Goal: Task Accomplishment & Management: Manage account settings

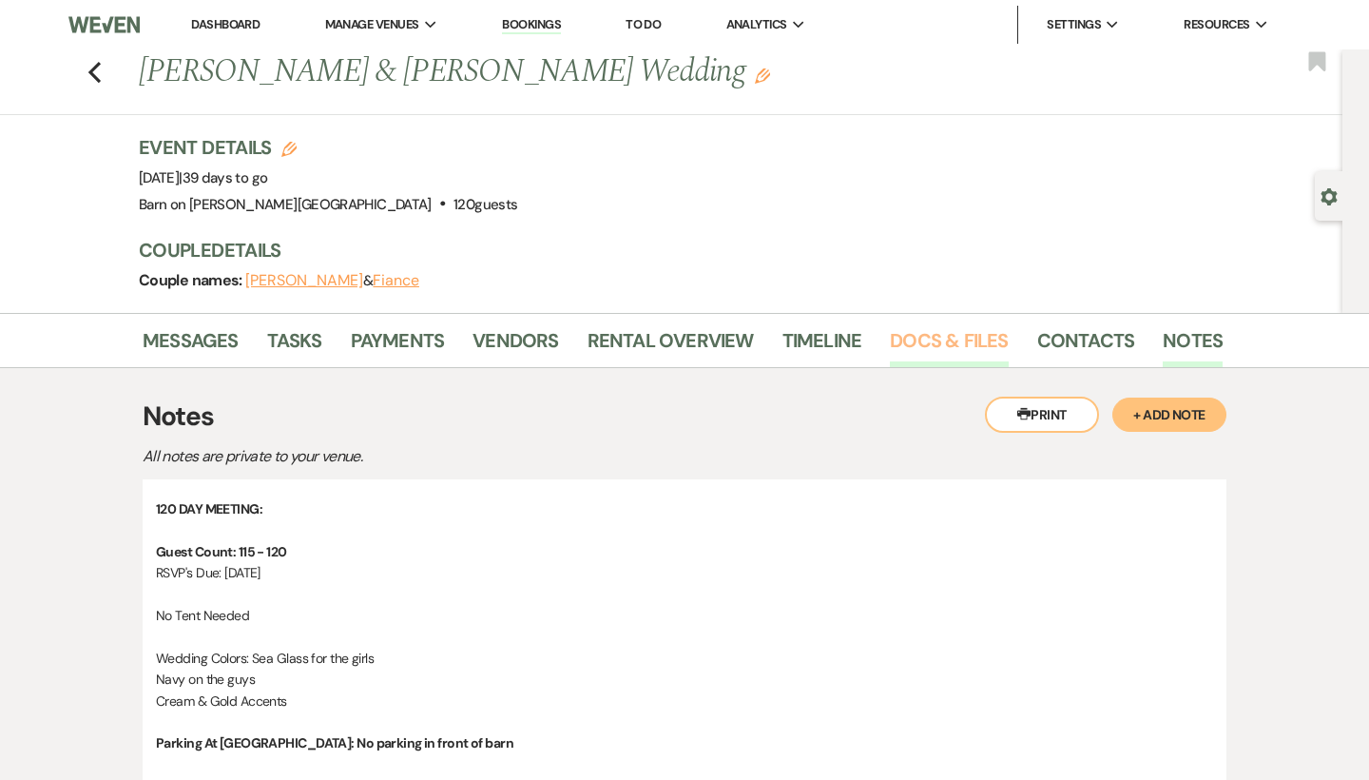
click at [971, 343] on link "Docs & Files" at bounding box center [949, 346] width 118 height 42
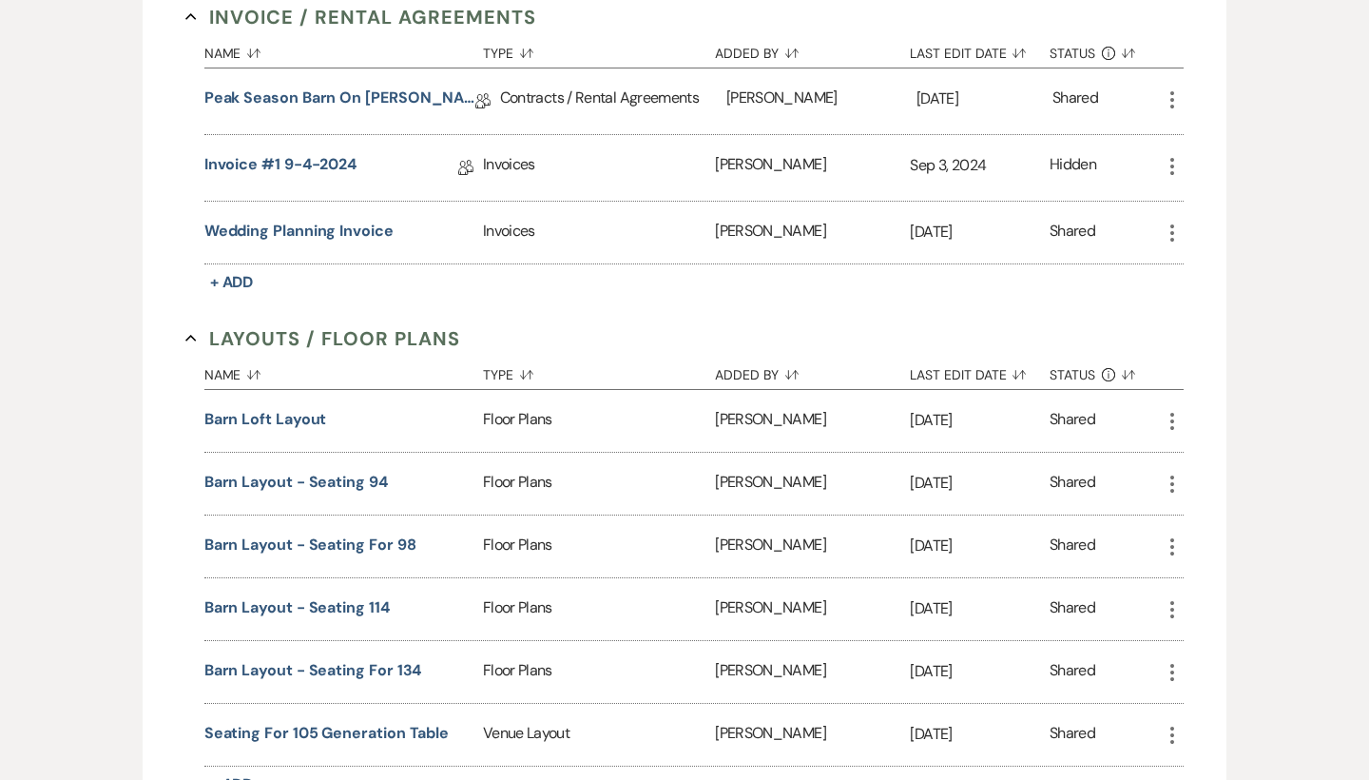
scroll to position [805, 0]
click at [1173, 412] on use "button" at bounding box center [1172, 420] width 4 height 17
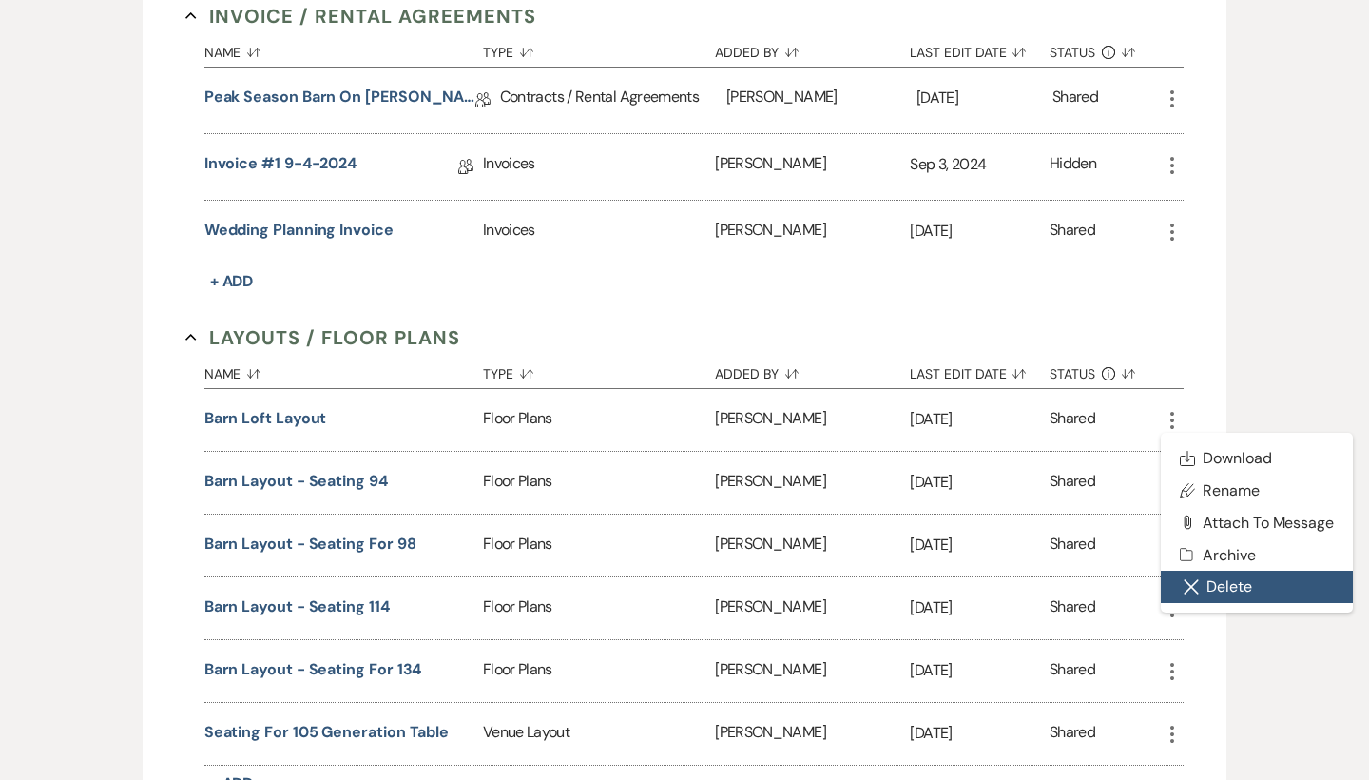
click at [1219, 583] on button "Close Delete X Delete" at bounding box center [1257, 586] width 192 height 32
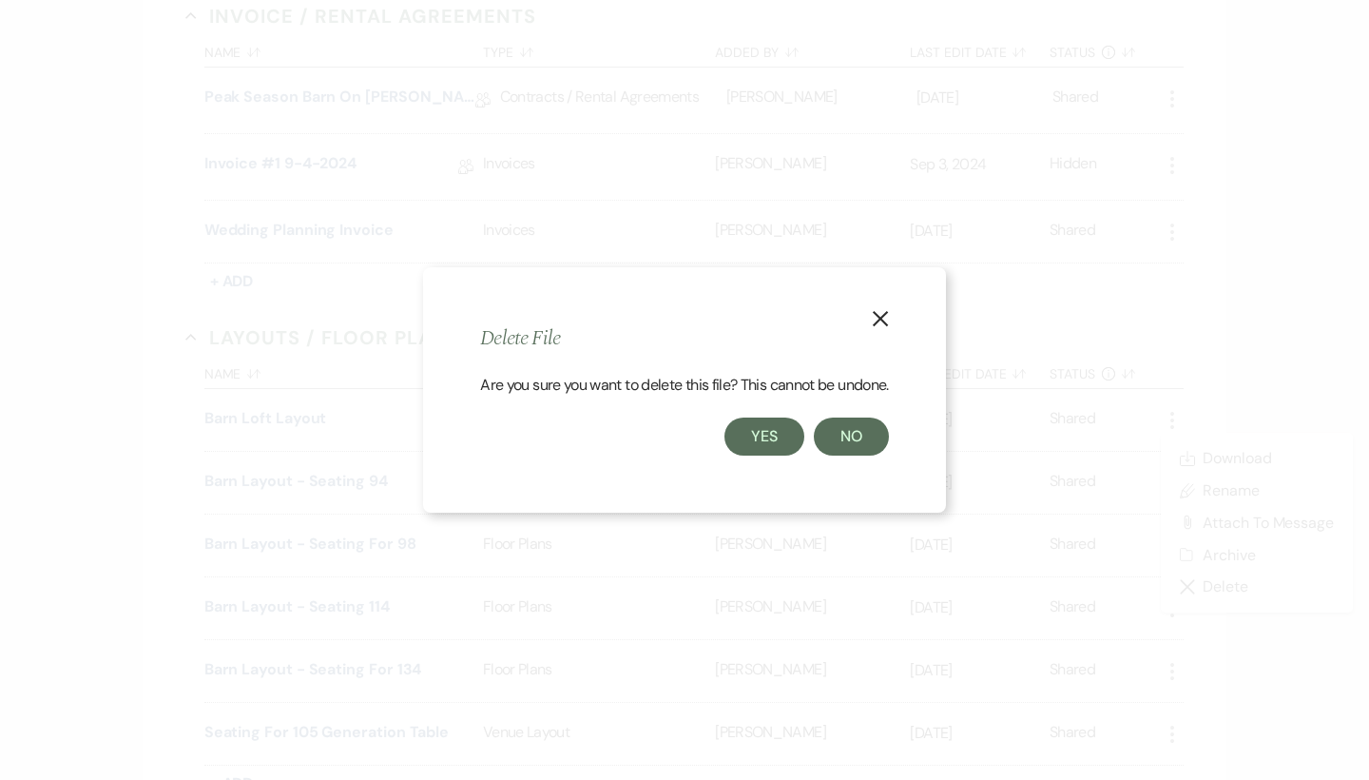
click at [775, 446] on button "Yes" at bounding box center [765, 436] width 80 height 38
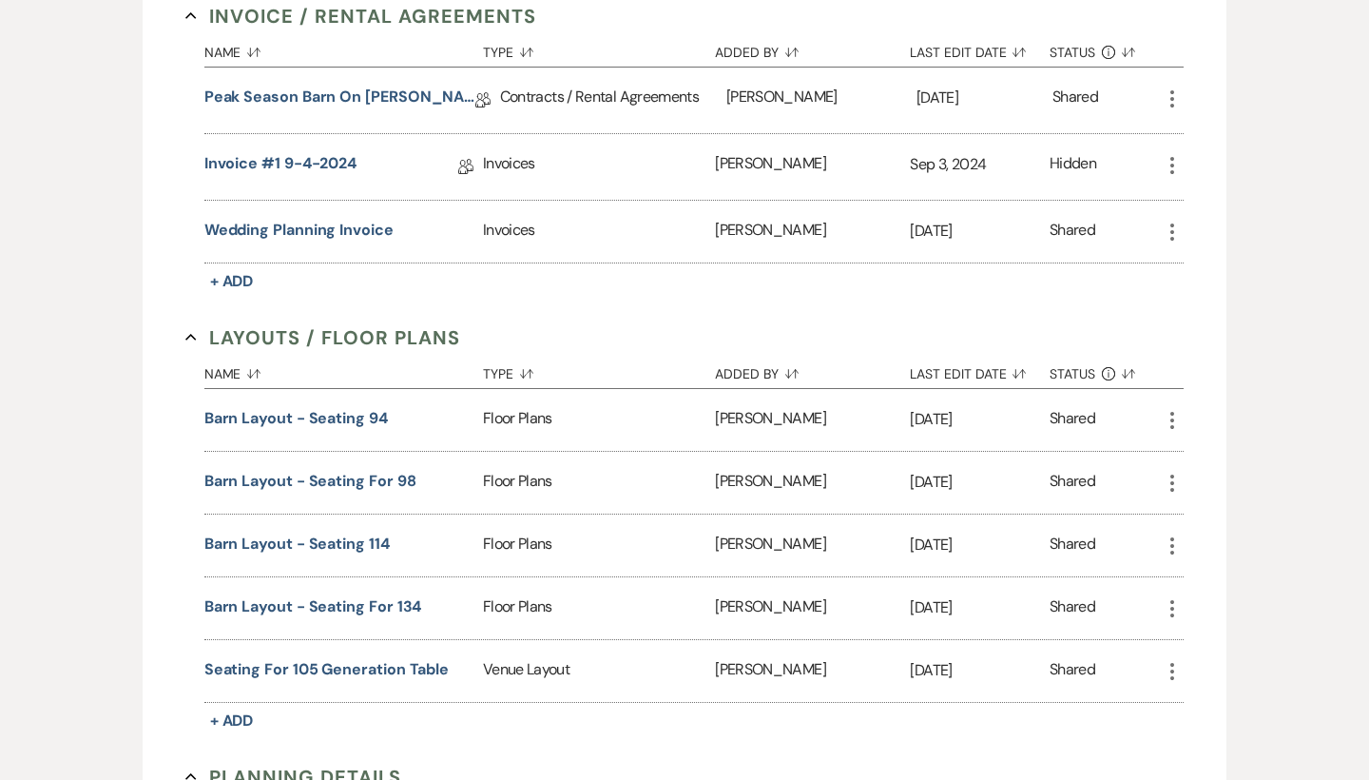
click at [1173, 415] on icon "More" at bounding box center [1172, 420] width 23 height 23
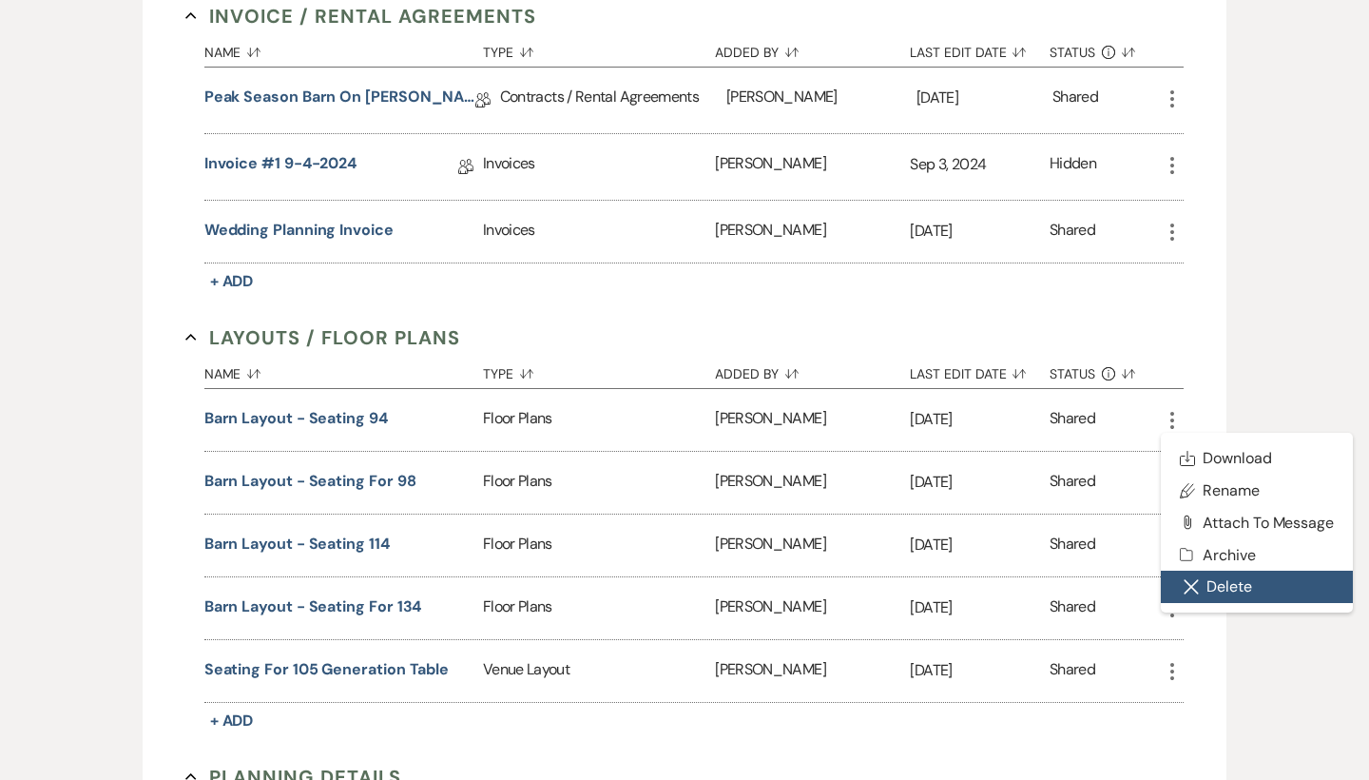
click at [1214, 578] on button "Close Delete X Delete" at bounding box center [1257, 586] width 192 height 32
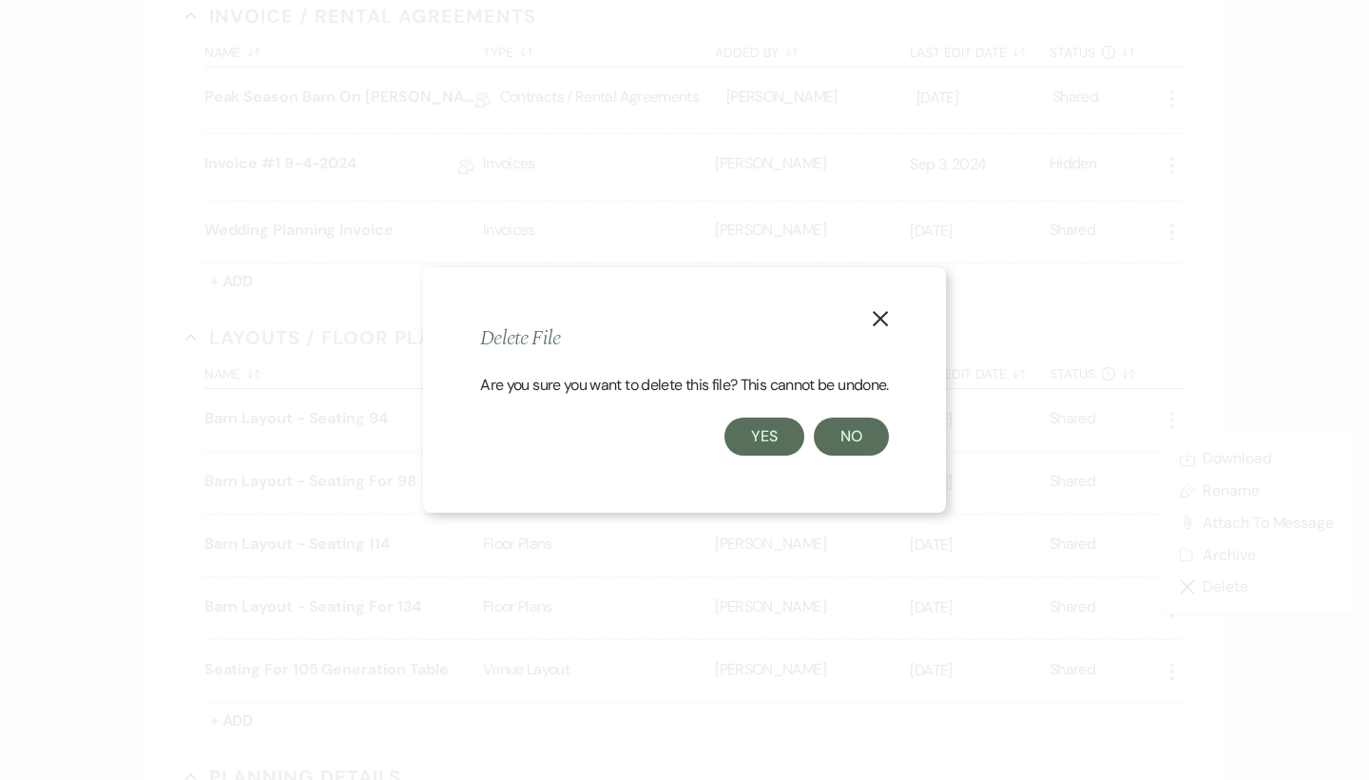
click at [777, 430] on button "Yes" at bounding box center [765, 436] width 80 height 38
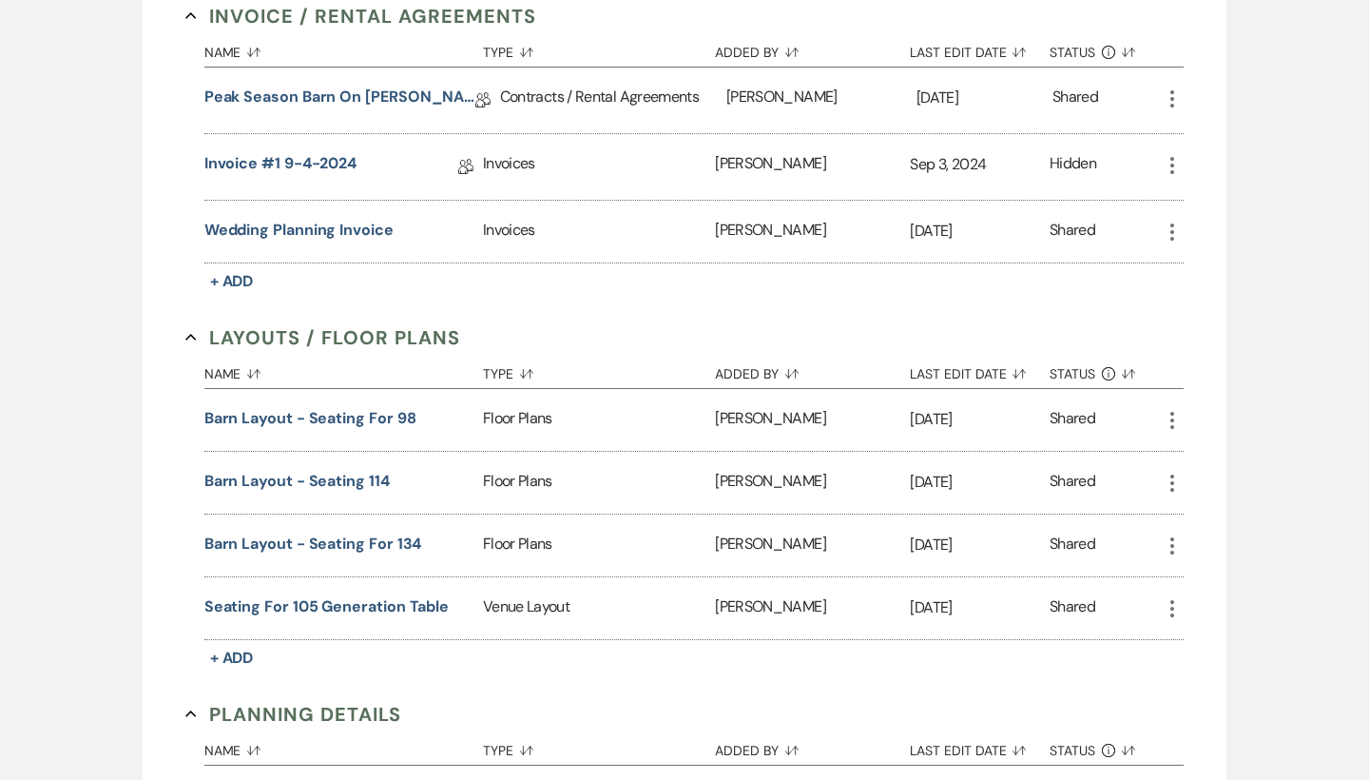
click at [1171, 410] on icon "More" at bounding box center [1172, 420] width 23 height 23
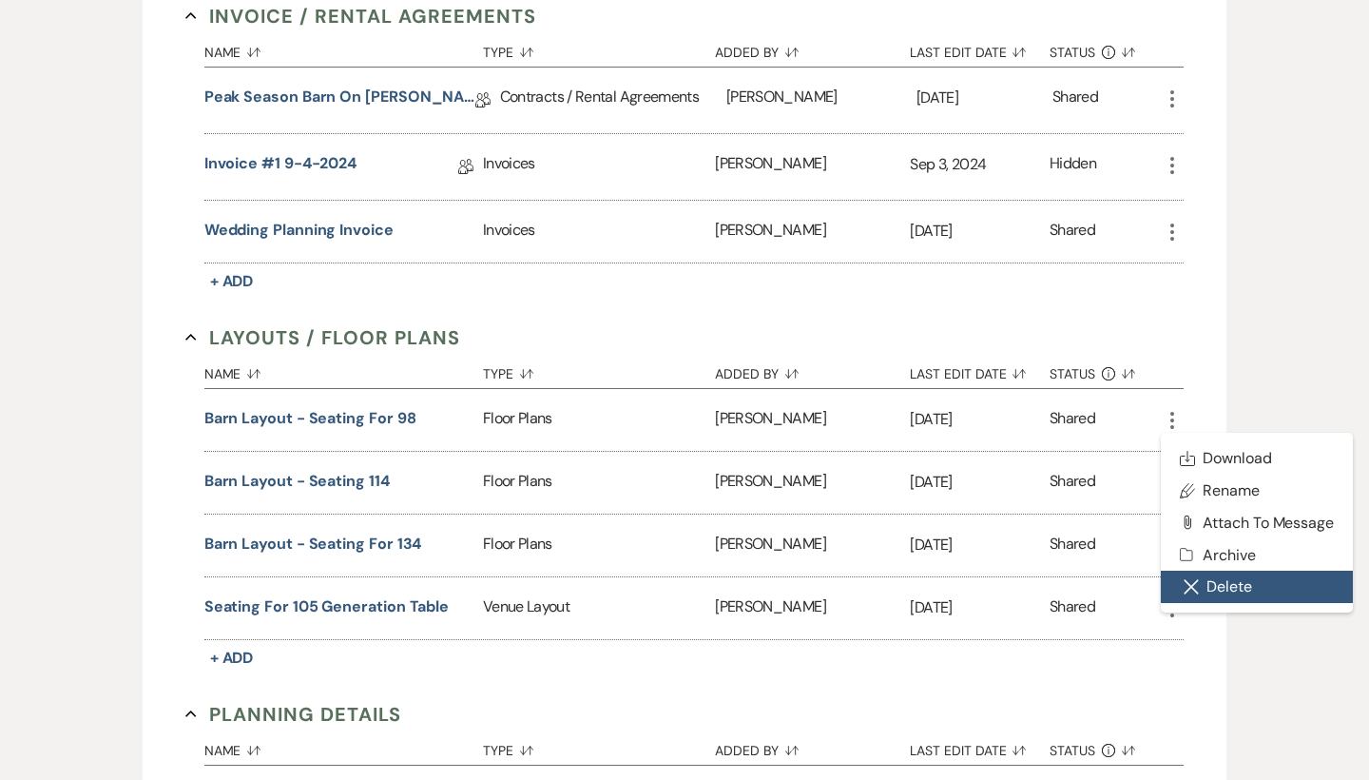
click at [1218, 580] on button "Close Delete X Delete" at bounding box center [1257, 586] width 192 height 32
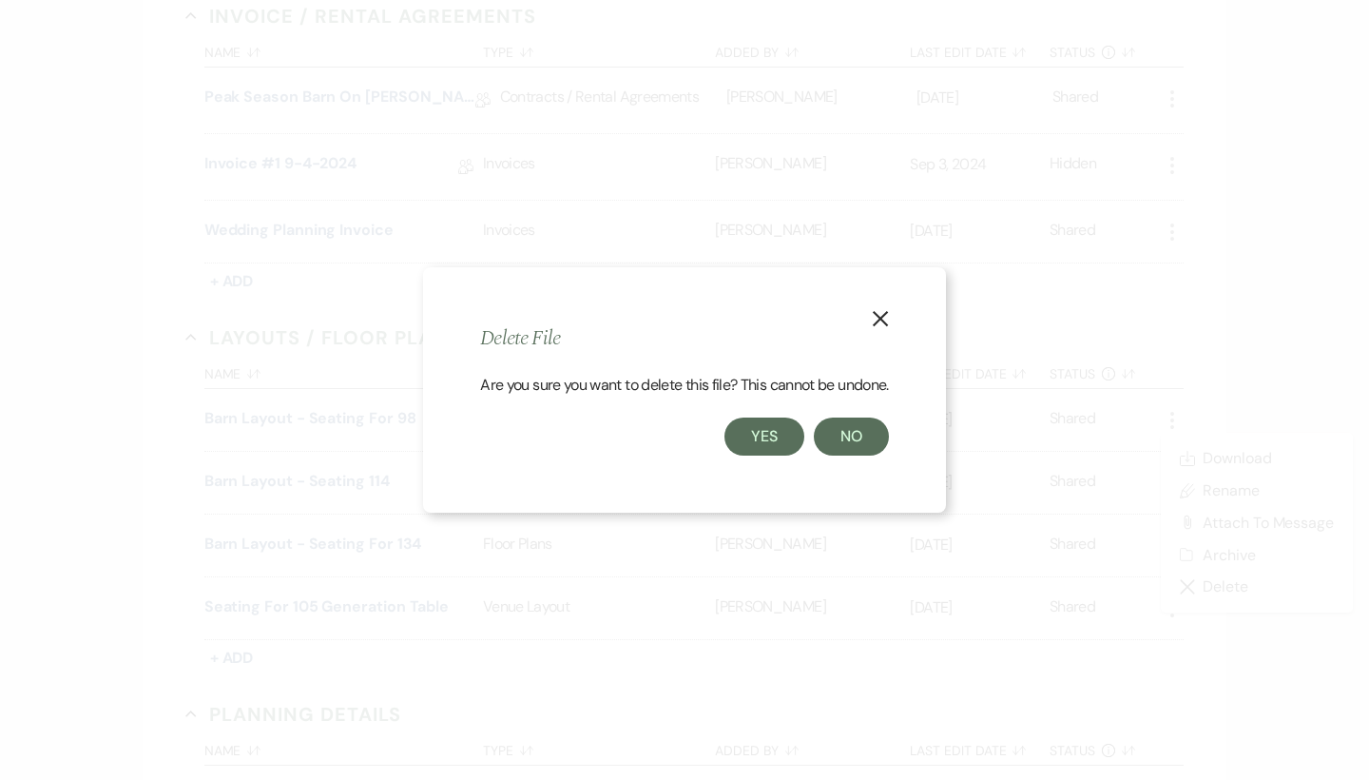
click at [764, 435] on button "Yes" at bounding box center [765, 436] width 80 height 38
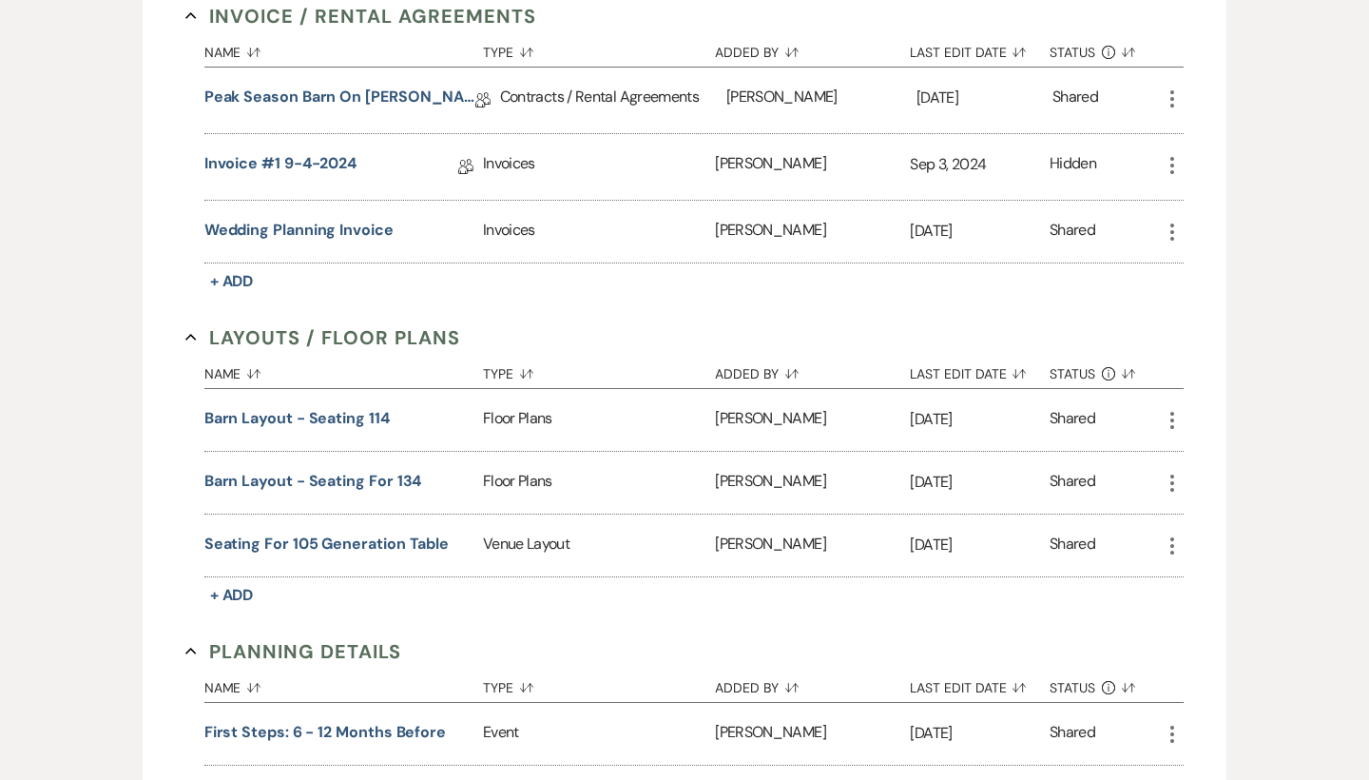
click at [1170, 476] on icon "More" at bounding box center [1172, 483] width 23 height 23
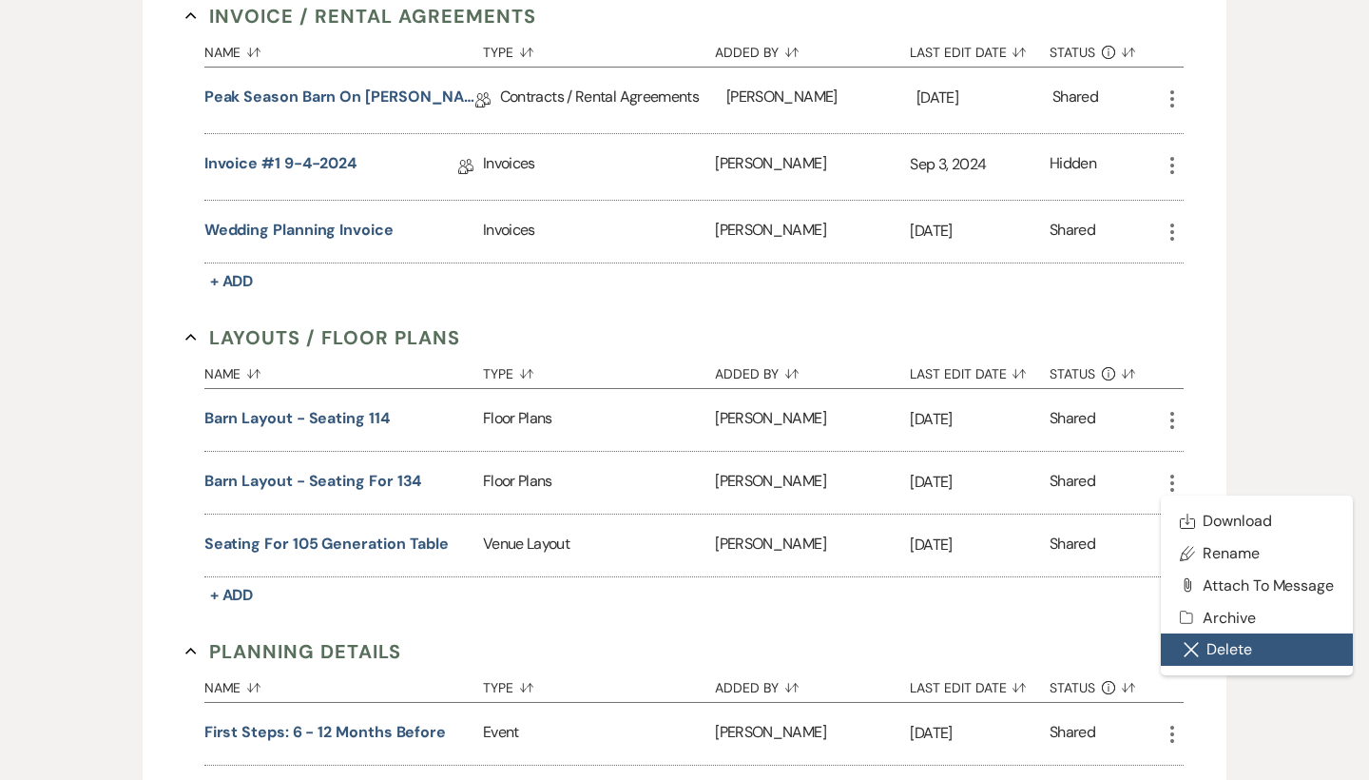
click at [1230, 641] on button "Close Delete X Delete" at bounding box center [1257, 649] width 192 height 32
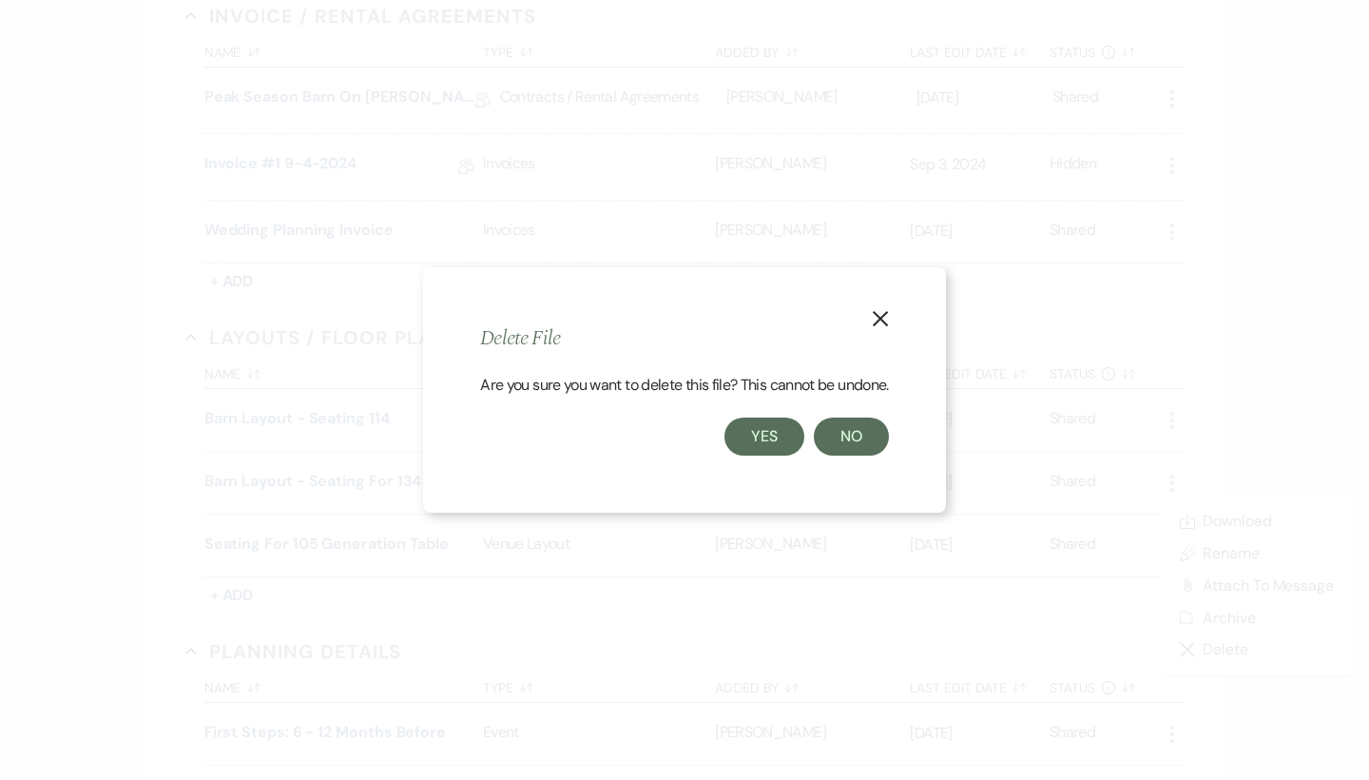
click at [782, 440] on button "Yes" at bounding box center [765, 436] width 80 height 38
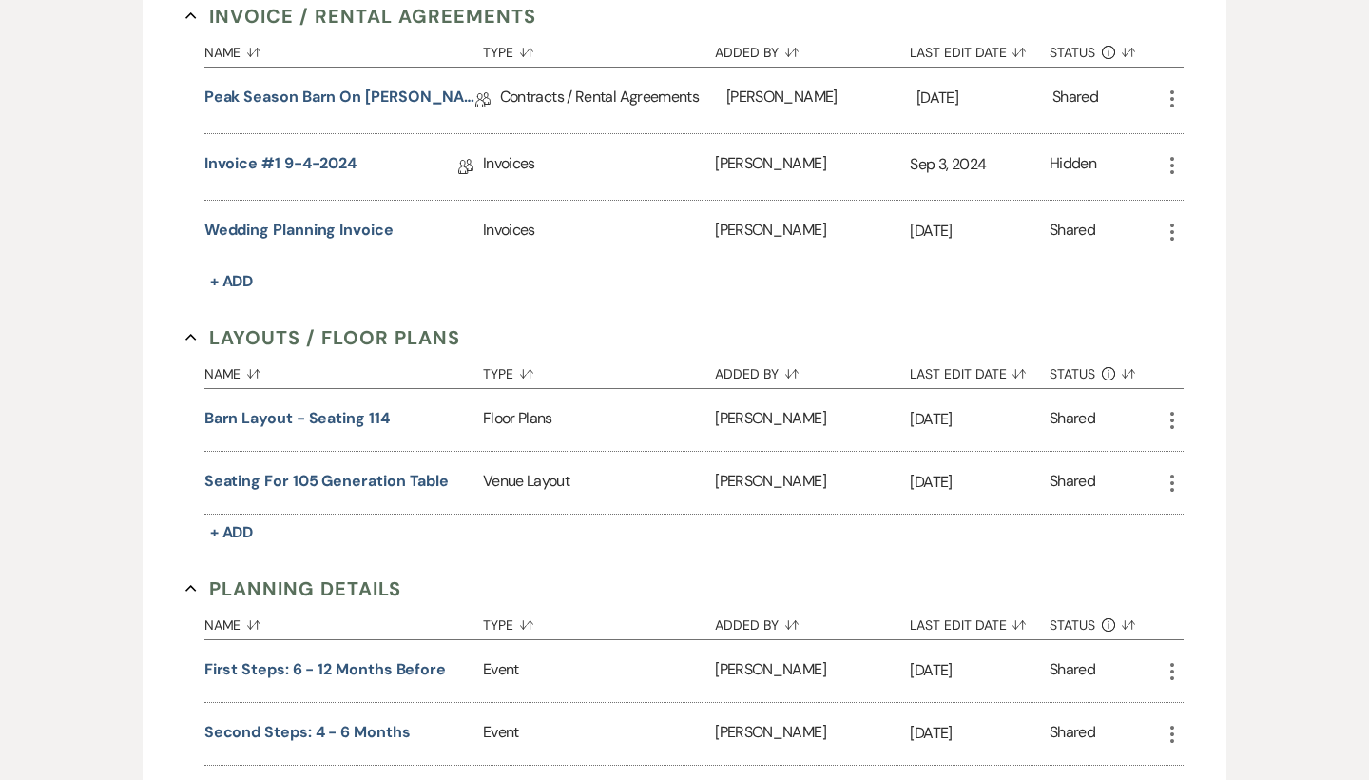
click at [1177, 480] on icon "More" at bounding box center [1172, 483] width 23 height 23
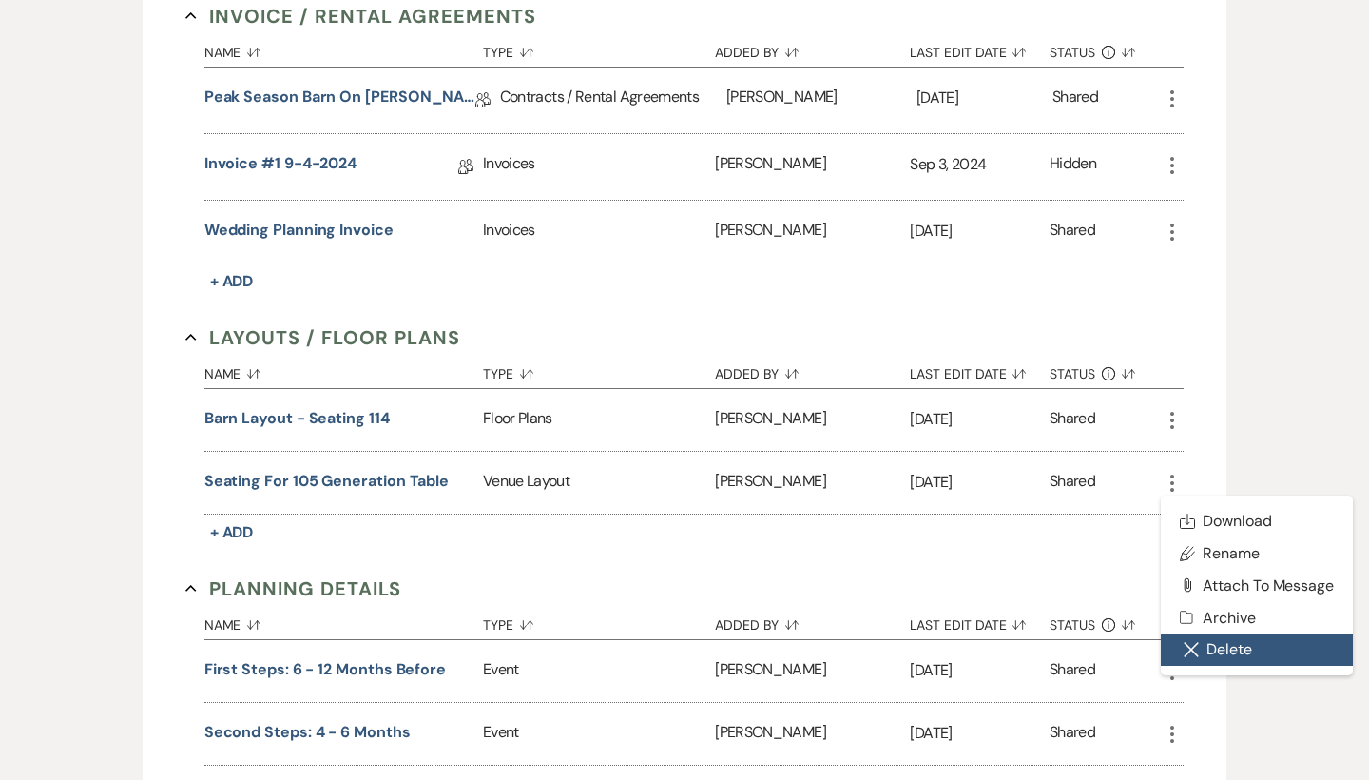
click at [1203, 642] on button "Close Delete X Delete" at bounding box center [1257, 649] width 192 height 32
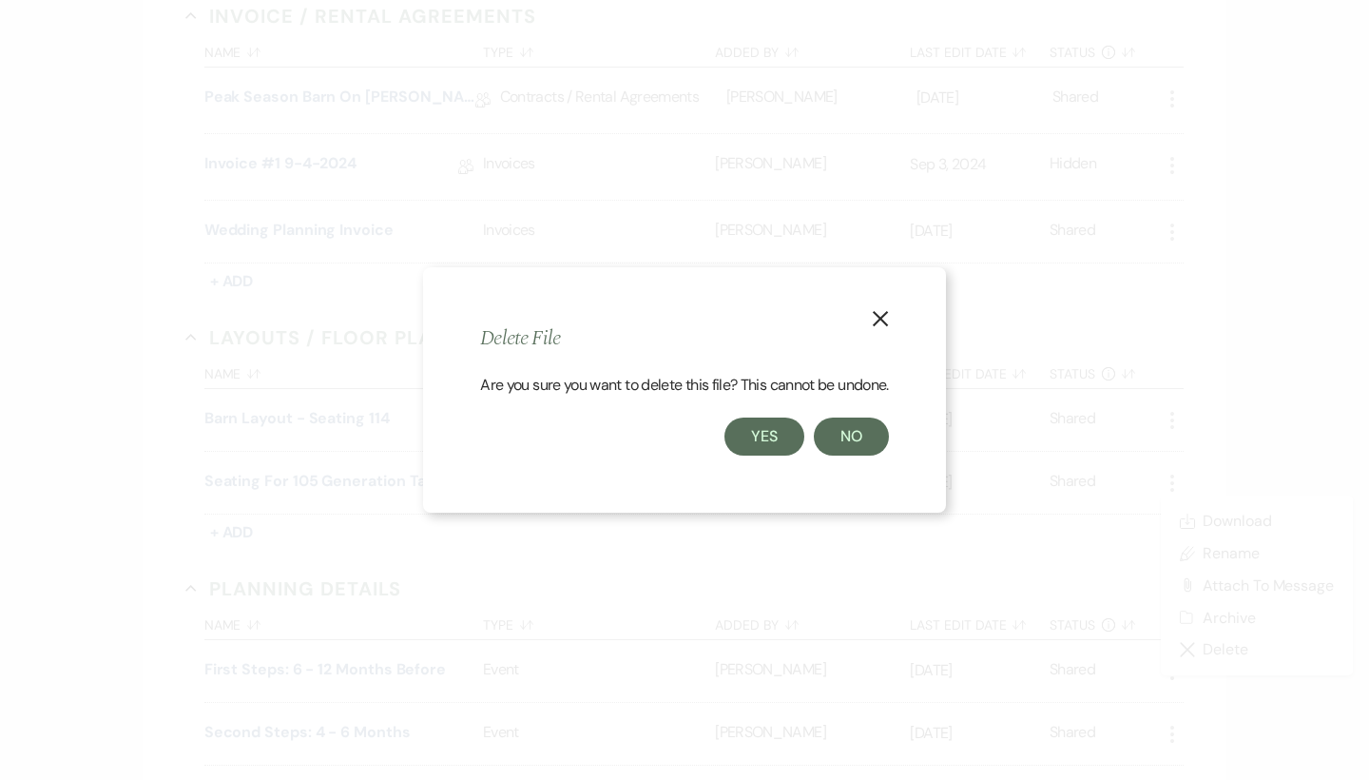
click at [782, 434] on button "Yes" at bounding box center [765, 436] width 80 height 38
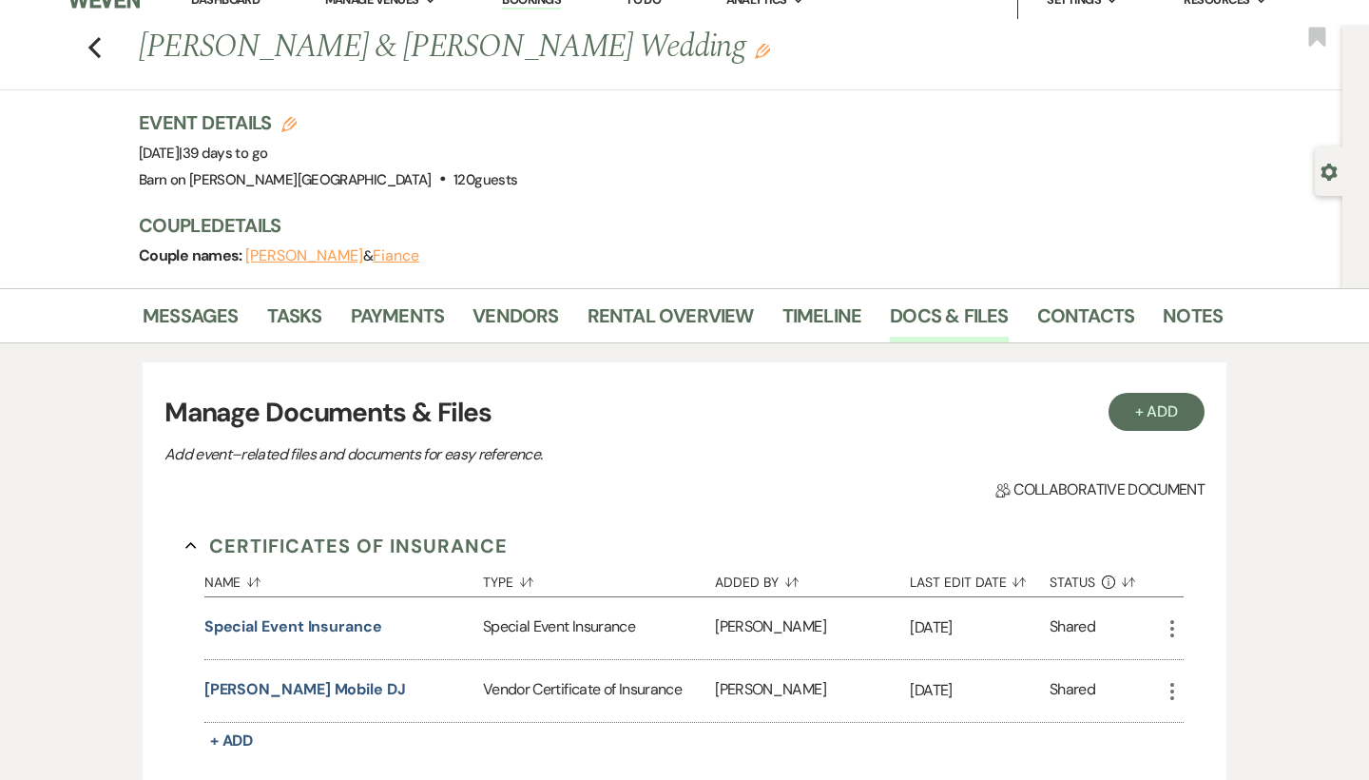
scroll to position [10, 0]
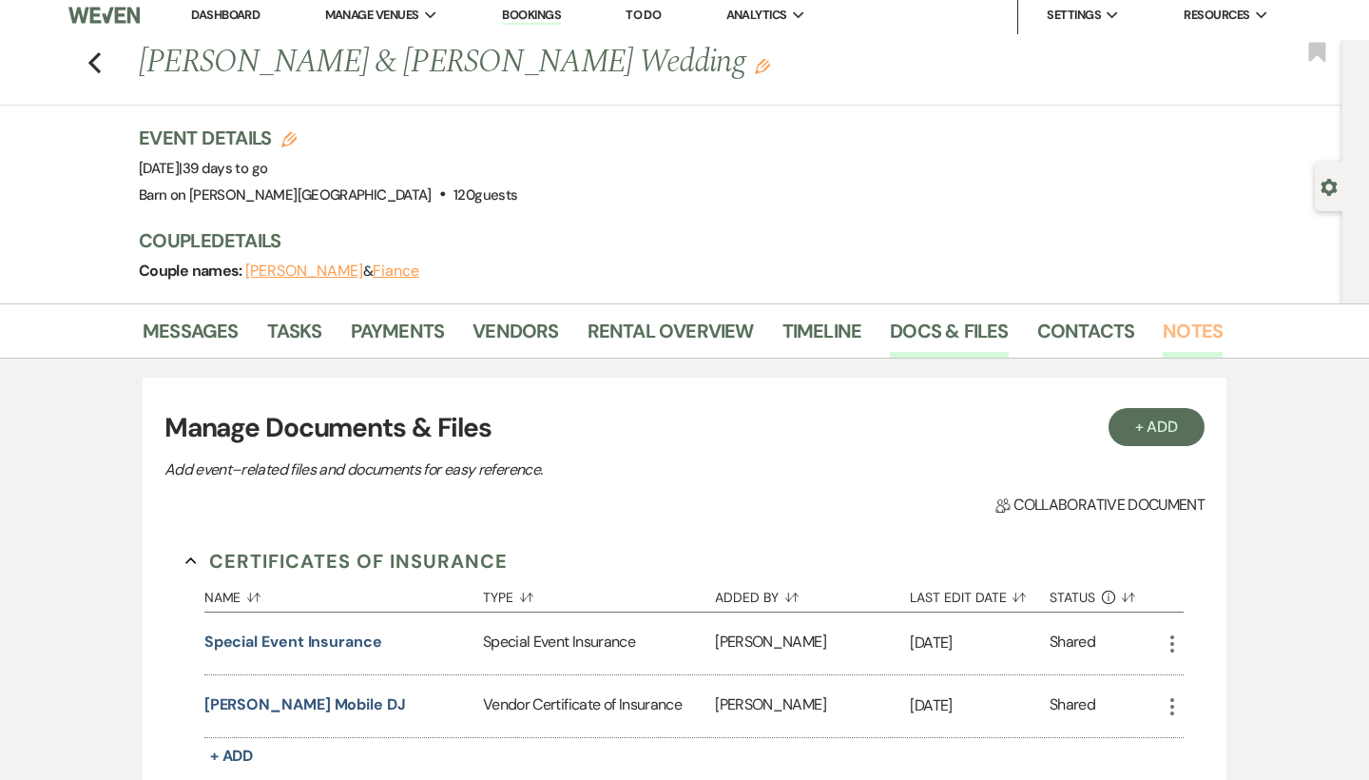
click at [1185, 329] on link "Notes" at bounding box center [1193, 337] width 60 height 42
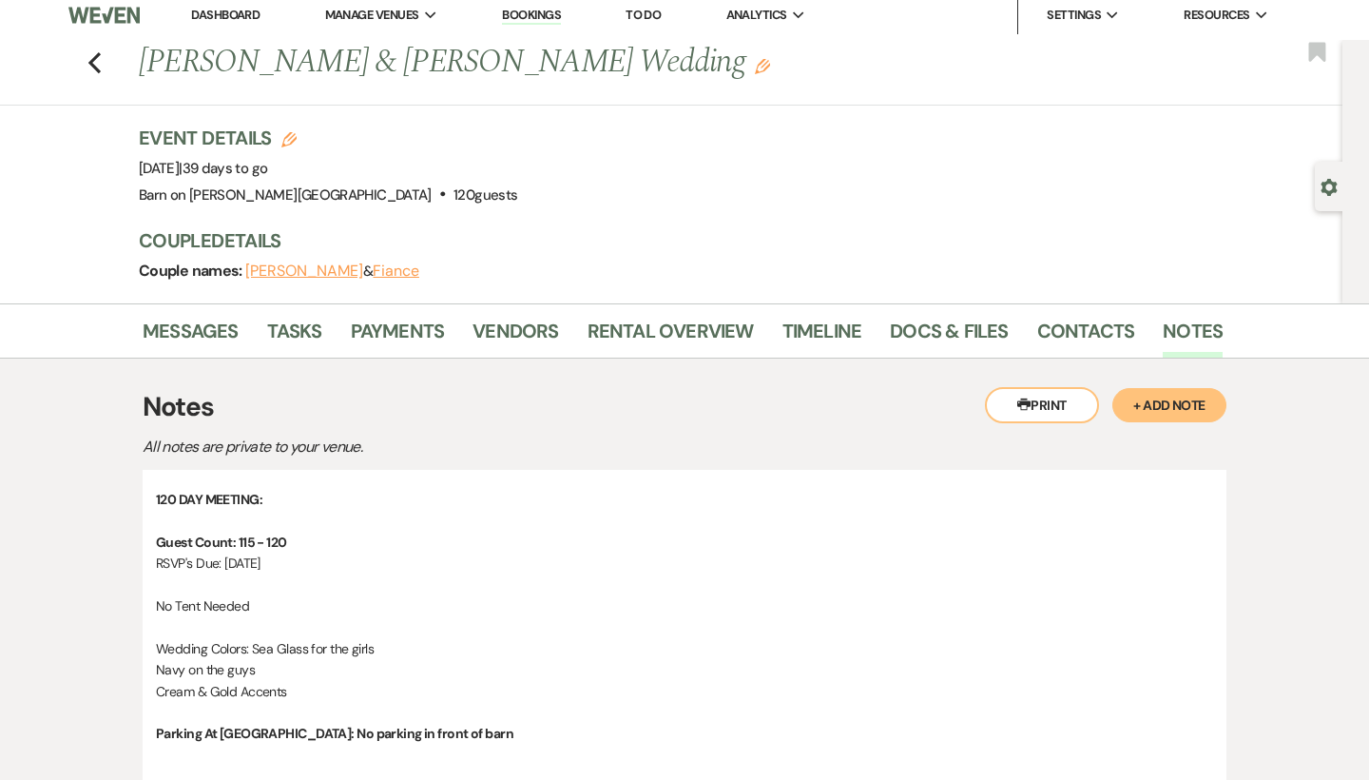
click at [1164, 410] on button "+ Add Note" at bounding box center [1169, 405] width 114 height 34
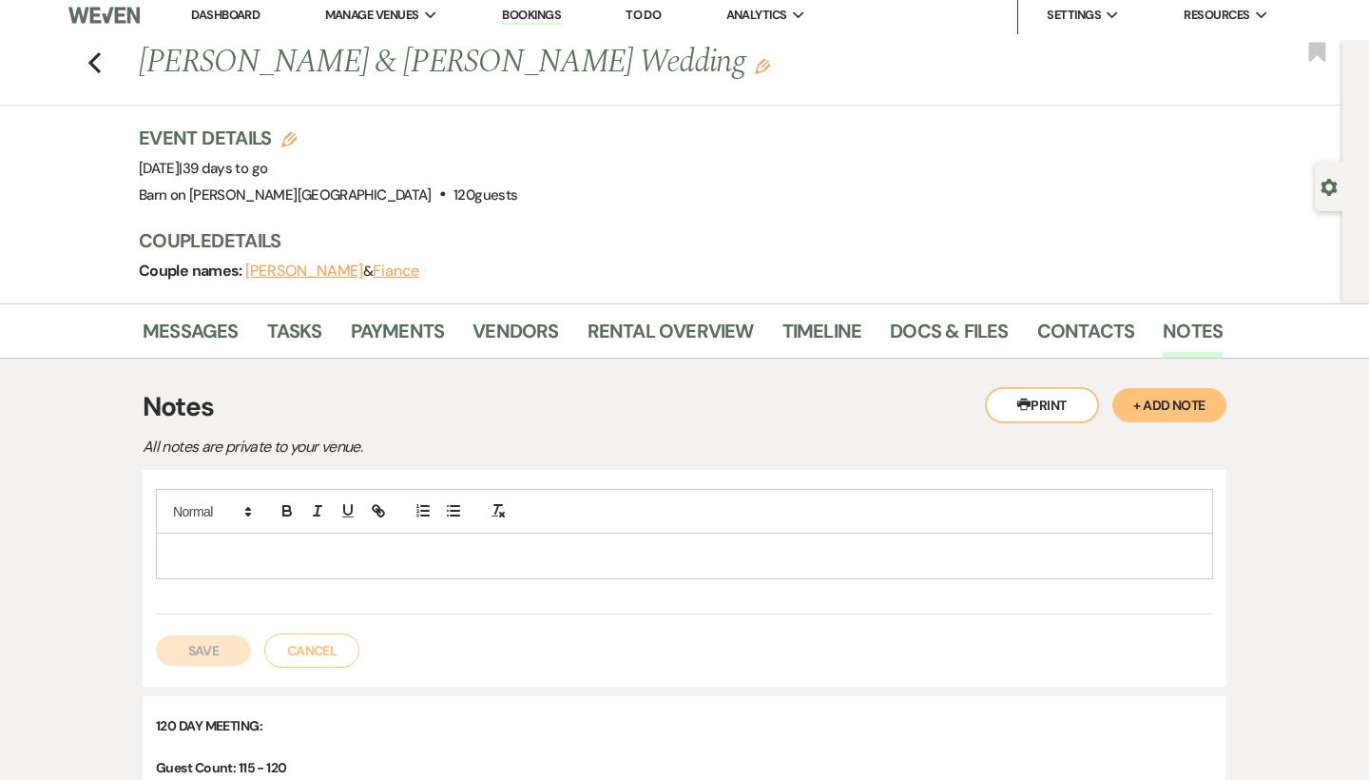
click at [193, 535] on div at bounding box center [684, 555] width 1055 height 44
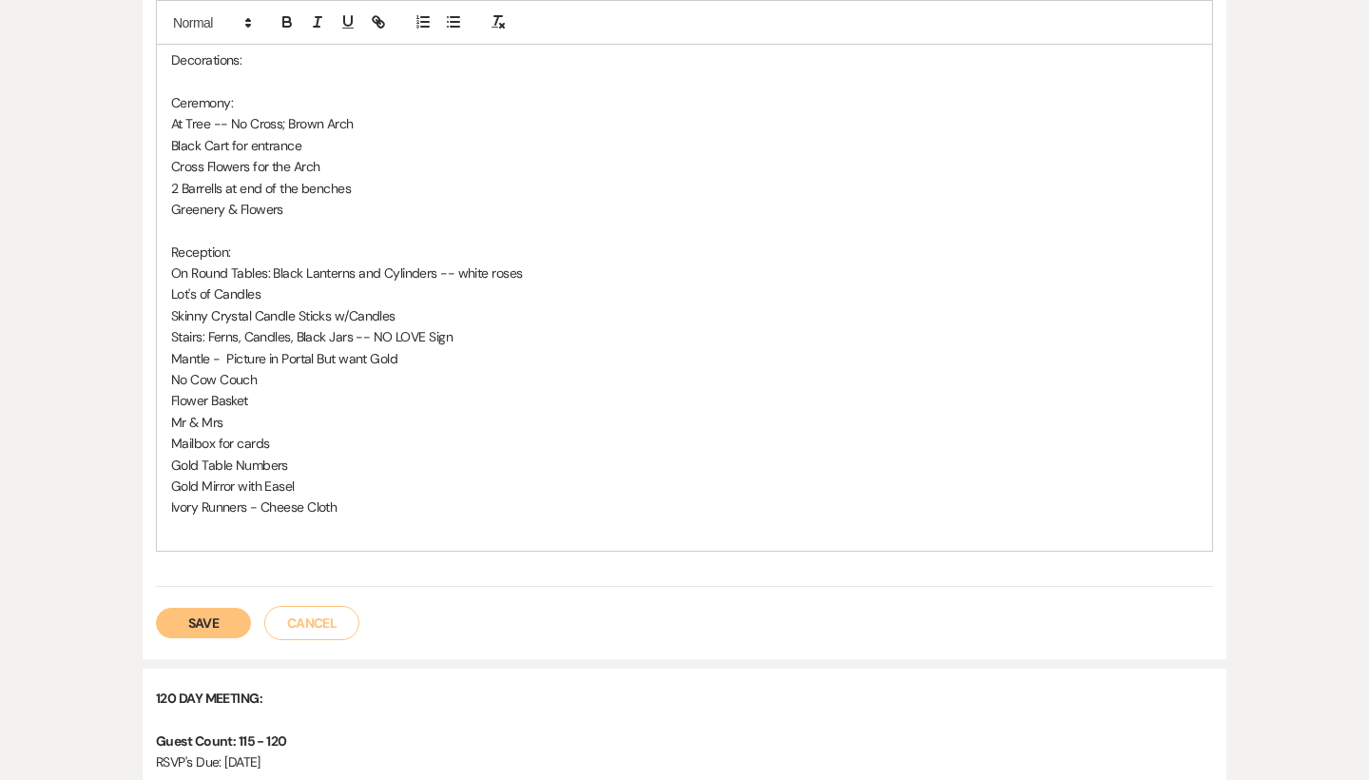
scroll to position [519, 0]
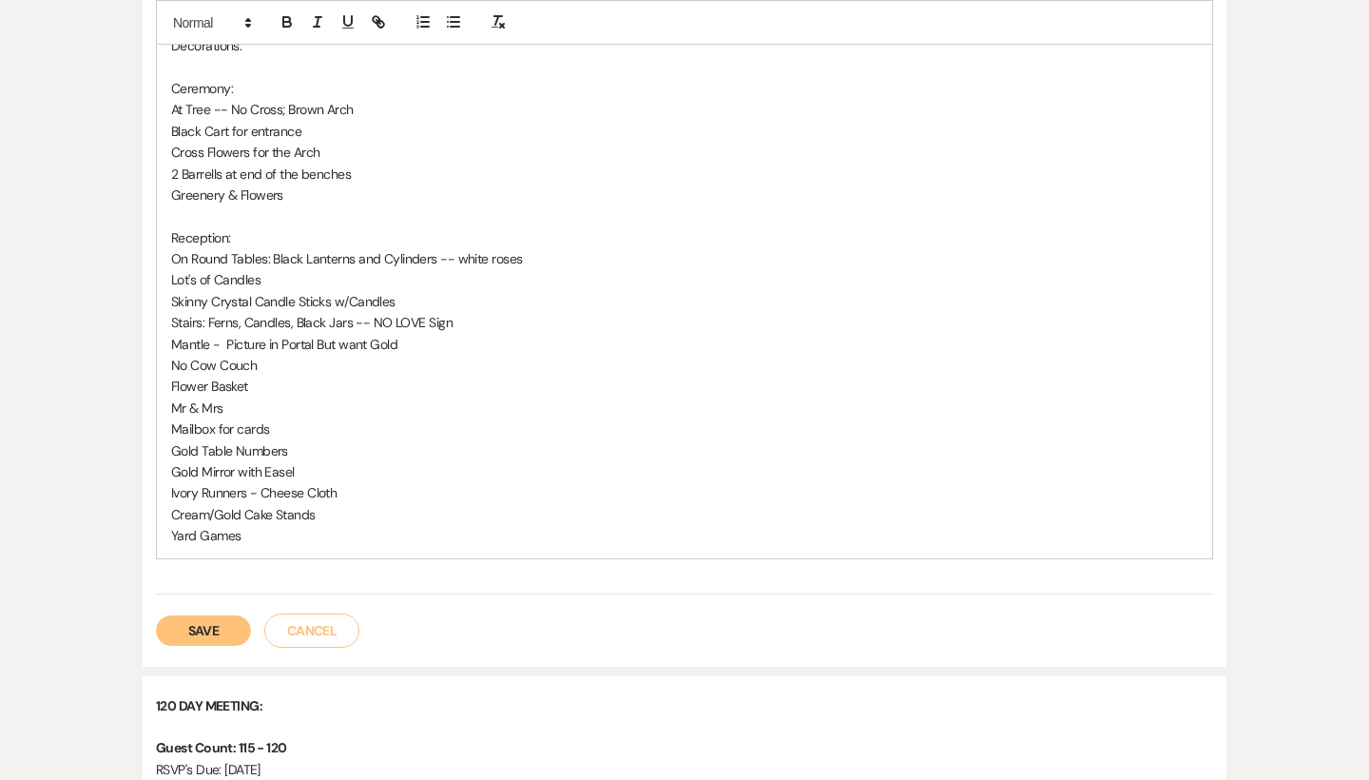
click at [221, 623] on button "Save" at bounding box center [203, 630] width 95 height 30
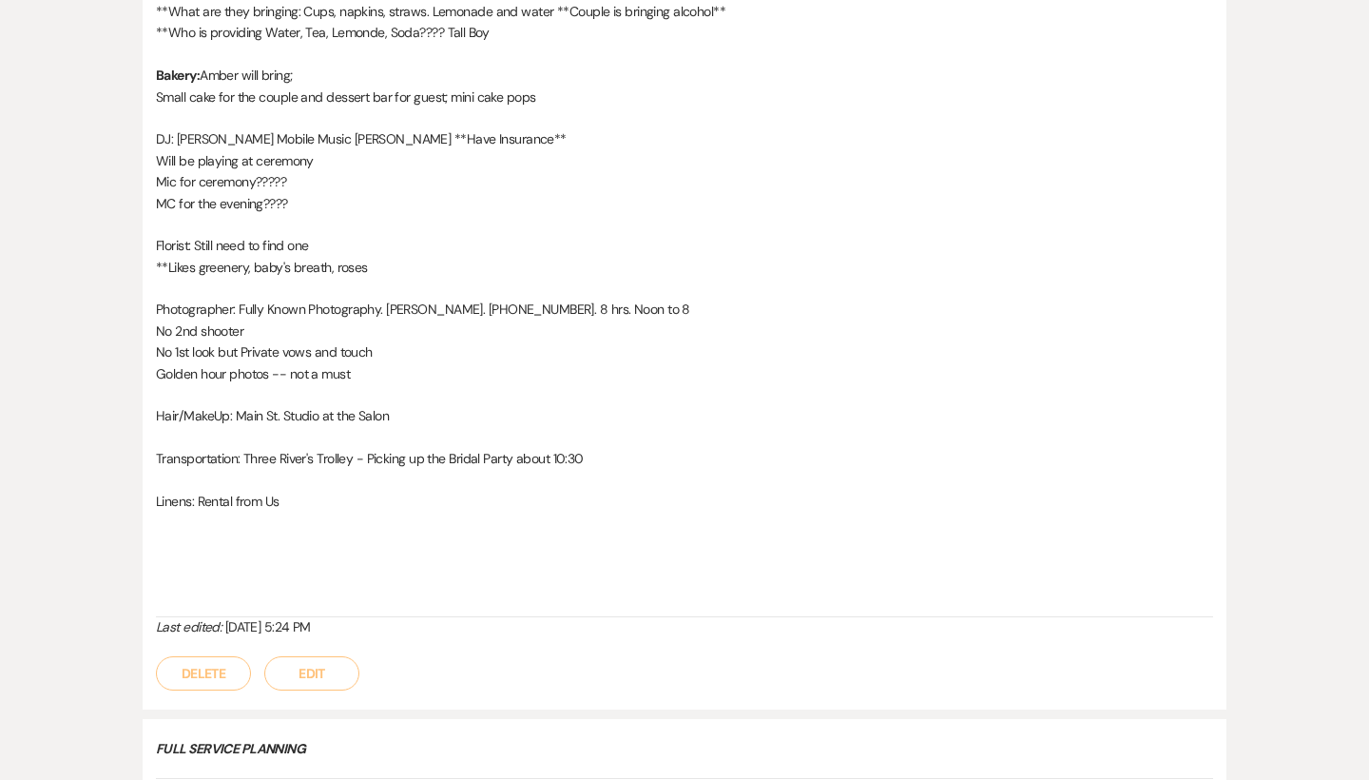
scroll to position [3315, 0]
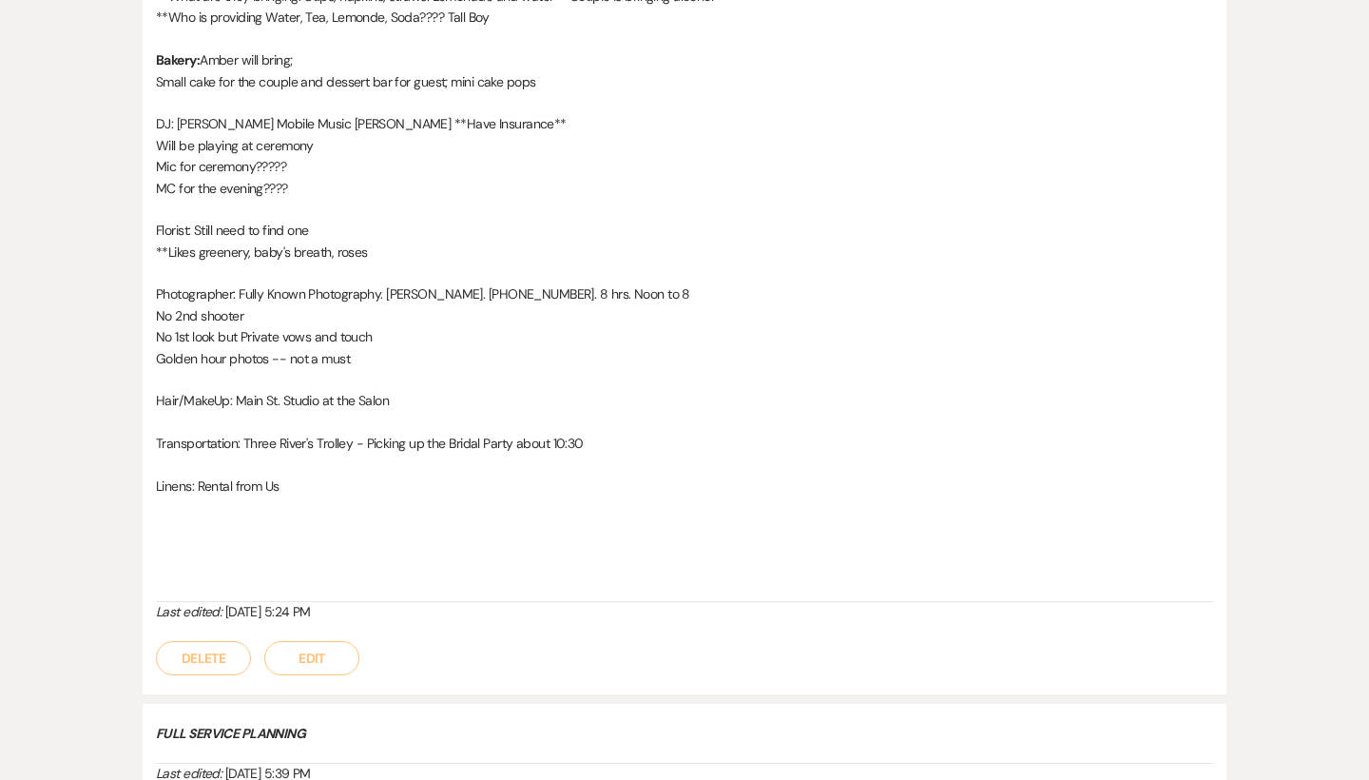
click at [336, 641] on button "Edit" at bounding box center [311, 658] width 95 height 34
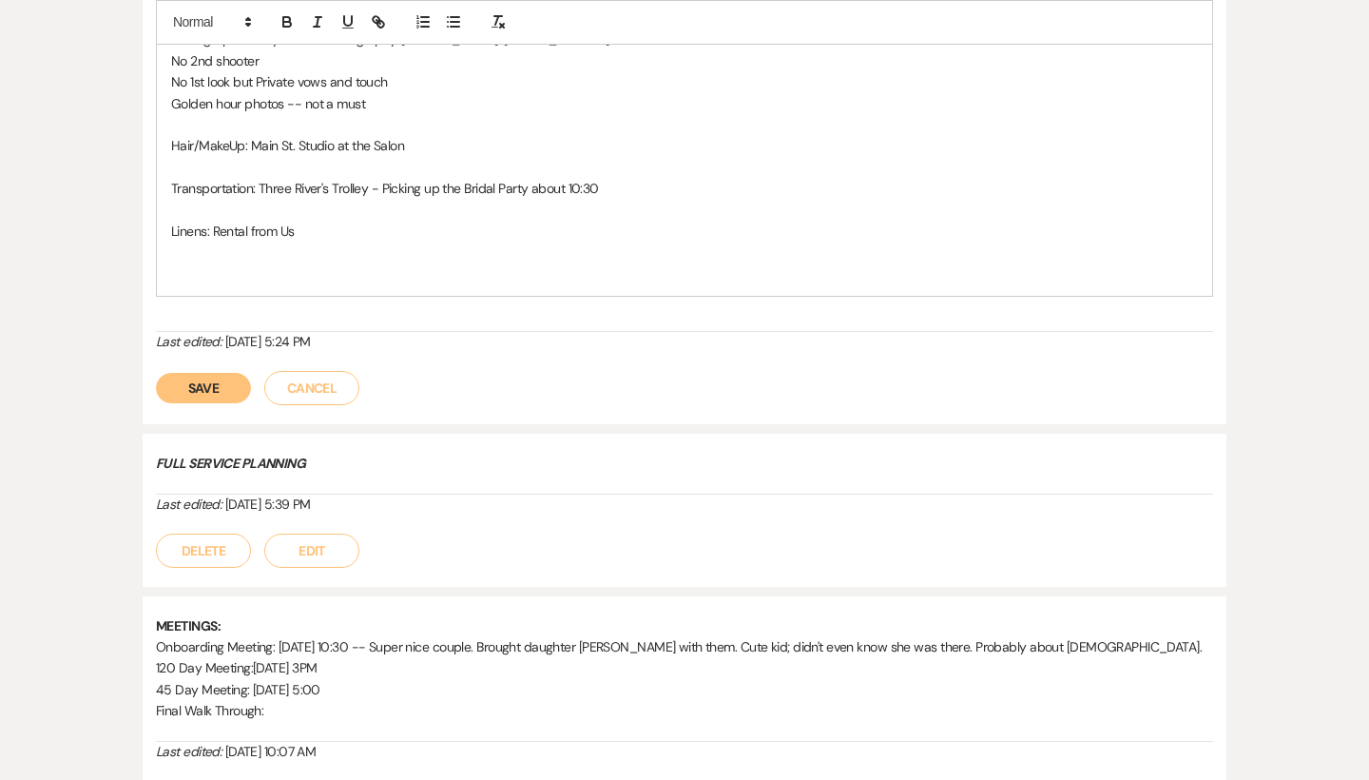
scroll to position [3686, 0]
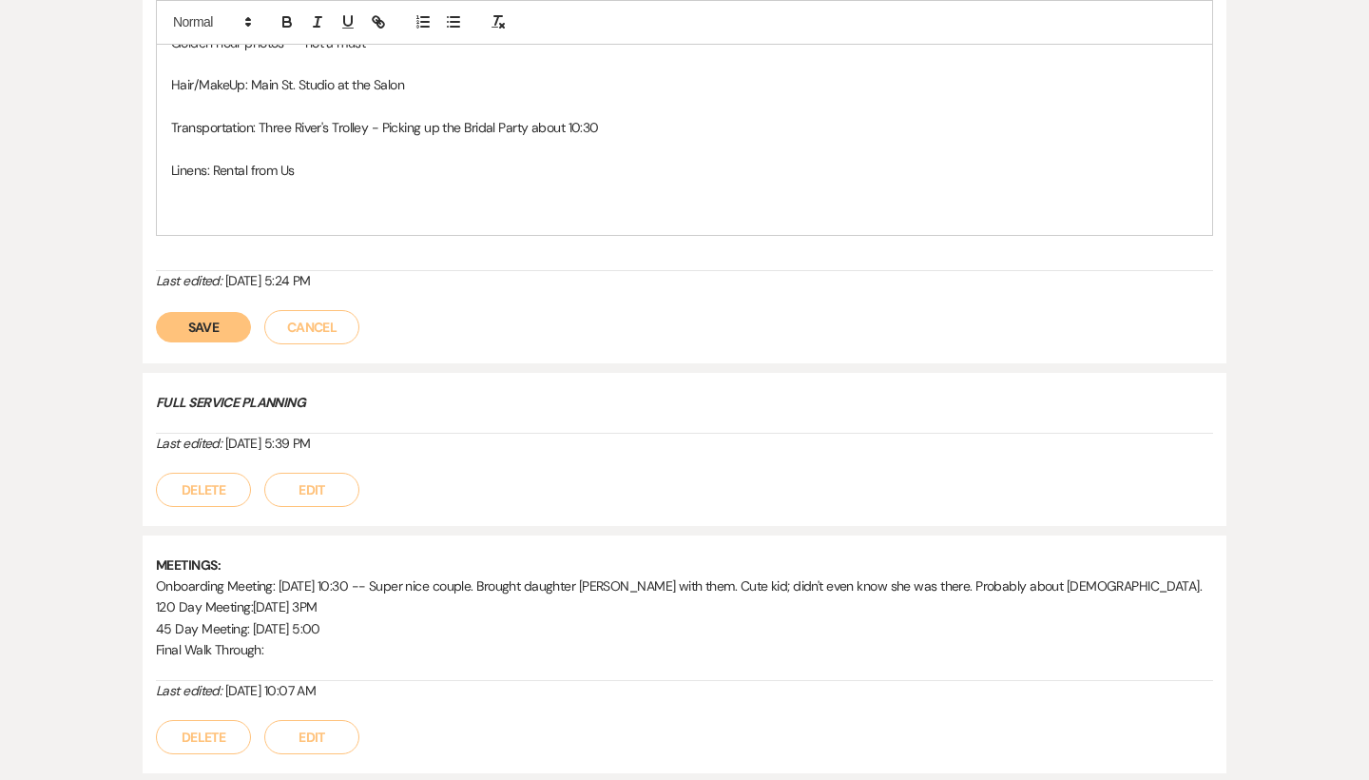
click at [338, 160] on p "Linens: Rental from Us" at bounding box center [684, 170] width 1027 height 21
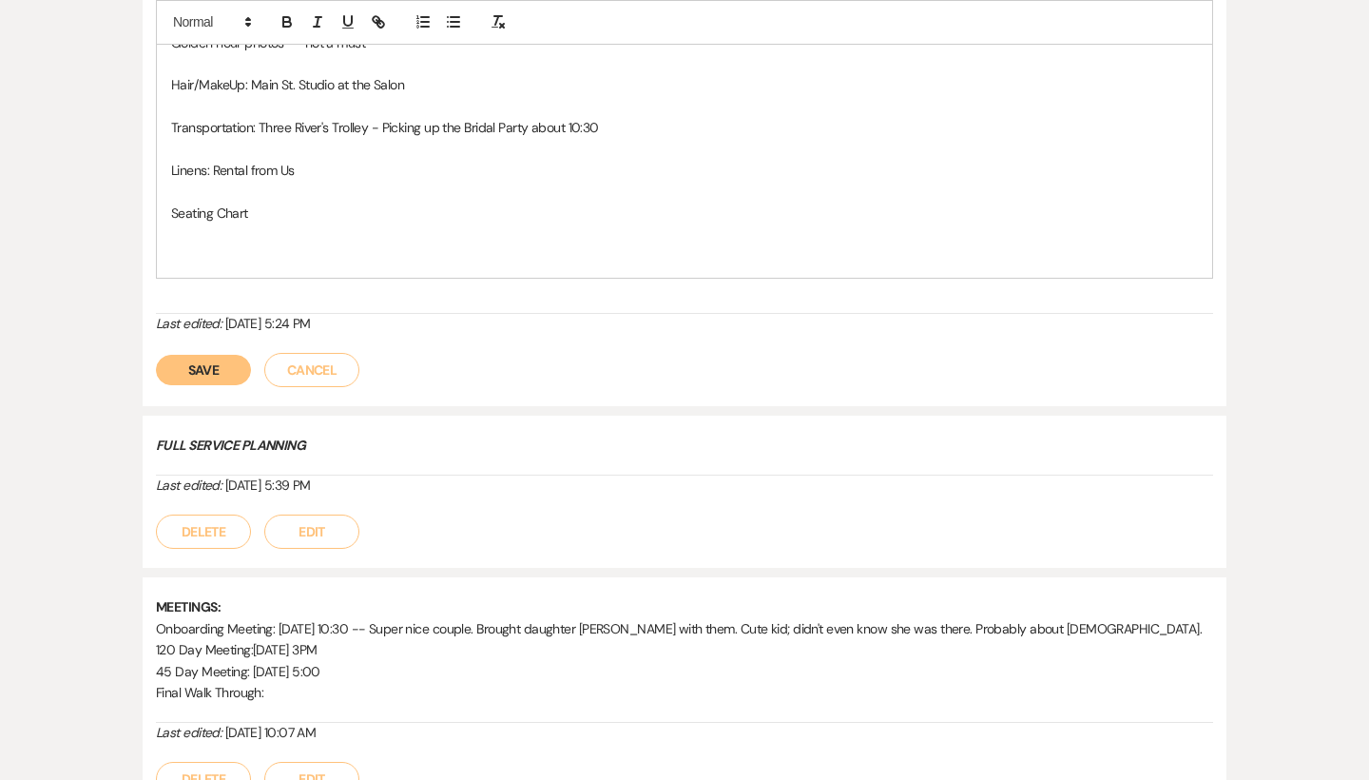
click at [207, 355] on button "Save" at bounding box center [203, 370] width 95 height 30
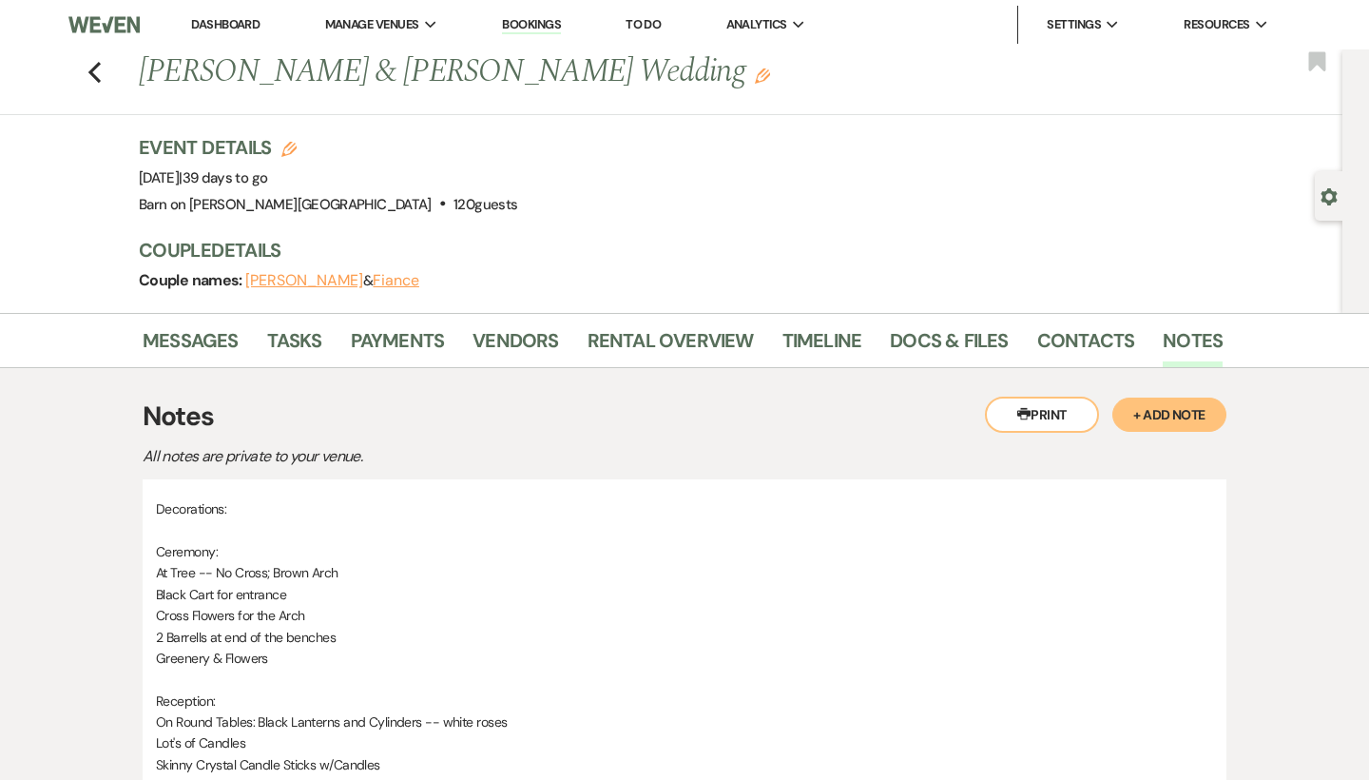
scroll to position [0, 0]
click at [95, 78] on use "button" at bounding box center [94, 72] width 12 height 21
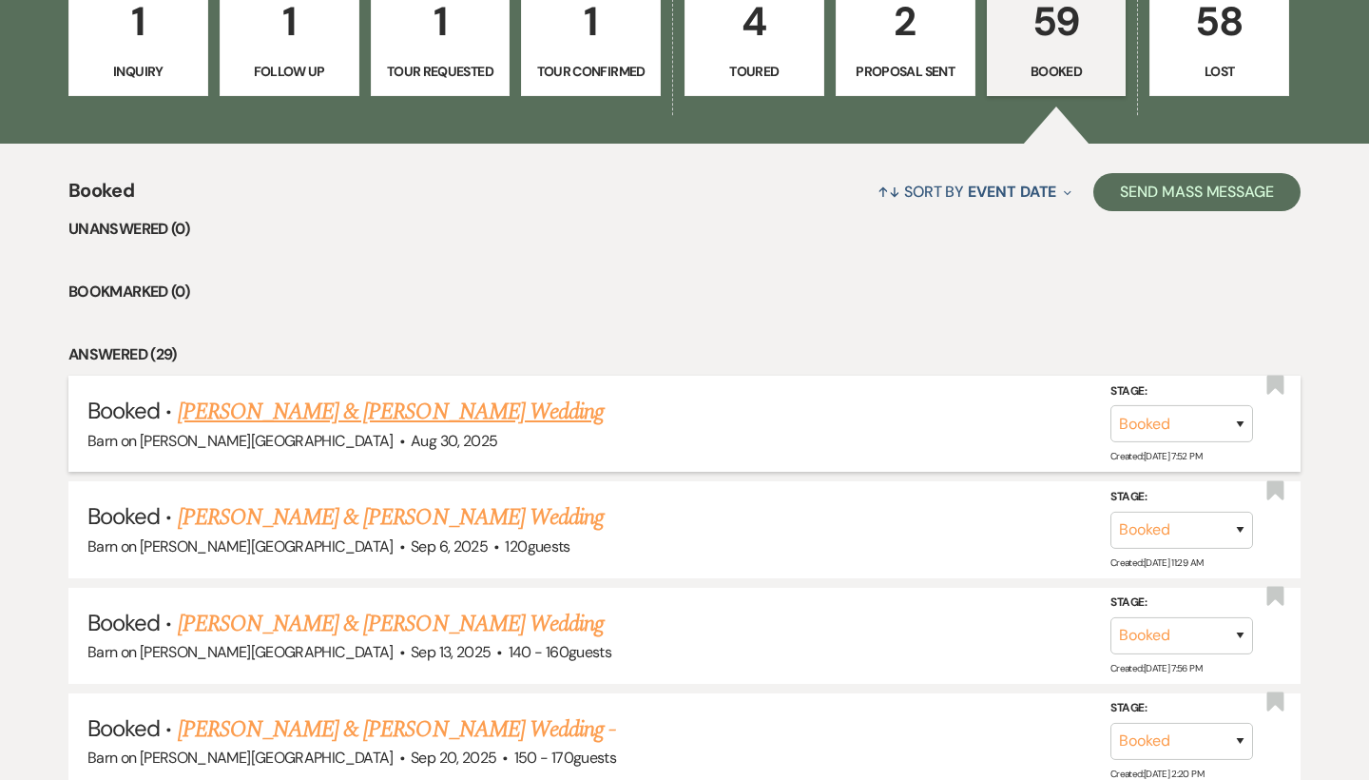
scroll to position [585, 0]
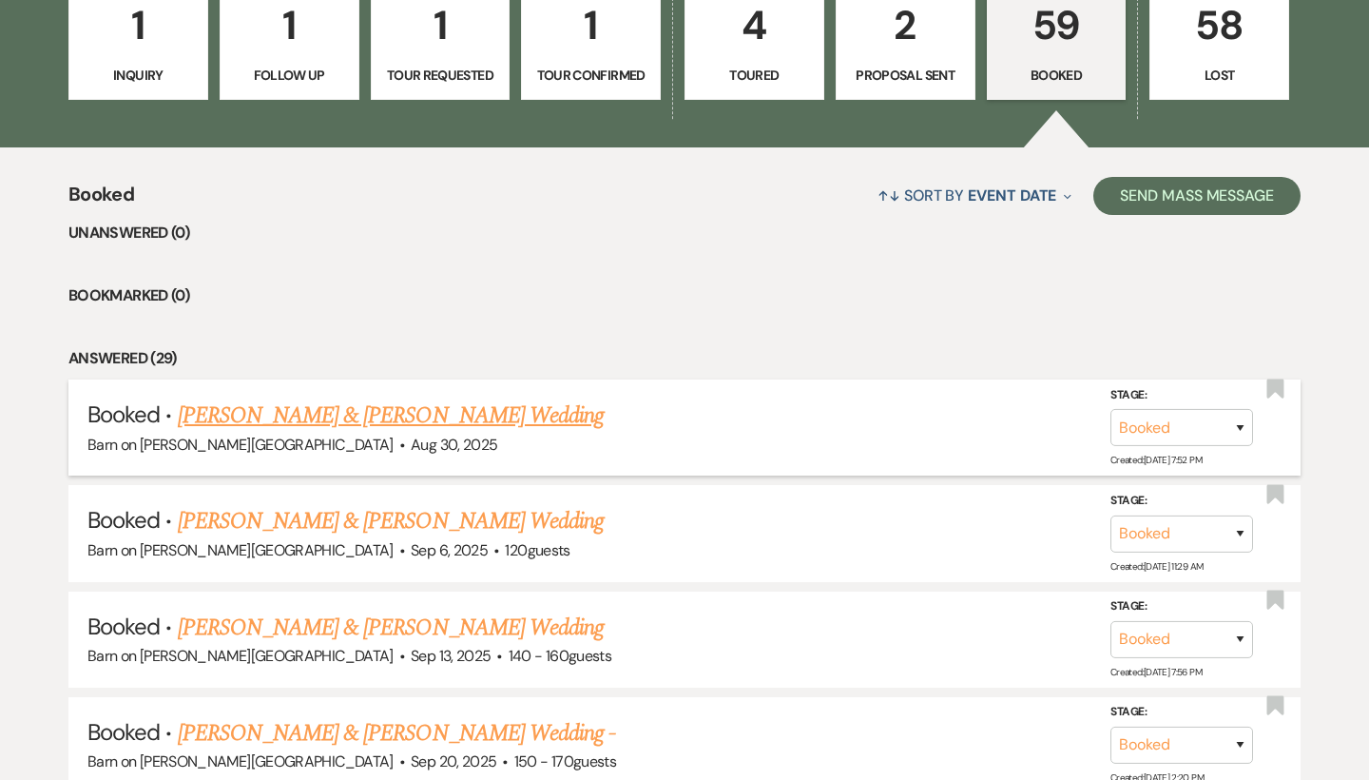
click at [329, 410] on link "[PERSON_NAME] & [PERSON_NAME] Wedding" at bounding box center [391, 415] width 426 height 34
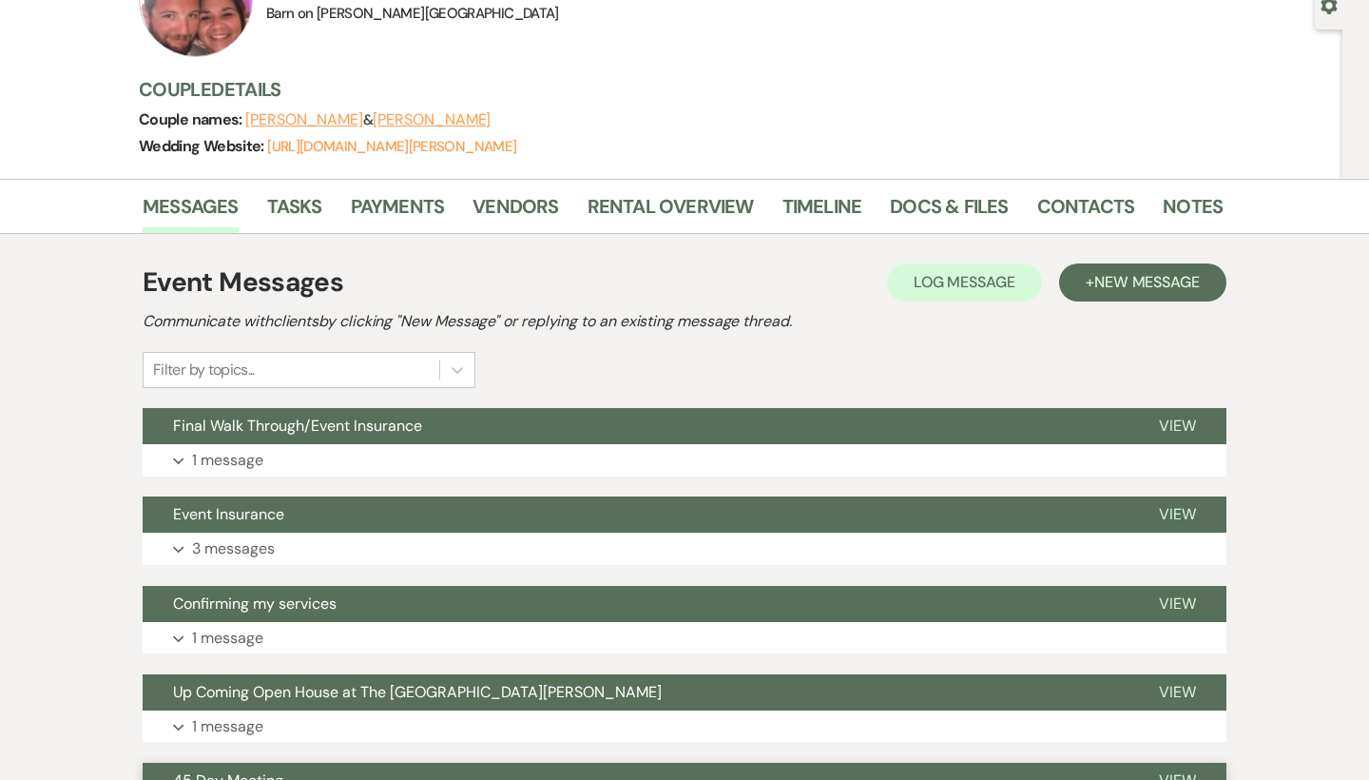
scroll to position [186, 0]
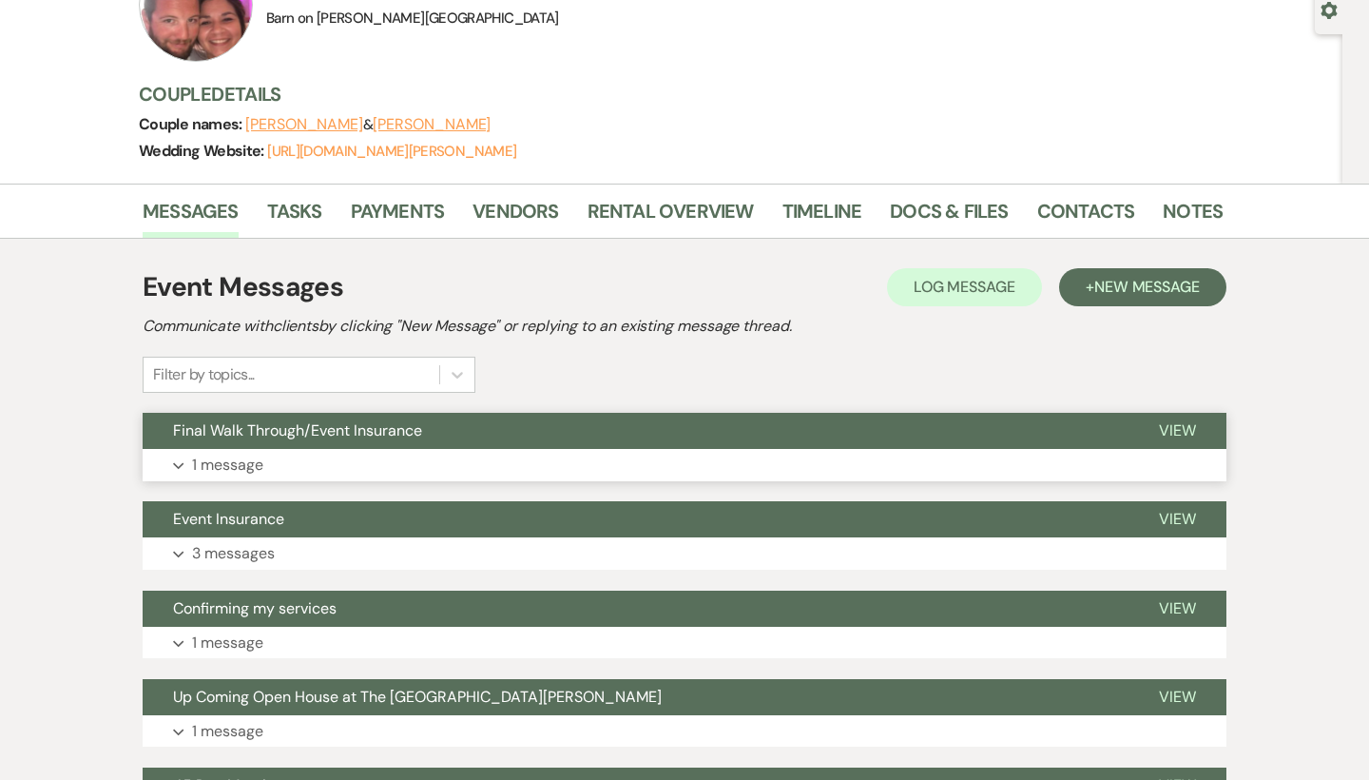
click at [1185, 427] on span "View" at bounding box center [1177, 430] width 37 height 20
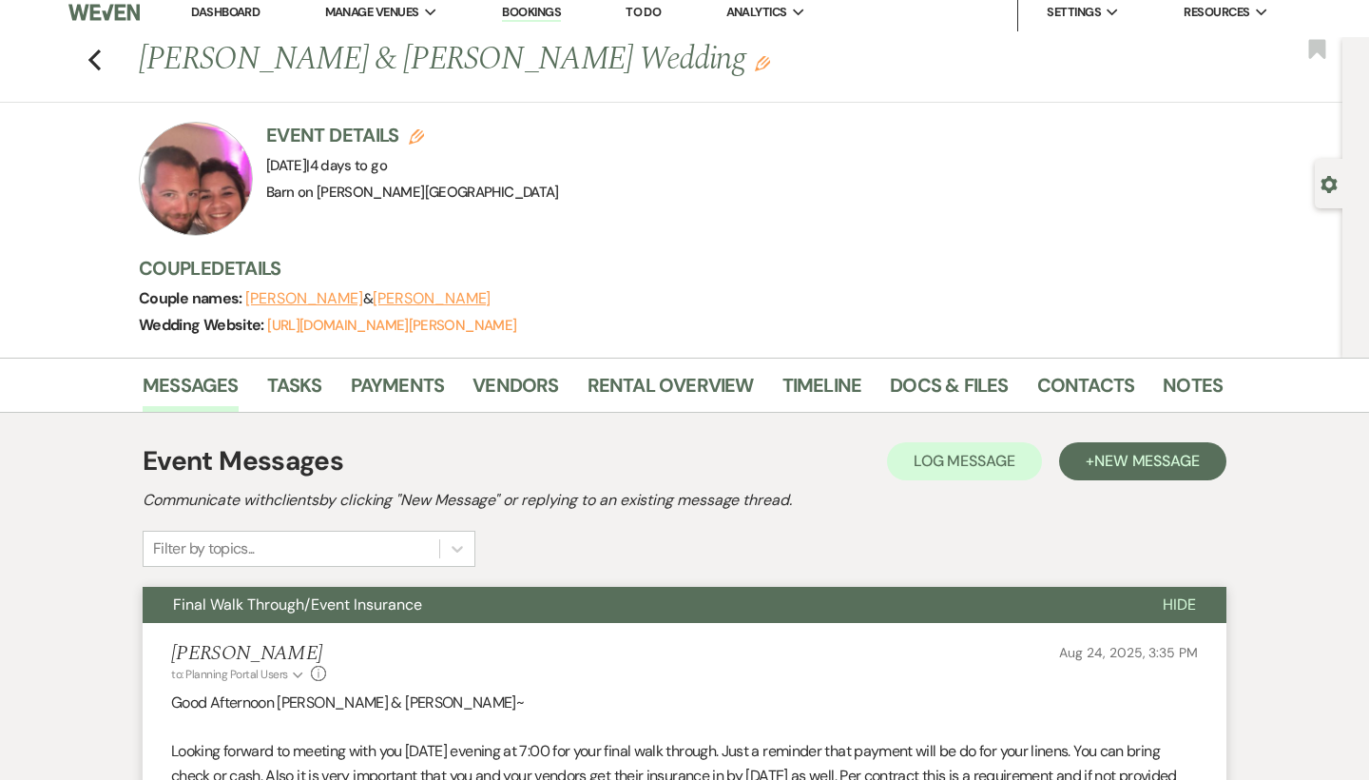
scroll to position [0, 0]
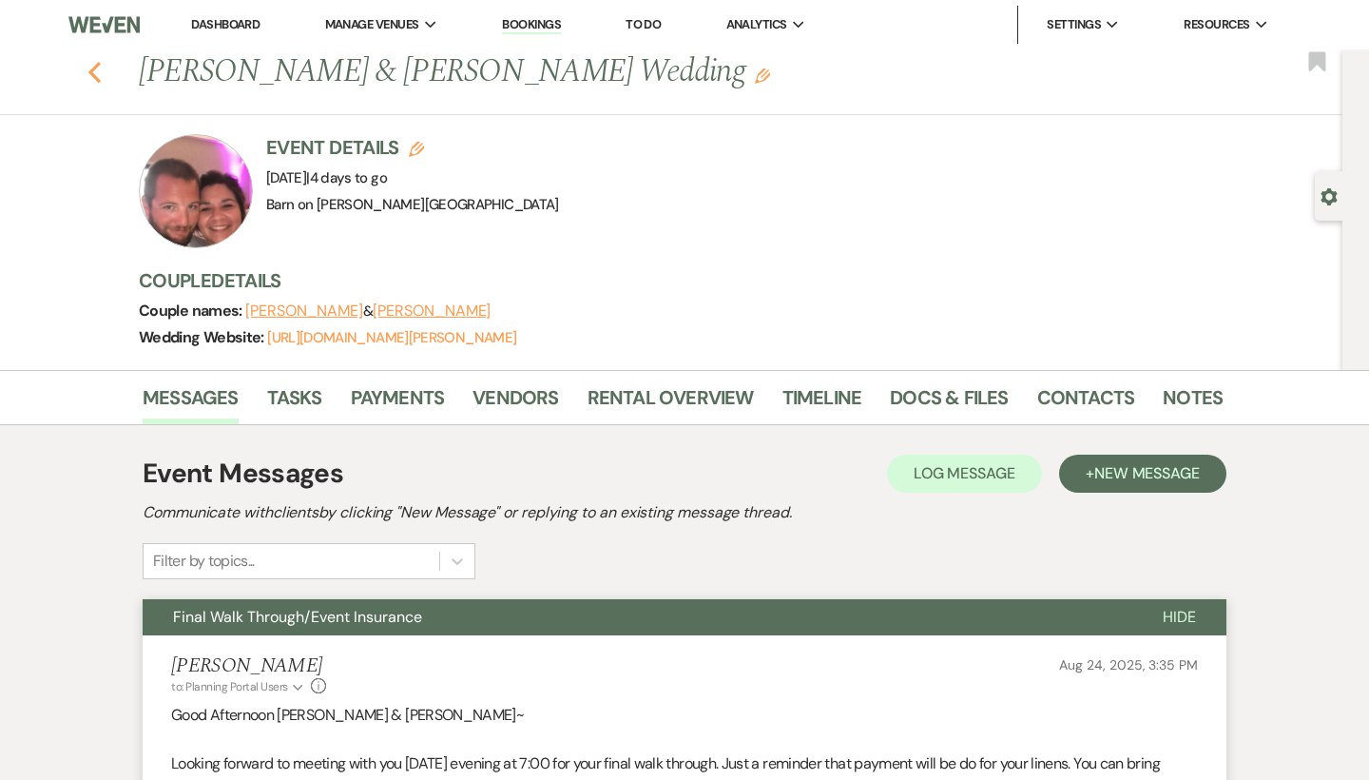
click at [98, 78] on use "button" at bounding box center [94, 72] width 12 height 21
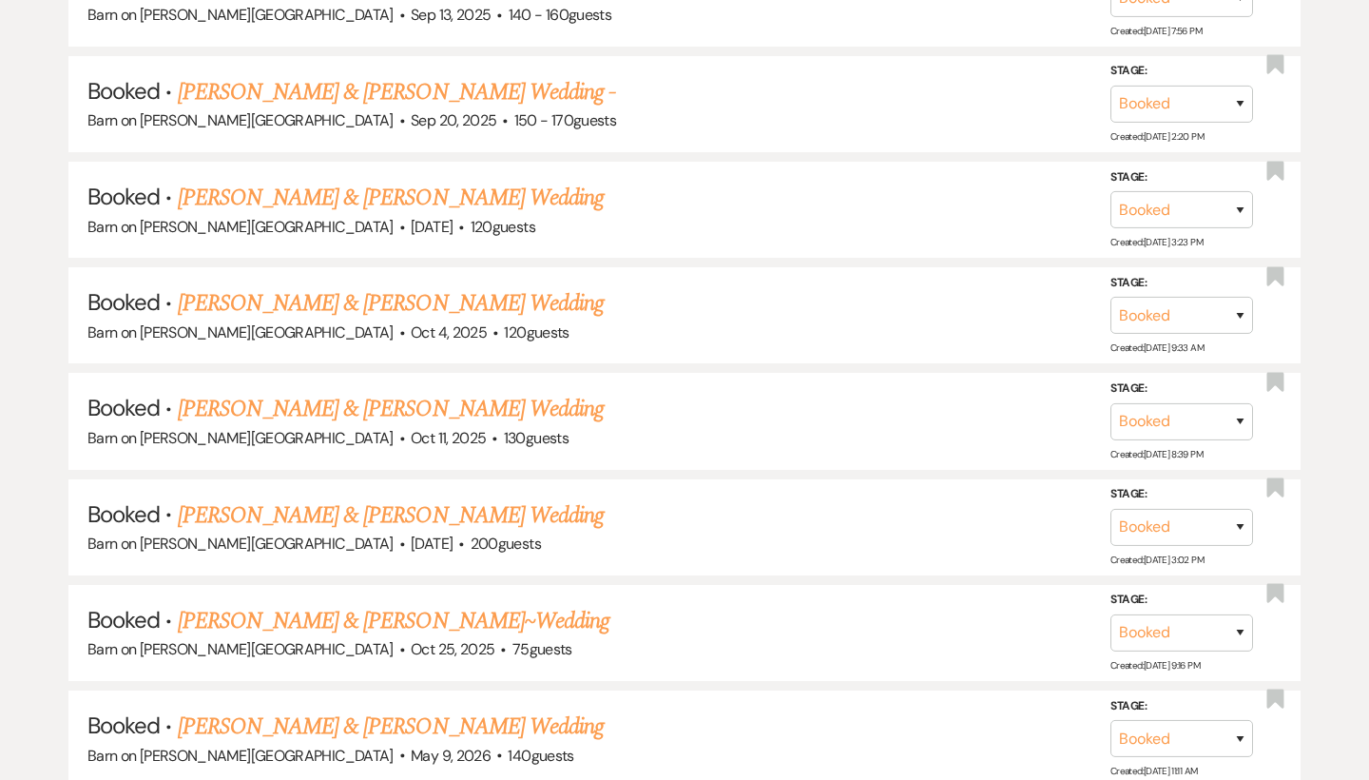
scroll to position [1239, 0]
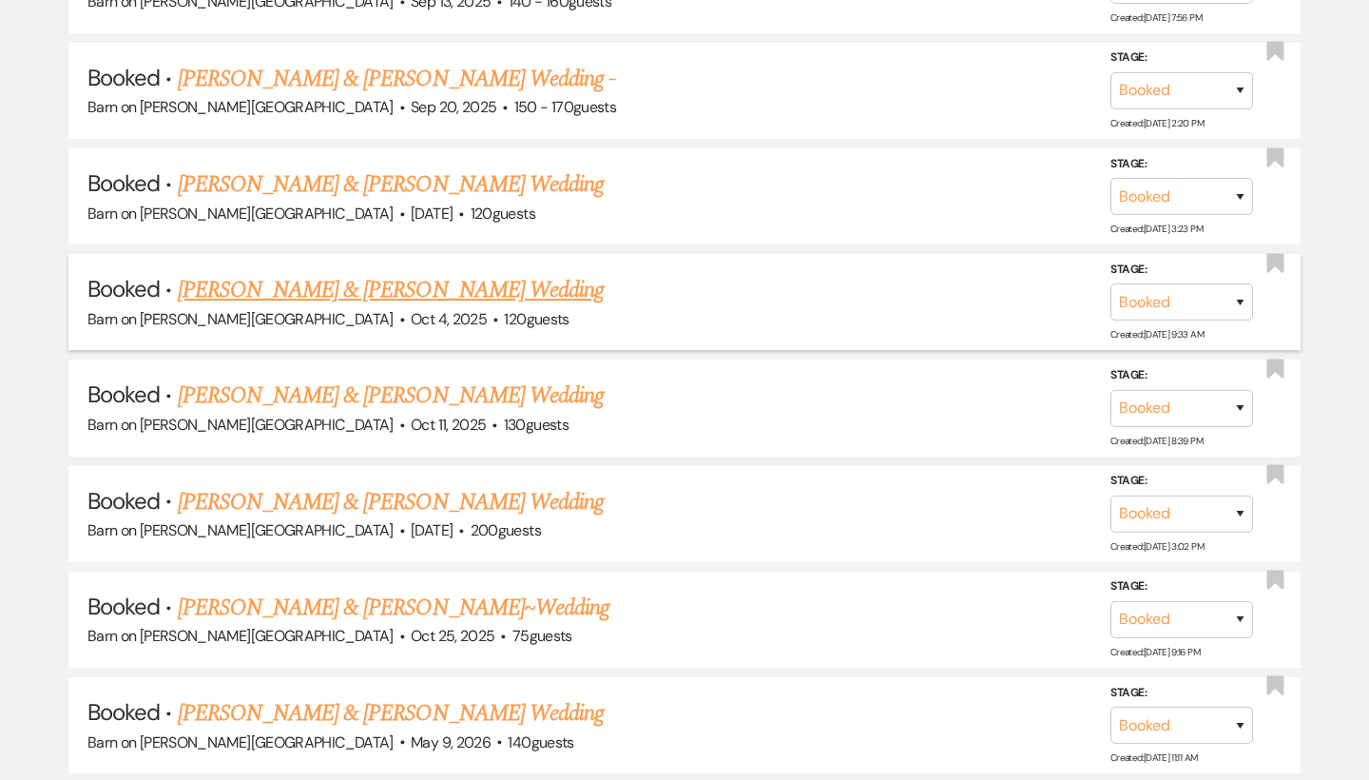
click at [253, 282] on link "[PERSON_NAME] & [PERSON_NAME] Wedding" at bounding box center [391, 290] width 426 height 34
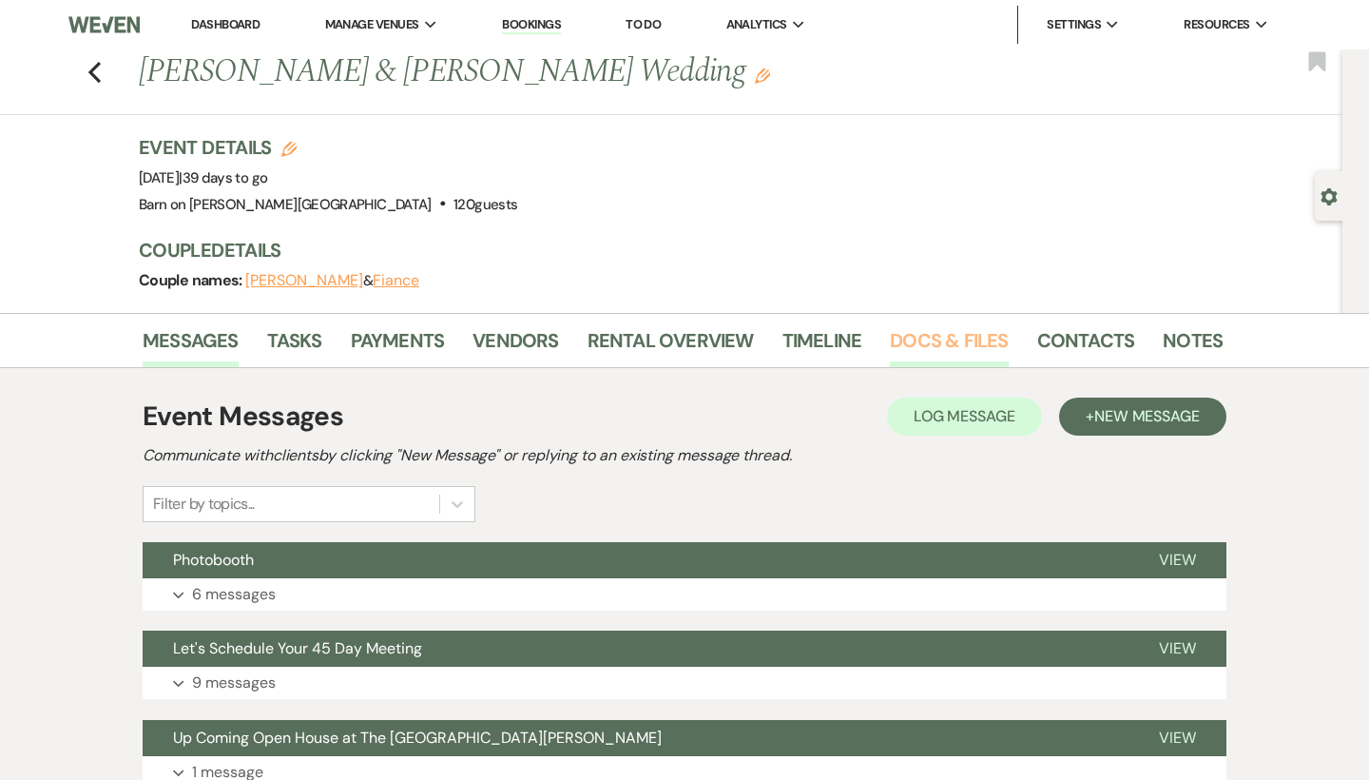
click at [956, 337] on link "Docs & Files" at bounding box center [949, 346] width 118 height 42
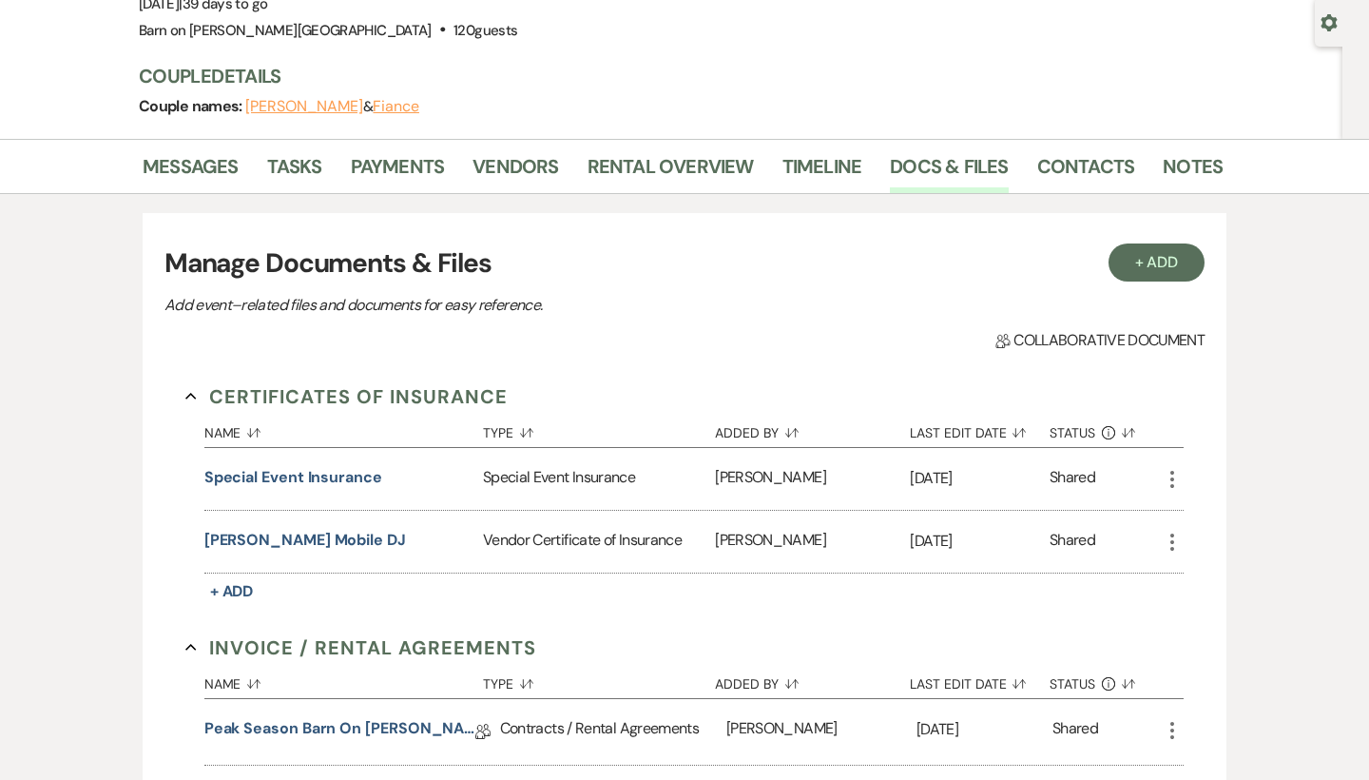
scroll to position [272, 0]
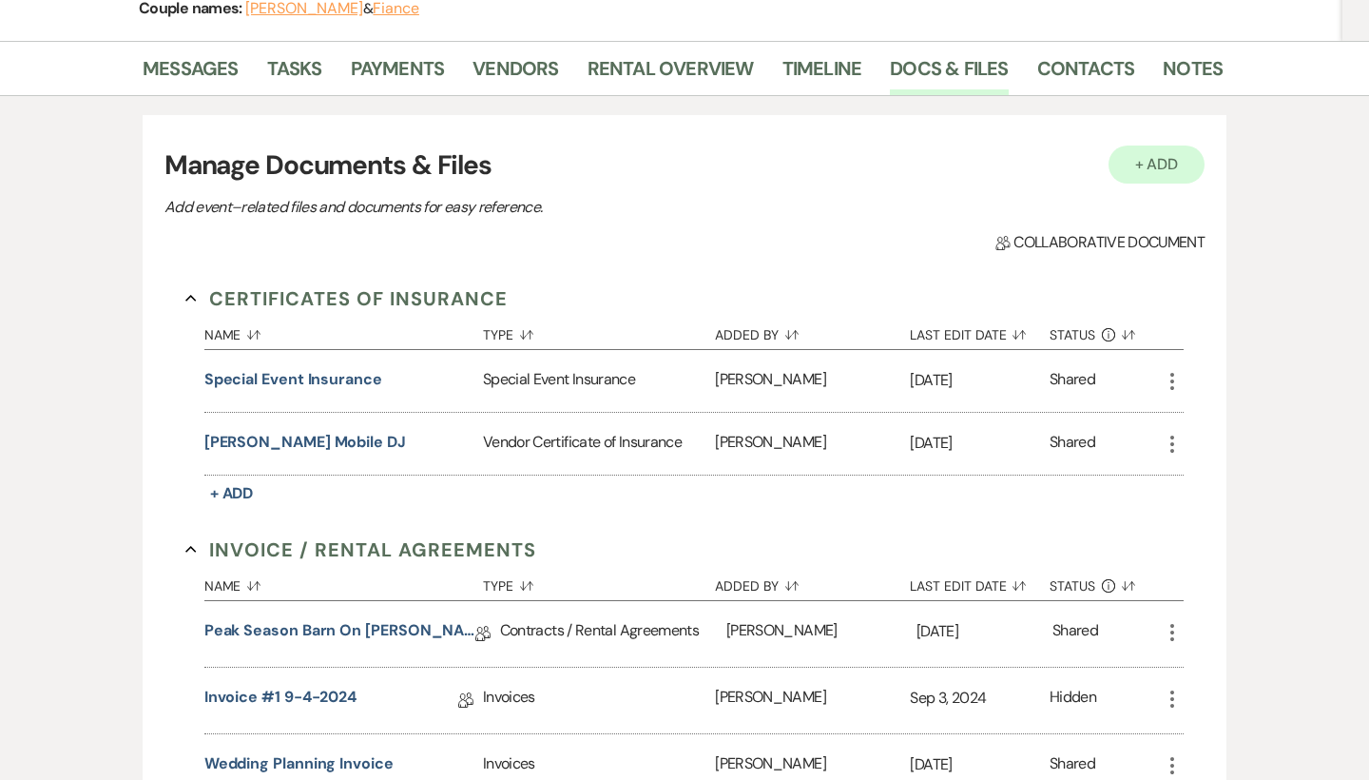
click at [1174, 175] on button "+ Add" at bounding box center [1157, 164] width 97 height 38
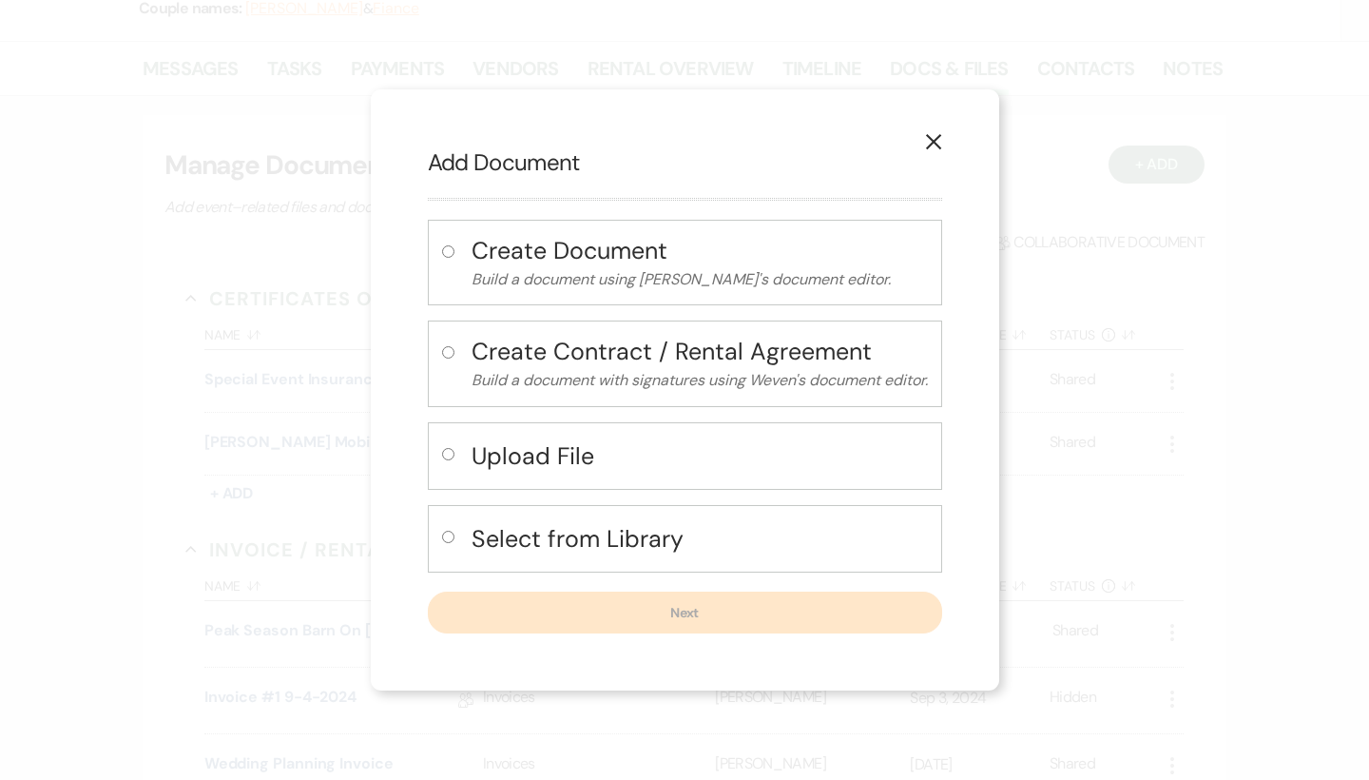
click at [442, 454] on input "radio" at bounding box center [448, 454] width 12 height 12
radio input "true"
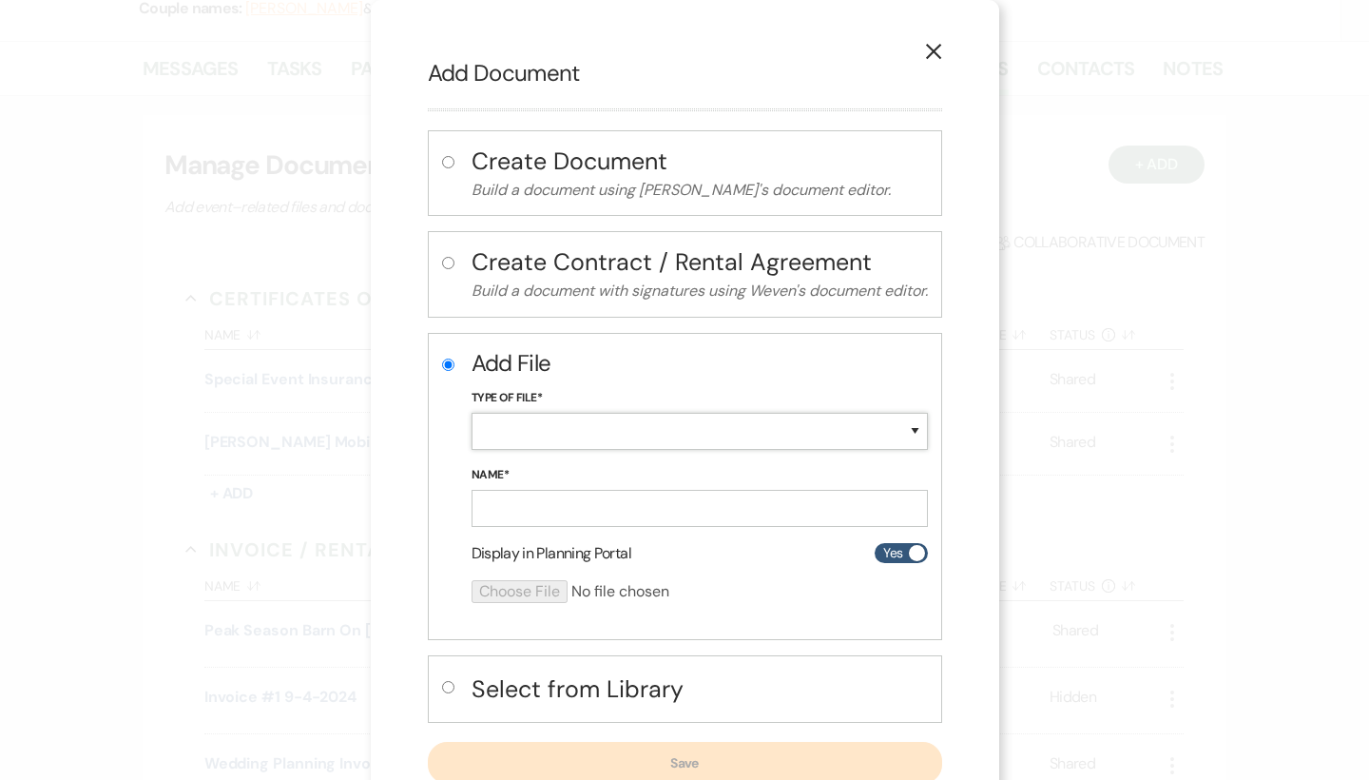
select select "60"
click at [553, 523] on form "Add File Type of File* Special Event Insurance Vendor Certificate of Insurance …" at bounding box center [700, 482] width 456 height 271
click at [559, 494] on input "Name*" at bounding box center [700, 508] width 456 height 37
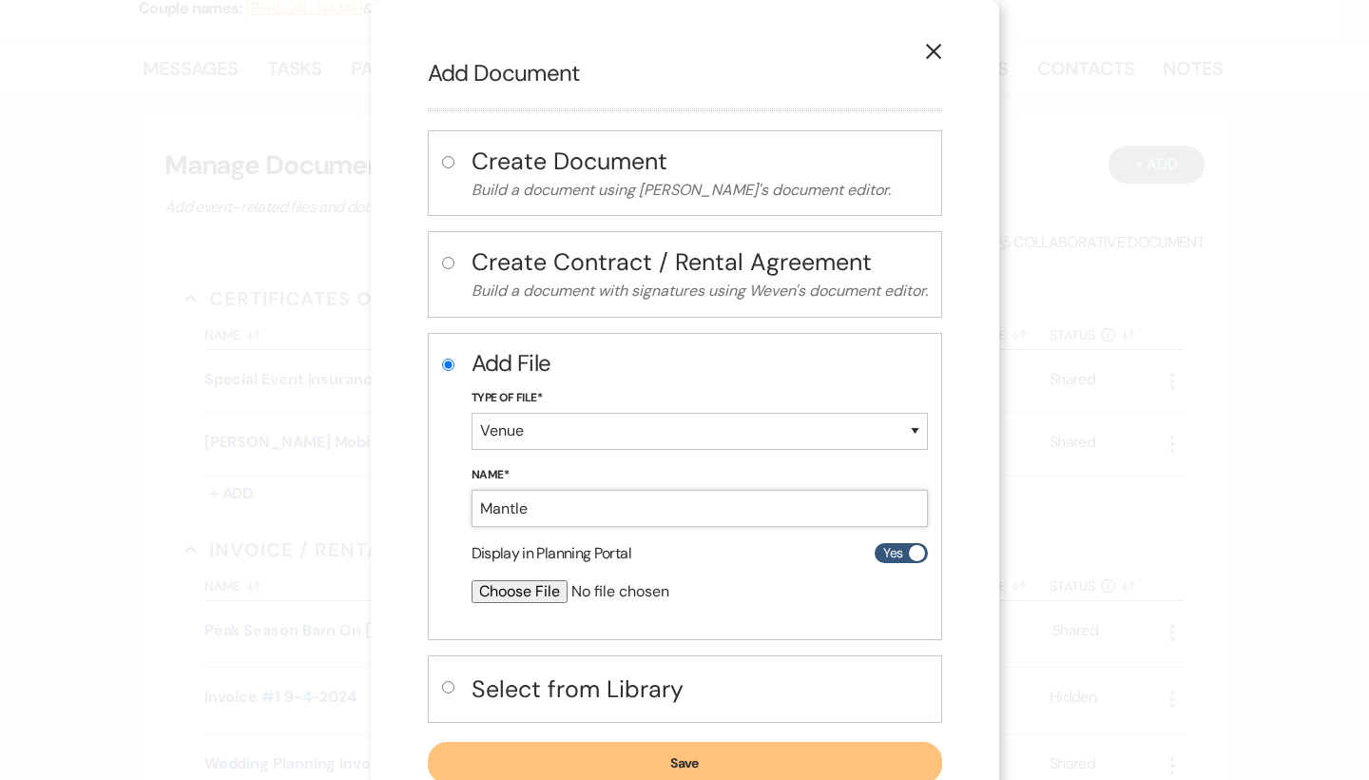
type input "Mantle"
click at [540, 585] on input "file" at bounding box center [650, 591] width 356 height 23
type input "C:\fakepath\Mantle.jpg"
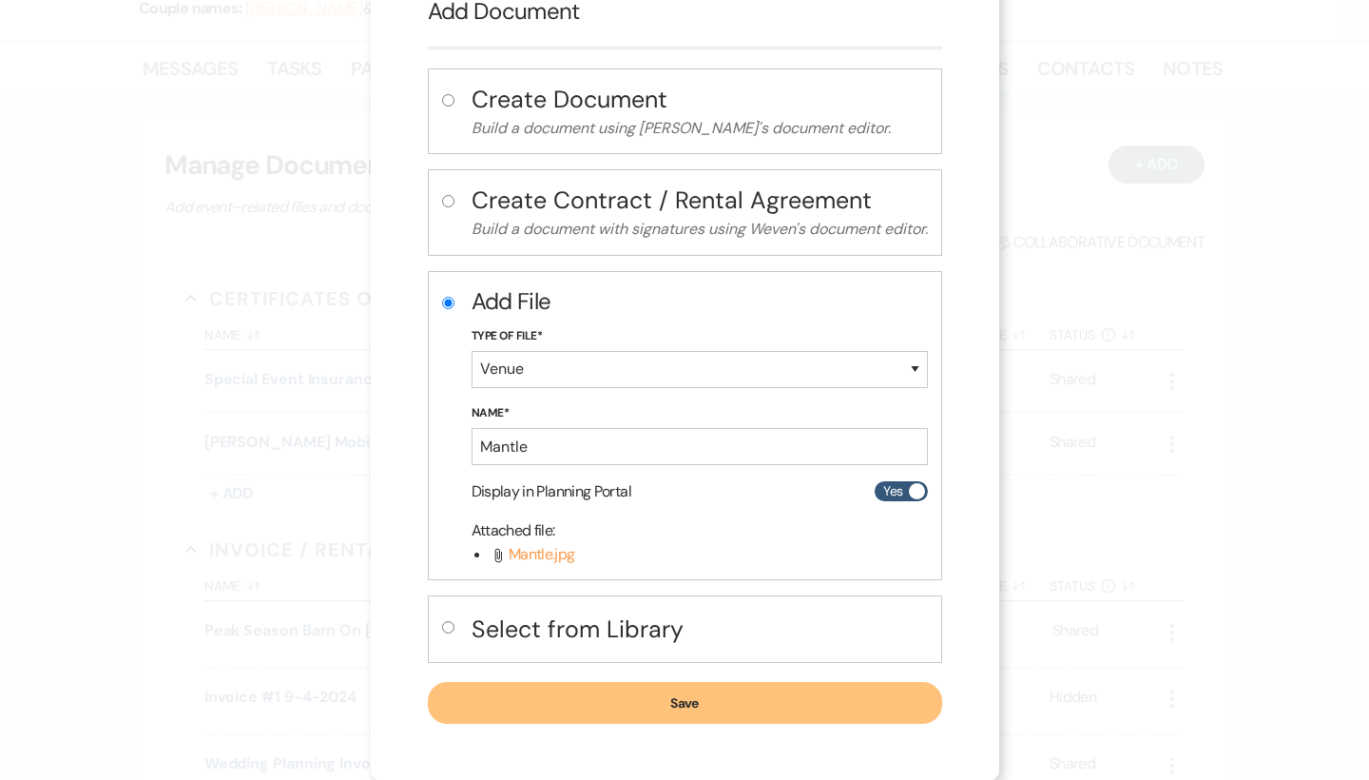
scroll to position [61, 0]
click at [799, 706] on button "Save" at bounding box center [685, 704] width 514 height 42
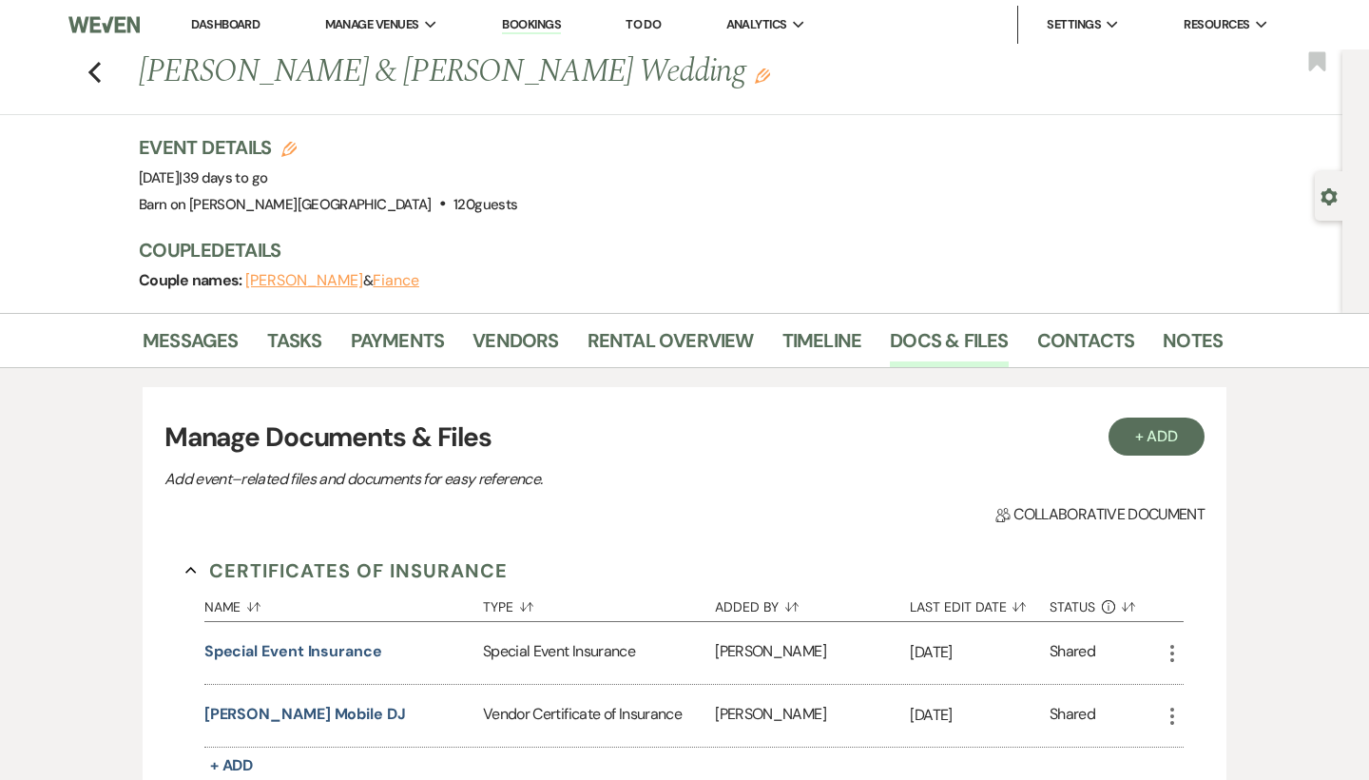
scroll to position [0, 0]
click at [99, 75] on icon "Previous" at bounding box center [94, 72] width 14 height 23
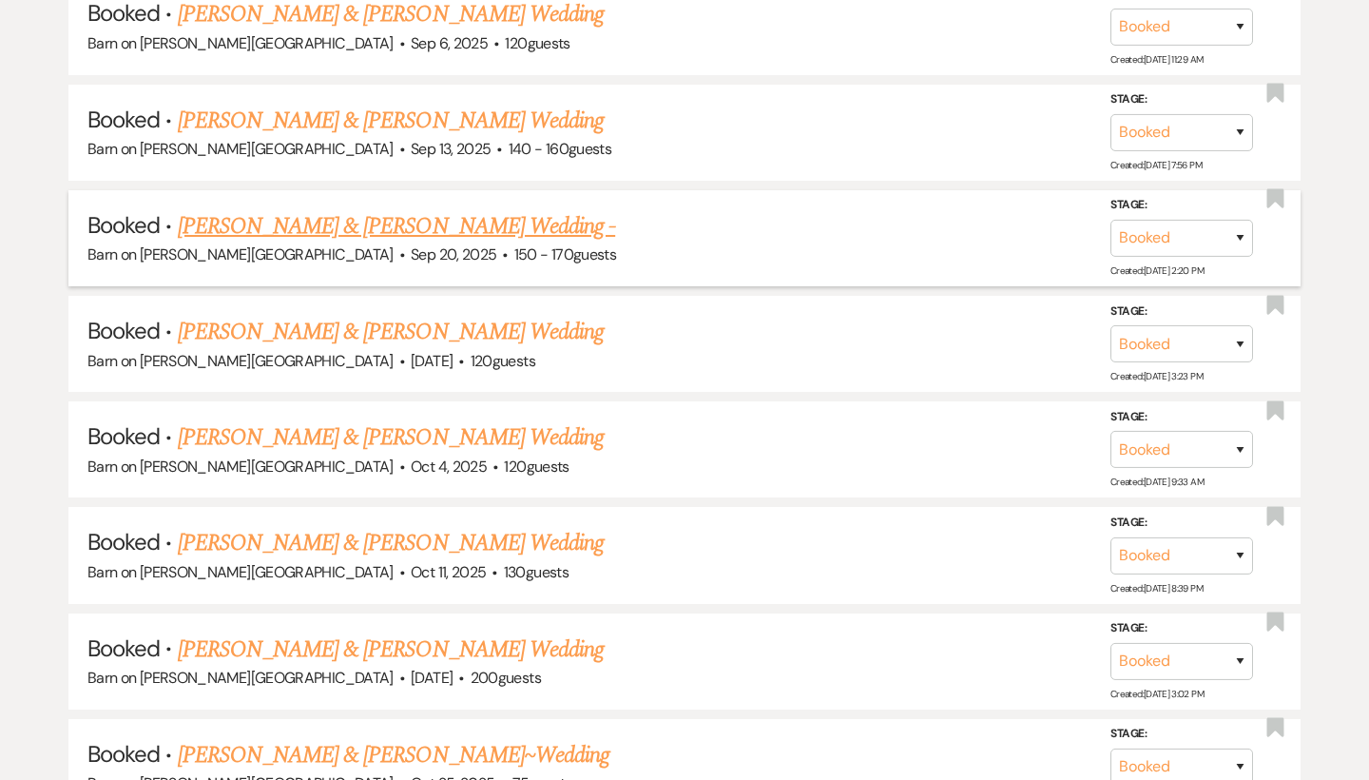
scroll to position [1048, 0]
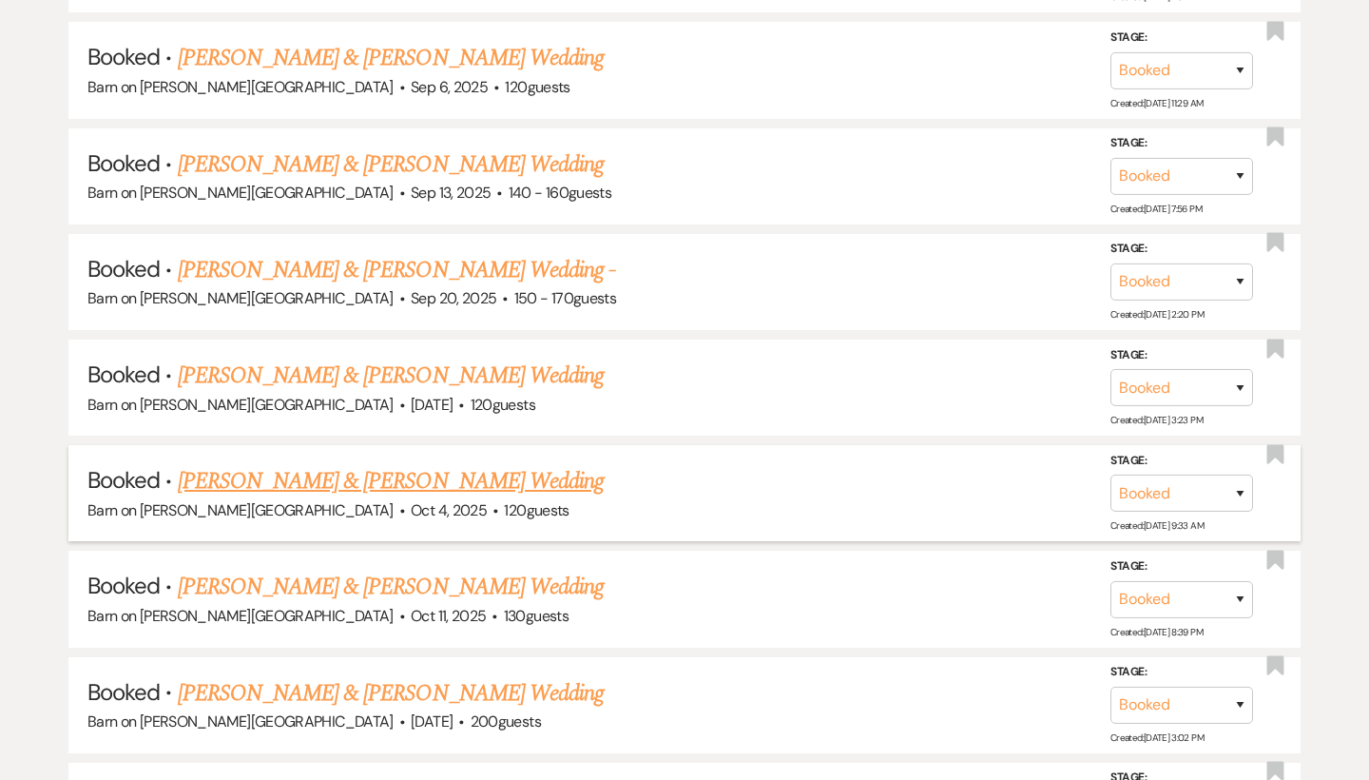
click at [276, 474] on link "[PERSON_NAME] & [PERSON_NAME] Wedding" at bounding box center [391, 481] width 426 height 34
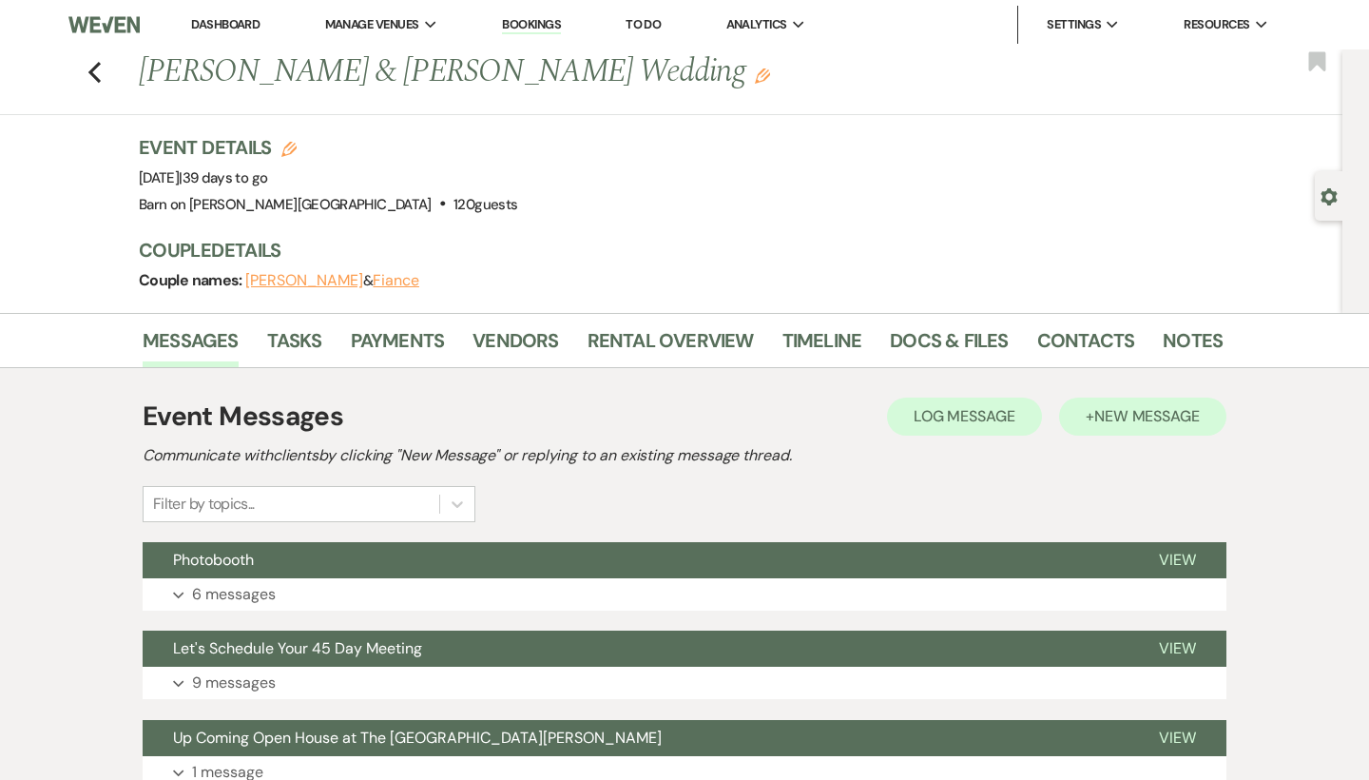
click at [1126, 411] on span "New Message" at bounding box center [1147, 416] width 106 height 20
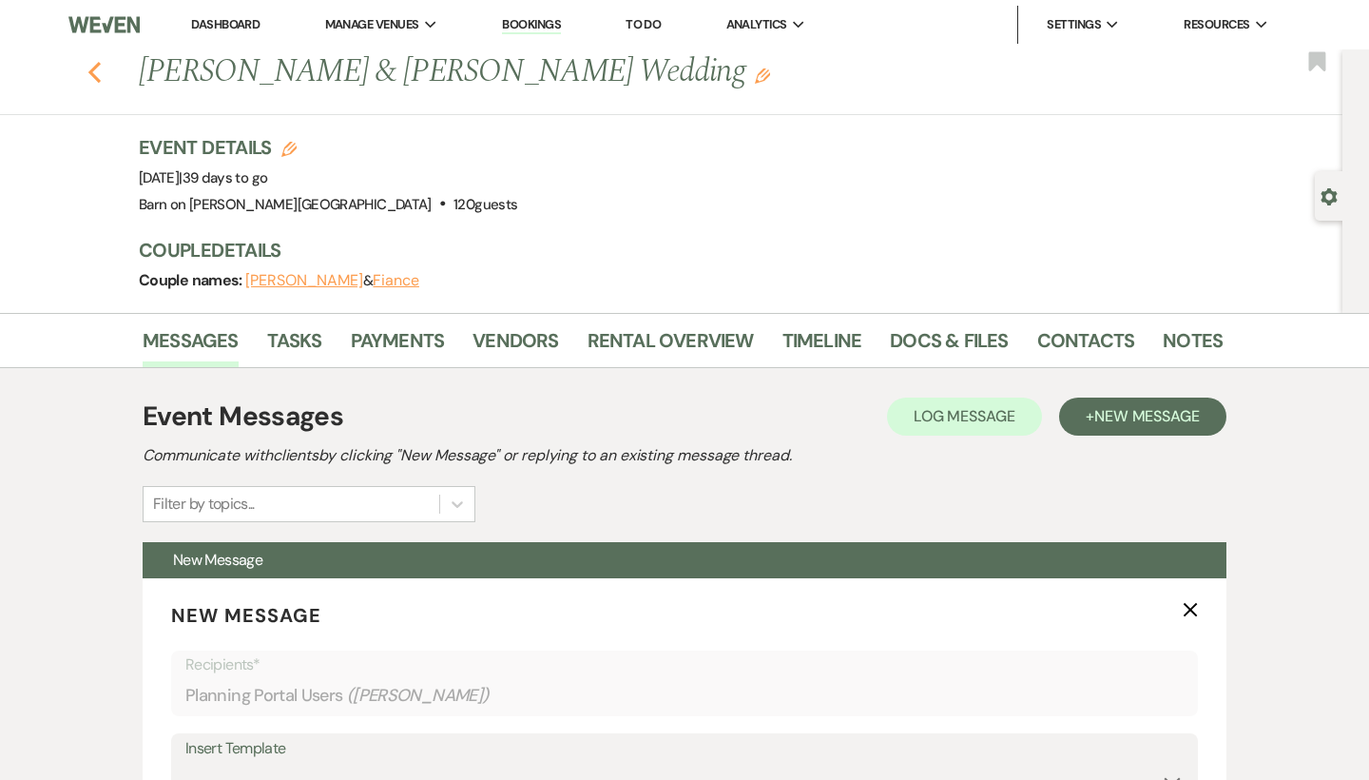
click at [98, 67] on use "button" at bounding box center [94, 72] width 12 height 21
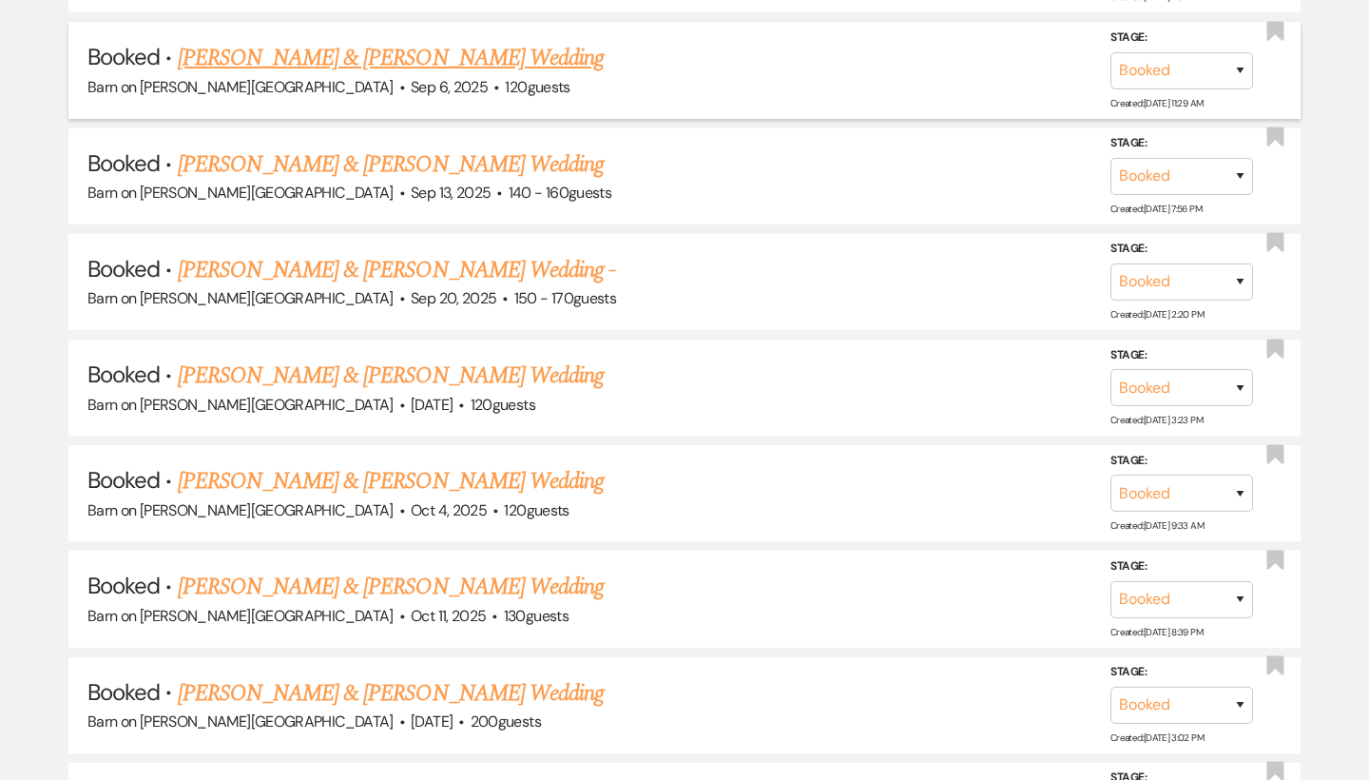
click at [411, 77] on span "Sep 6, 2025" at bounding box center [449, 87] width 77 height 20
click at [273, 57] on link "[PERSON_NAME] & [PERSON_NAME] Wedding" at bounding box center [391, 58] width 426 height 34
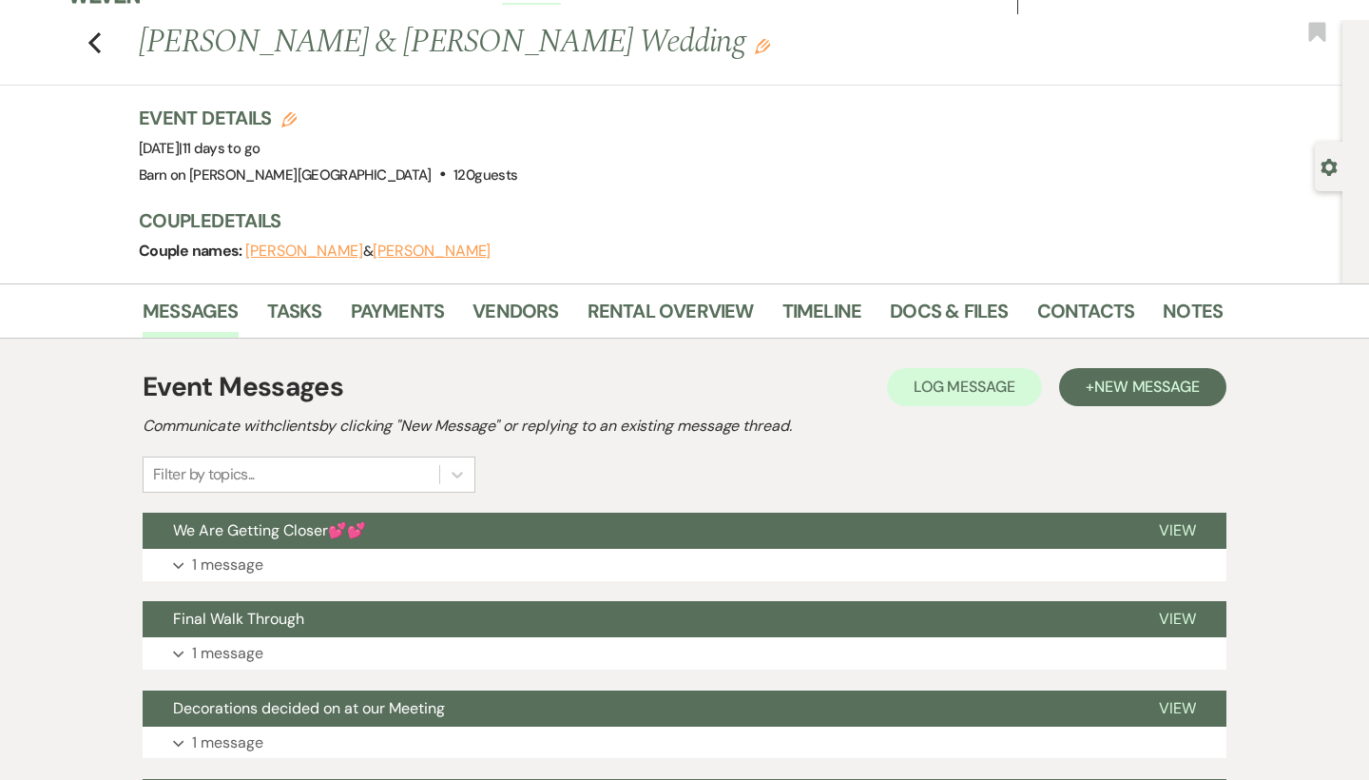
scroll to position [39, 0]
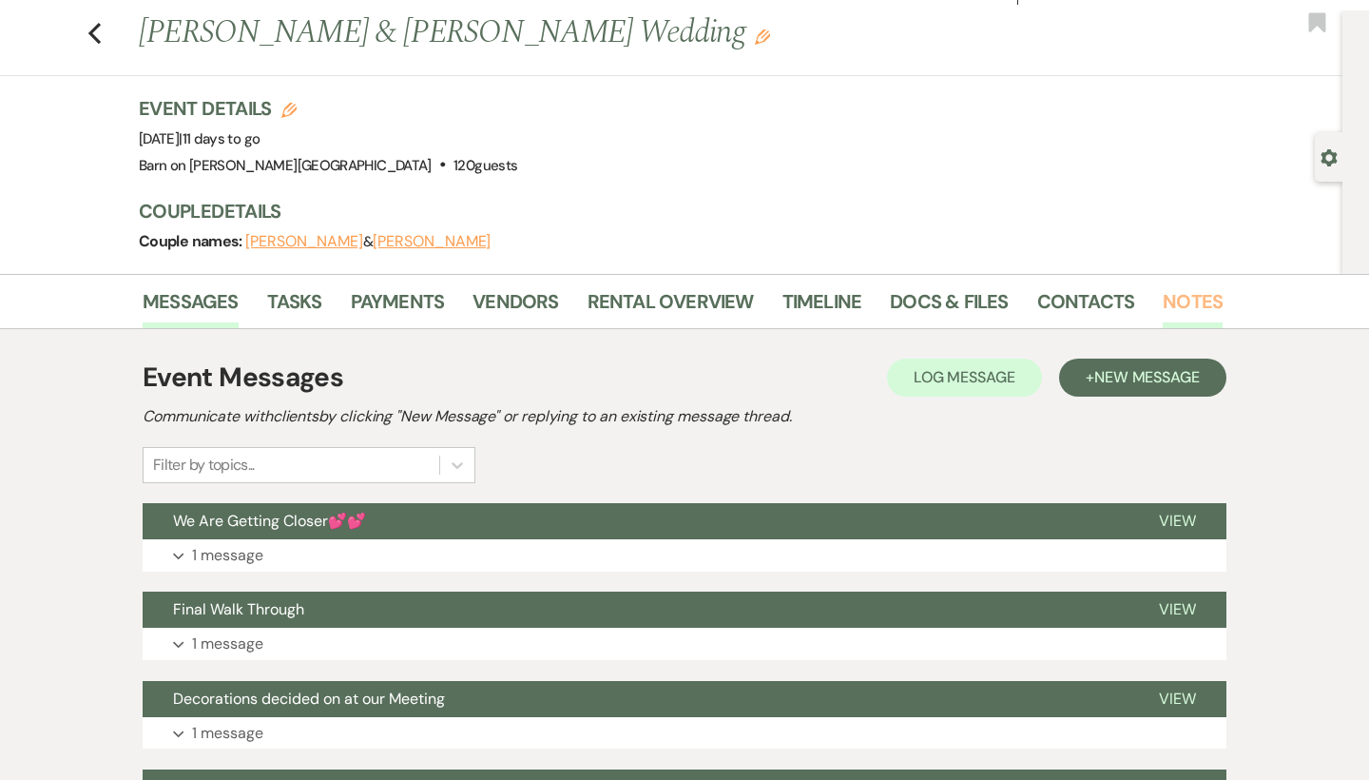
click at [1196, 299] on link "Notes" at bounding box center [1193, 307] width 60 height 42
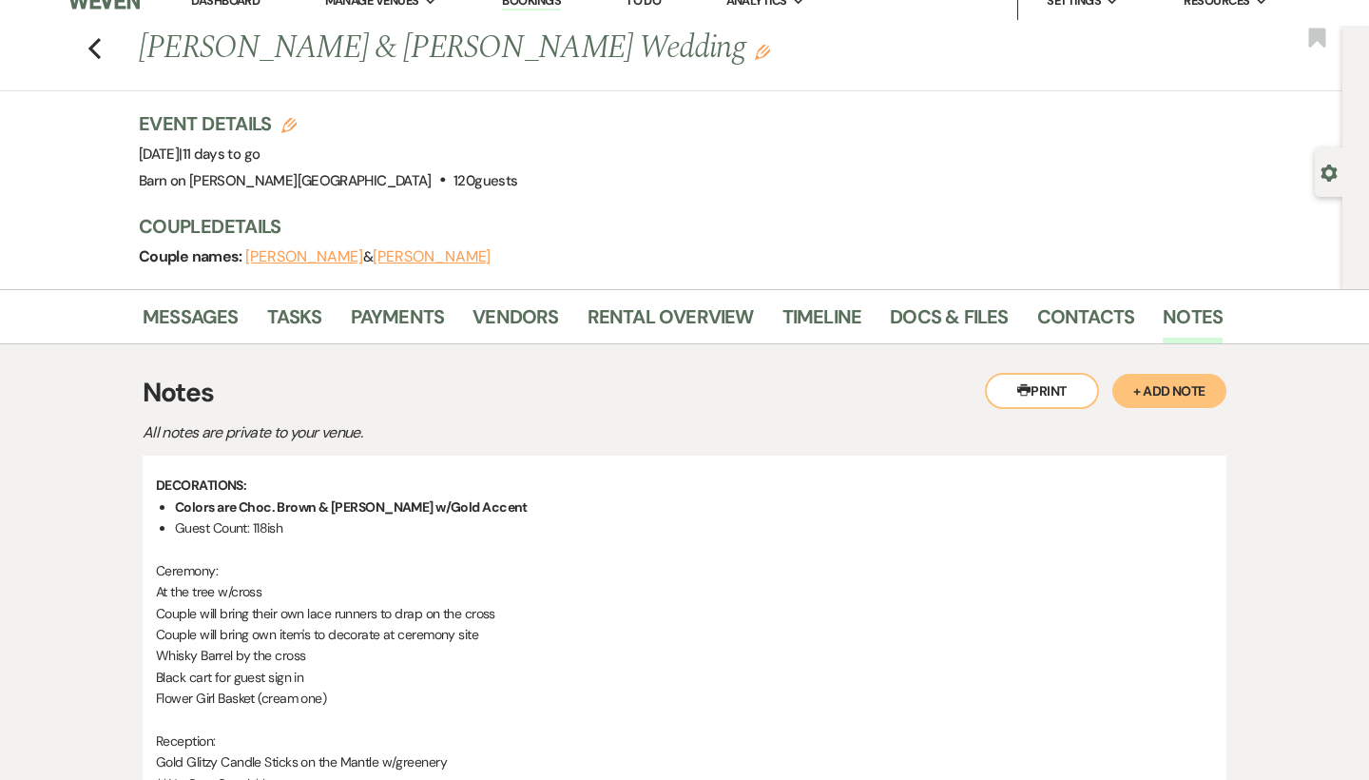
scroll to position [19, 0]
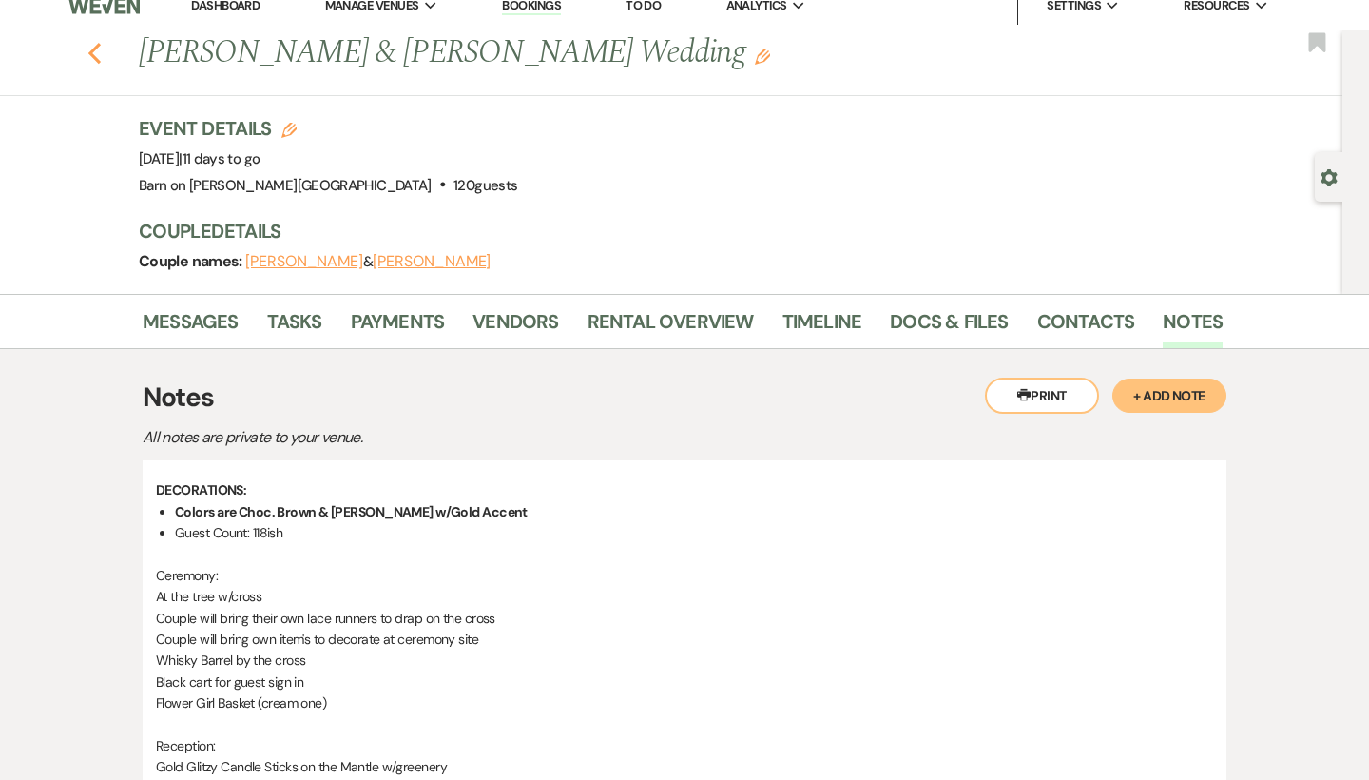
click at [92, 52] on use "button" at bounding box center [94, 53] width 12 height 21
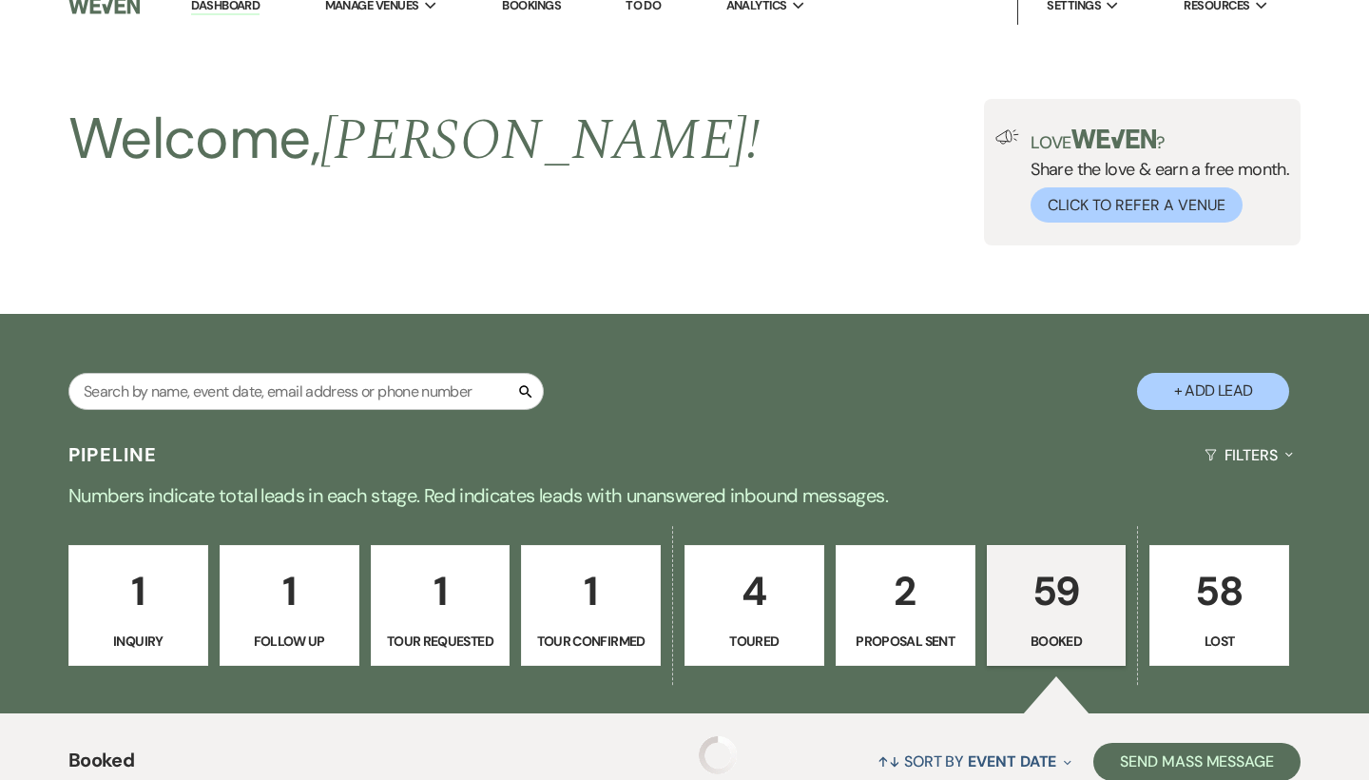
scroll to position [1048, 0]
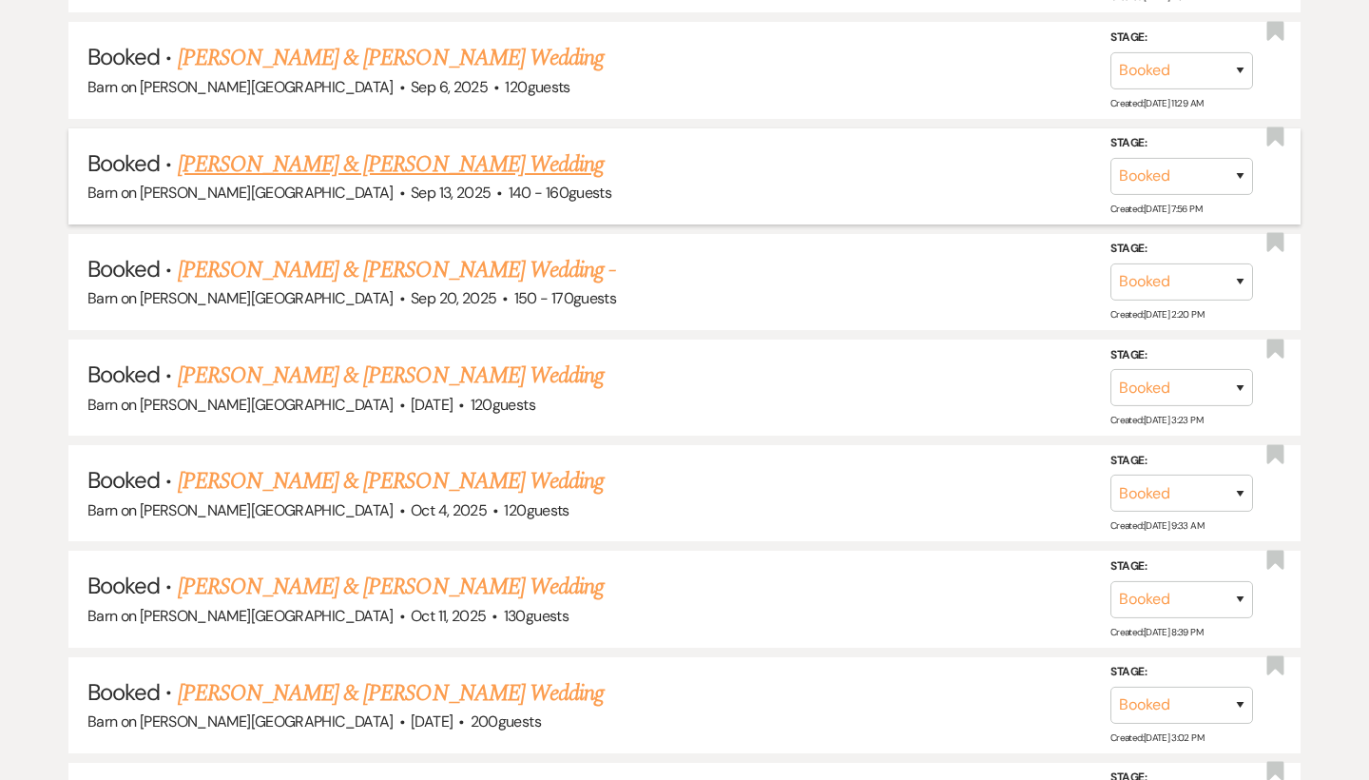
click at [271, 158] on link "[PERSON_NAME] & [PERSON_NAME] Wedding" at bounding box center [391, 164] width 426 height 34
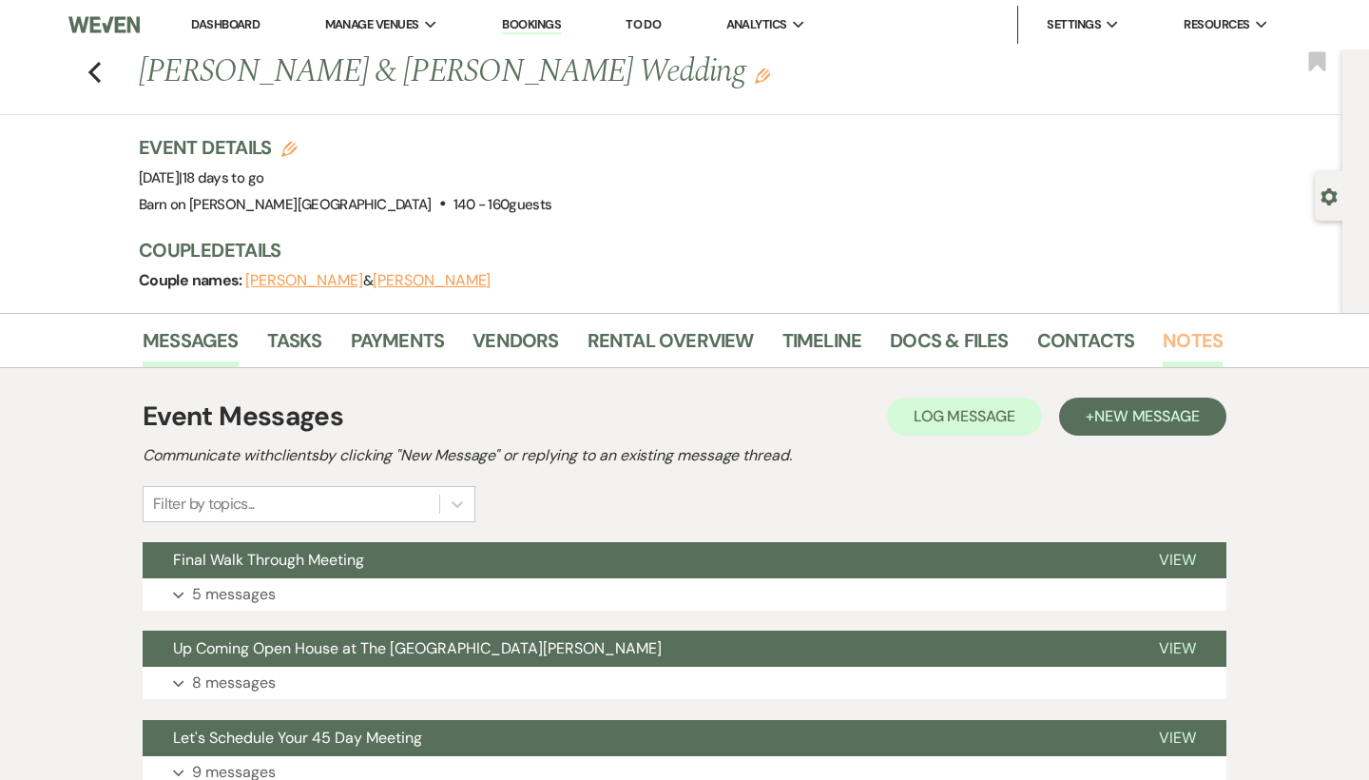
click at [1204, 334] on link "Notes" at bounding box center [1193, 346] width 60 height 42
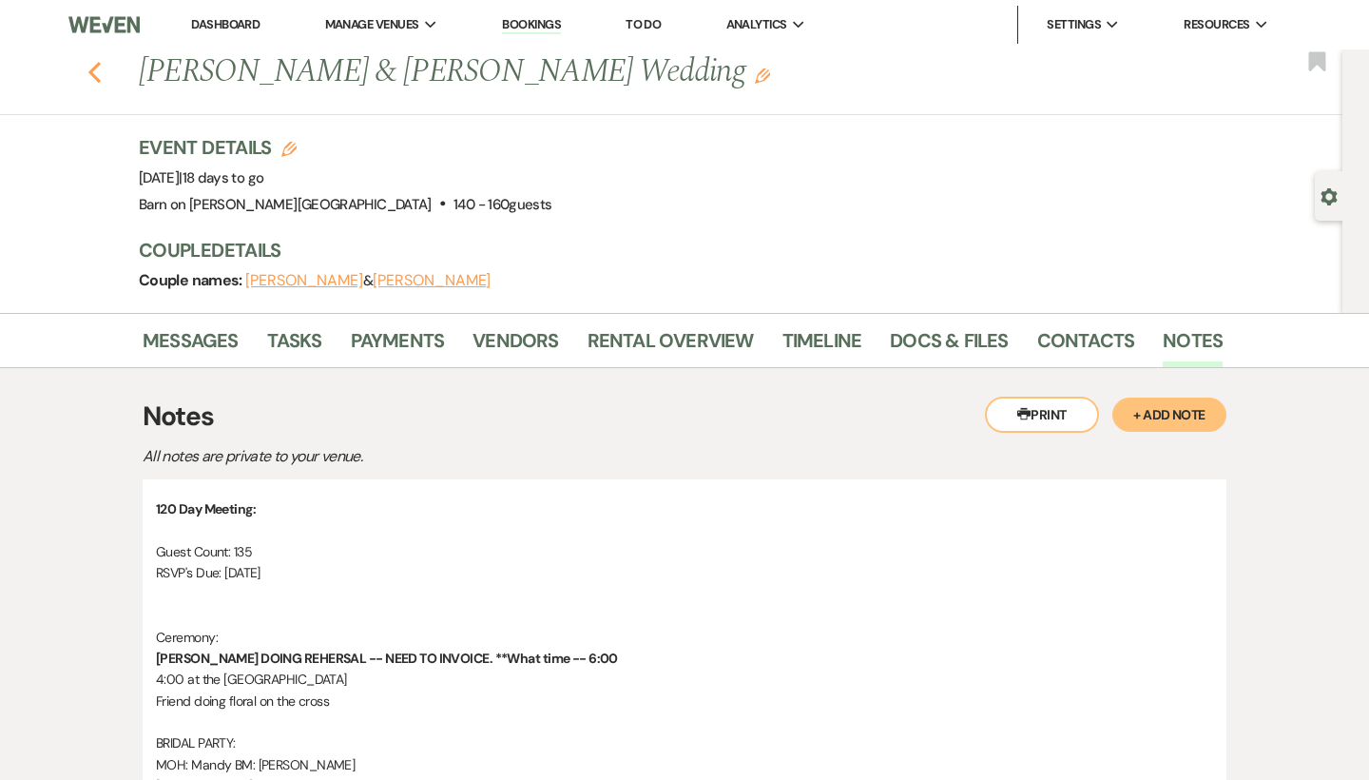
click at [95, 69] on use "button" at bounding box center [94, 72] width 12 height 21
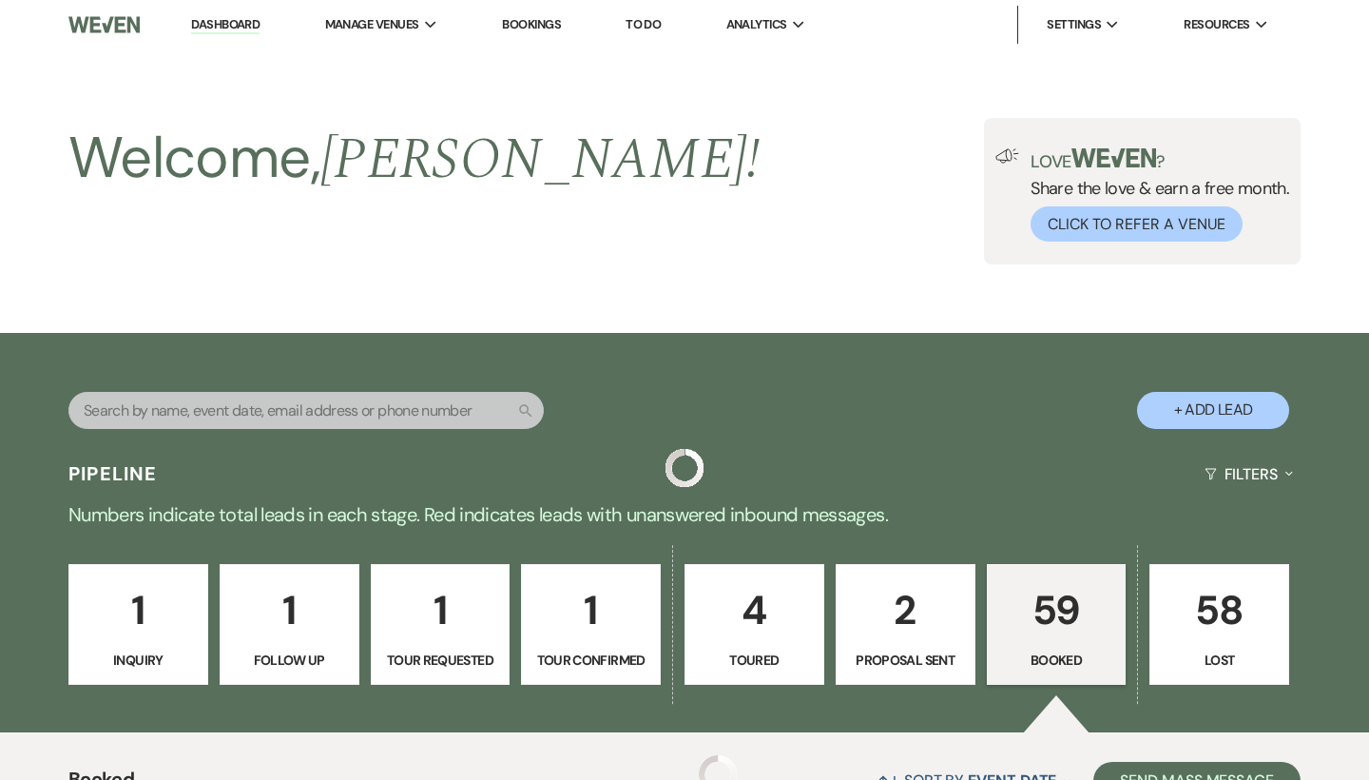
scroll to position [1048, 0]
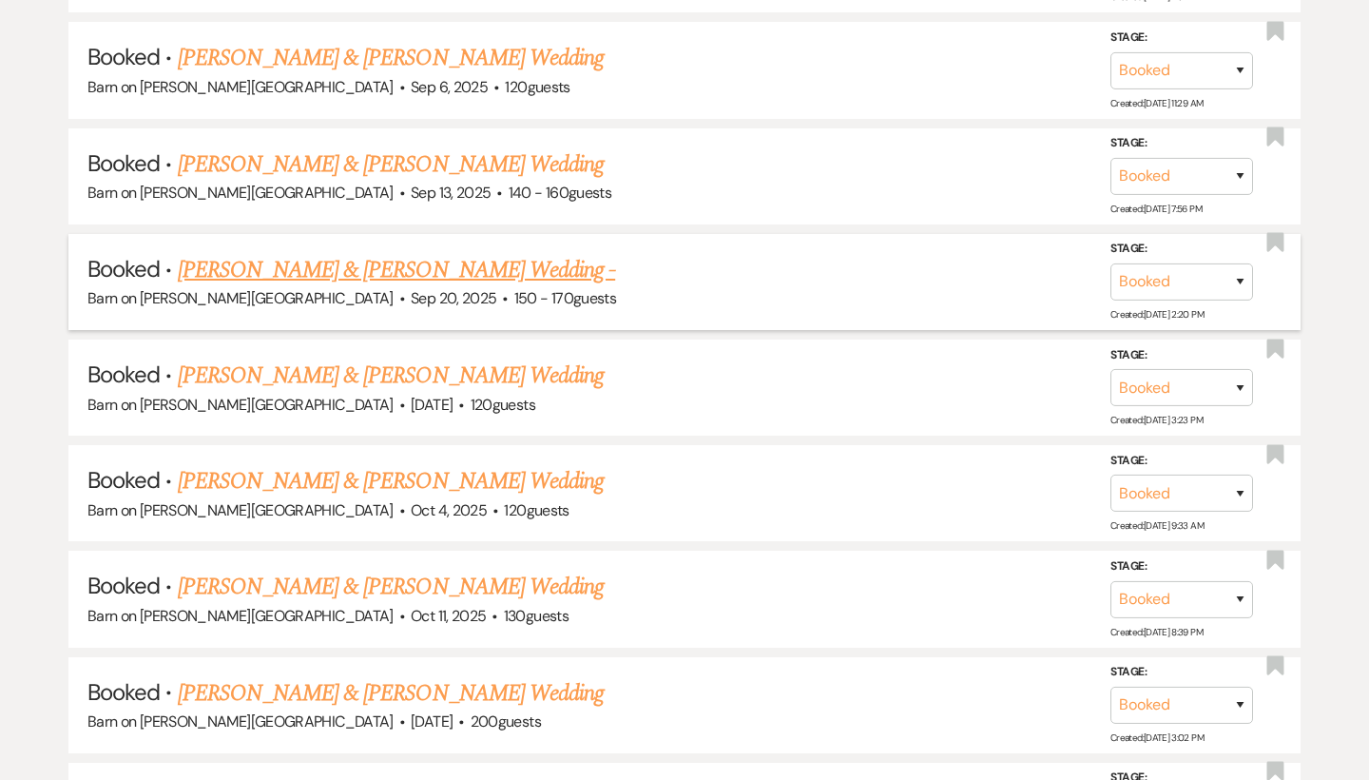
click at [324, 265] on link "[PERSON_NAME] & [PERSON_NAME] Wedding -" at bounding box center [397, 270] width 438 height 34
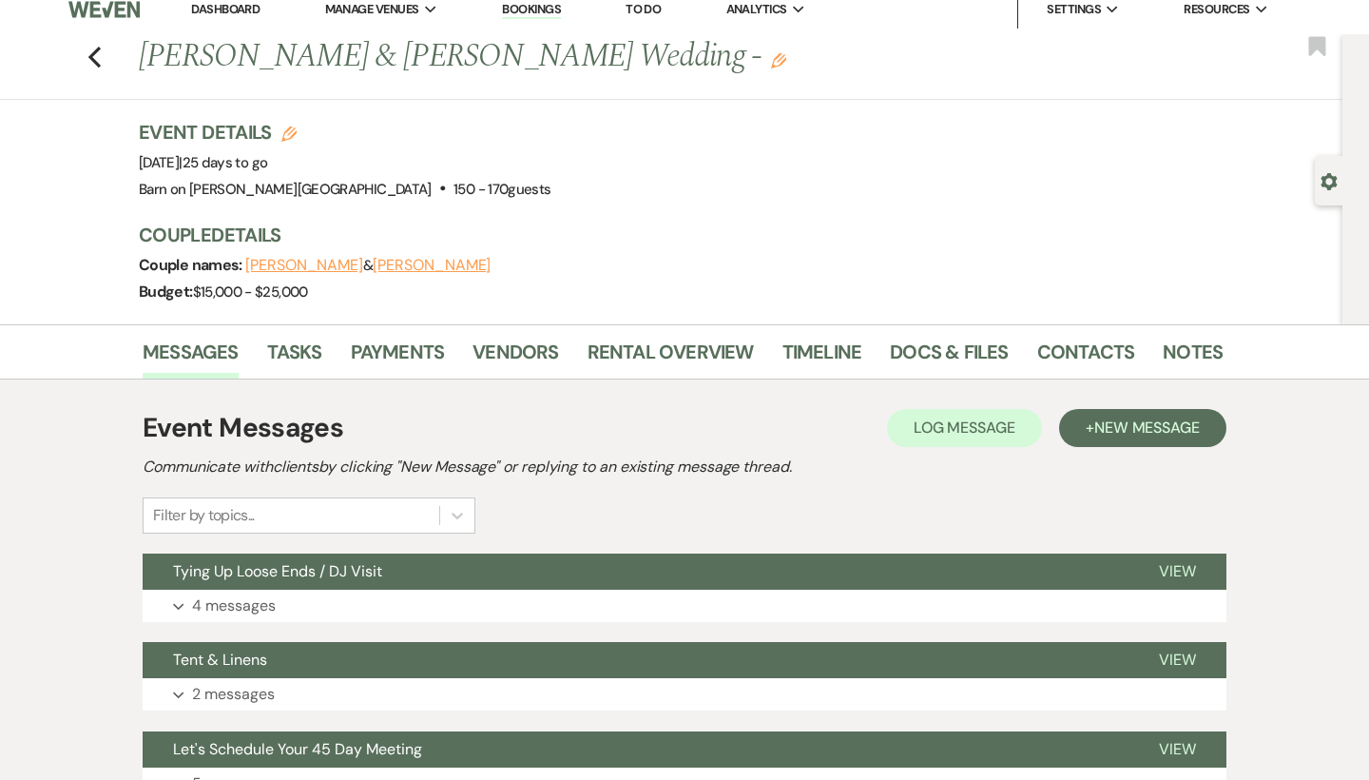
scroll to position [12, 0]
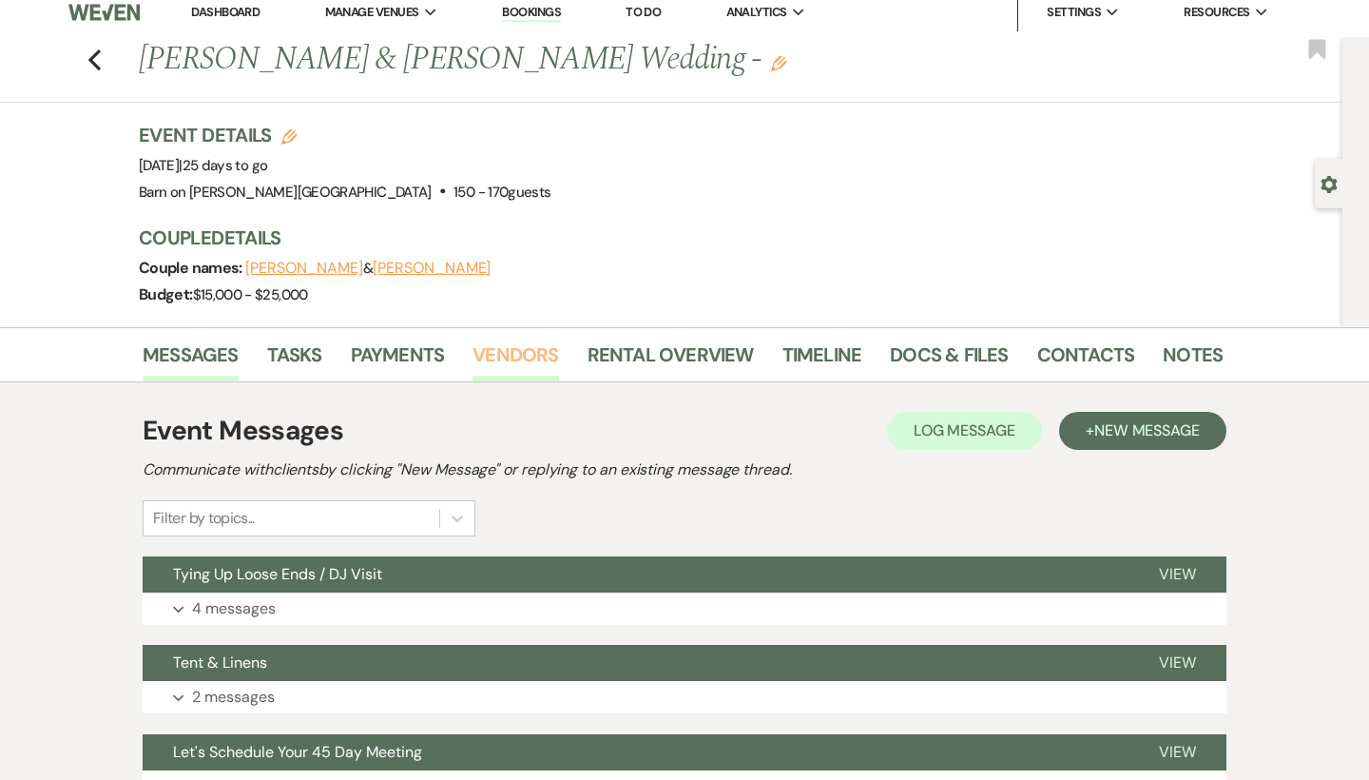
click at [509, 356] on link "Vendors" at bounding box center [516, 360] width 86 height 42
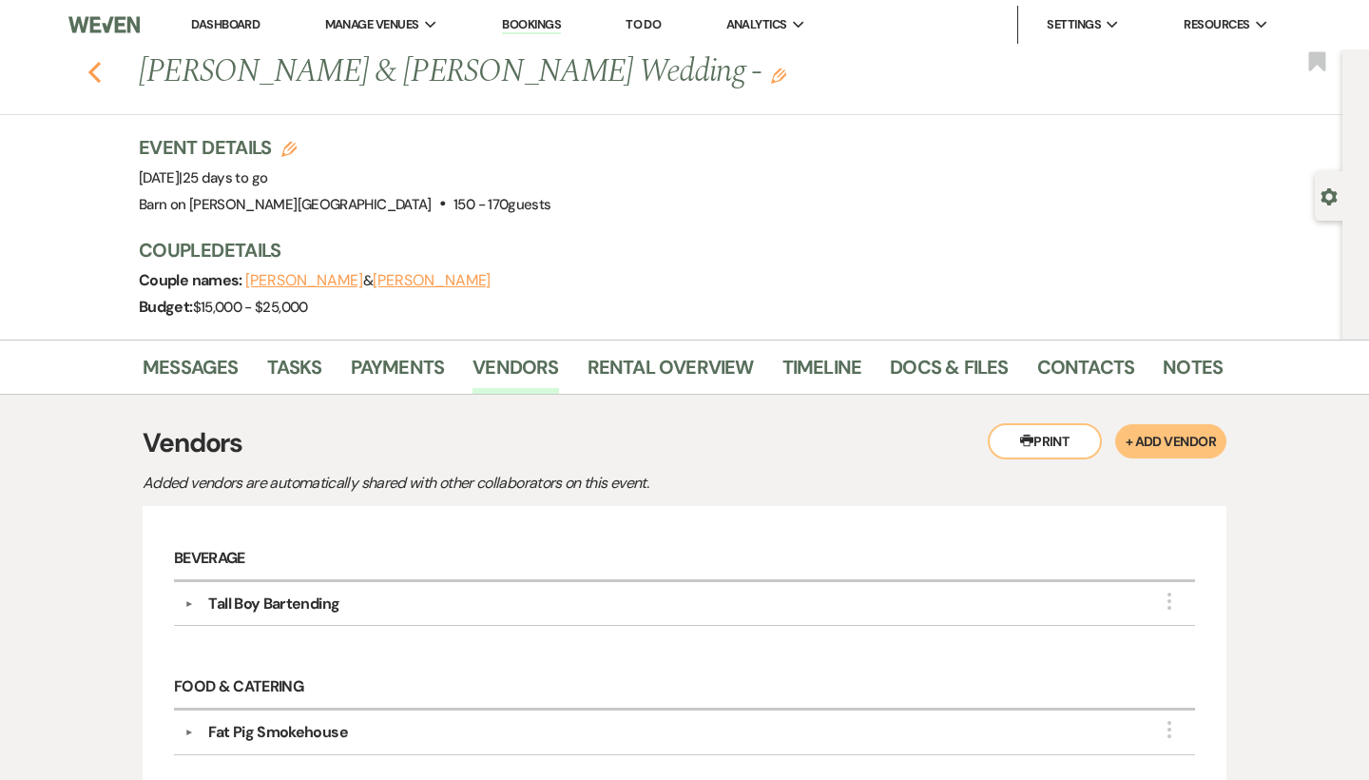
click at [97, 75] on icon "Previous" at bounding box center [94, 72] width 14 height 23
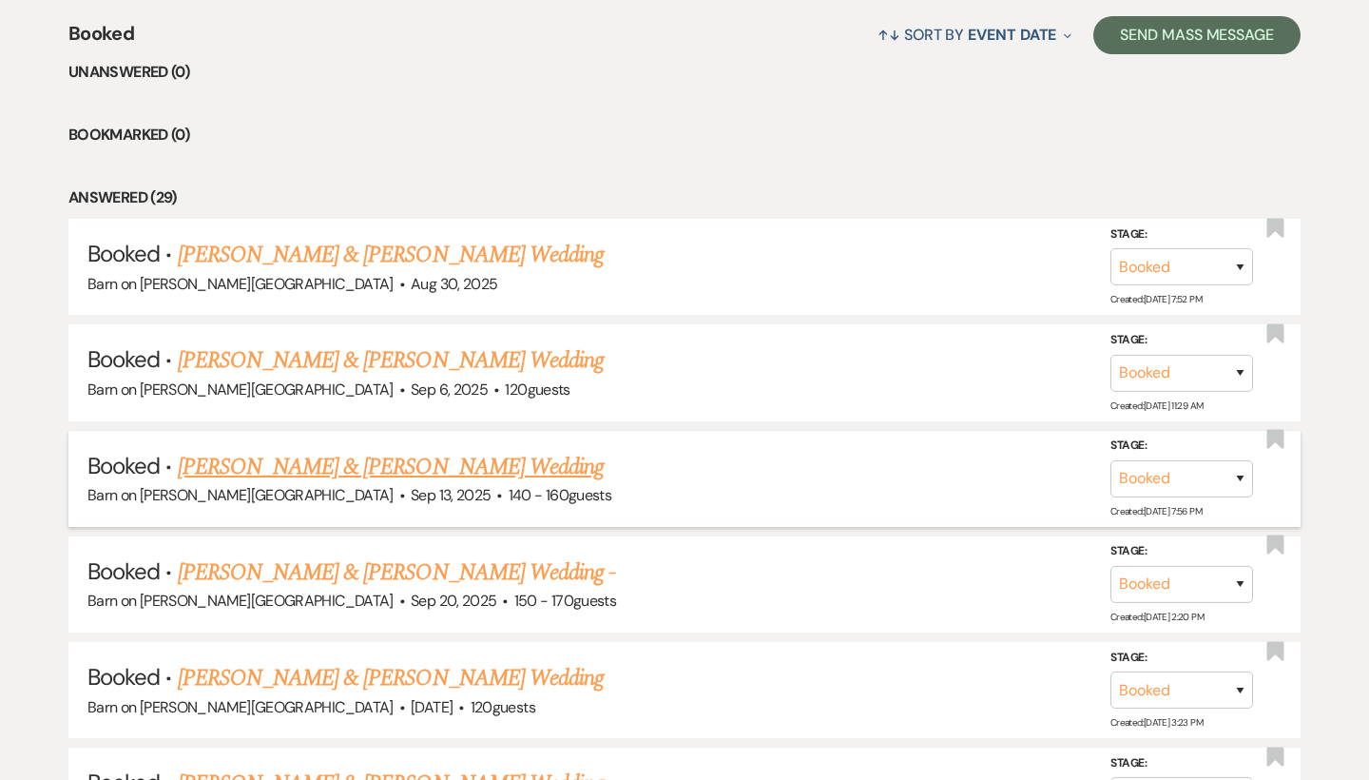
scroll to position [740, 0]
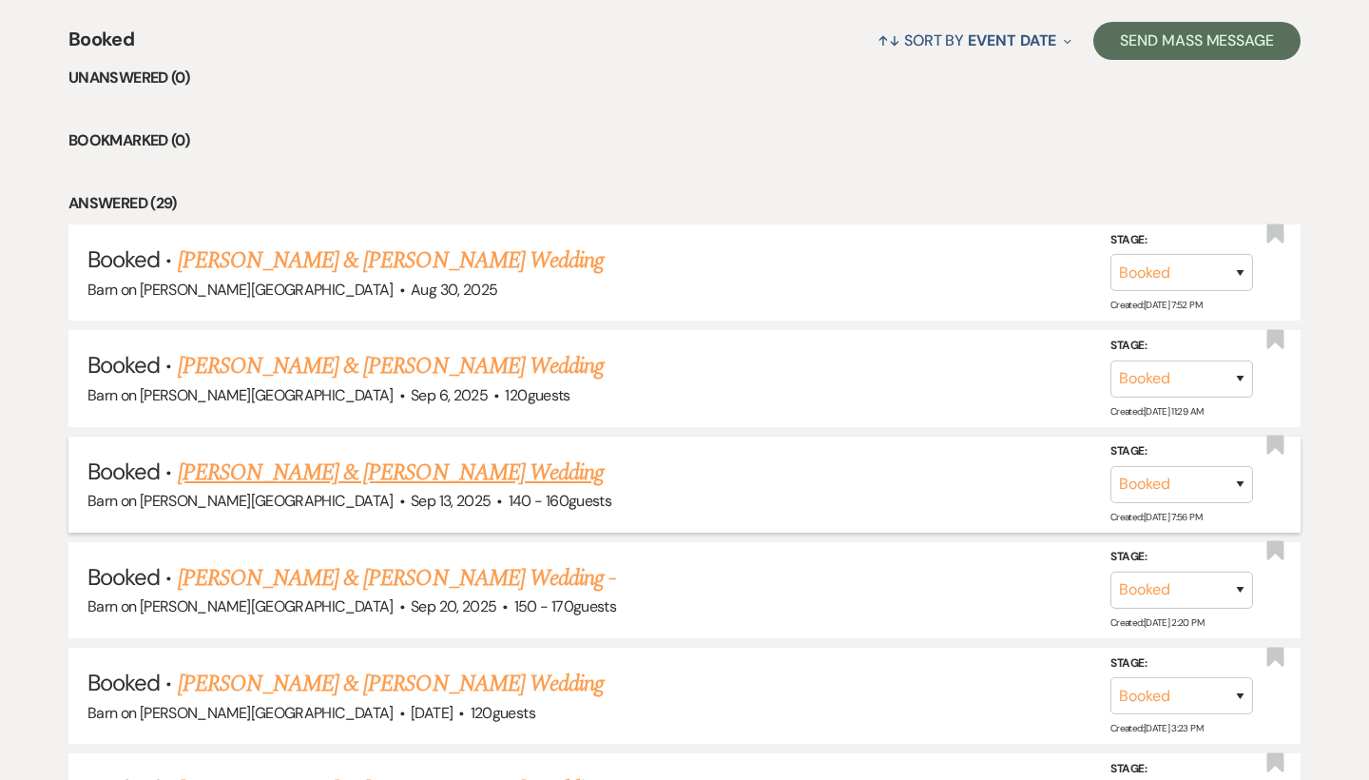
click at [476, 469] on link "[PERSON_NAME] & [PERSON_NAME] Wedding" at bounding box center [391, 472] width 426 height 34
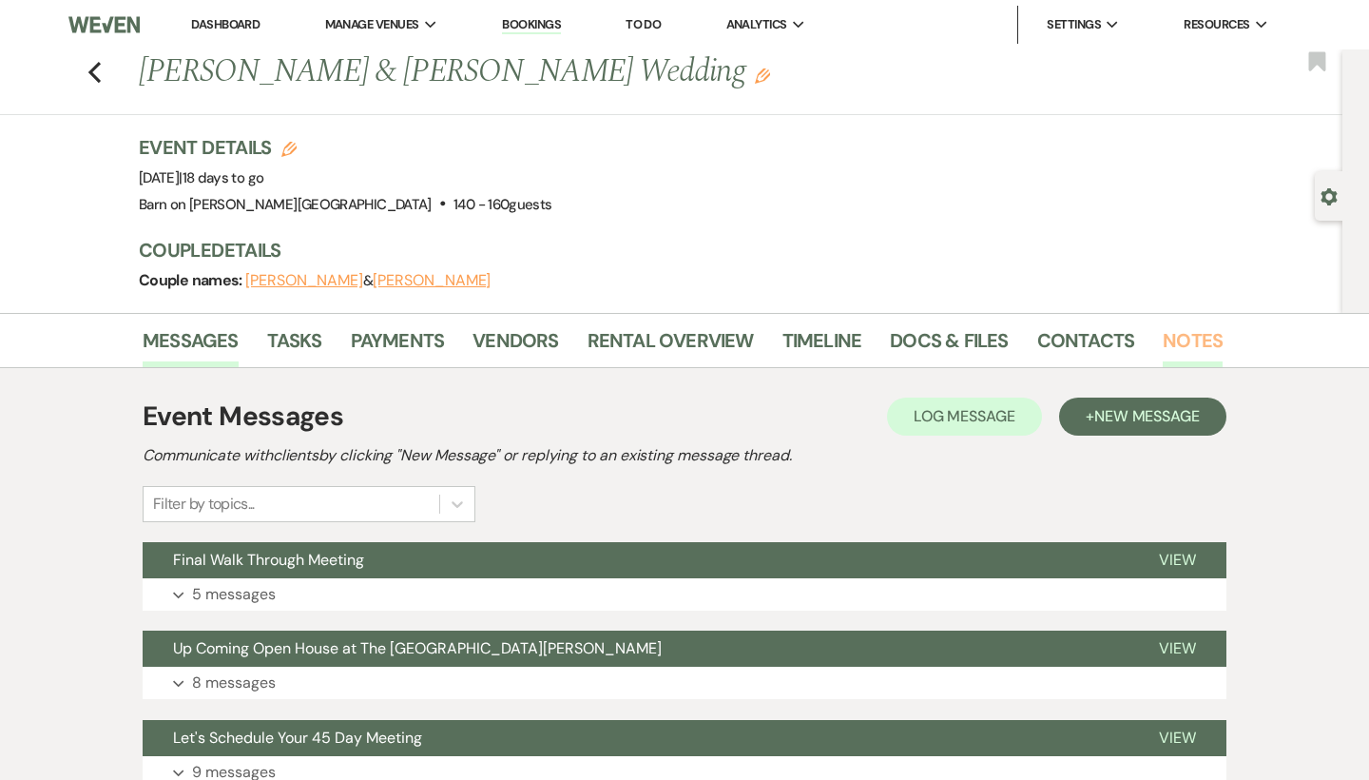
click at [1186, 337] on link "Notes" at bounding box center [1193, 346] width 60 height 42
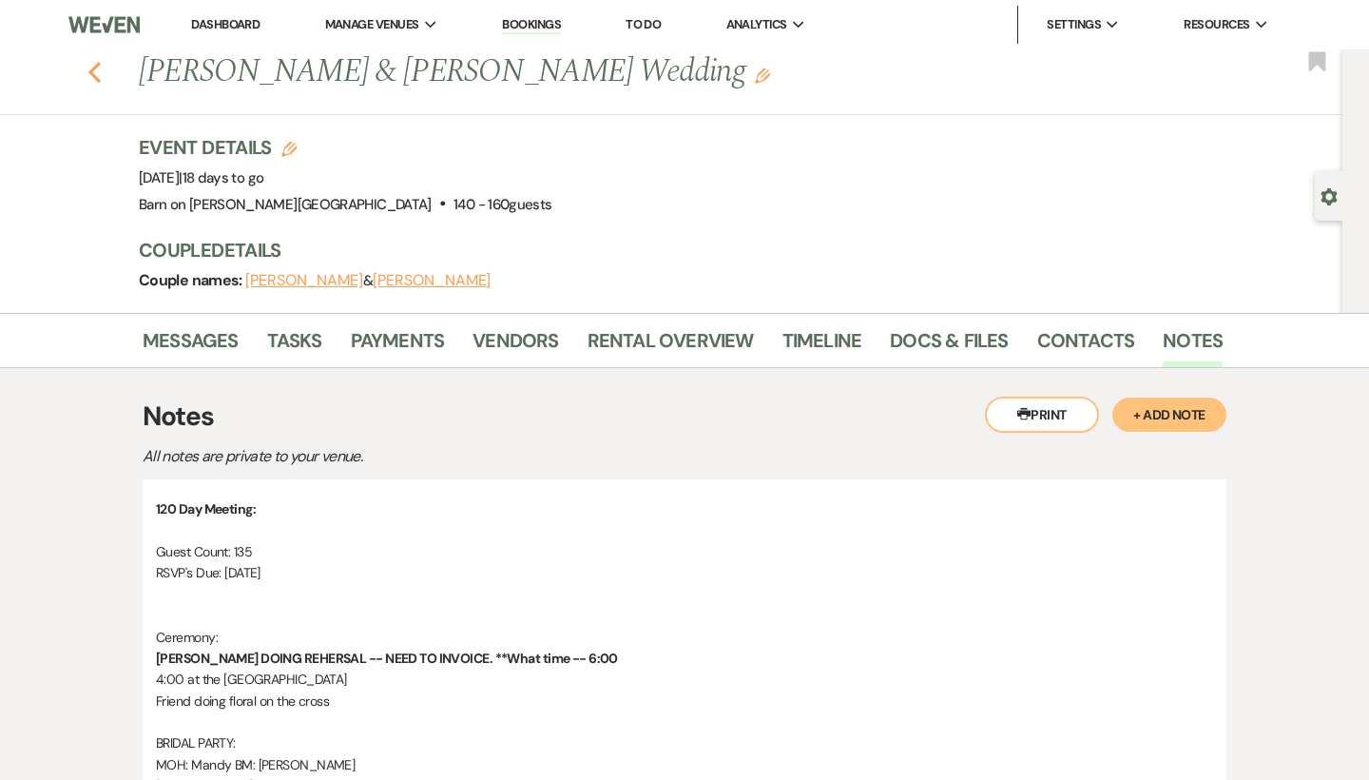
click at [96, 77] on use "button" at bounding box center [94, 72] width 12 height 21
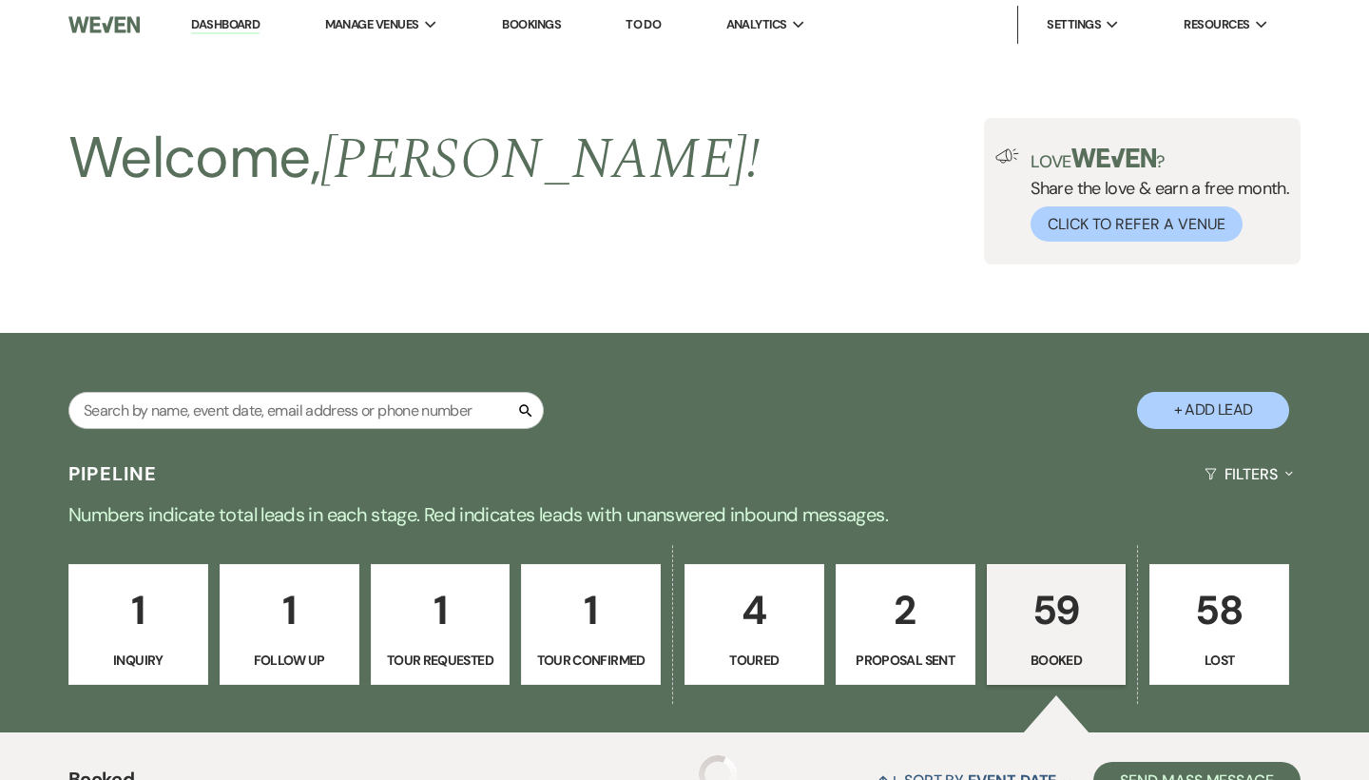
scroll to position [740, 0]
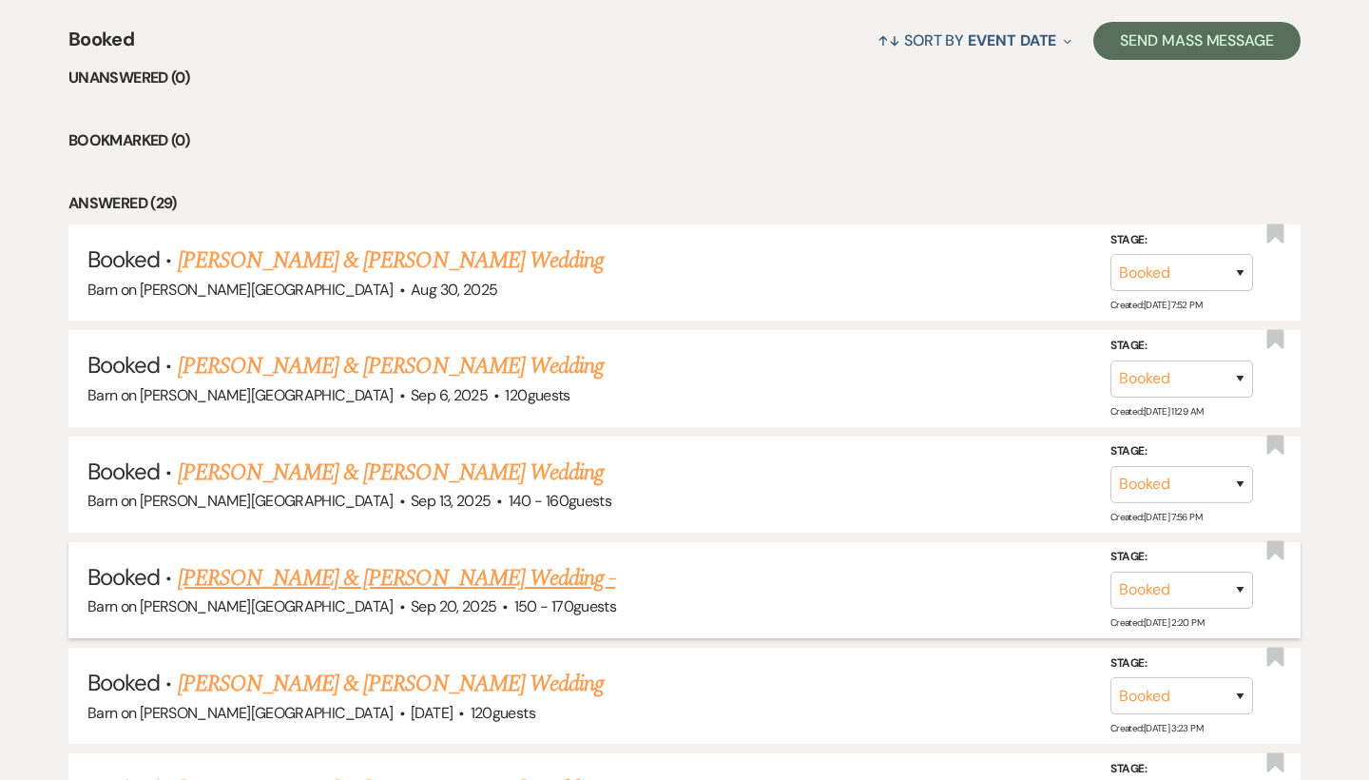
click at [283, 570] on link "[PERSON_NAME] & [PERSON_NAME] Wedding -" at bounding box center [397, 578] width 438 height 34
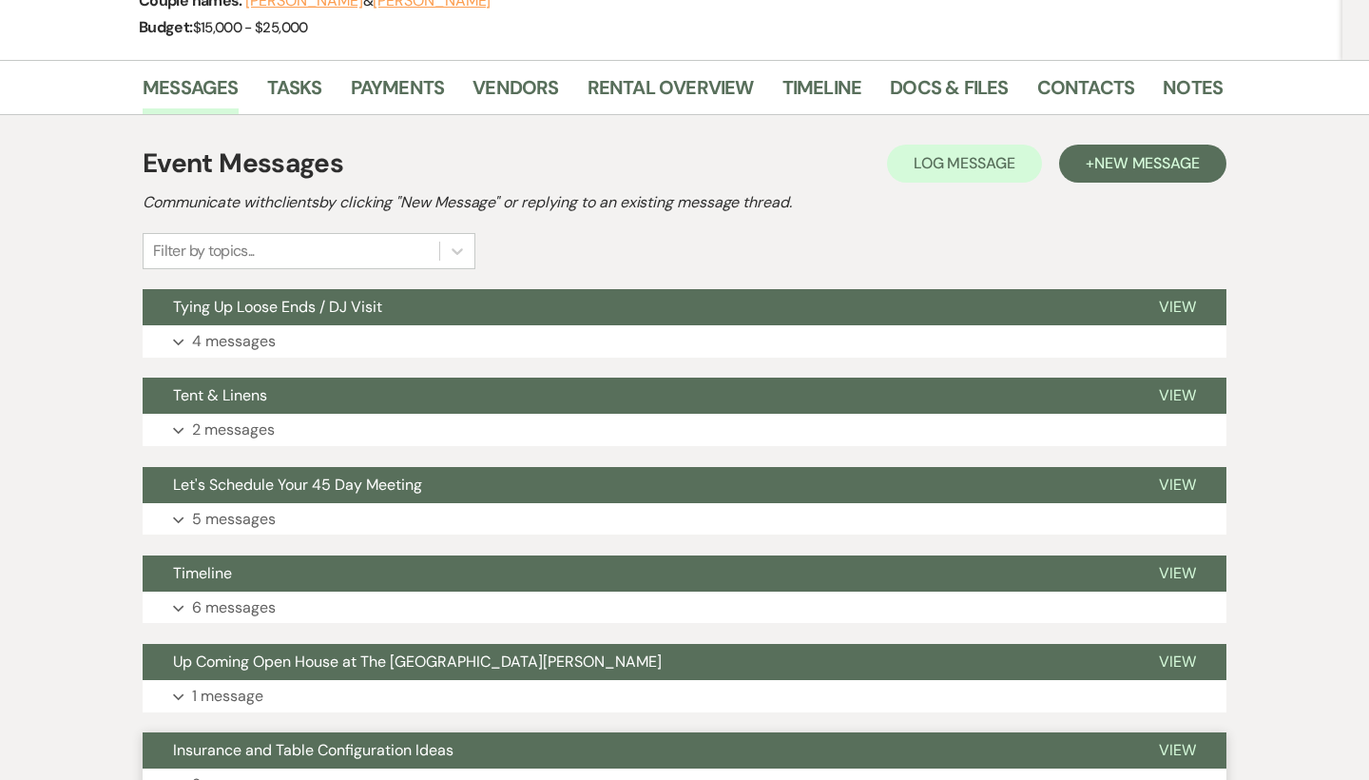
scroll to position [279, 0]
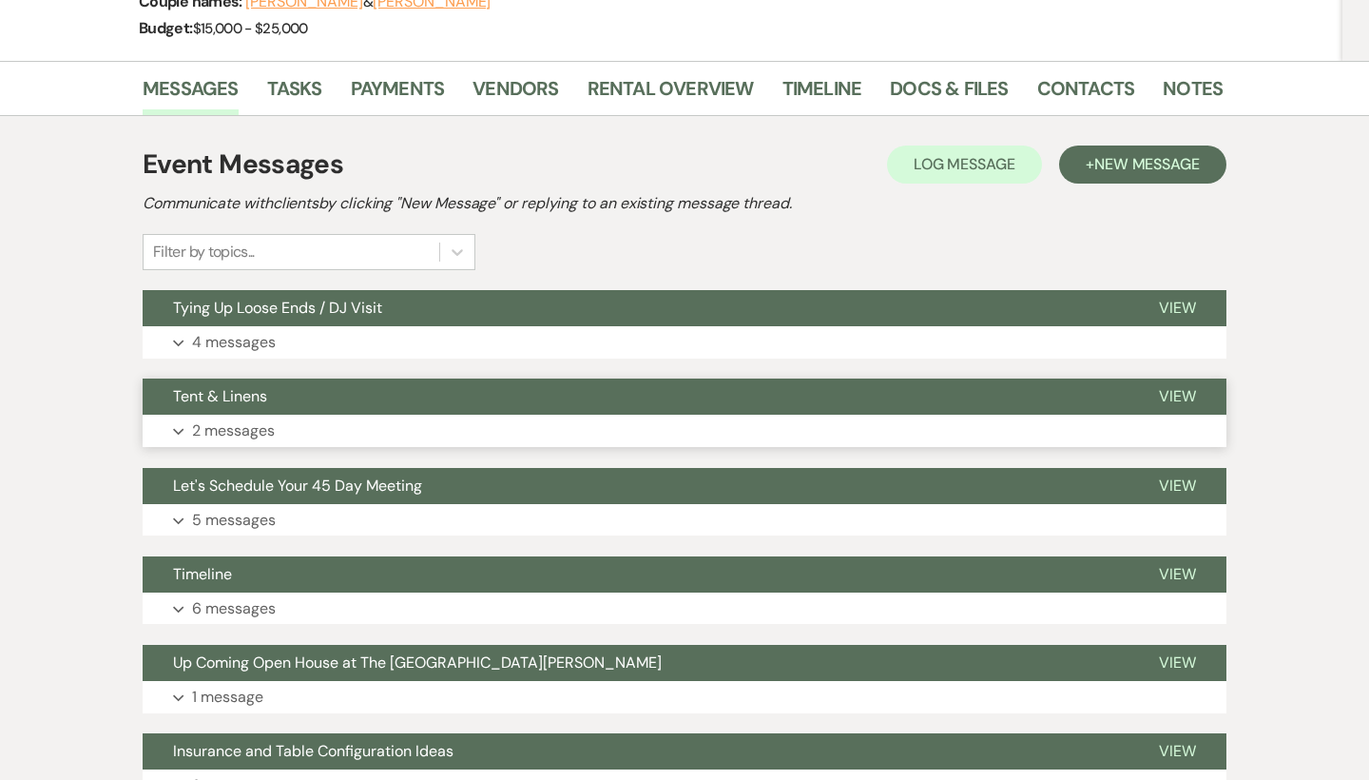
click at [1189, 392] on span "View" at bounding box center [1177, 396] width 37 height 20
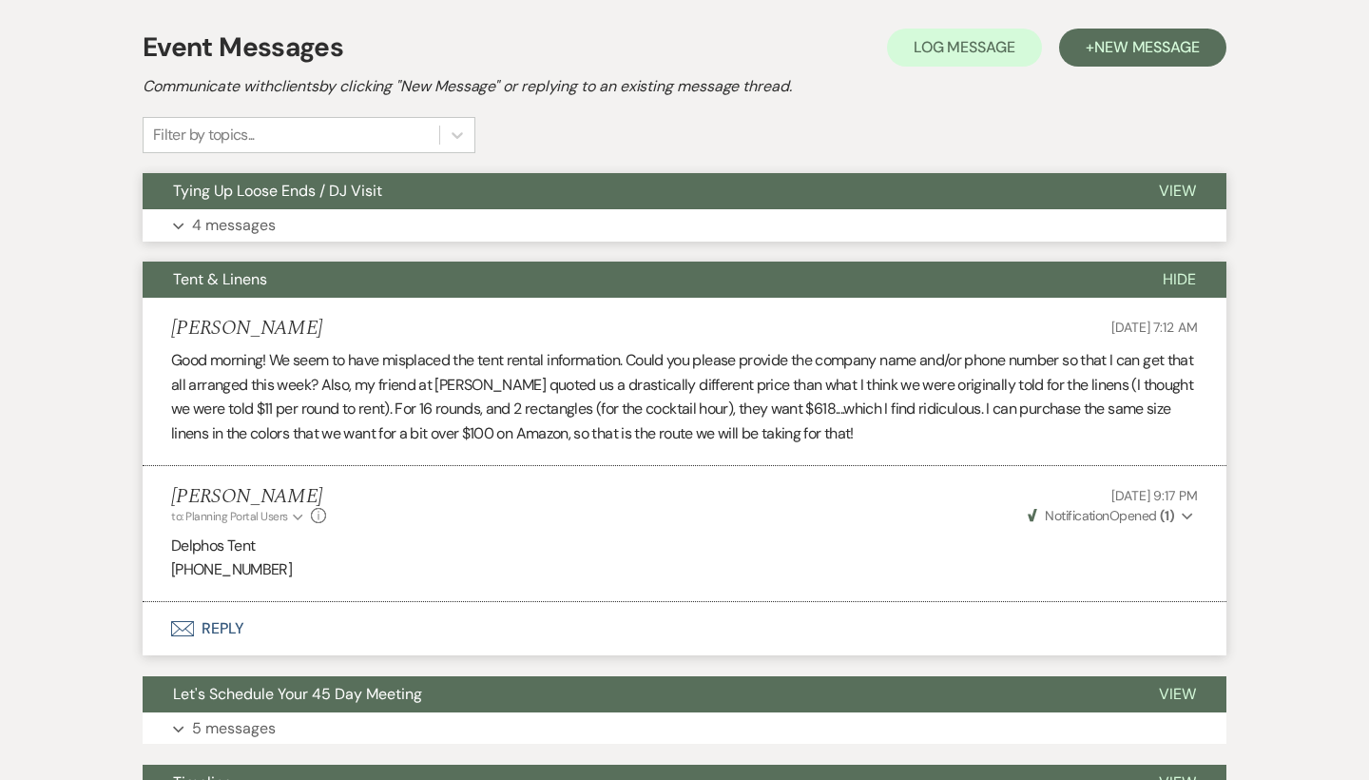
scroll to position [389, 0]
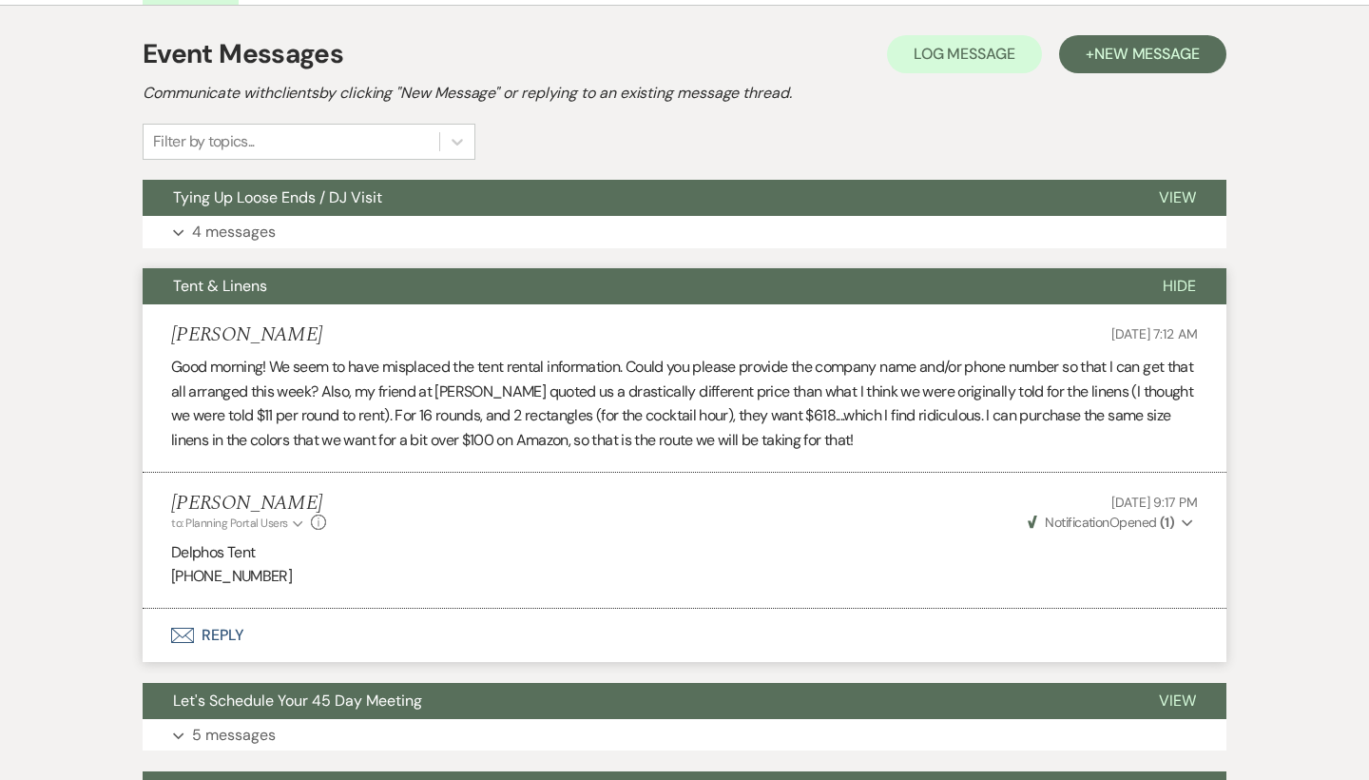
click at [1188, 287] on span "Hide" at bounding box center [1179, 286] width 33 height 20
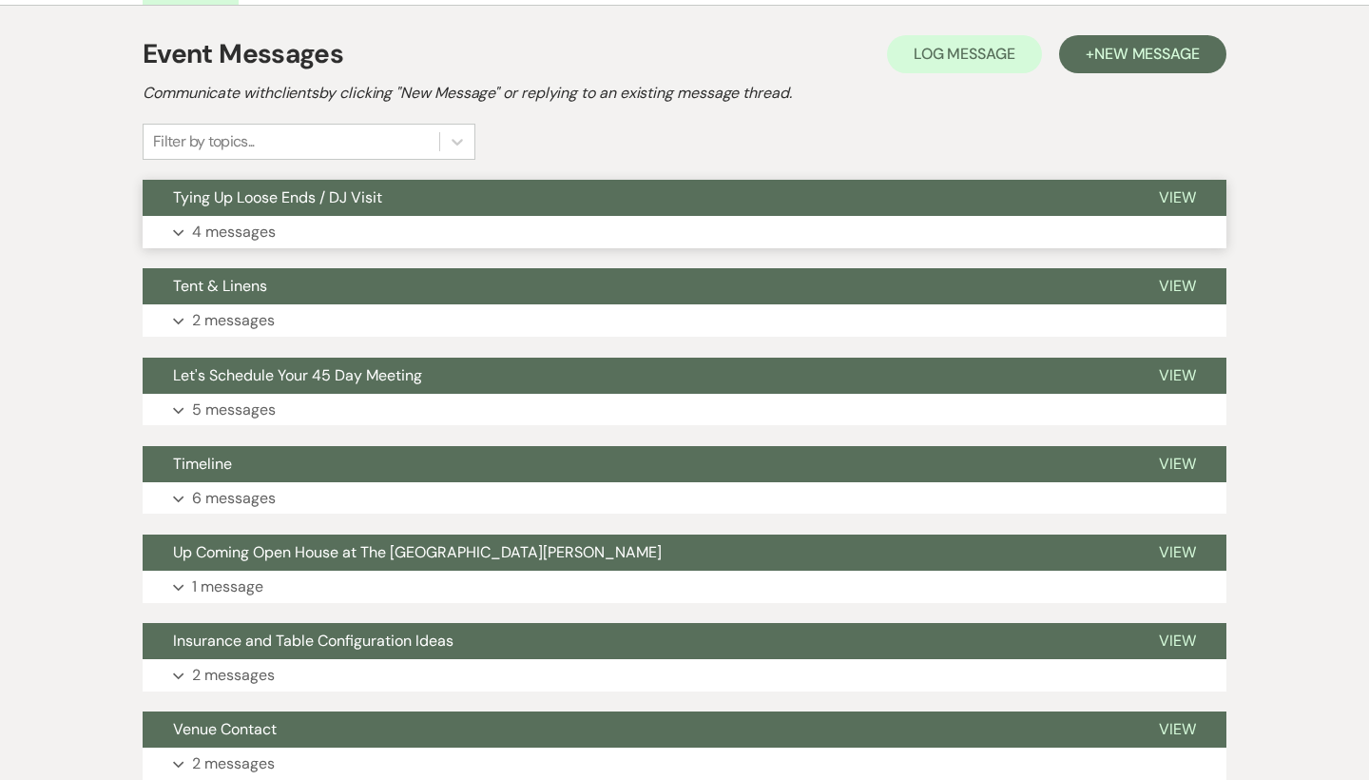
click at [1190, 191] on span "View" at bounding box center [1177, 197] width 37 height 20
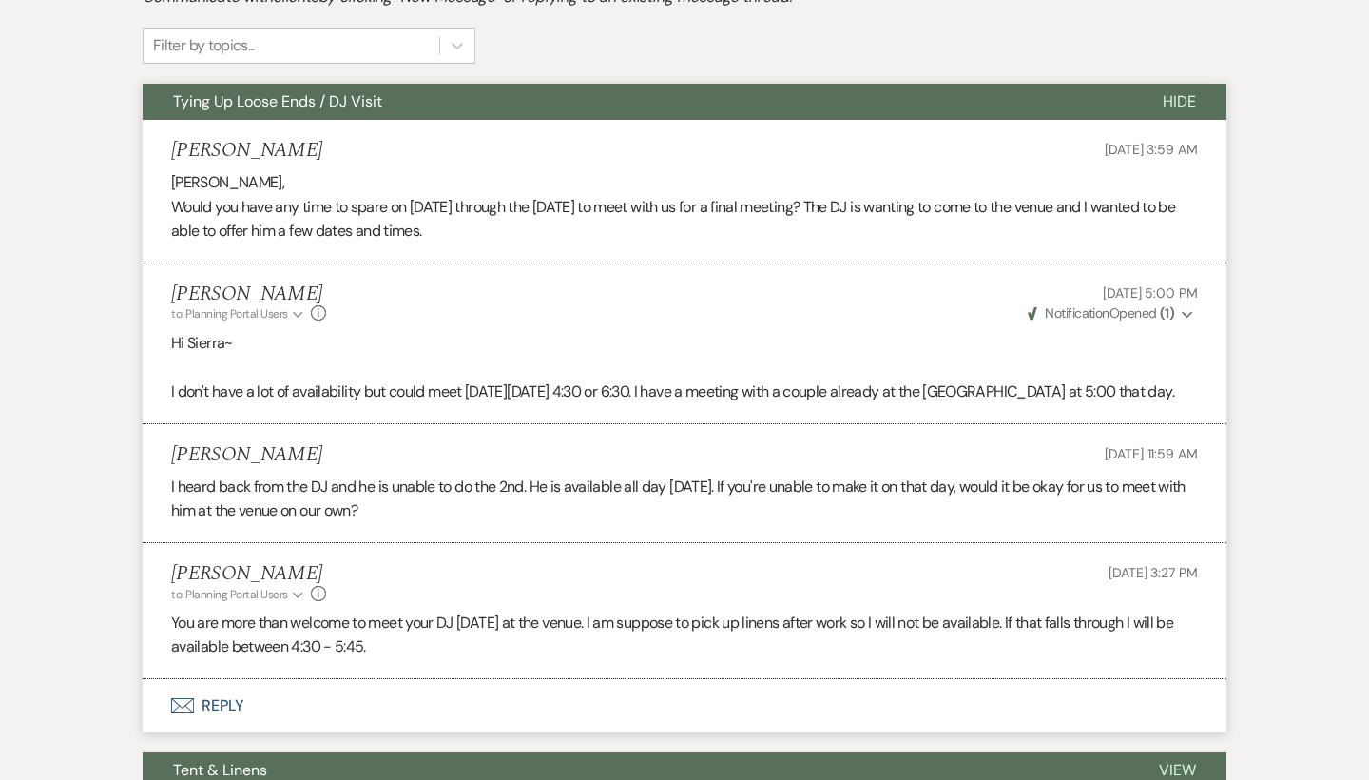
scroll to position [379, 0]
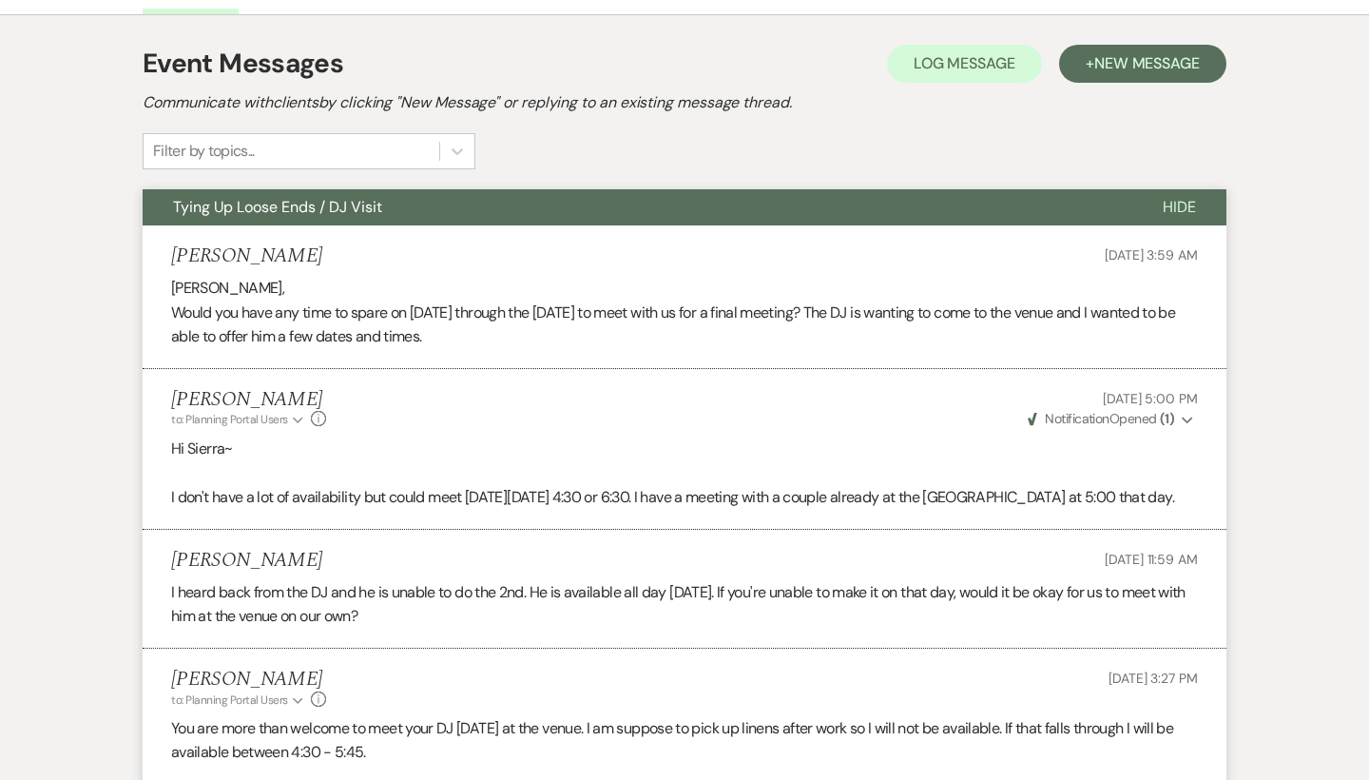
click at [1193, 203] on span "Hide" at bounding box center [1179, 207] width 33 height 20
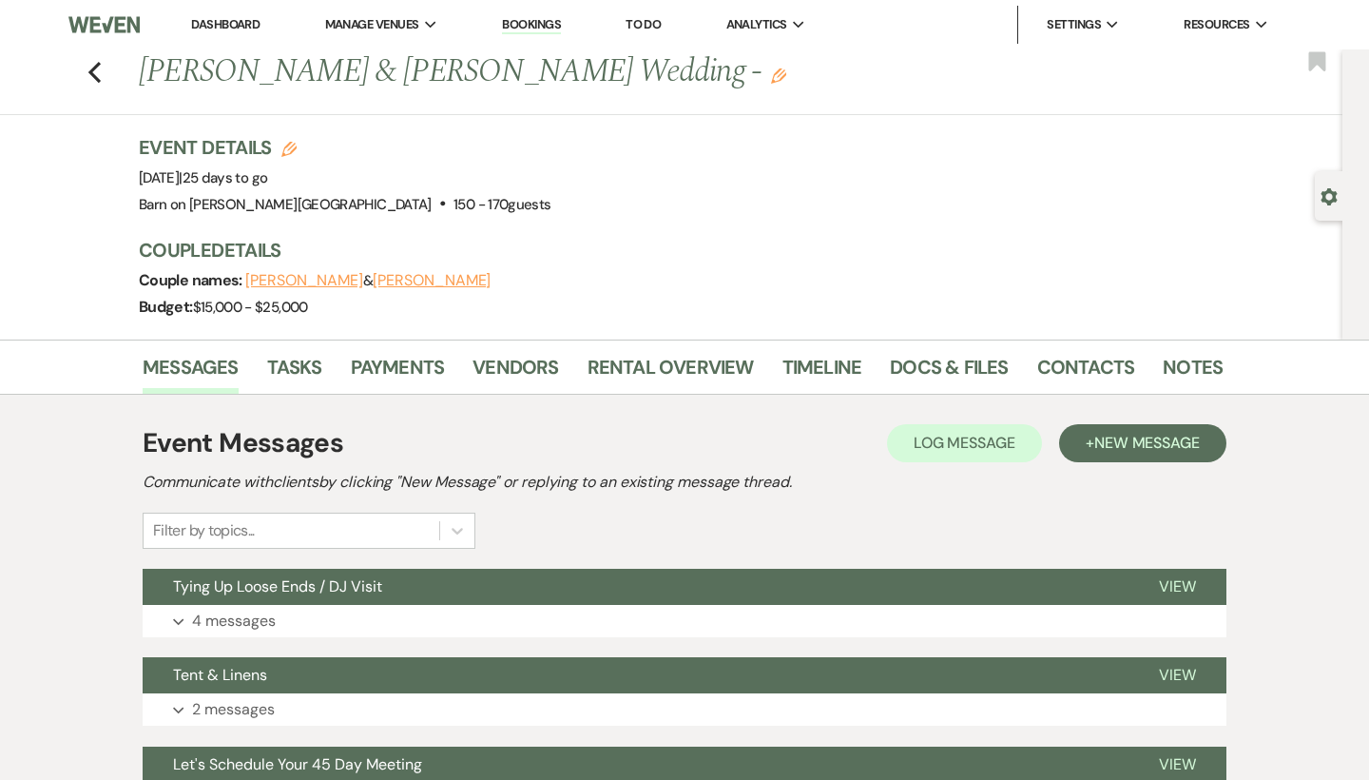
scroll to position [0, 0]
click at [94, 68] on use "button" at bounding box center [94, 72] width 12 height 21
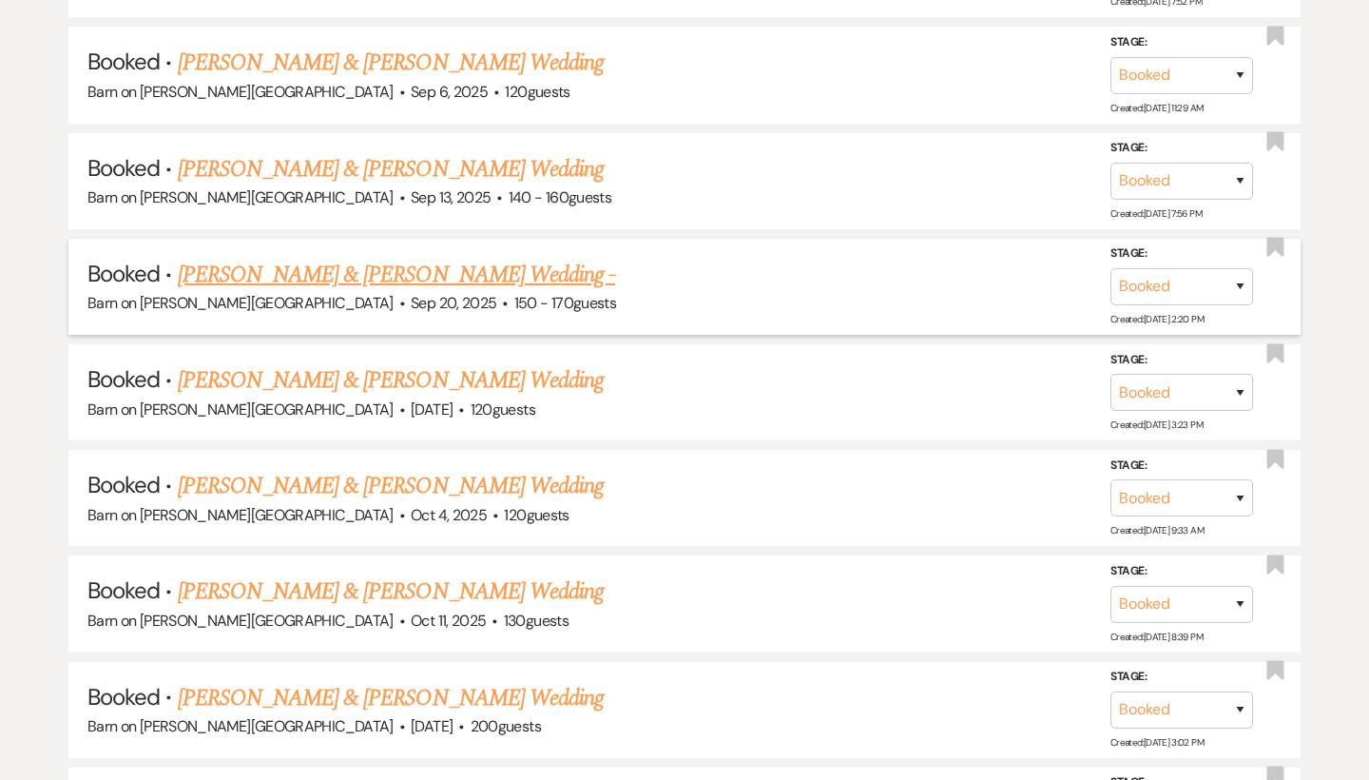
scroll to position [1058, 0]
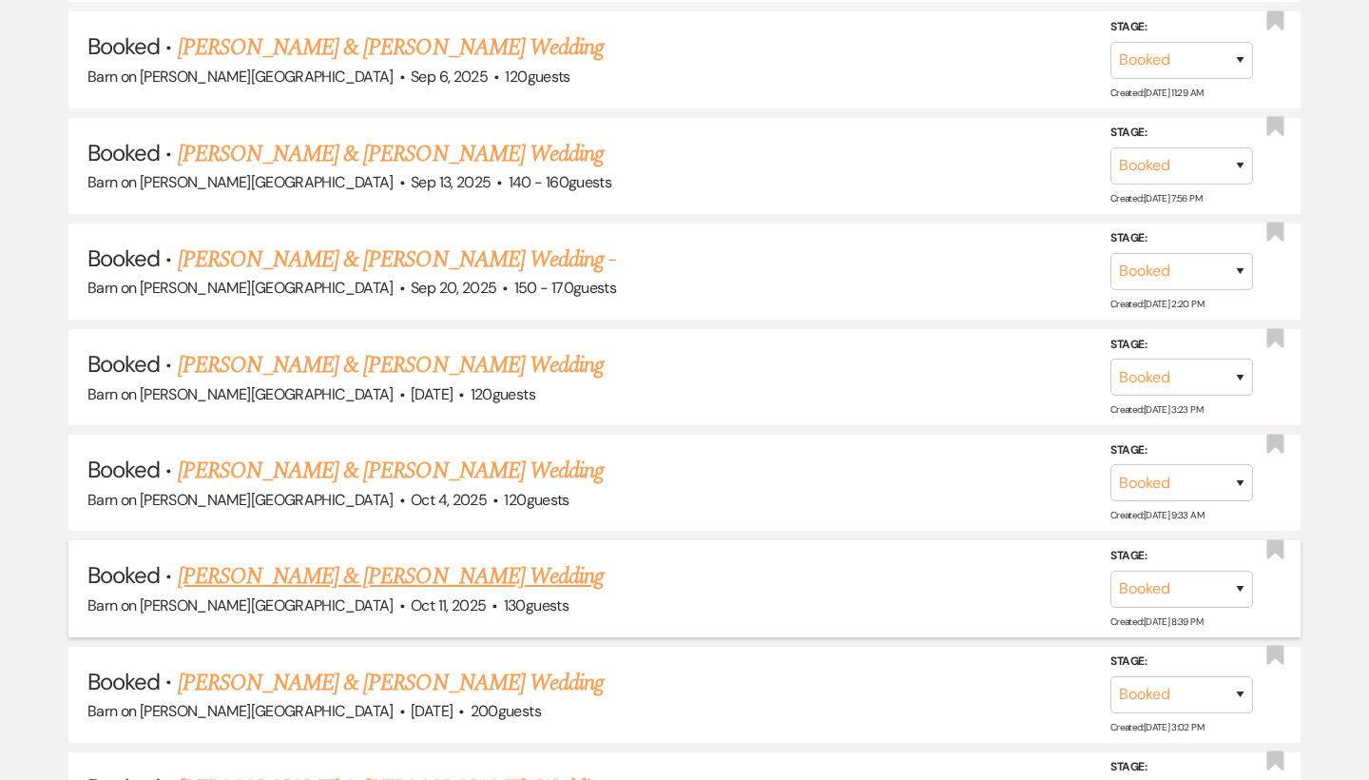
click at [365, 565] on link "[PERSON_NAME] & [PERSON_NAME] Wedding" at bounding box center [391, 576] width 426 height 34
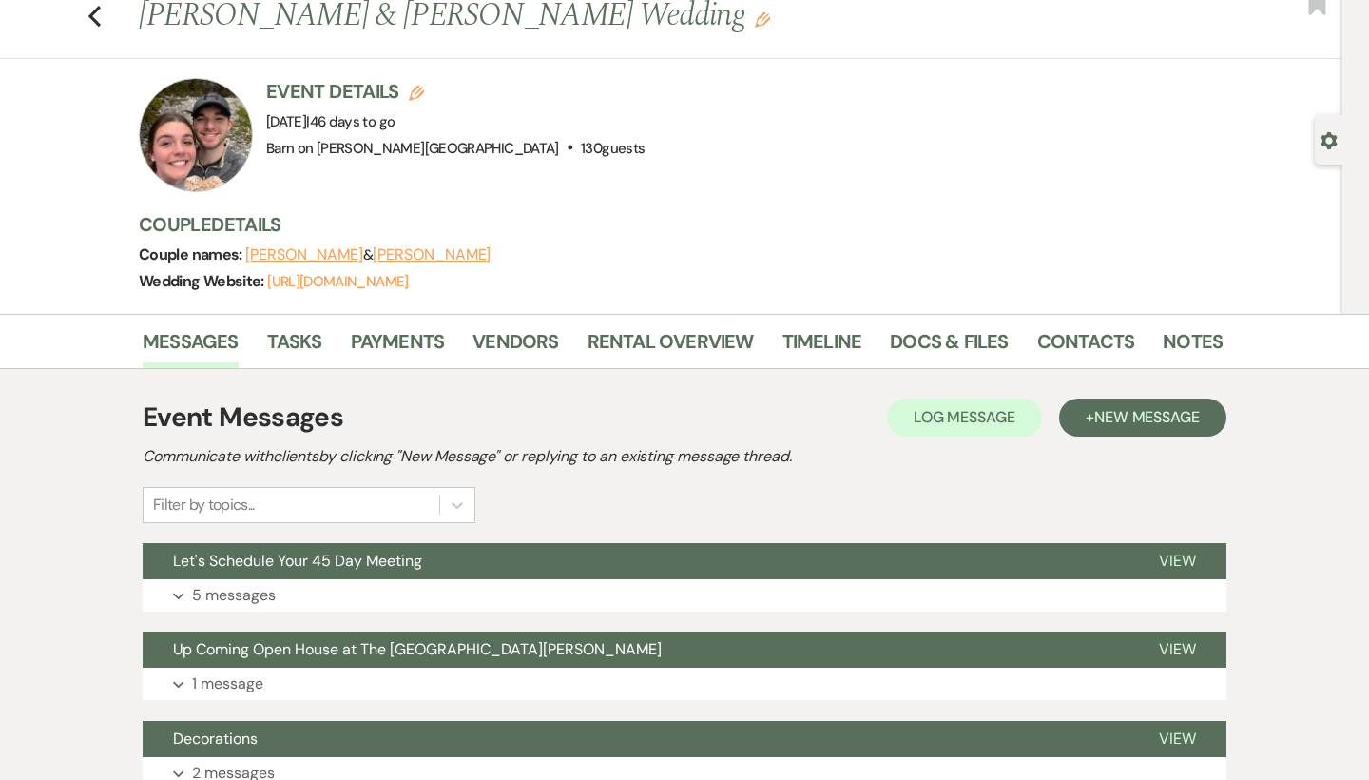
scroll to position [68, 0]
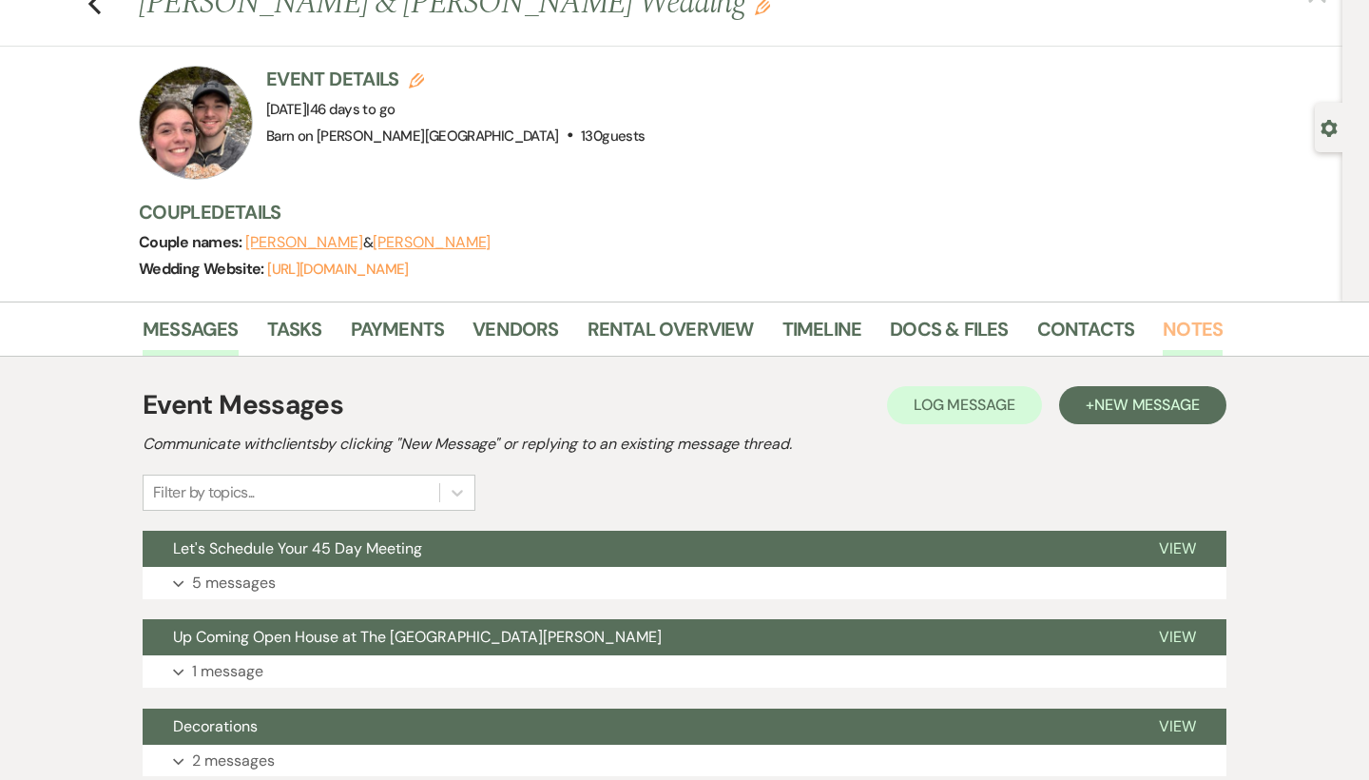
click at [1201, 327] on link "Notes" at bounding box center [1193, 335] width 60 height 42
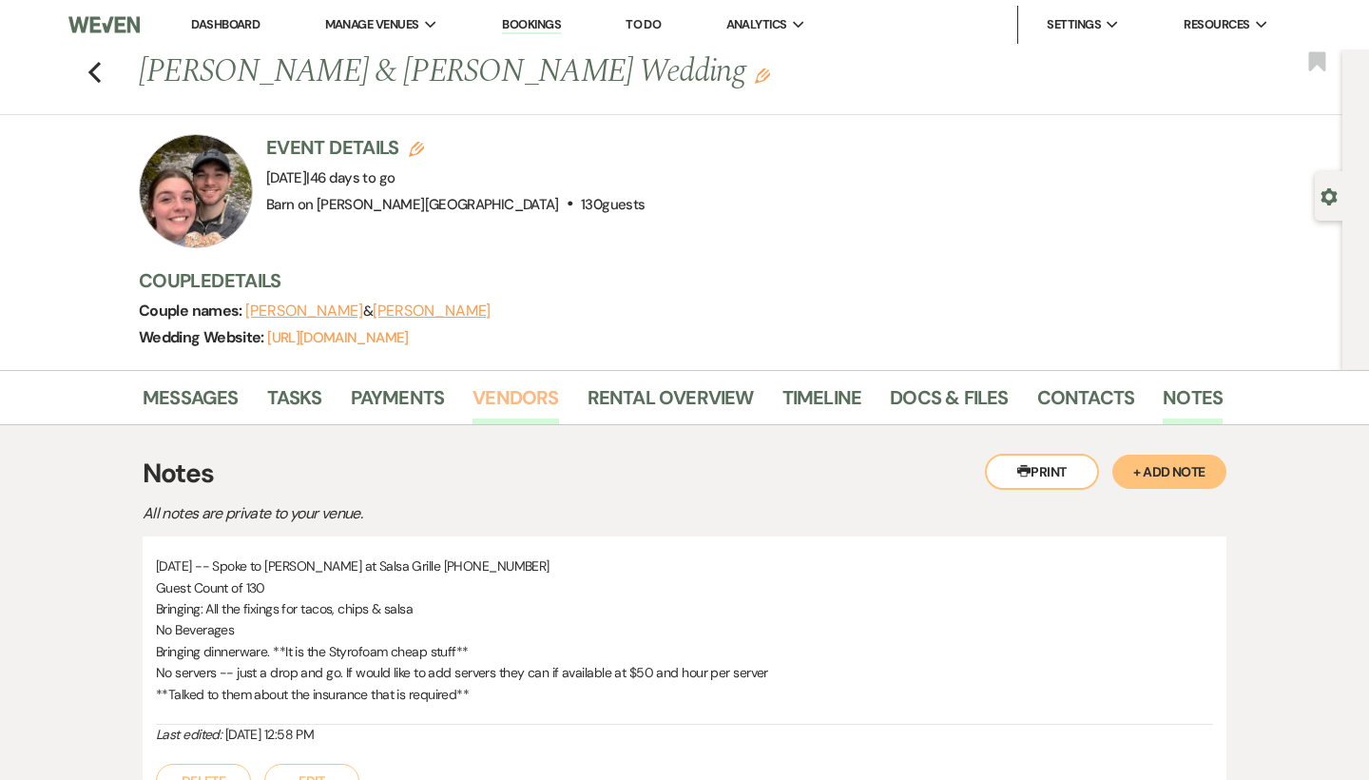
click at [526, 393] on link "Vendors" at bounding box center [516, 403] width 86 height 42
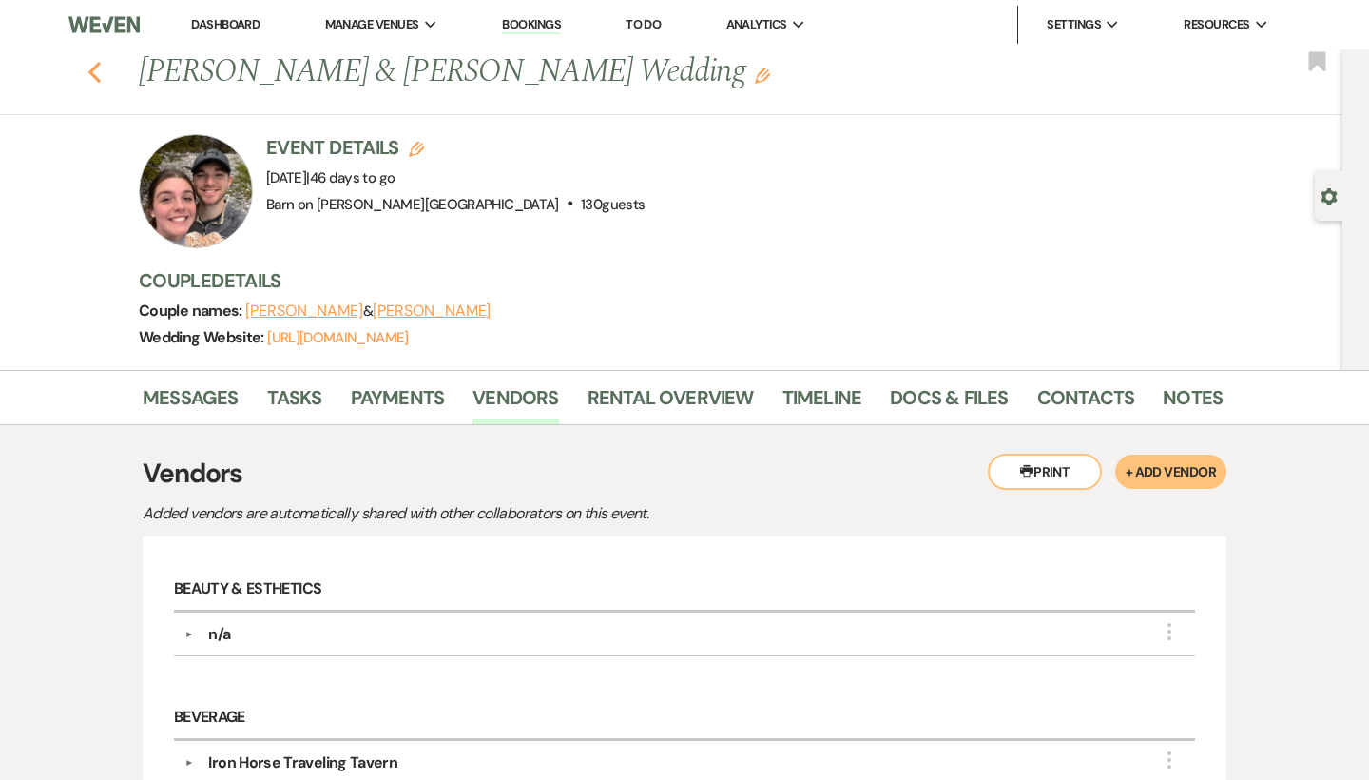
click at [92, 67] on icon "Previous" at bounding box center [94, 72] width 14 height 23
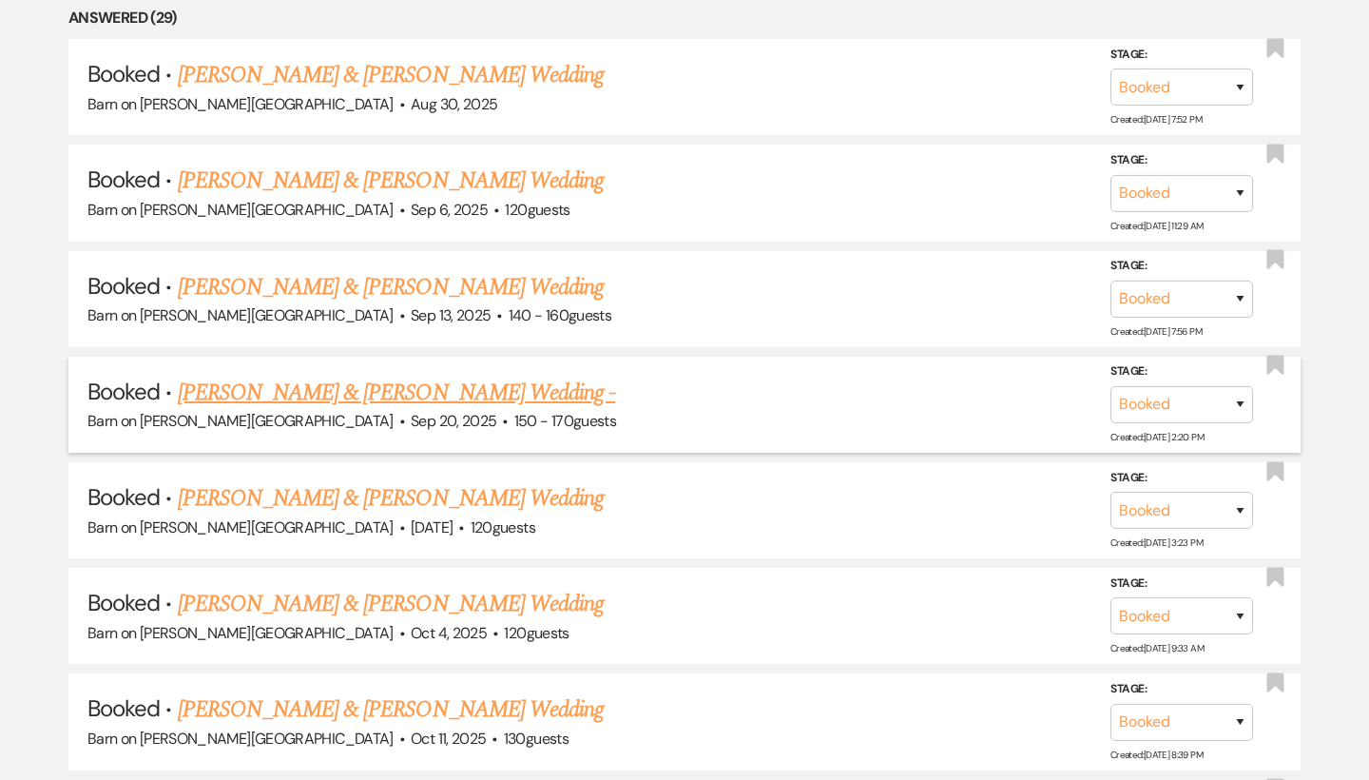
scroll to position [937, 0]
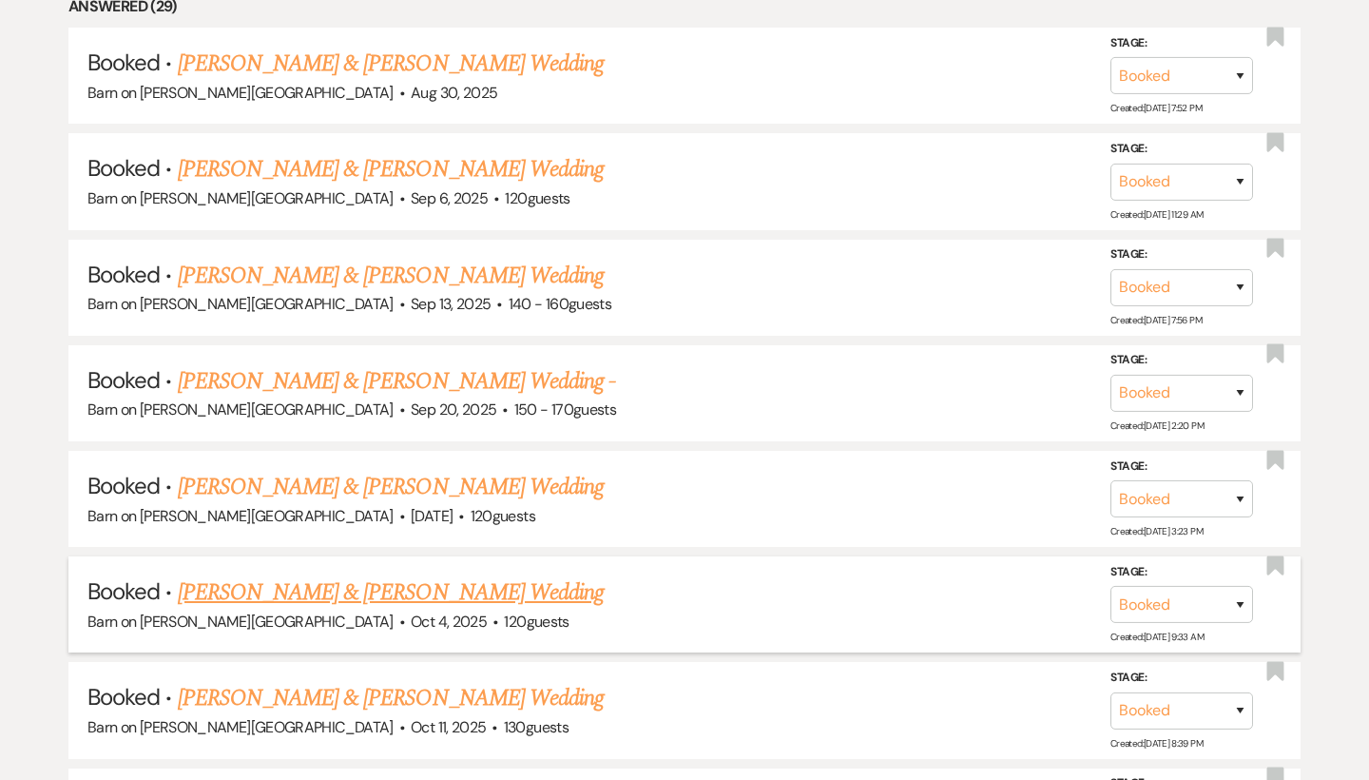
click at [487, 578] on link "[PERSON_NAME] & [PERSON_NAME] Wedding" at bounding box center [391, 592] width 426 height 34
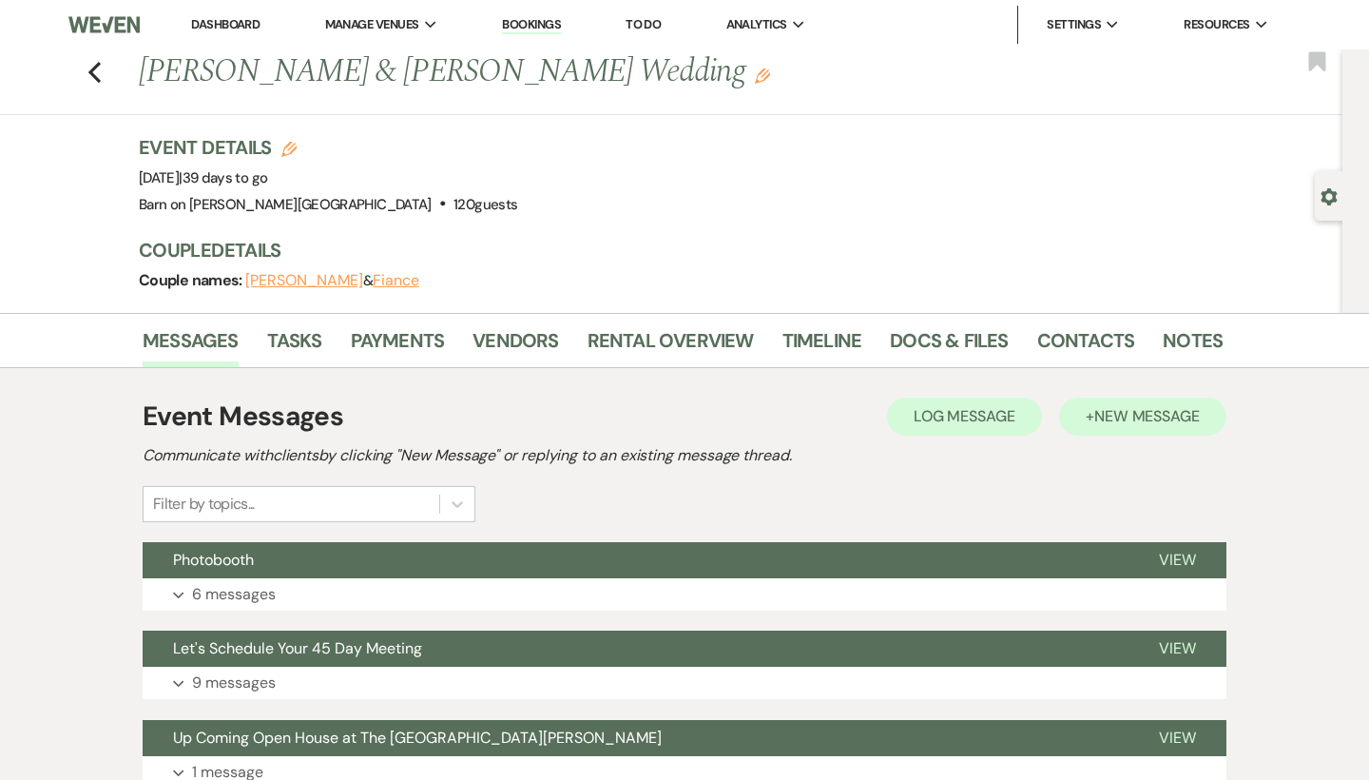
click at [1176, 418] on span "New Message" at bounding box center [1147, 416] width 106 height 20
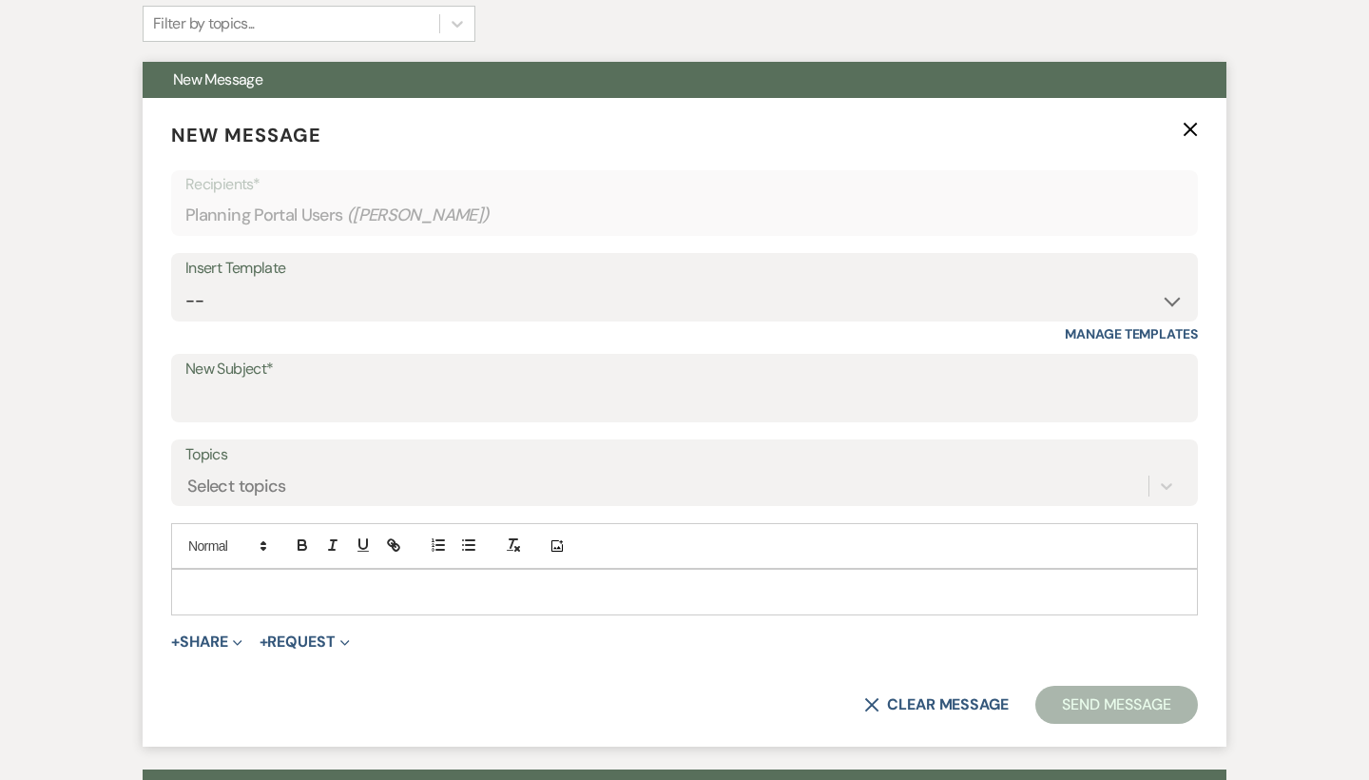
scroll to position [495, 0]
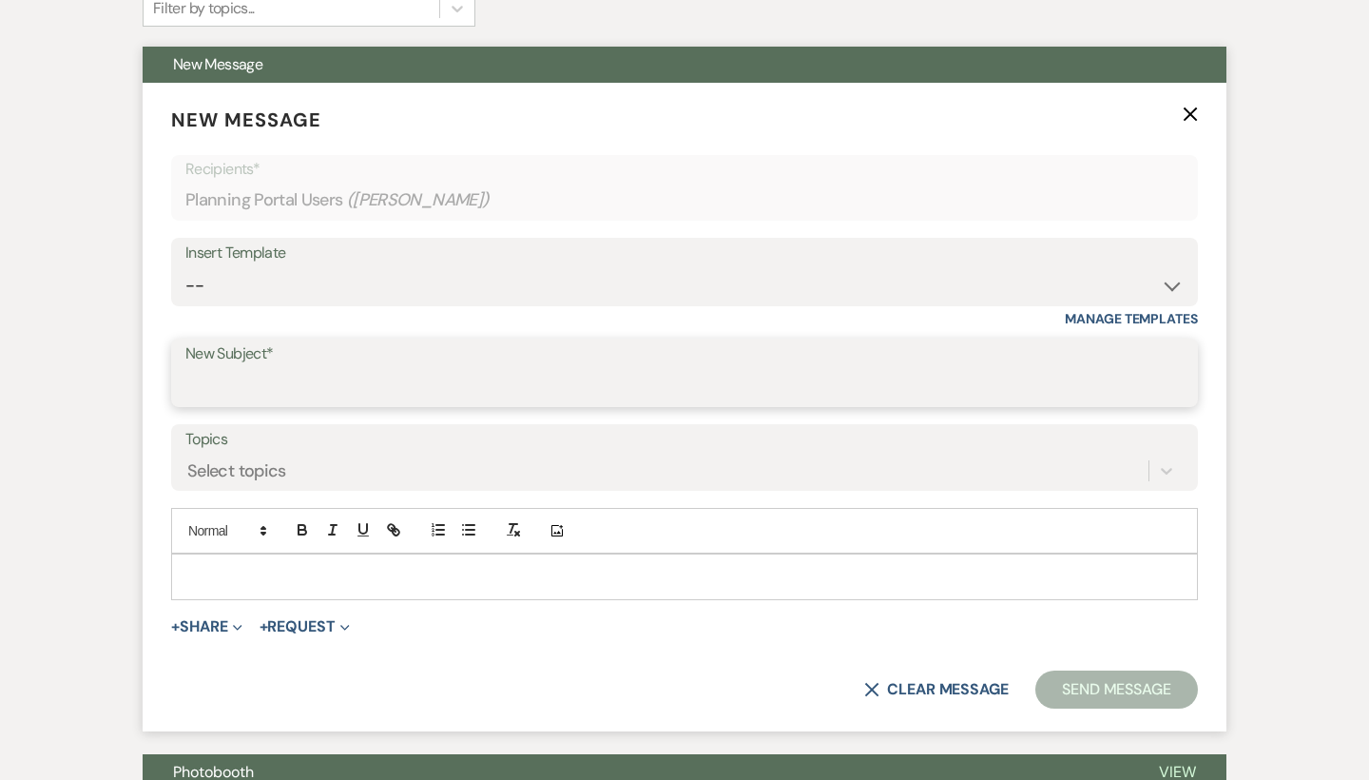
click at [250, 377] on input "New Subject*" at bounding box center [684, 386] width 998 height 37
type input "I"
type input "Event Insurance Agent"
click at [218, 566] on p at bounding box center [684, 576] width 996 height 21
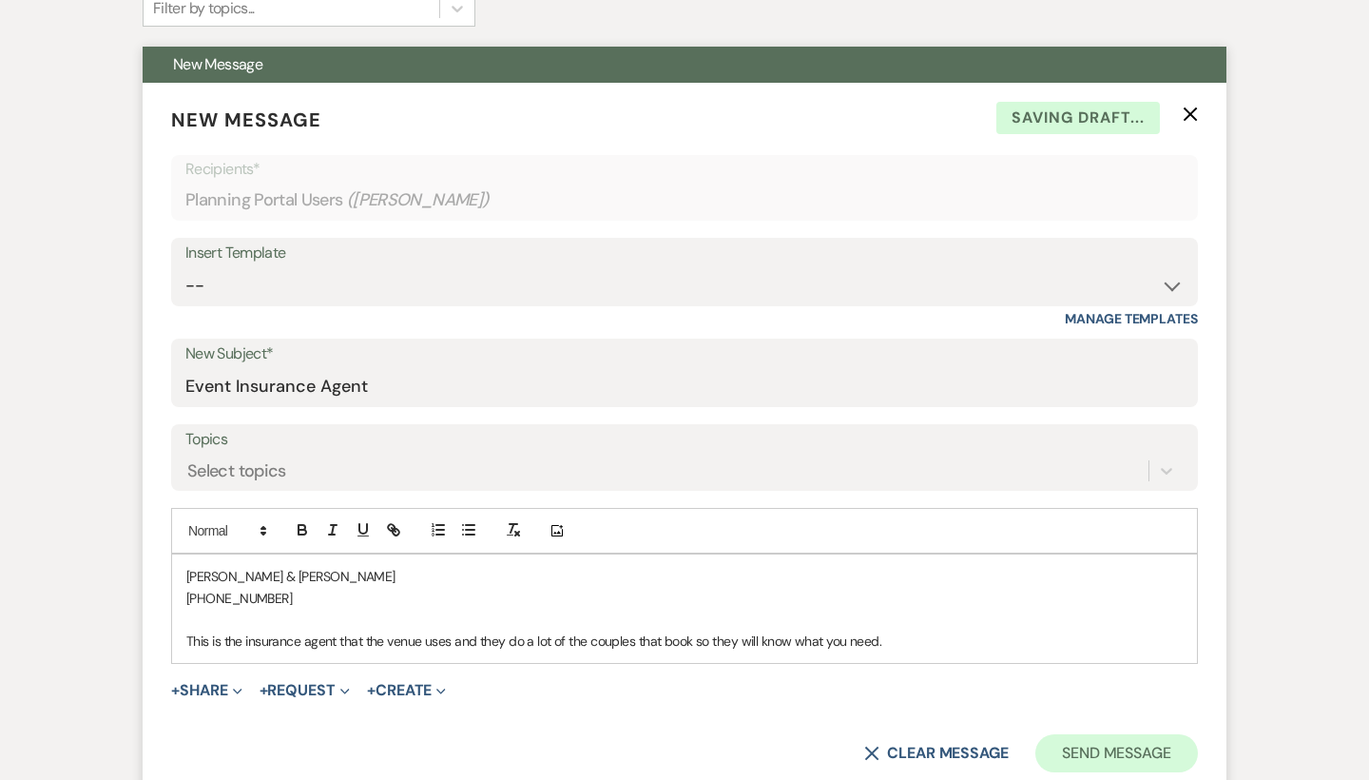
click at [1168, 747] on button "Send Message" at bounding box center [1116, 753] width 163 height 38
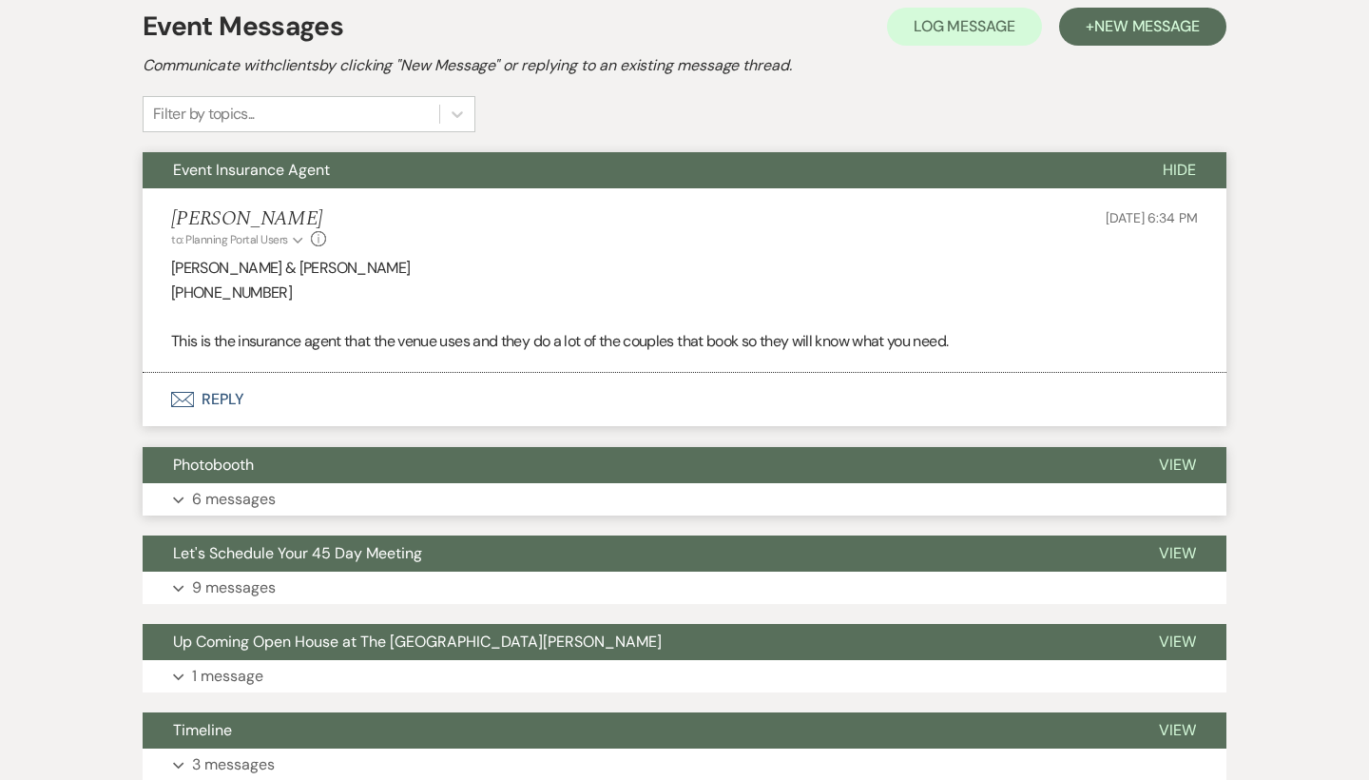
scroll to position [368, 0]
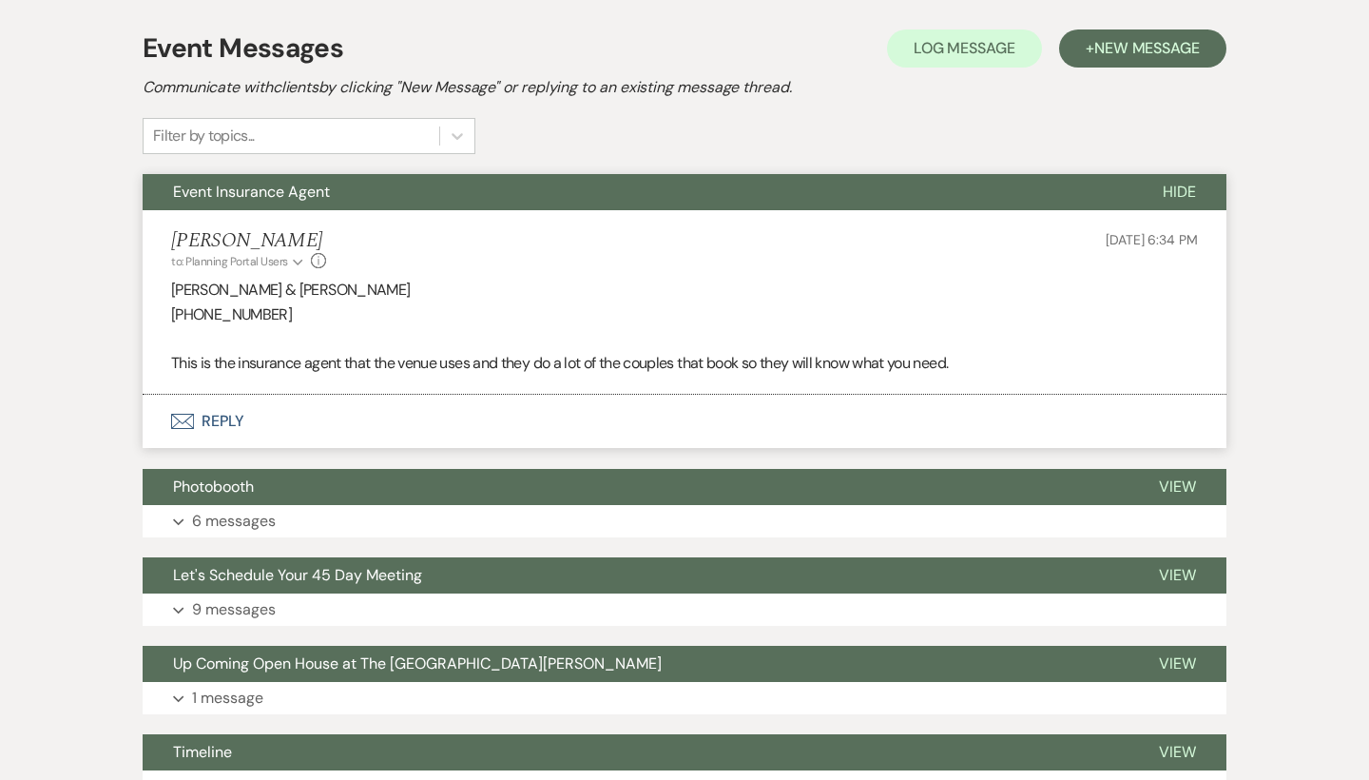
click at [1180, 187] on span "Hide" at bounding box center [1179, 192] width 33 height 20
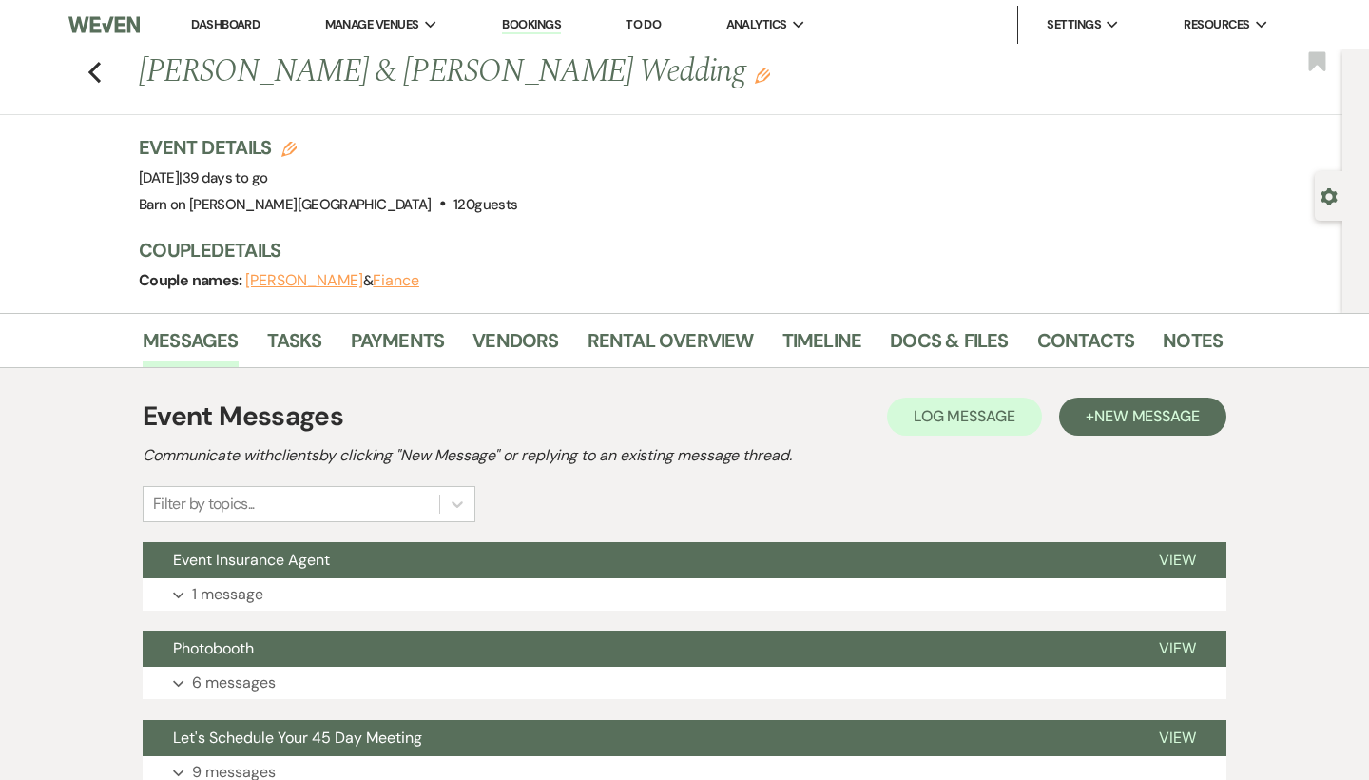
scroll to position [0, 0]
click at [100, 75] on icon "Previous" at bounding box center [94, 72] width 14 height 23
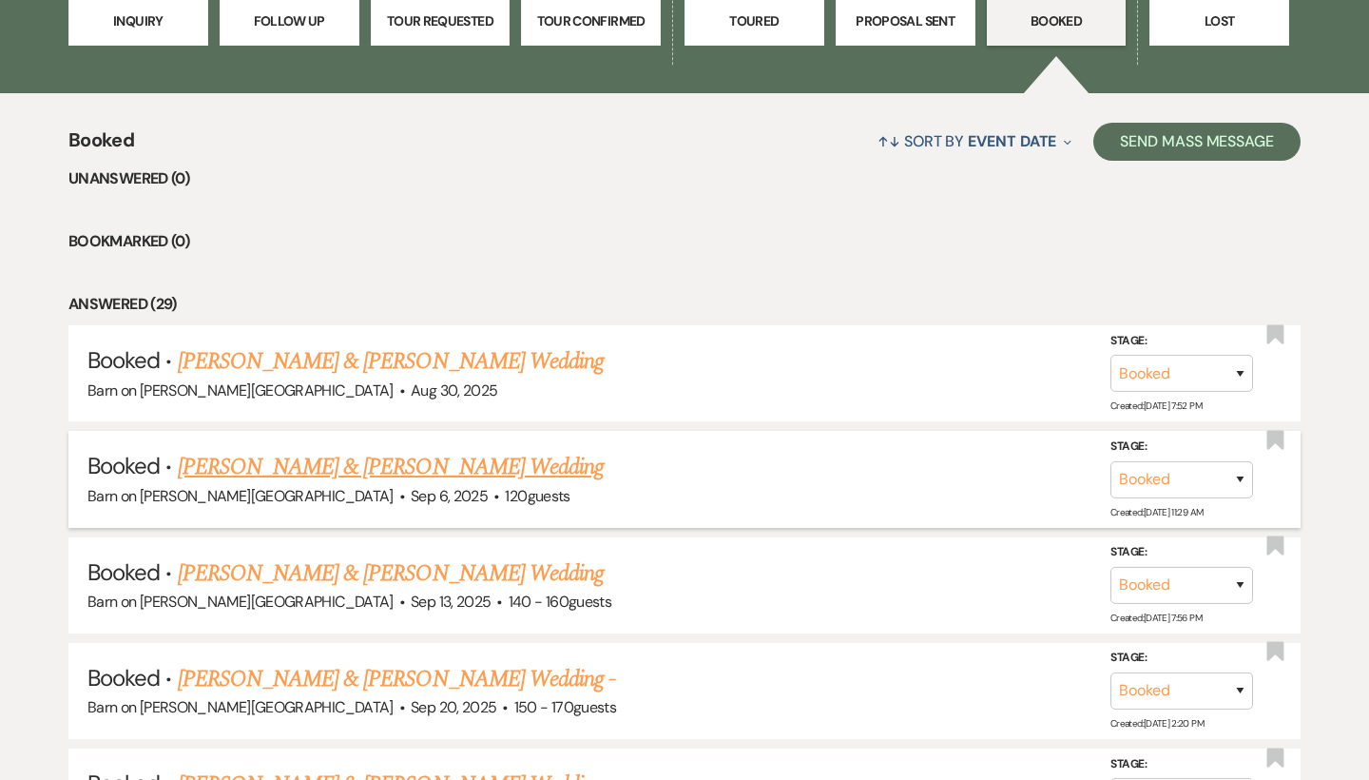
scroll to position [642, 0]
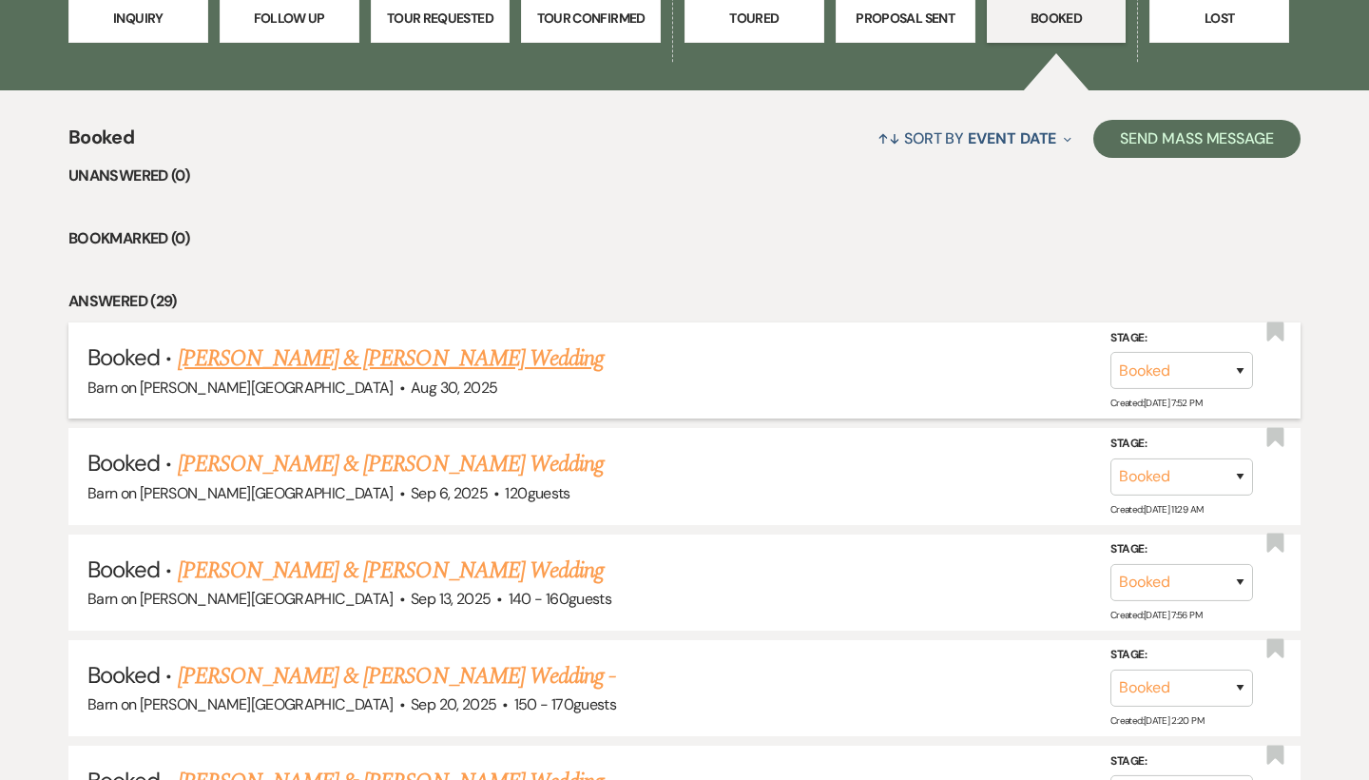
click at [310, 358] on link "[PERSON_NAME] & [PERSON_NAME] Wedding" at bounding box center [391, 358] width 426 height 34
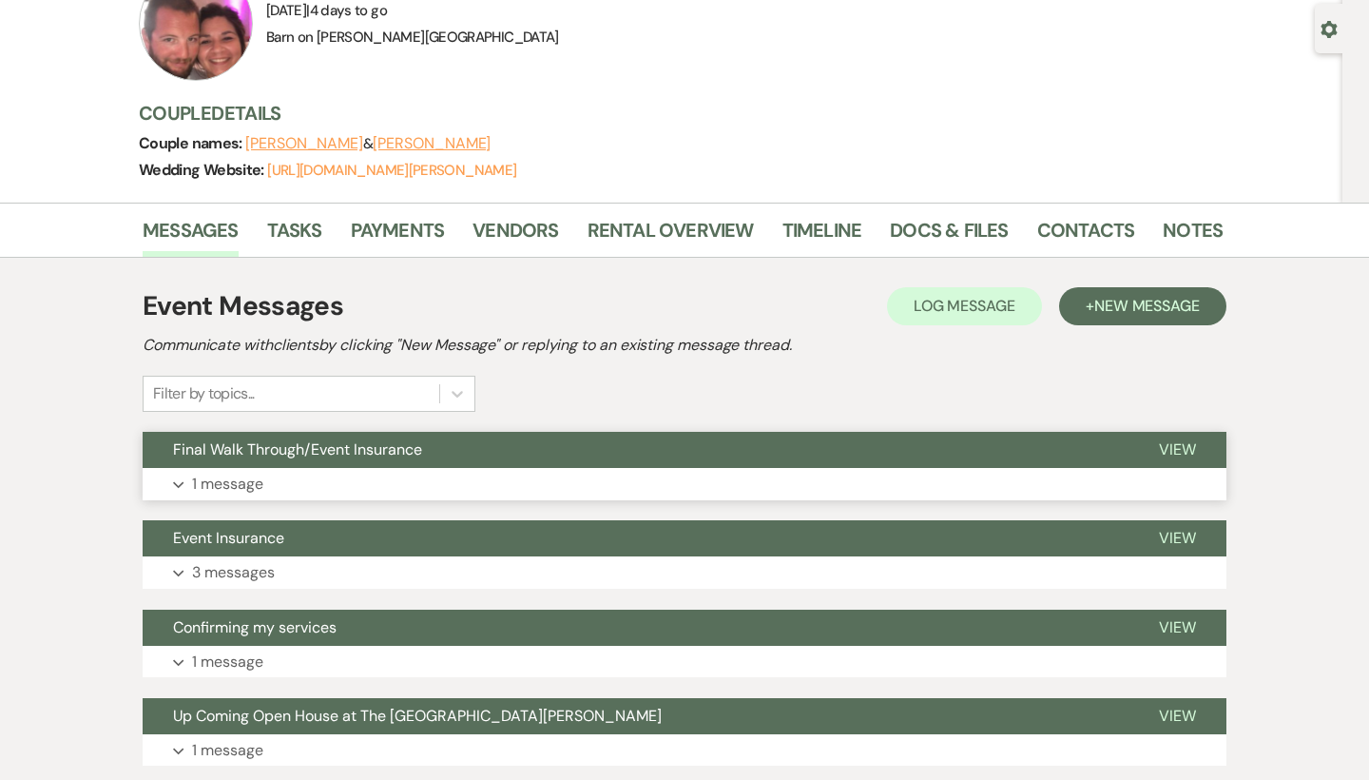
scroll to position [161, 0]
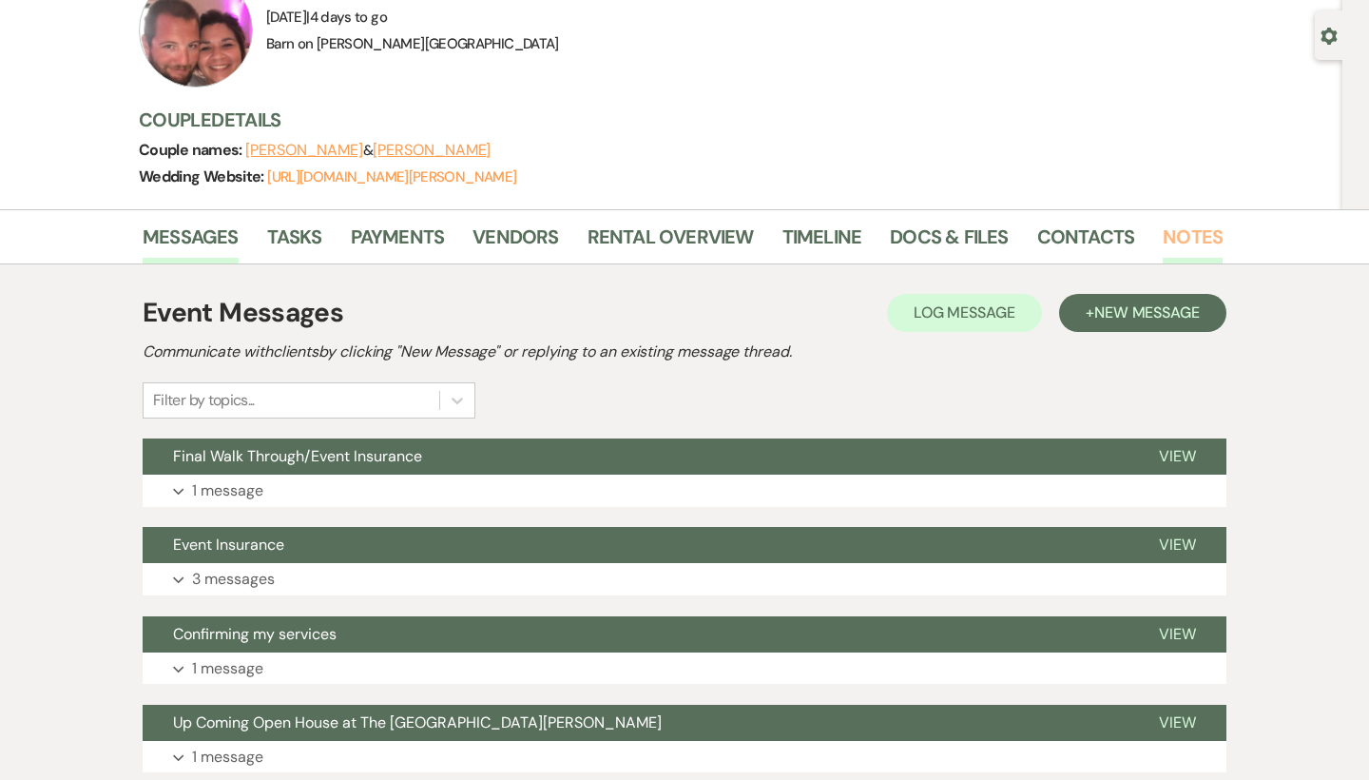
click at [1194, 231] on link "Notes" at bounding box center [1193, 243] width 60 height 42
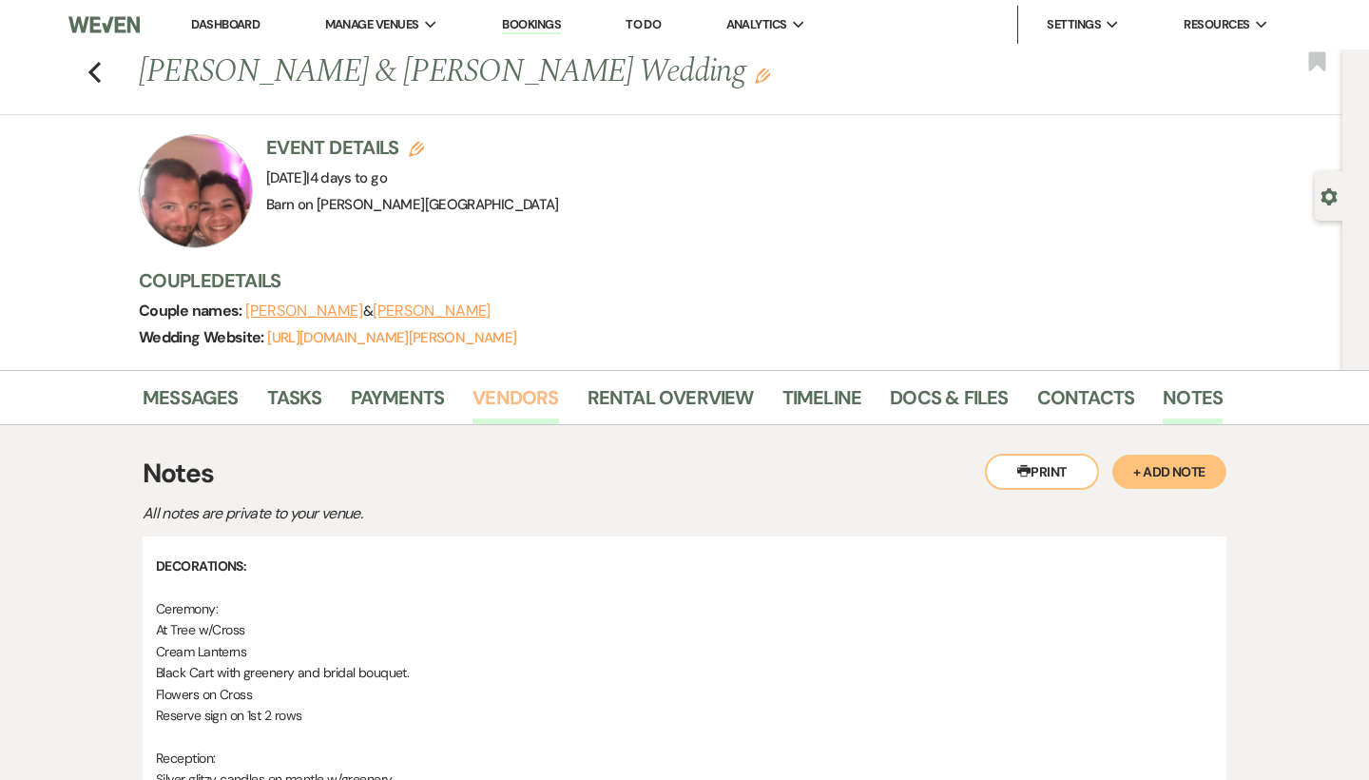
click at [520, 395] on link "Vendors" at bounding box center [516, 403] width 86 height 42
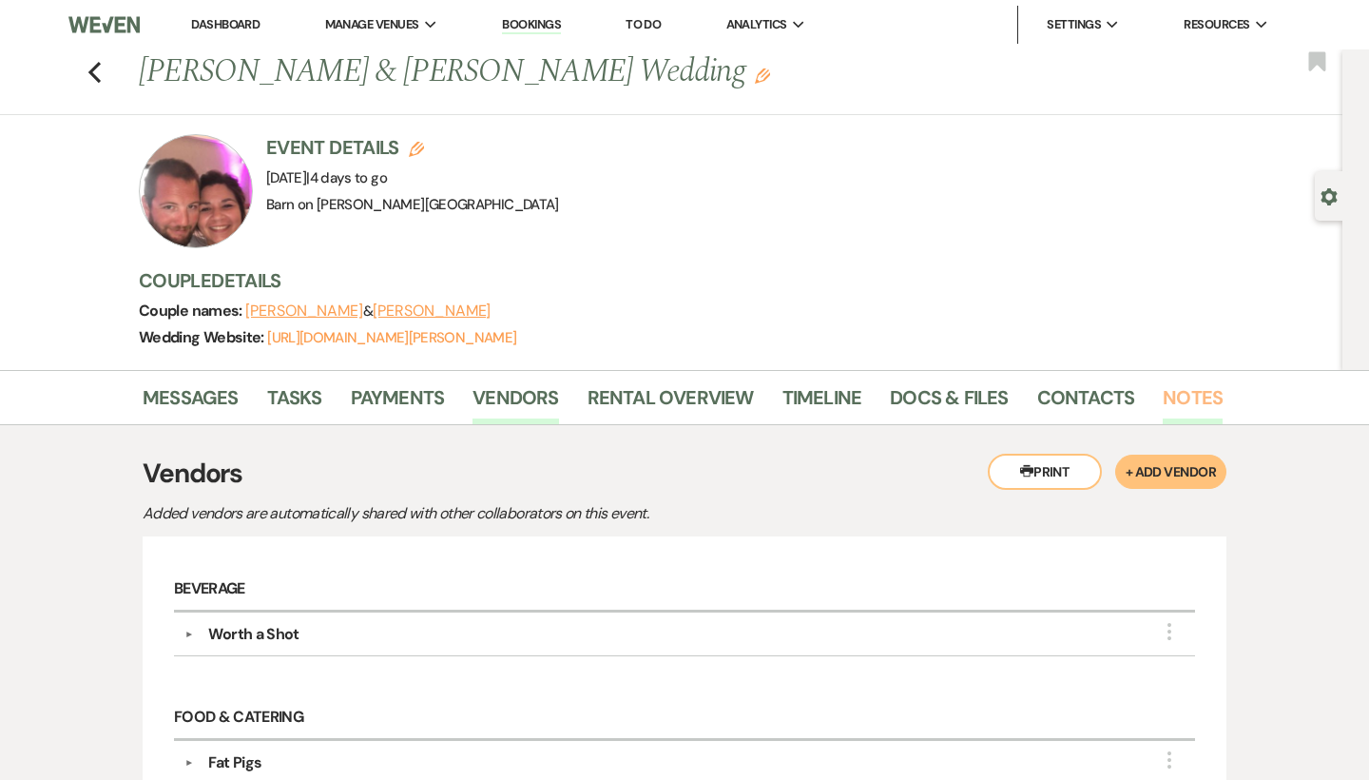
click at [1198, 396] on link "Notes" at bounding box center [1193, 403] width 60 height 42
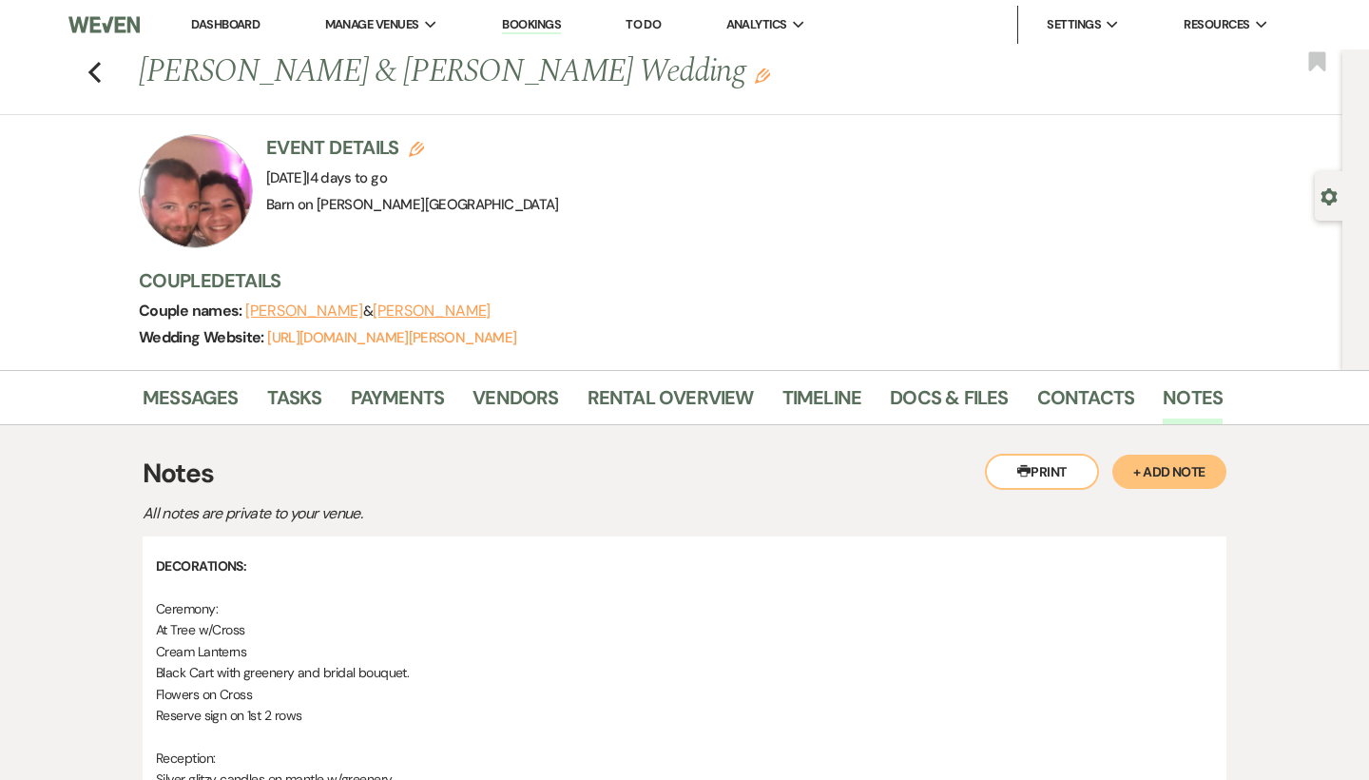
scroll to position [10, 0]
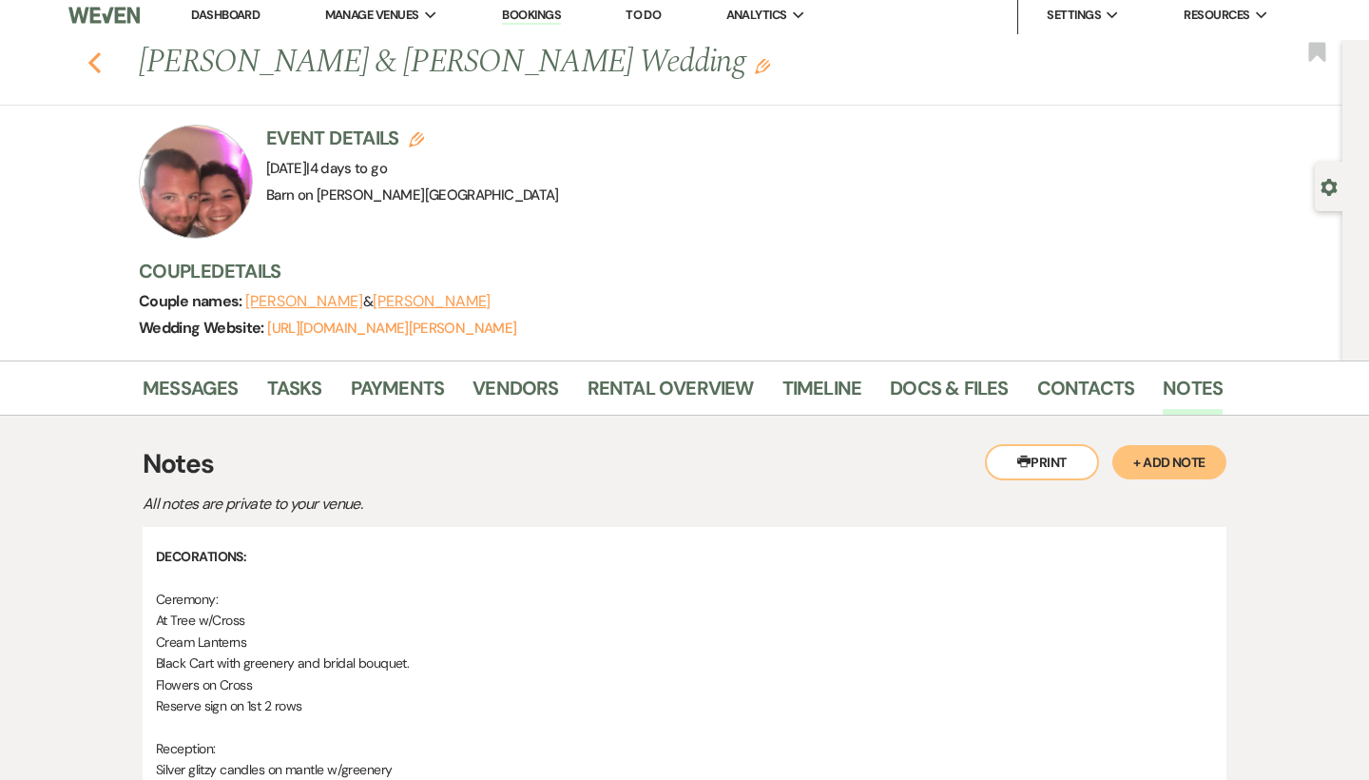
click at [99, 56] on use "button" at bounding box center [94, 62] width 12 height 21
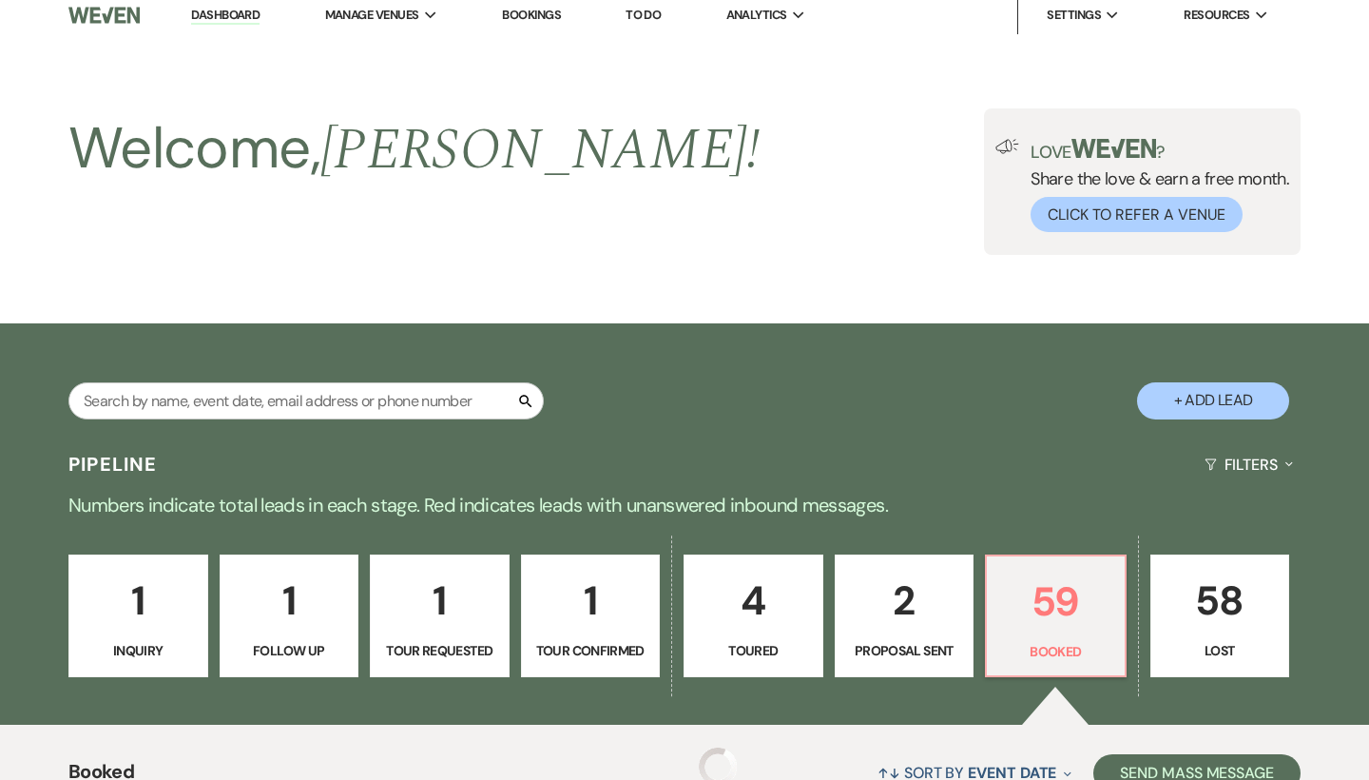
scroll to position [642, 0]
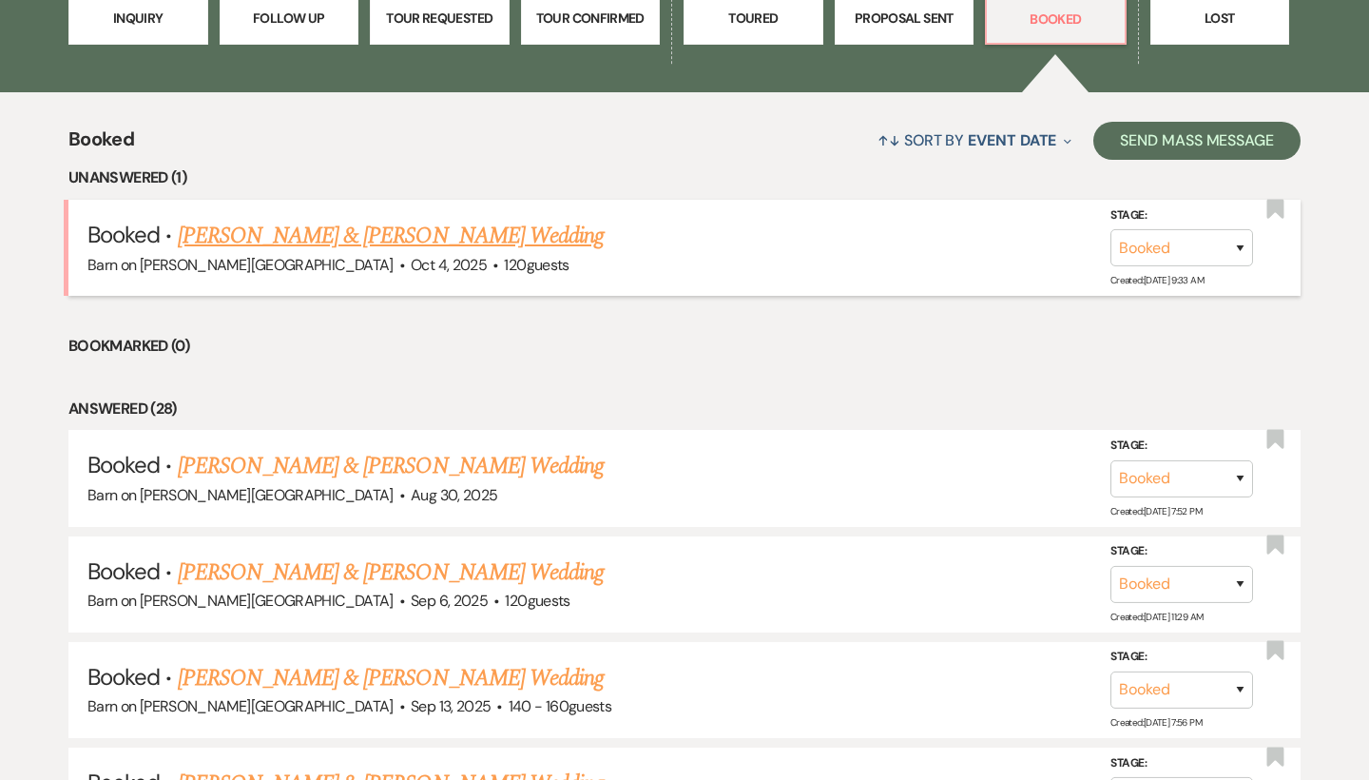
click at [324, 233] on link "[PERSON_NAME] & [PERSON_NAME] Wedding" at bounding box center [391, 236] width 426 height 34
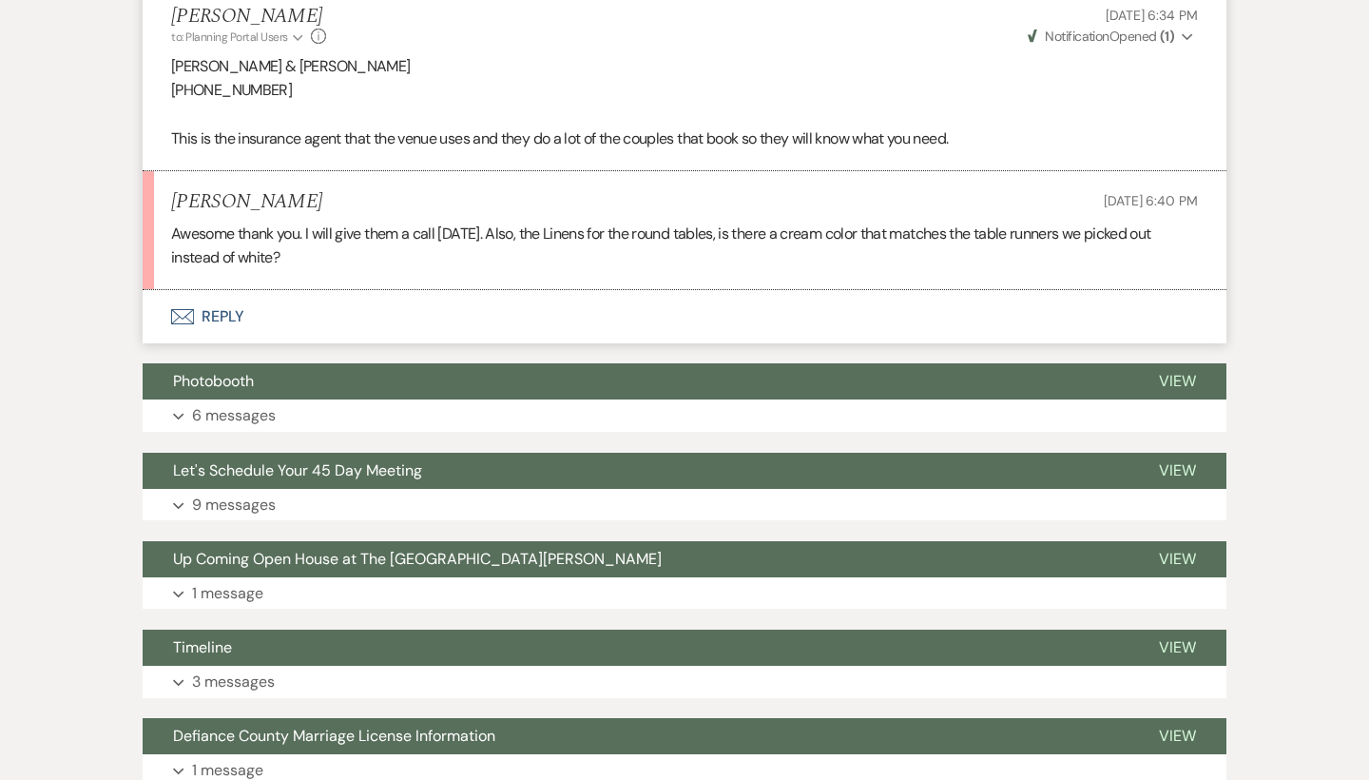
click at [231, 314] on button "Envelope Reply" at bounding box center [685, 316] width 1084 height 53
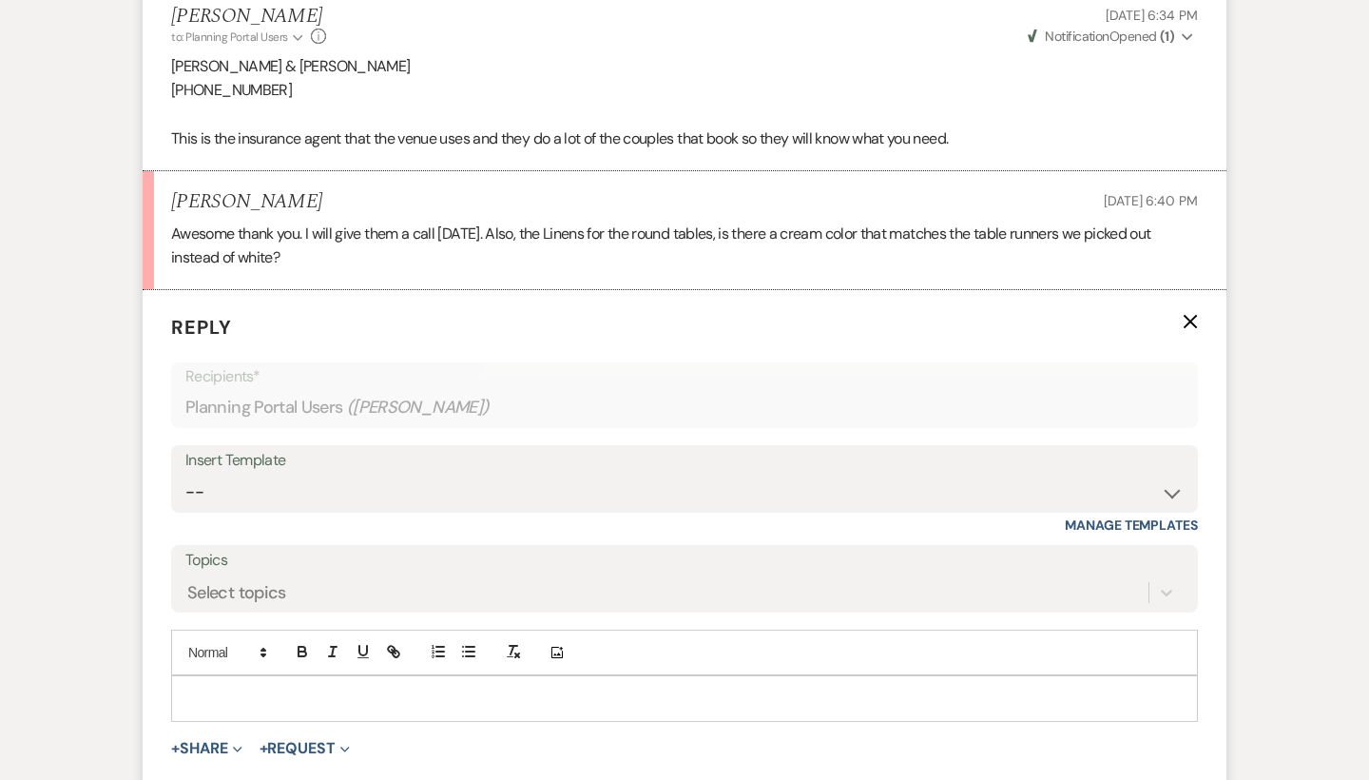
scroll to position [767, 0]
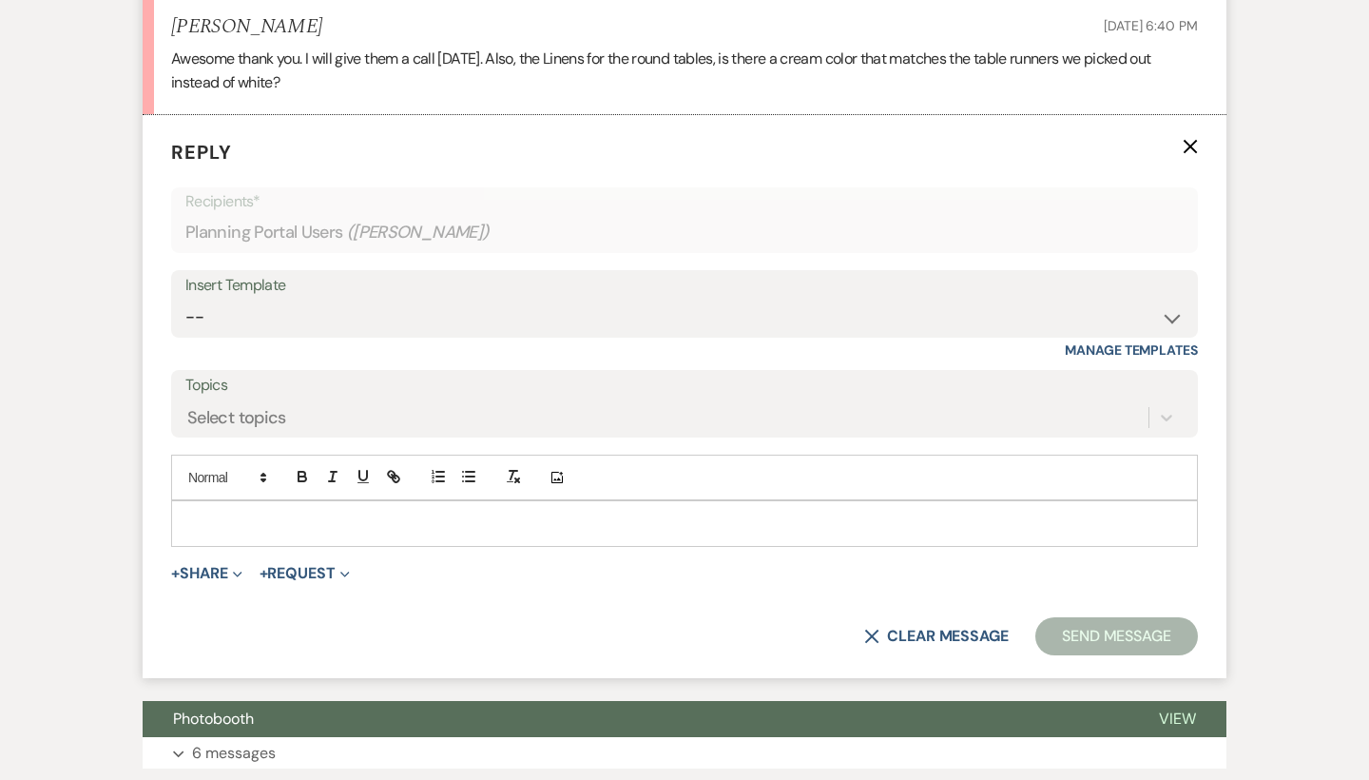
click at [257, 512] on p at bounding box center [684, 522] width 996 height 21
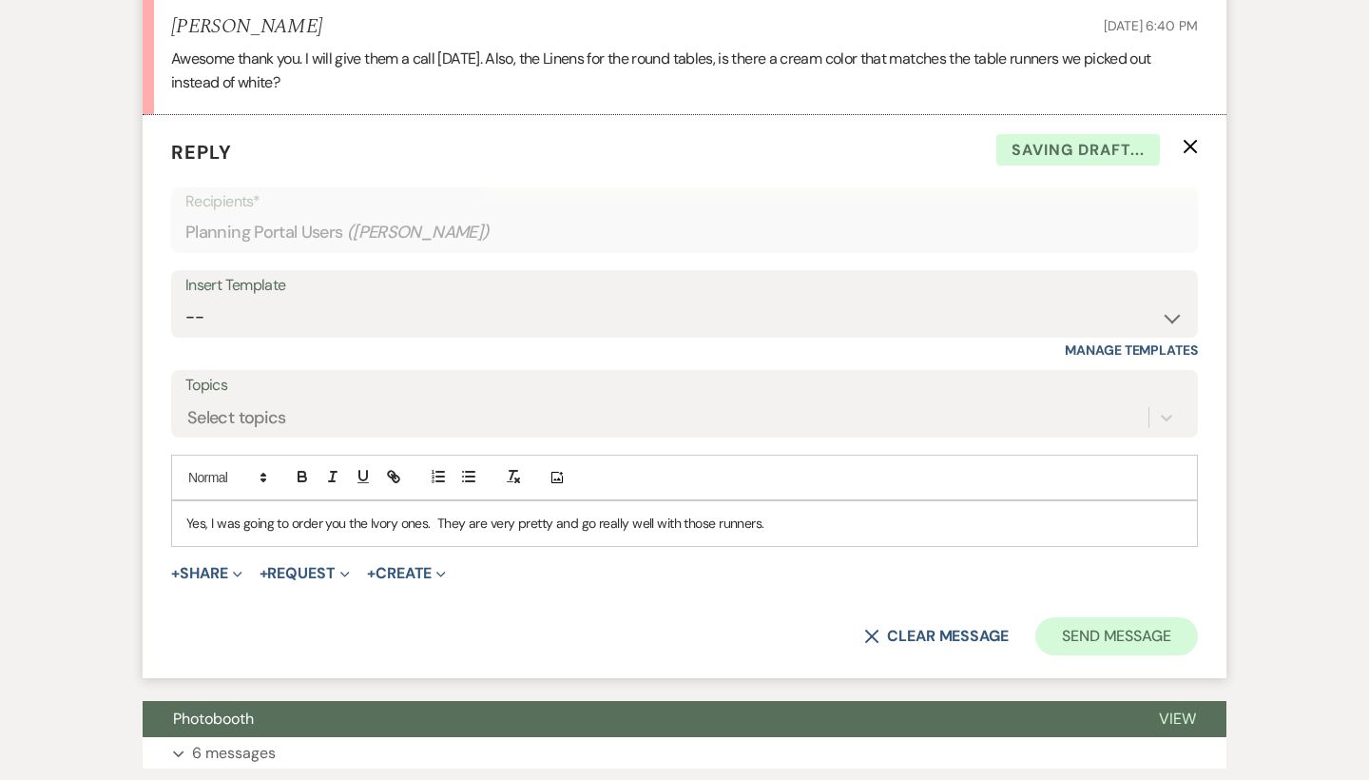
click at [1076, 619] on button "Send Message" at bounding box center [1116, 636] width 163 height 38
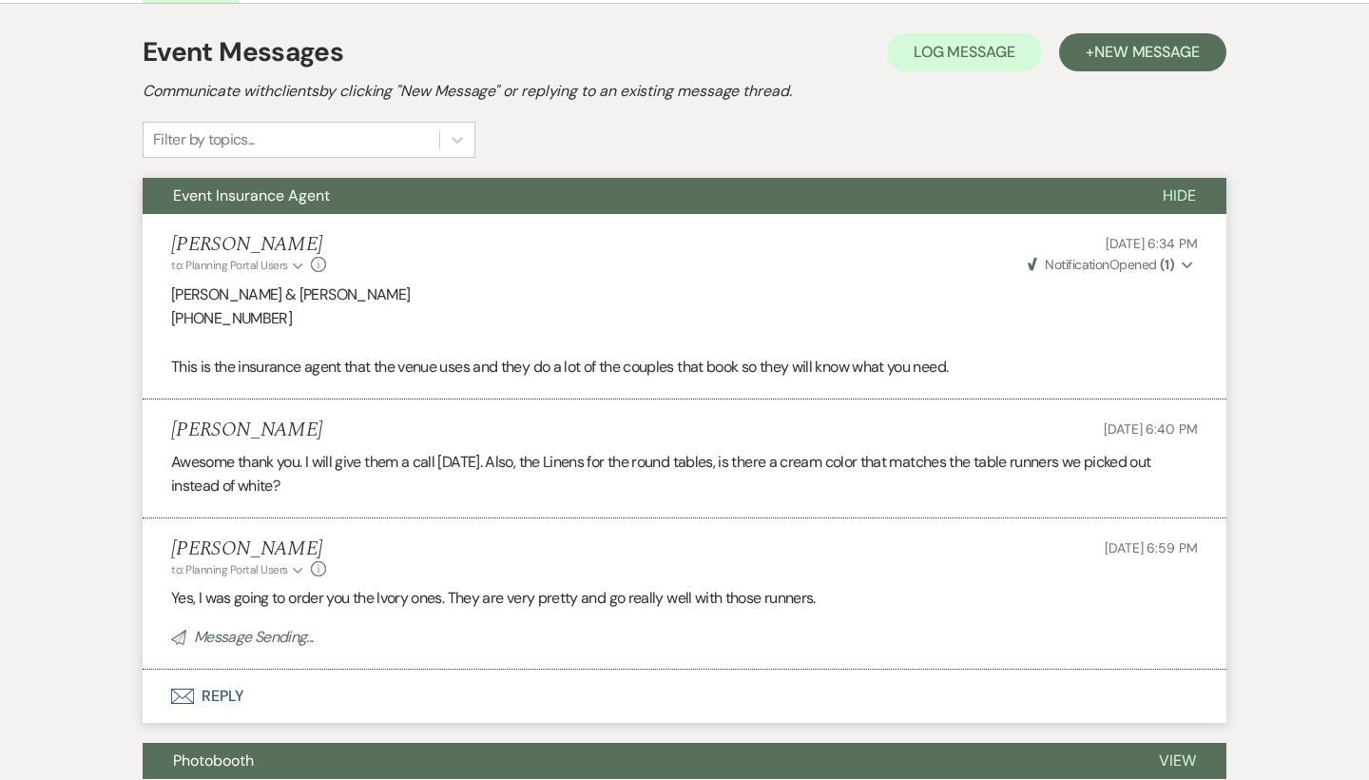
scroll to position [346, 0]
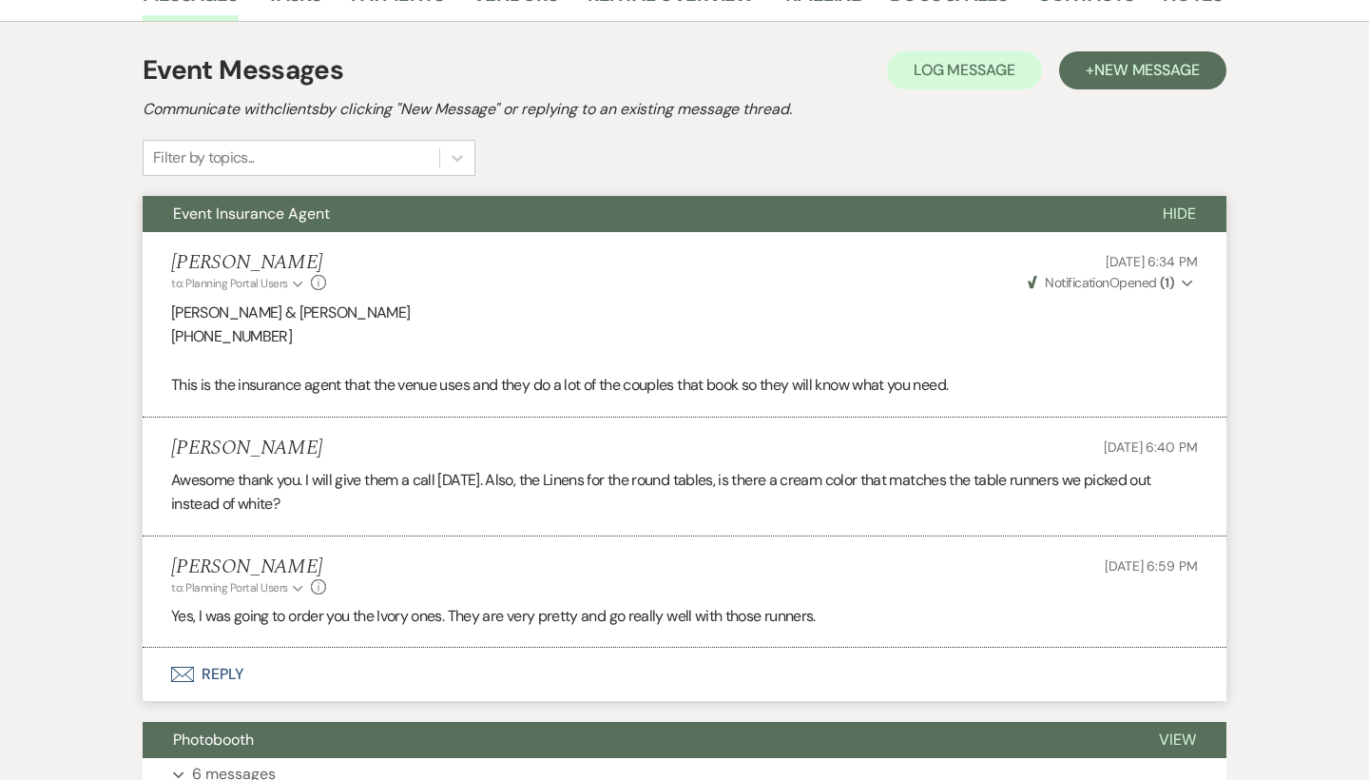
click at [1193, 213] on span "Hide" at bounding box center [1179, 213] width 33 height 20
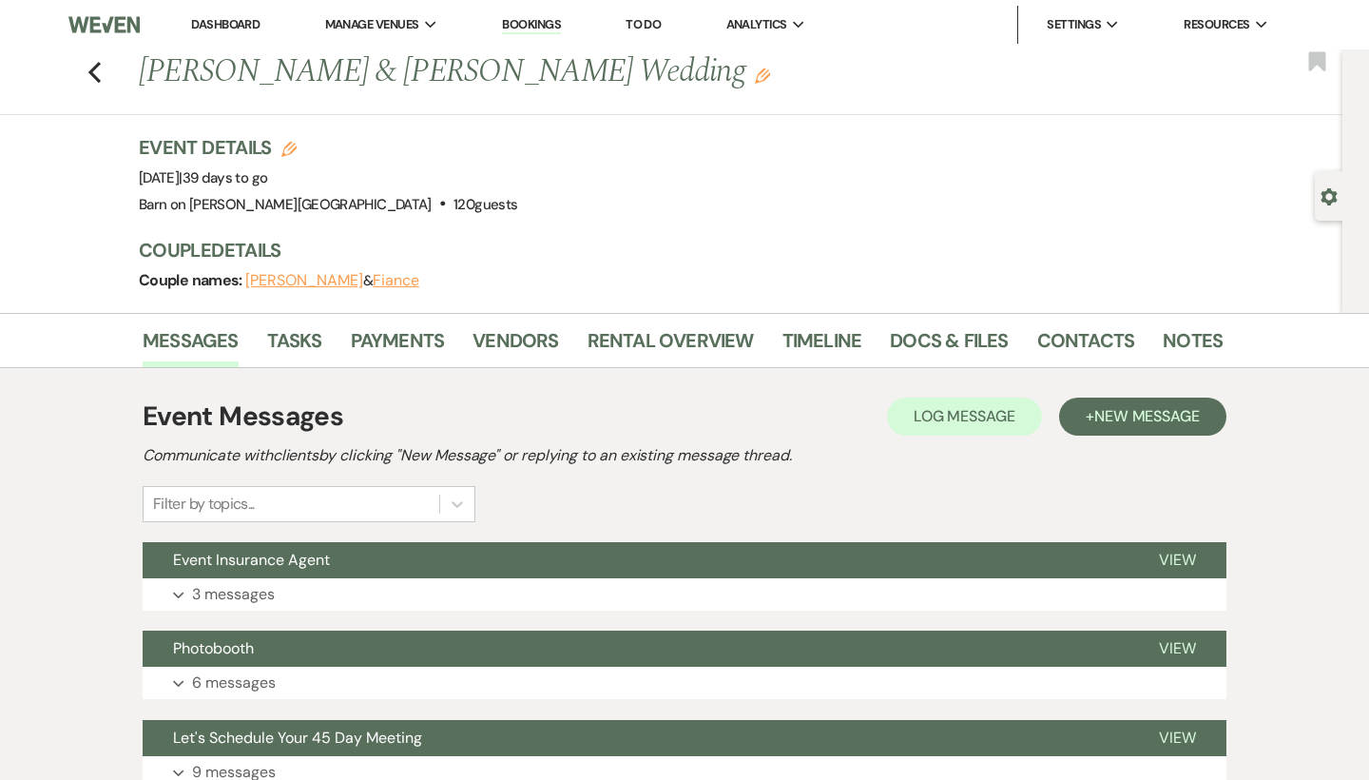
scroll to position [0, 0]
click at [938, 334] on link "Docs & Files" at bounding box center [949, 346] width 118 height 42
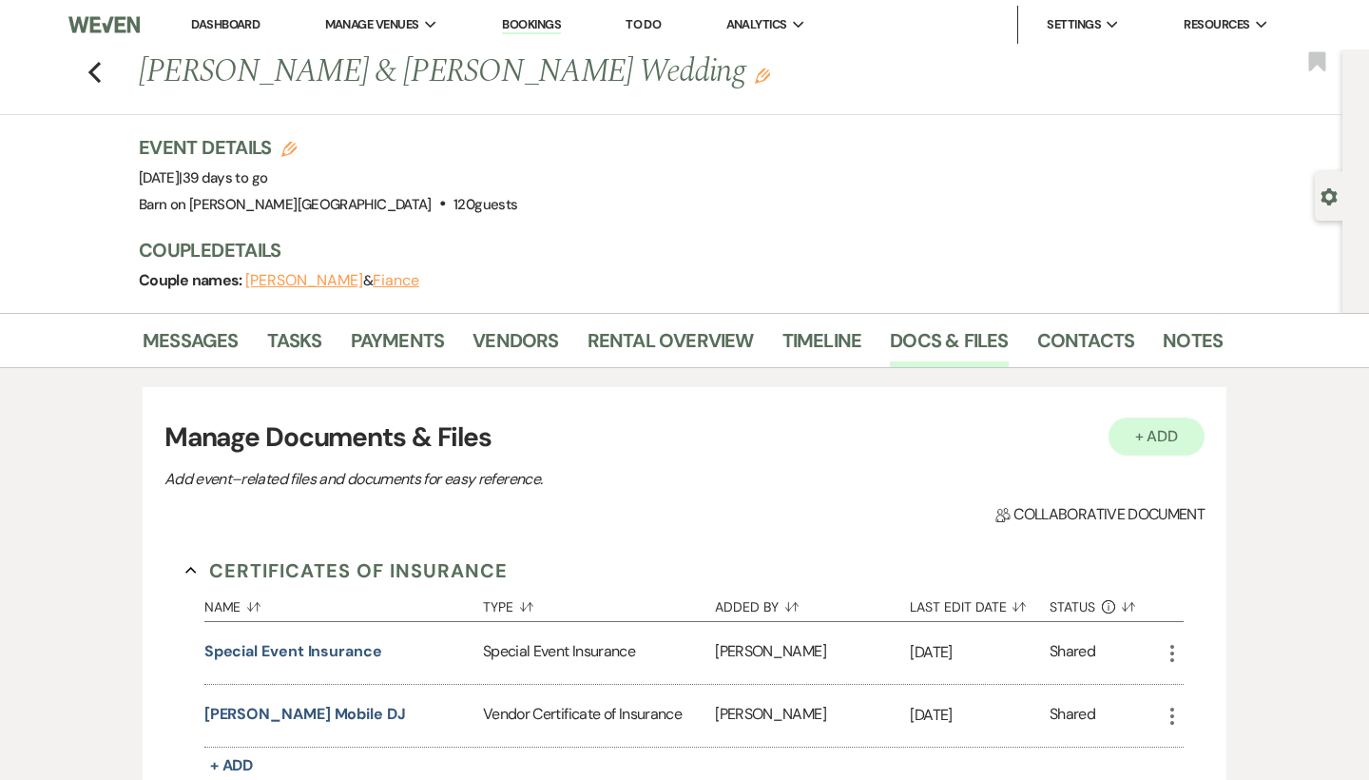
click at [1167, 435] on button "+ Add" at bounding box center [1157, 436] width 97 height 38
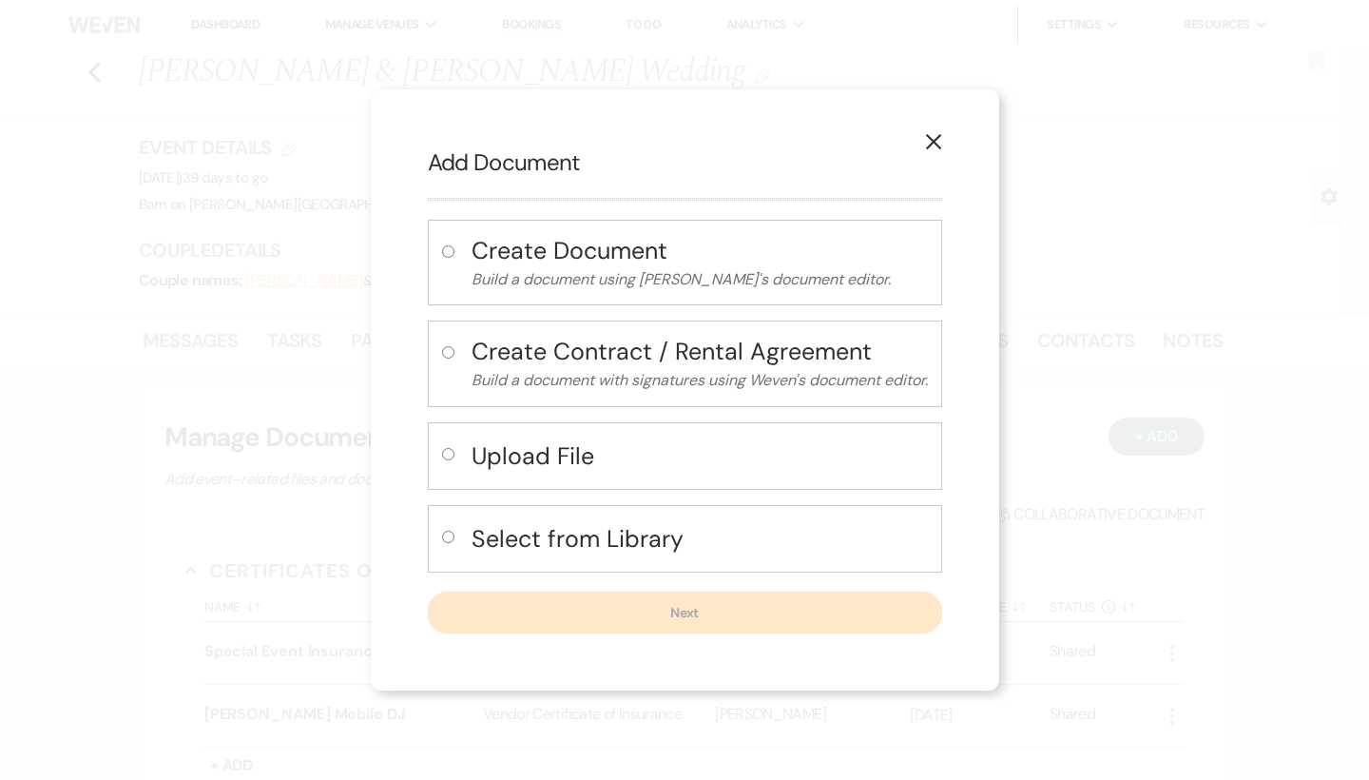
click at [442, 453] on input "radio" at bounding box center [448, 454] width 12 height 12
radio input "true"
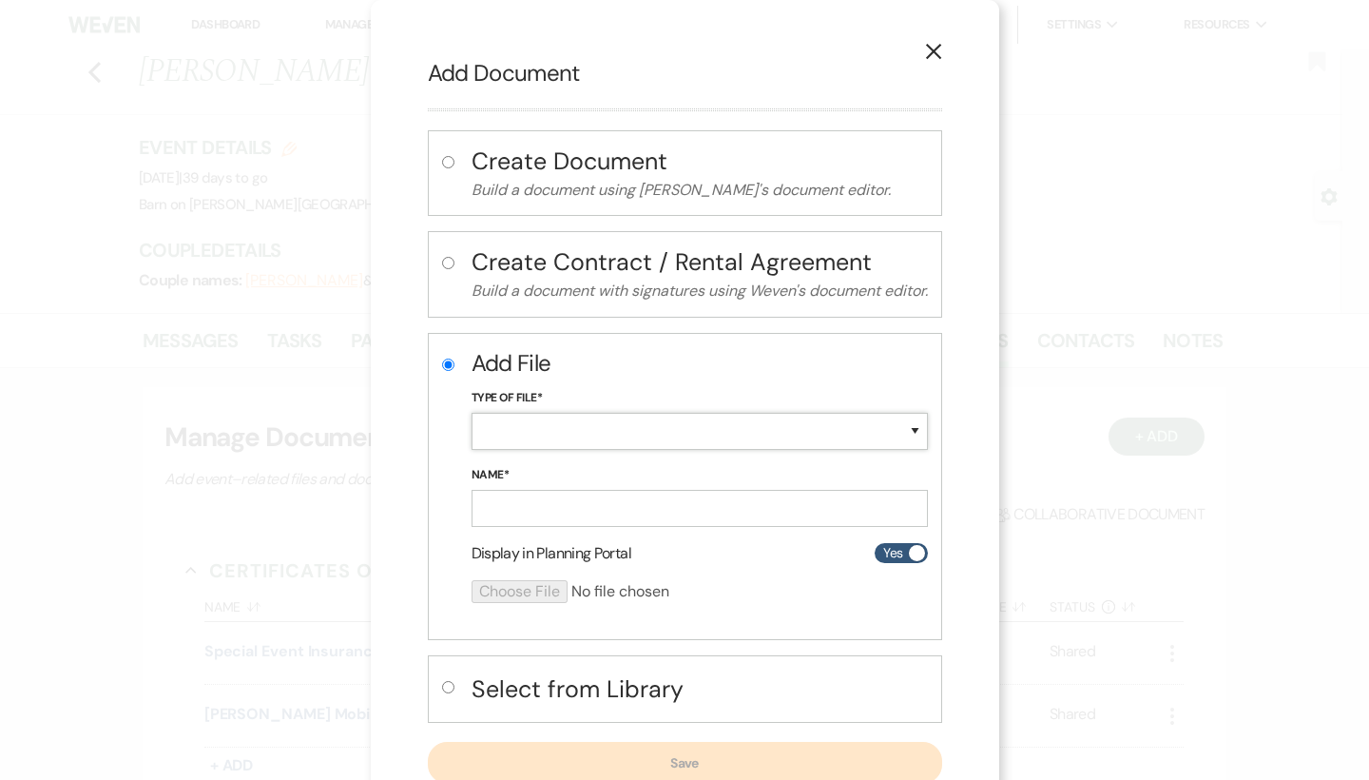
select select "22"
click at [591, 506] on input "Name*" at bounding box center [700, 508] width 456 height 37
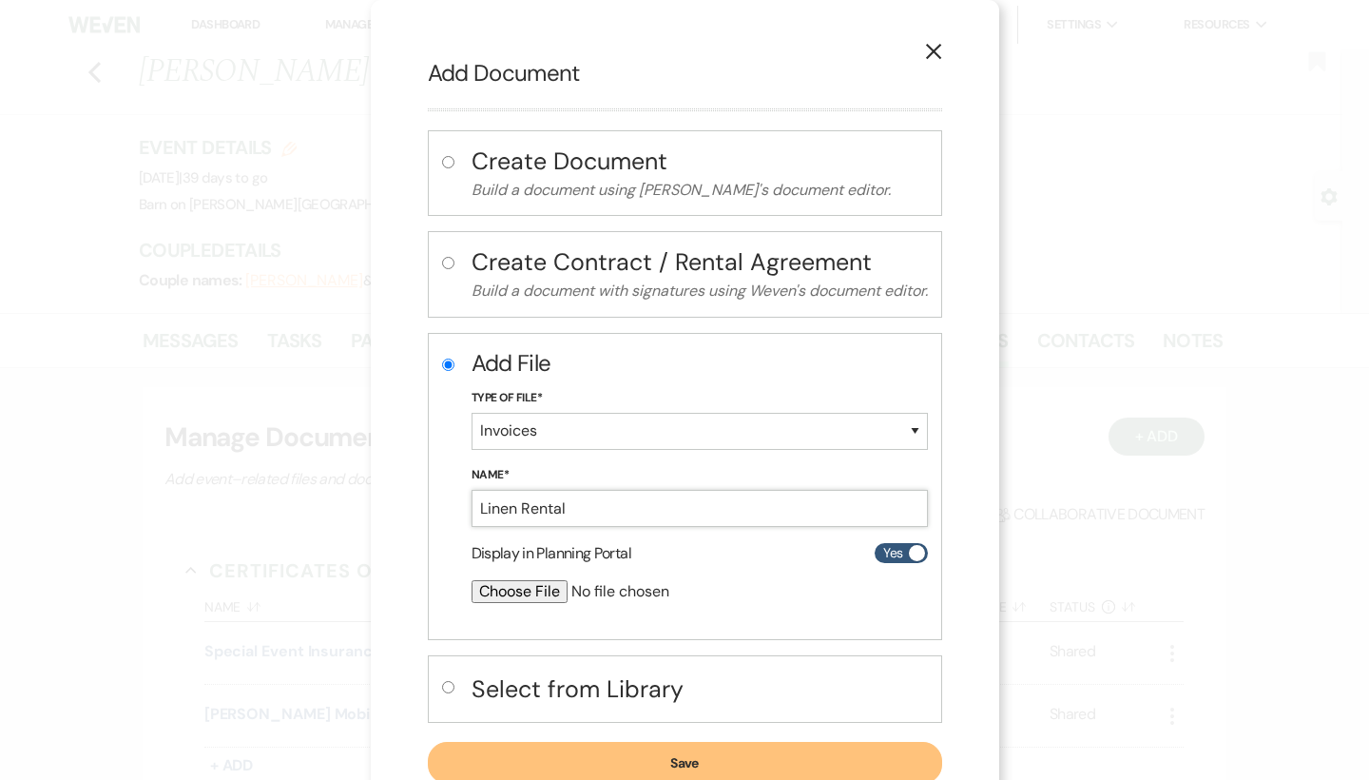
type input "Linen Rental"
click at [548, 582] on input "file" at bounding box center [650, 591] width 356 height 23
type input "C:\fakepath\Amber & [PERSON_NAME] Rental.png"
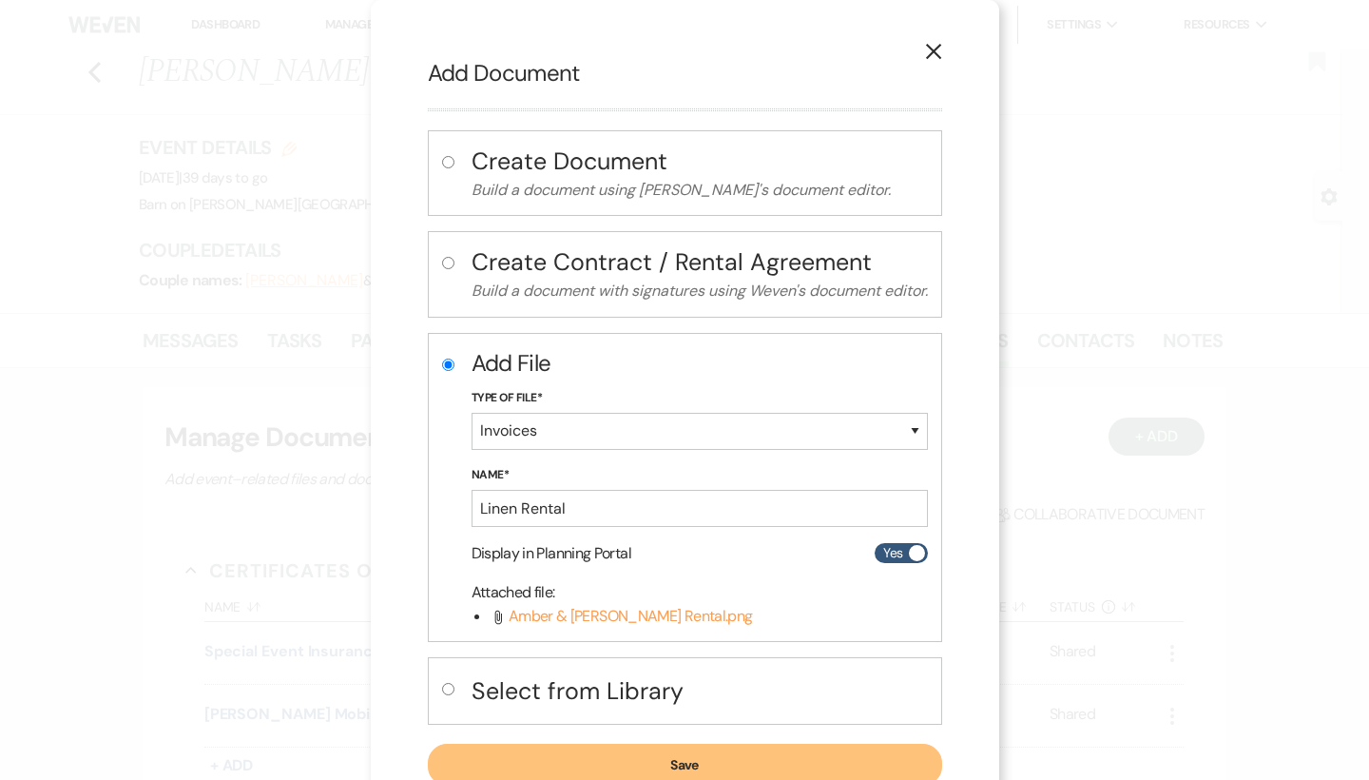
click at [765, 765] on button "Save" at bounding box center [685, 765] width 514 height 42
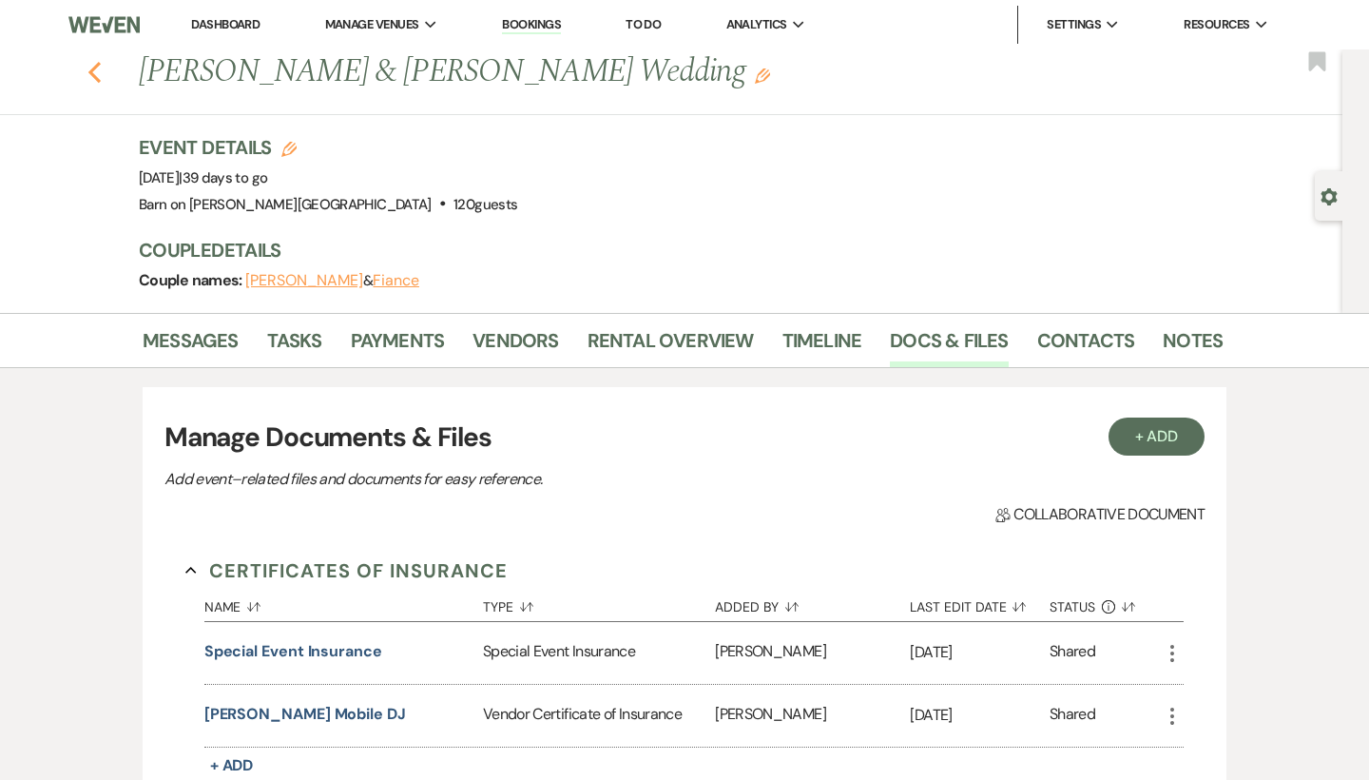
click at [98, 67] on use "button" at bounding box center [94, 72] width 12 height 21
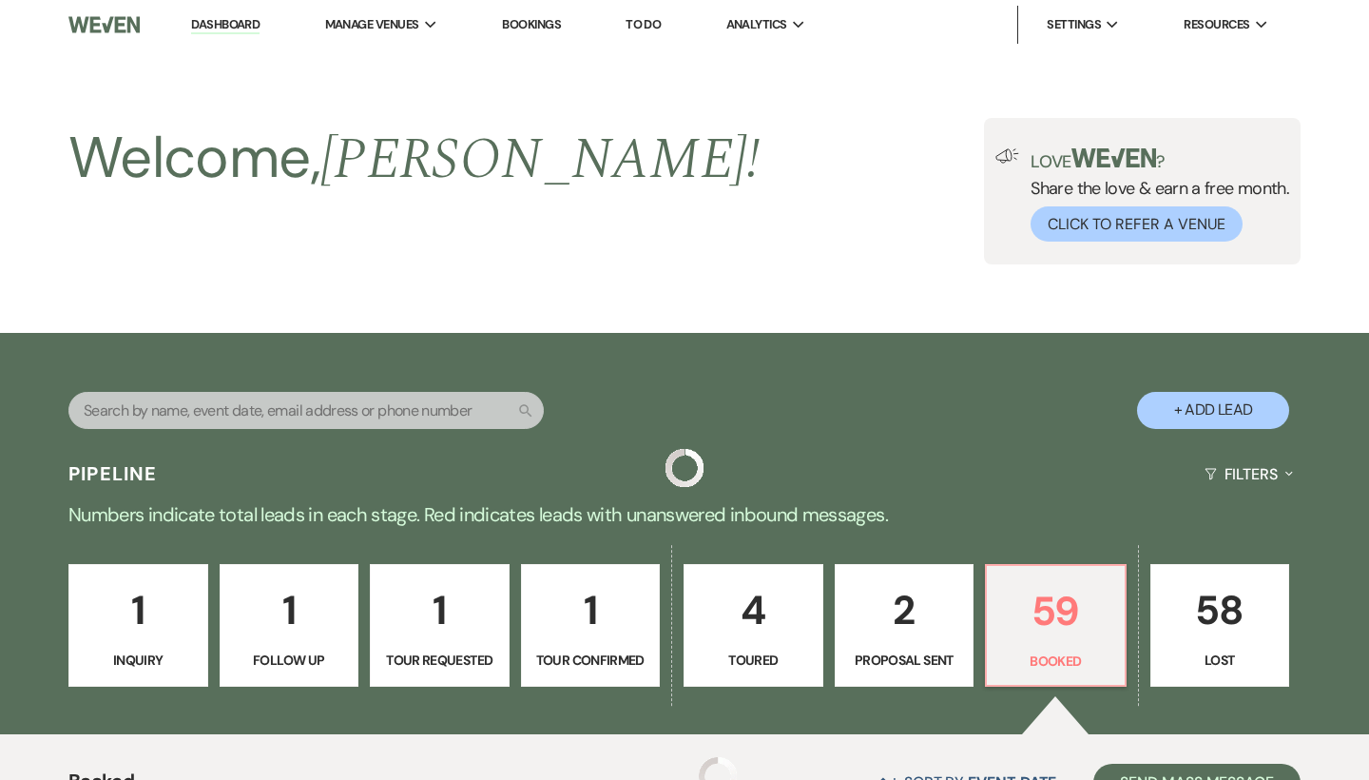
scroll to position [642, 0]
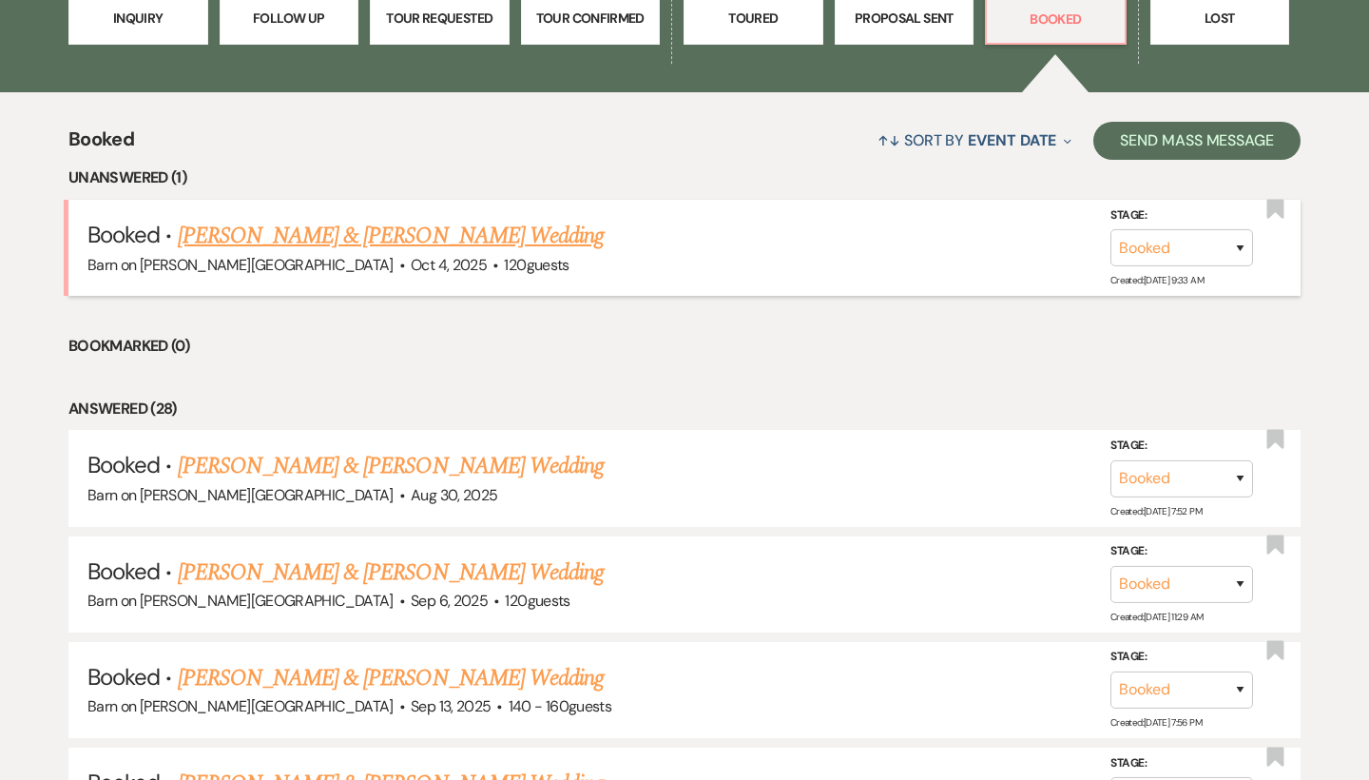
click at [389, 234] on link "[PERSON_NAME] & [PERSON_NAME] Wedding" at bounding box center [391, 236] width 426 height 34
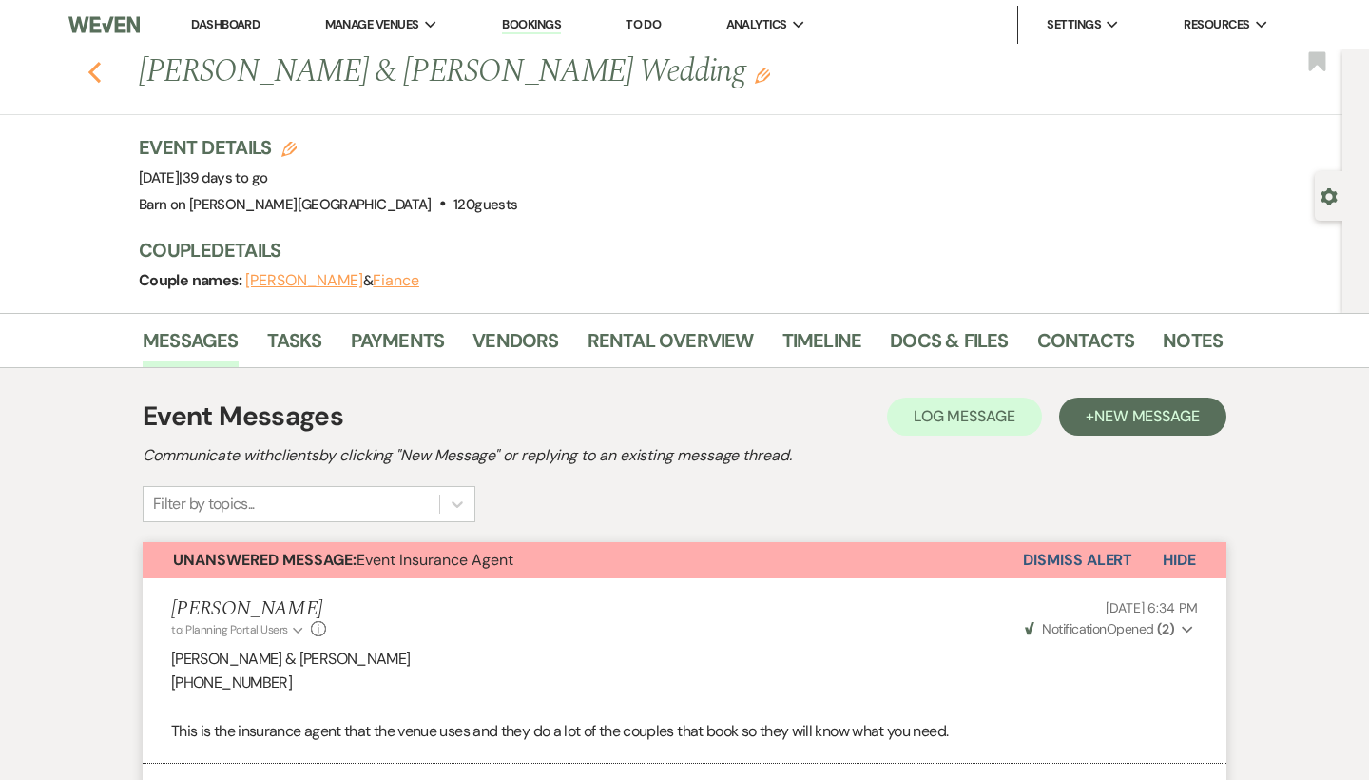
click at [94, 68] on use "button" at bounding box center [94, 72] width 12 height 21
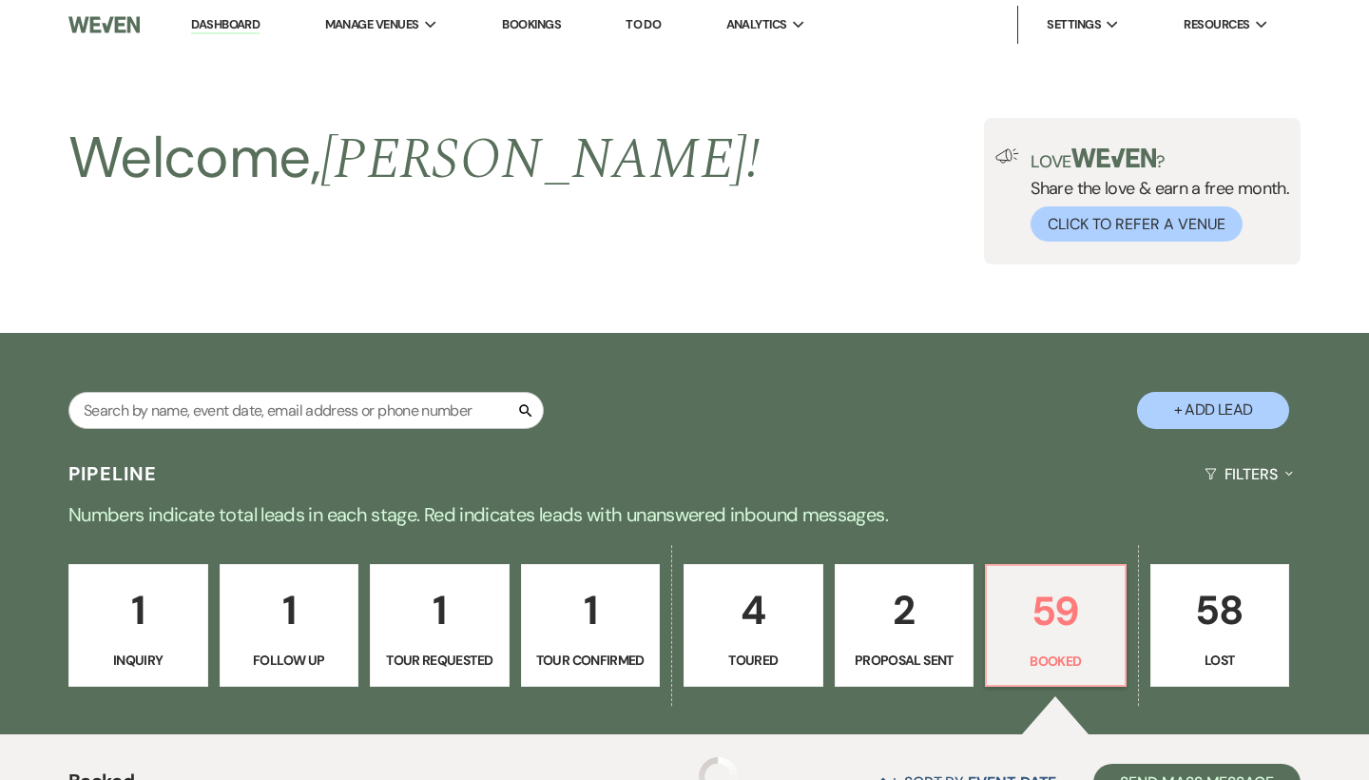
scroll to position [642, 0]
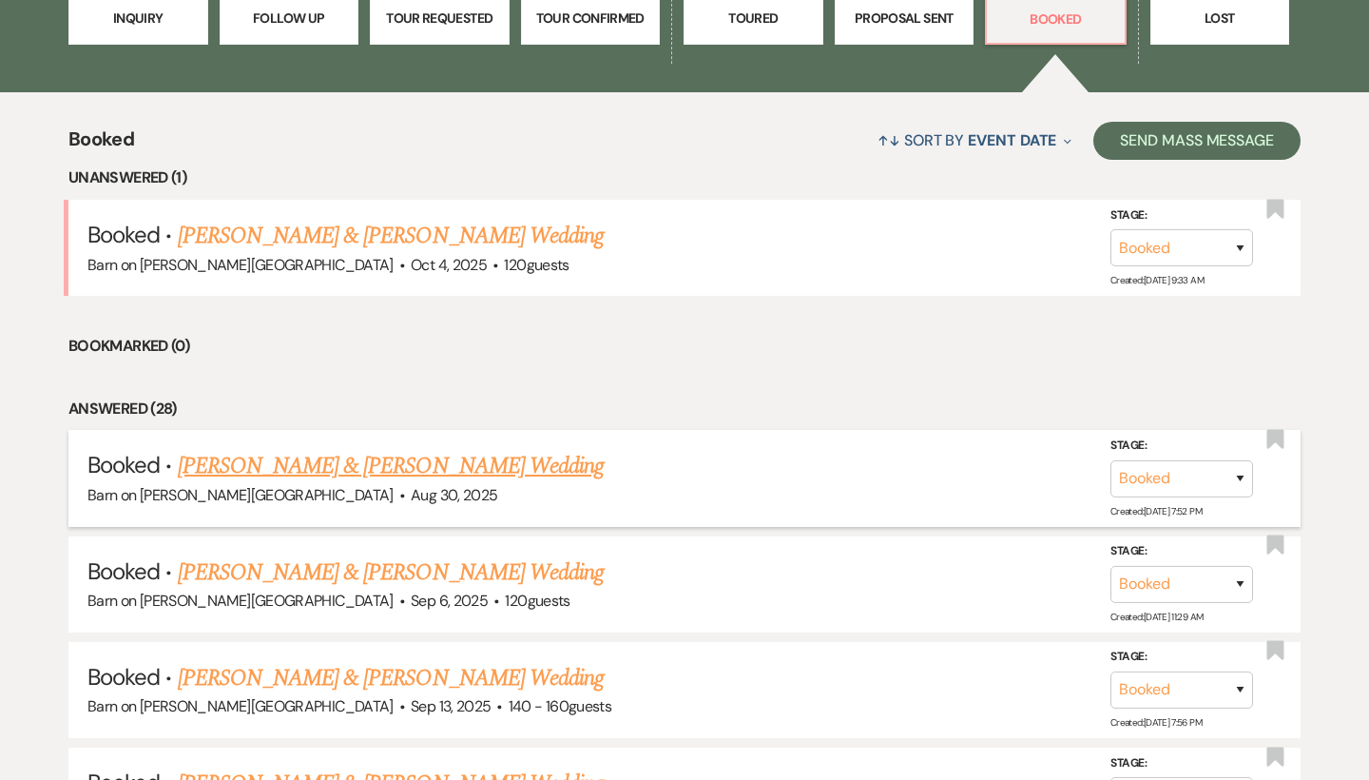
click at [360, 464] on link "[PERSON_NAME] & [PERSON_NAME] Wedding" at bounding box center [391, 466] width 426 height 34
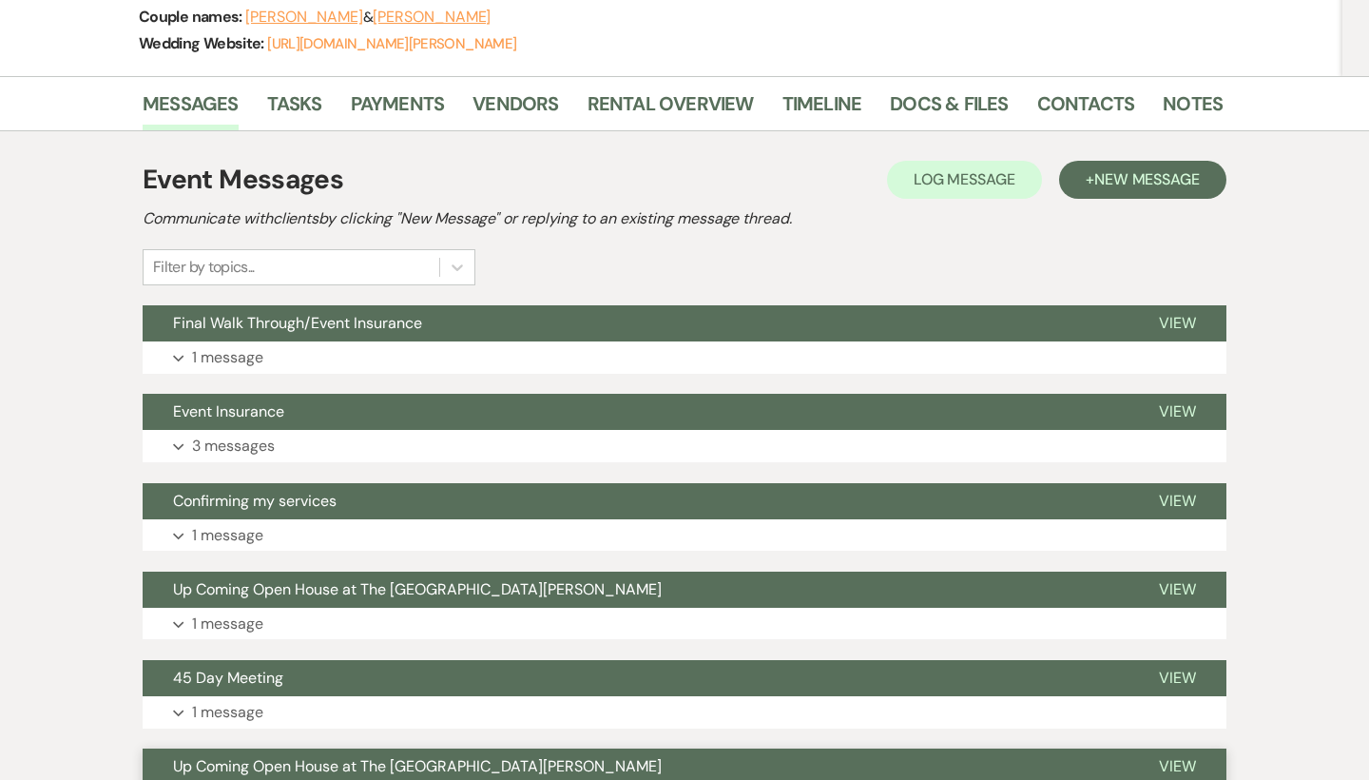
scroll to position [290, 0]
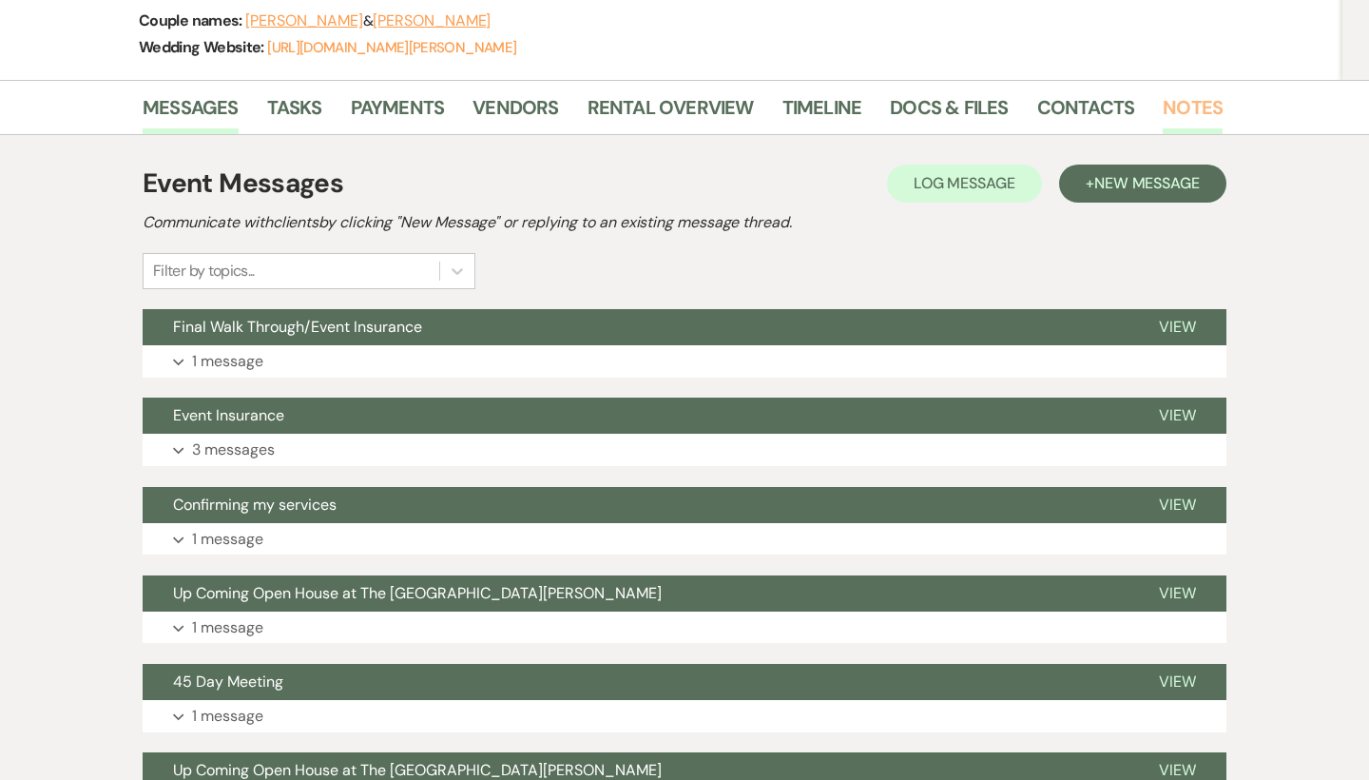
click at [1193, 106] on link "Notes" at bounding box center [1193, 113] width 60 height 42
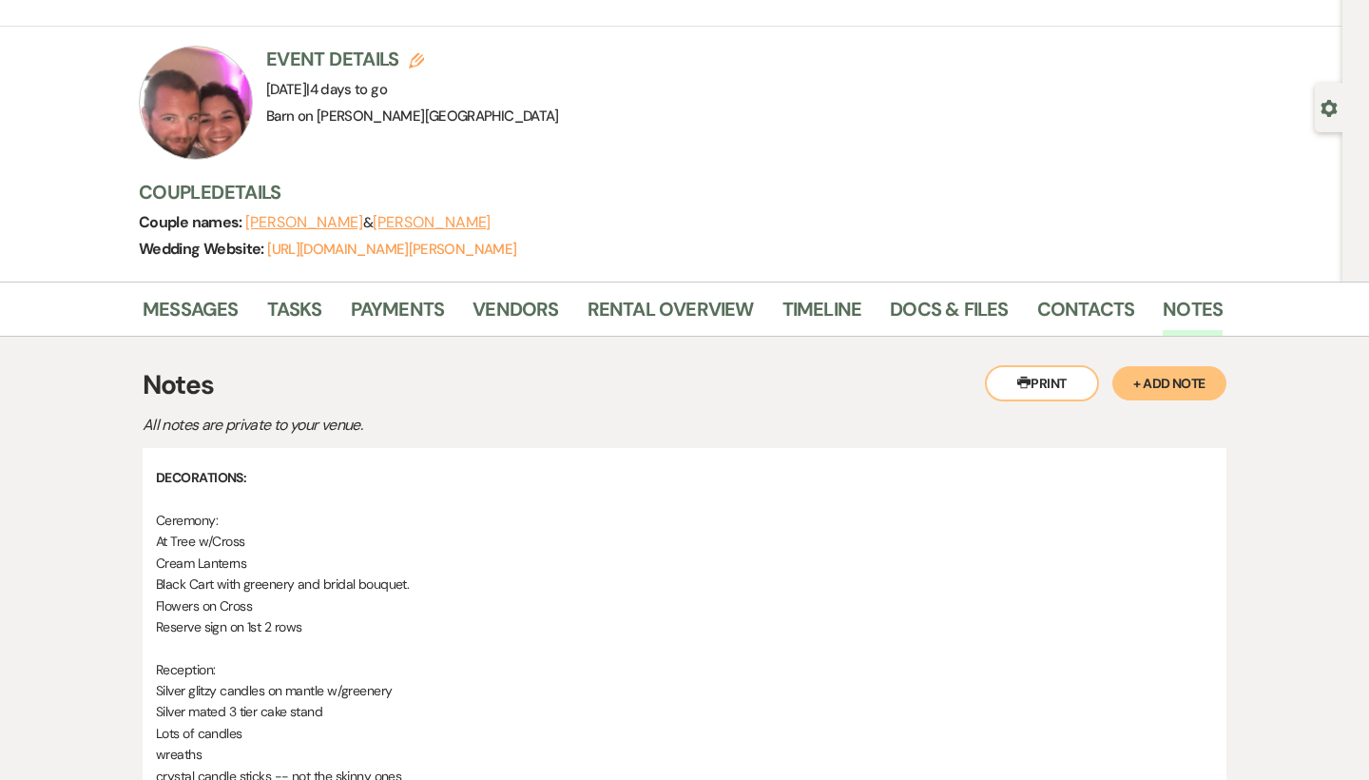
scroll to position [76, 0]
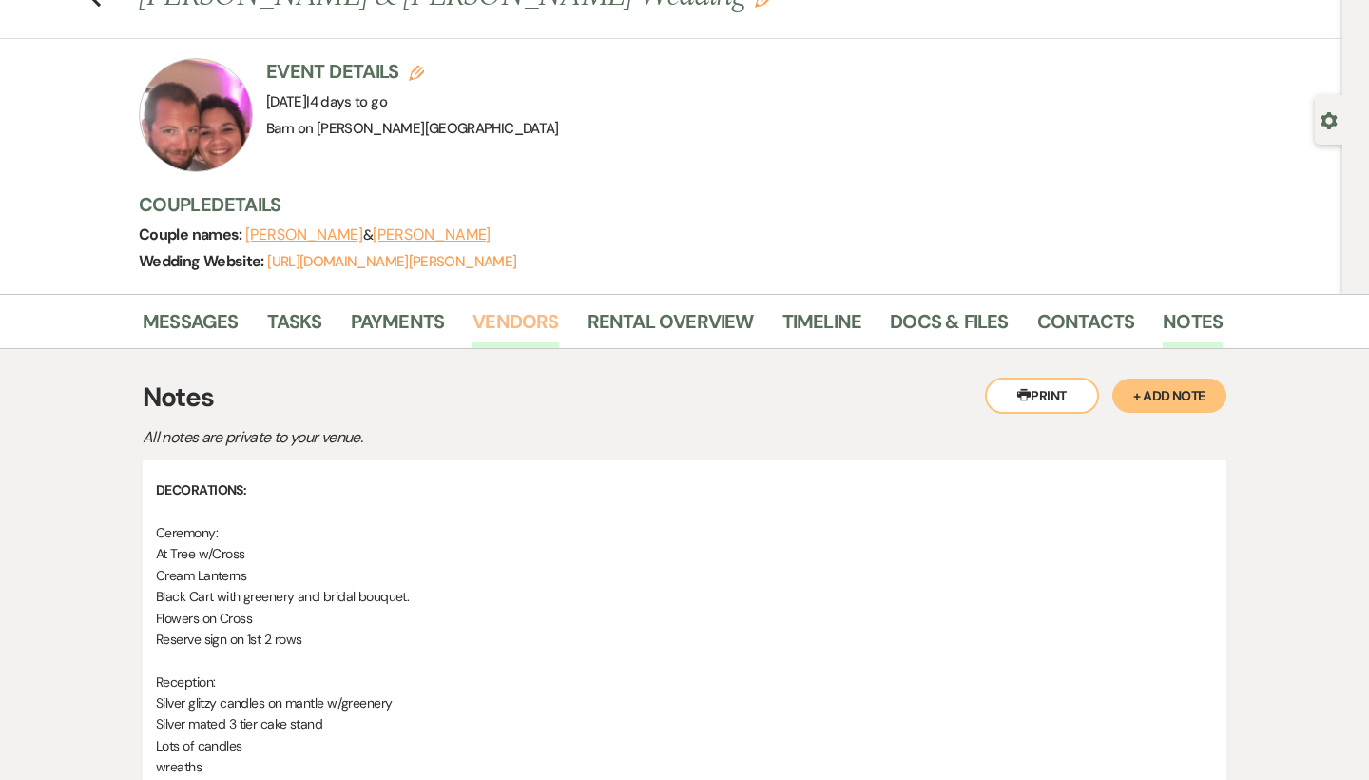
click at [514, 321] on link "Vendors" at bounding box center [516, 327] width 86 height 42
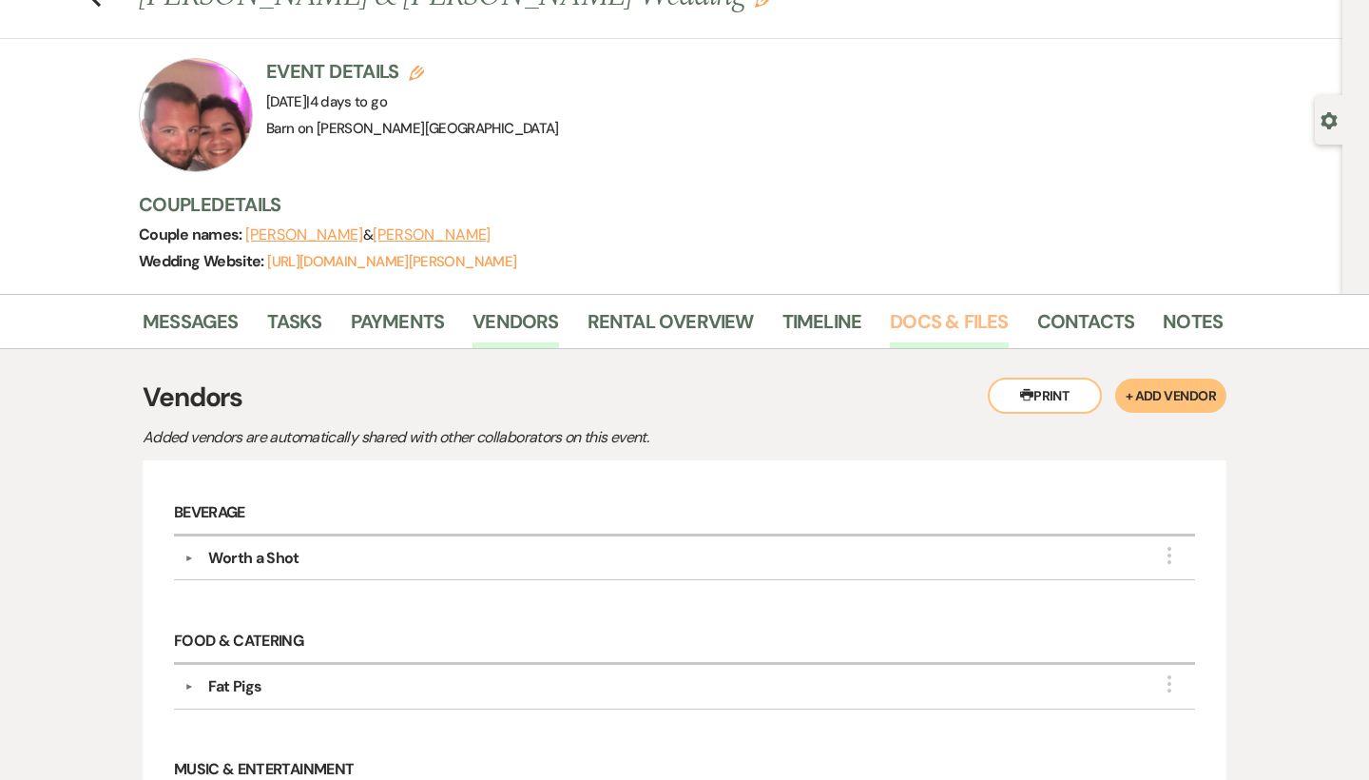
click at [908, 325] on link "Docs & Files" at bounding box center [949, 327] width 118 height 42
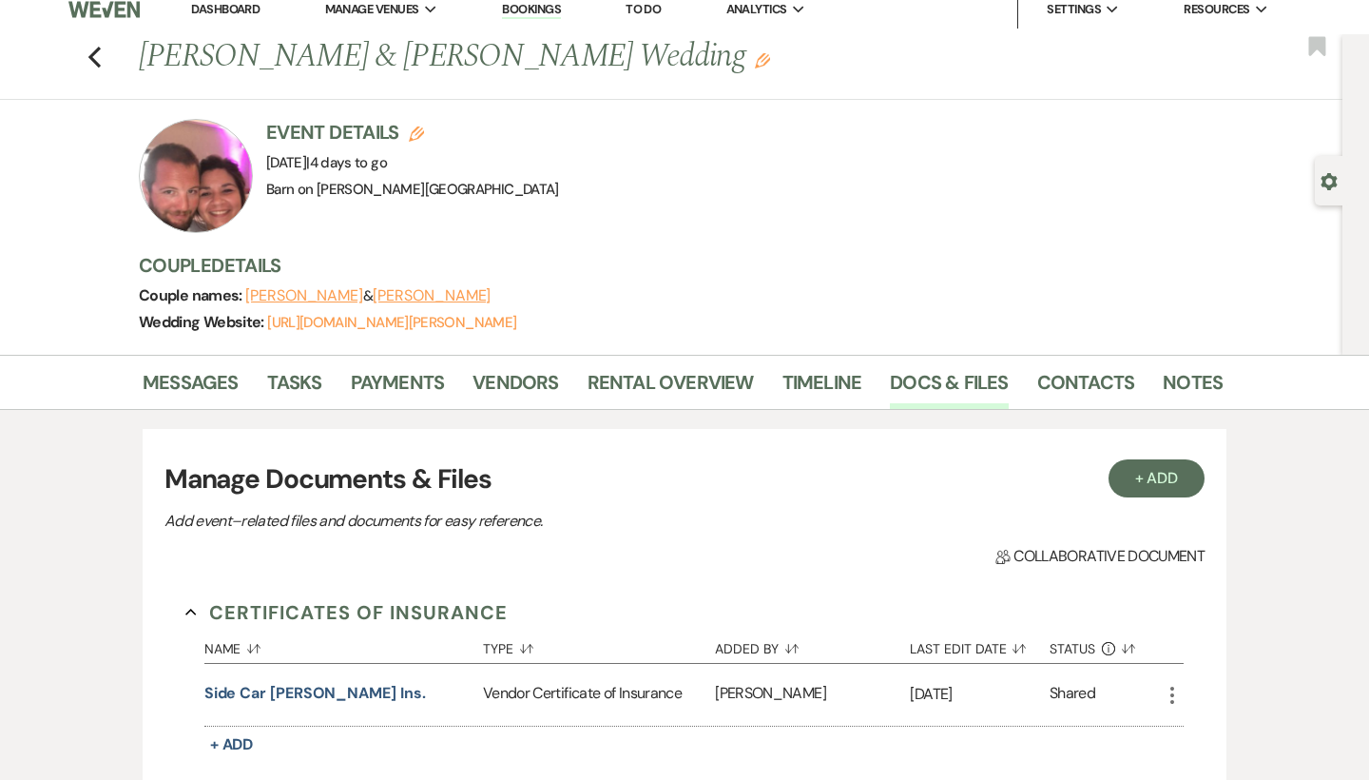
scroll to position [13, 0]
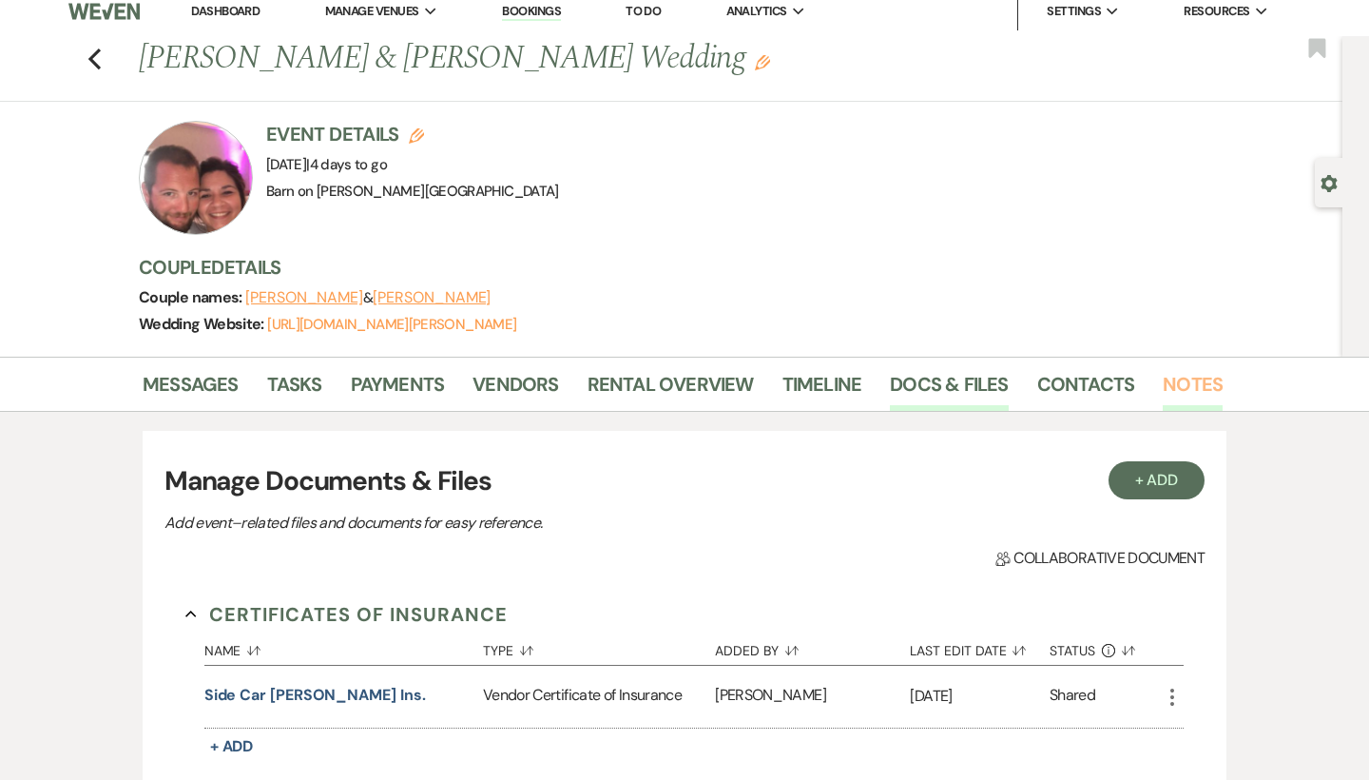
click at [1203, 377] on link "Notes" at bounding box center [1193, 390] width 60 height 42
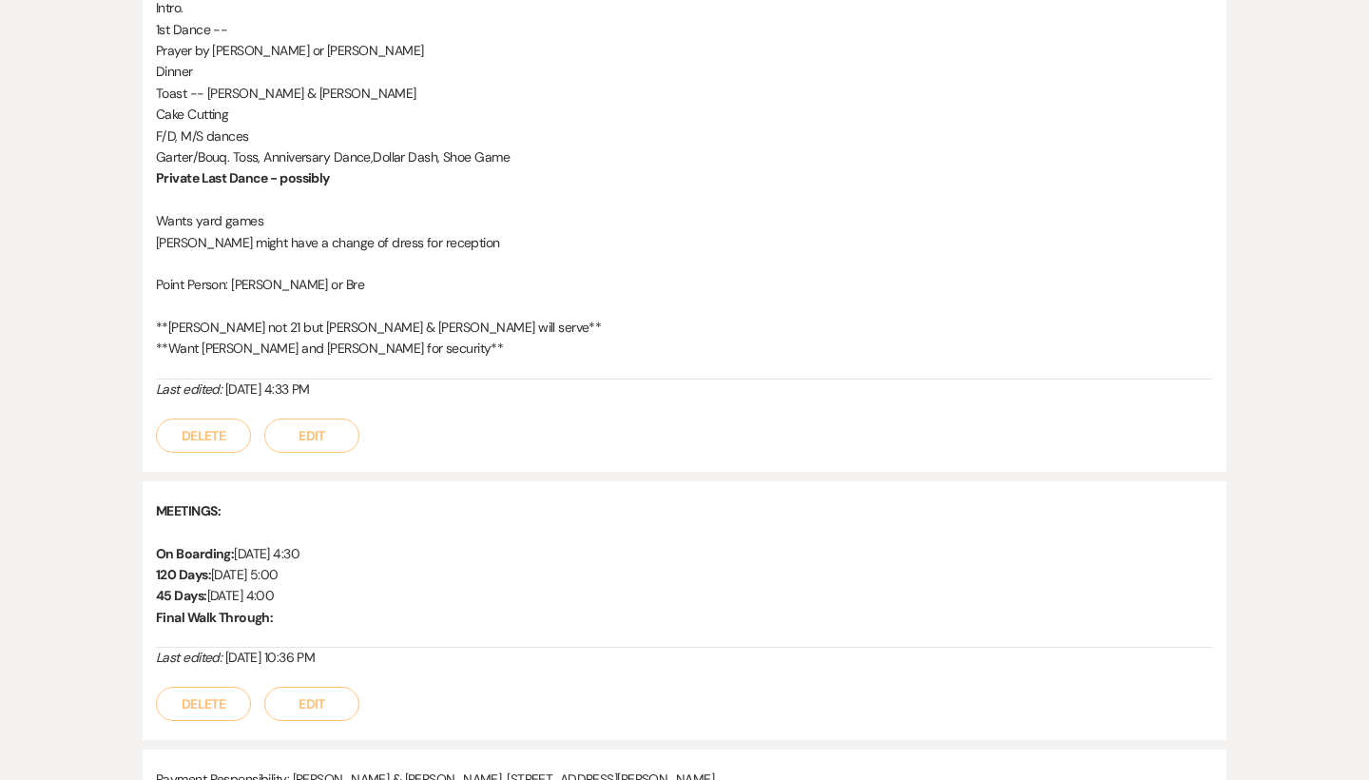
scroll to position [2609, 0]
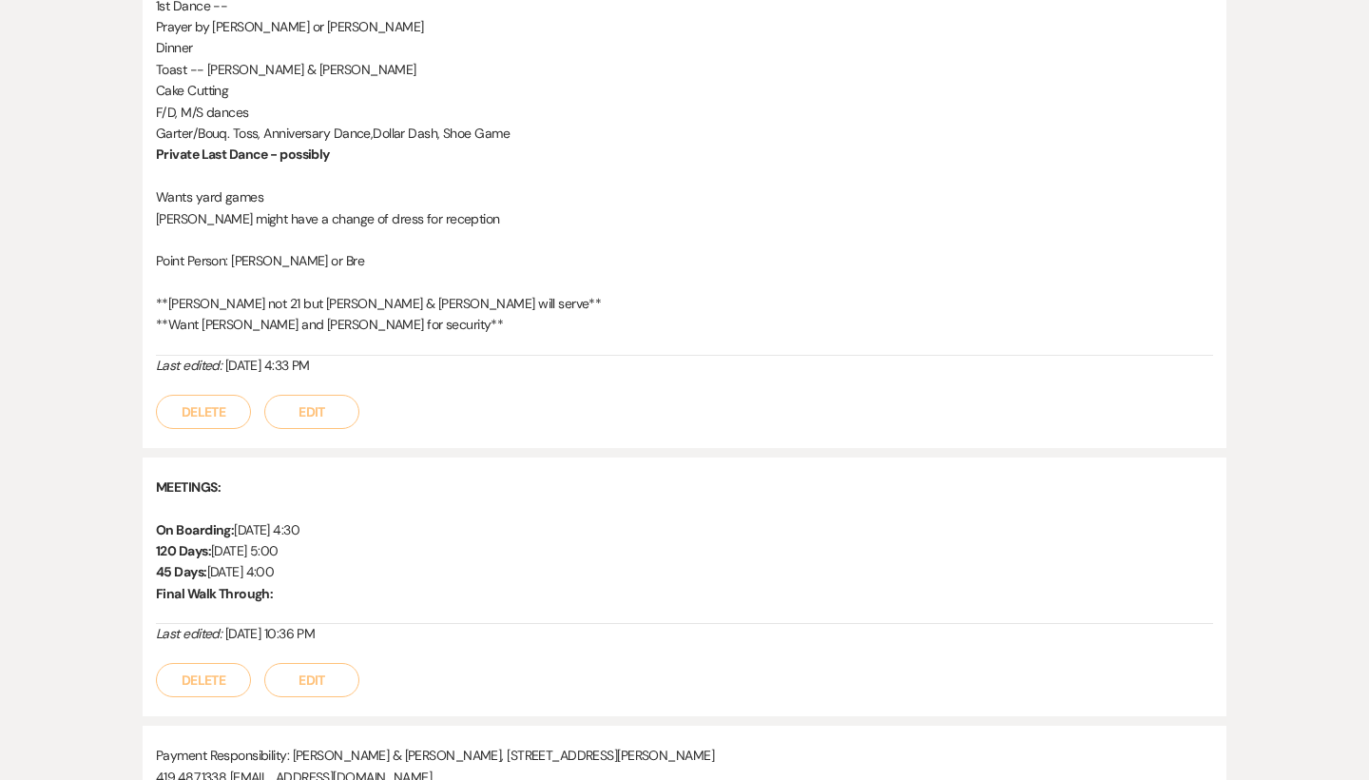
click at [342, 395] on button "Edit" at bounding box center [311, 412] width 95 height 34
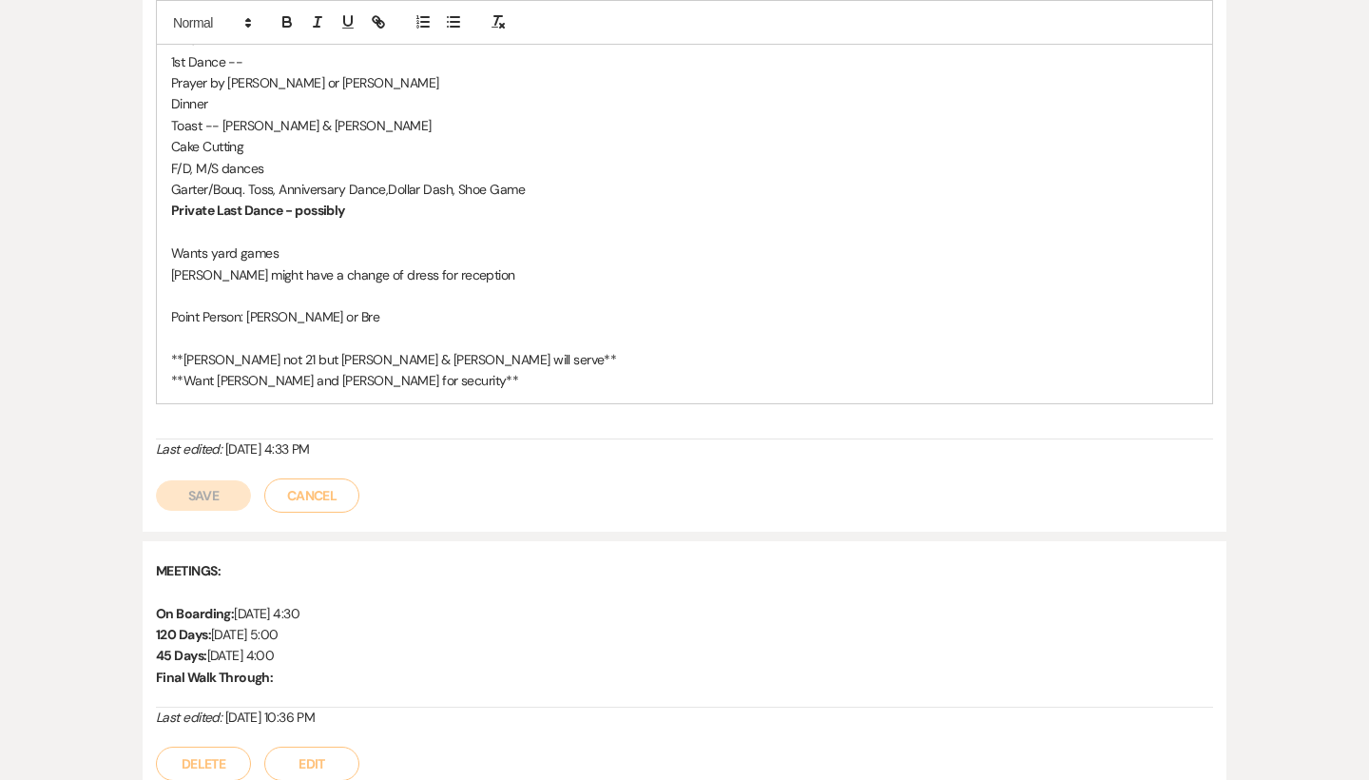
click at [435, 370] on p "**Want [PERSON_NAME] and [PERSON_NAME] for security**" at bounding box center [684, 380] width 1027 height 21
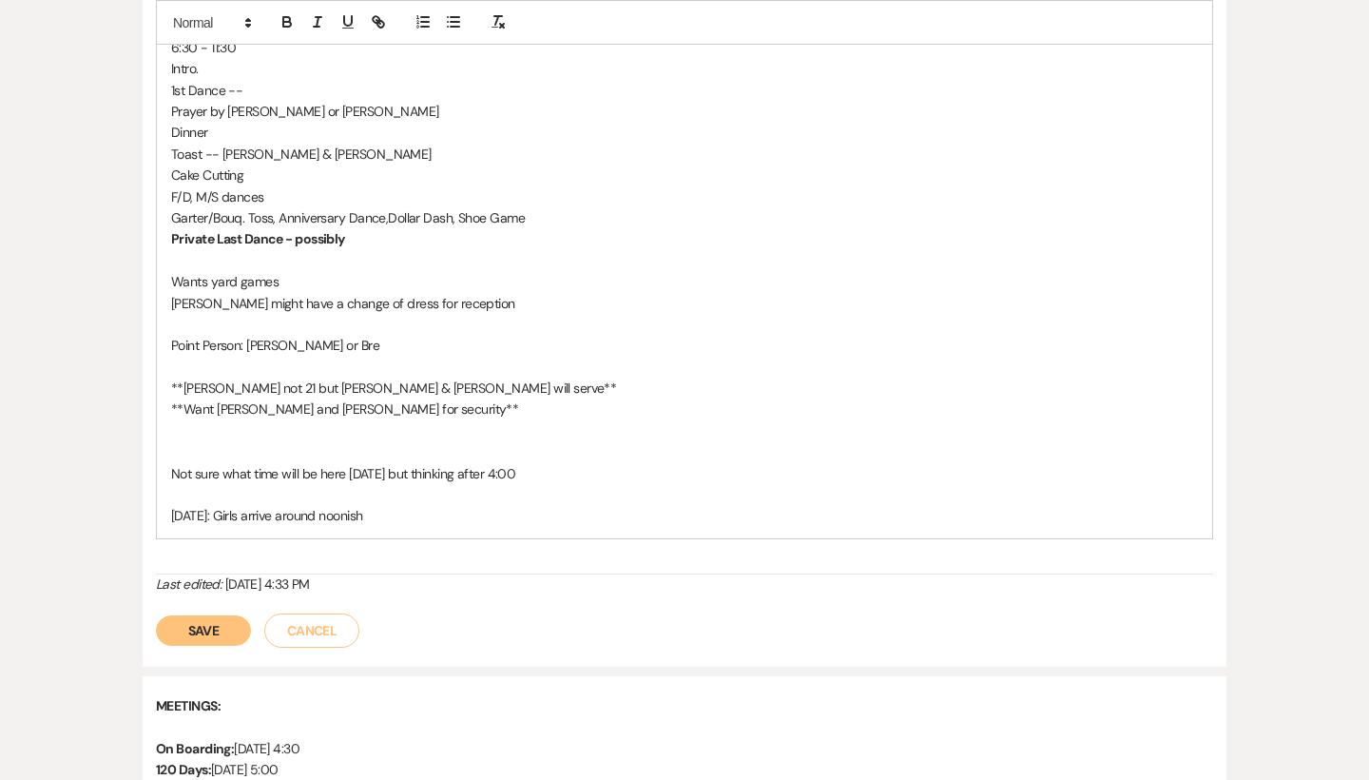
scroll to position [2606, 0]
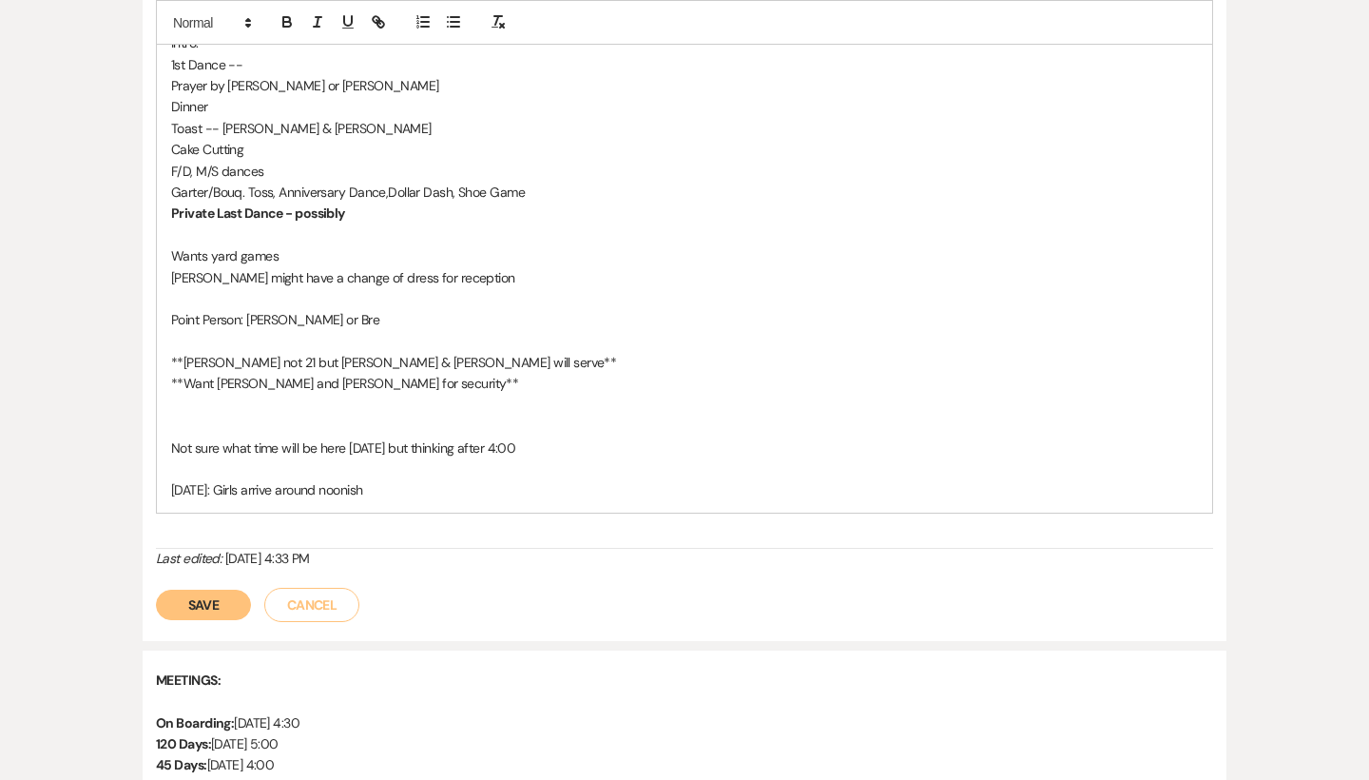
click at [222, 590] on button "Save" at bounding box center [203, 605] width 95 height 30
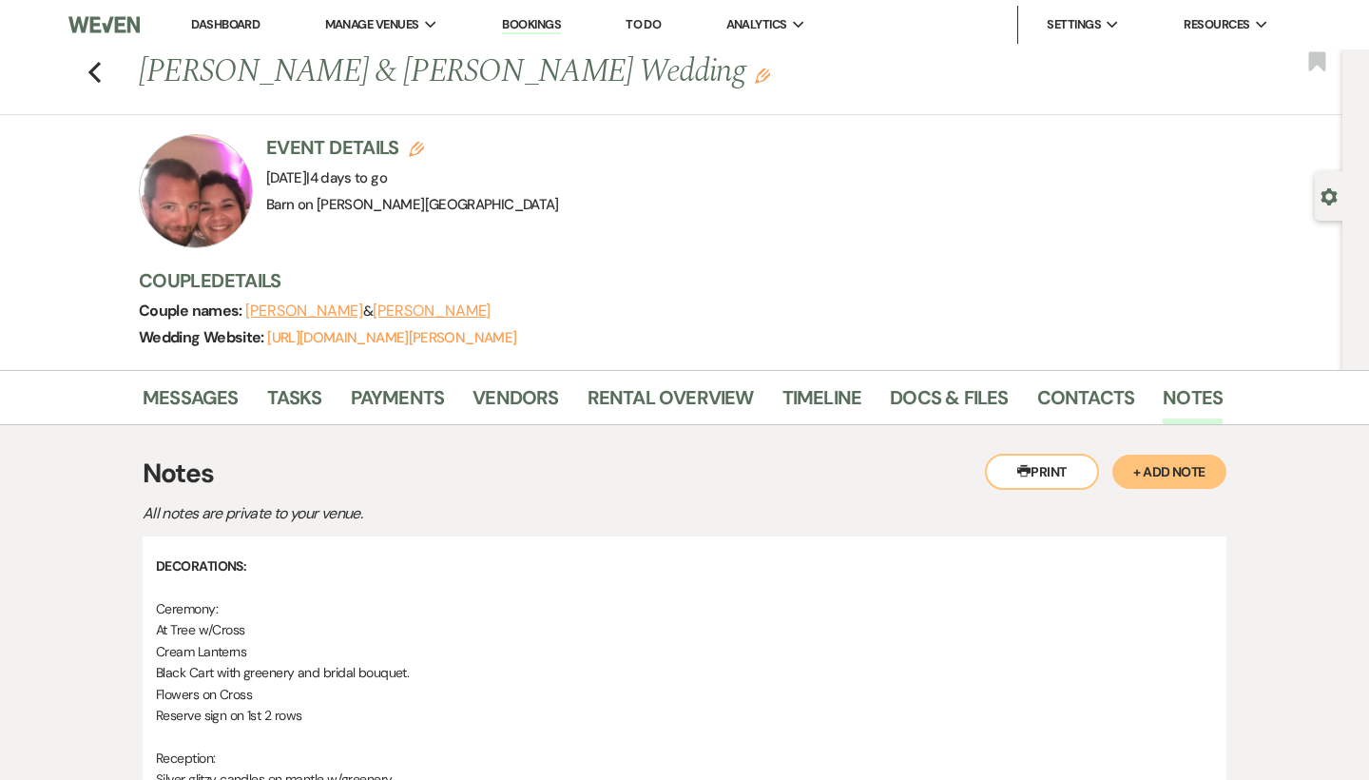
scroll to position [0, 0]
click at [101, 67] on icon "Previous" at bounding box center [94, 72] width 14 height 23
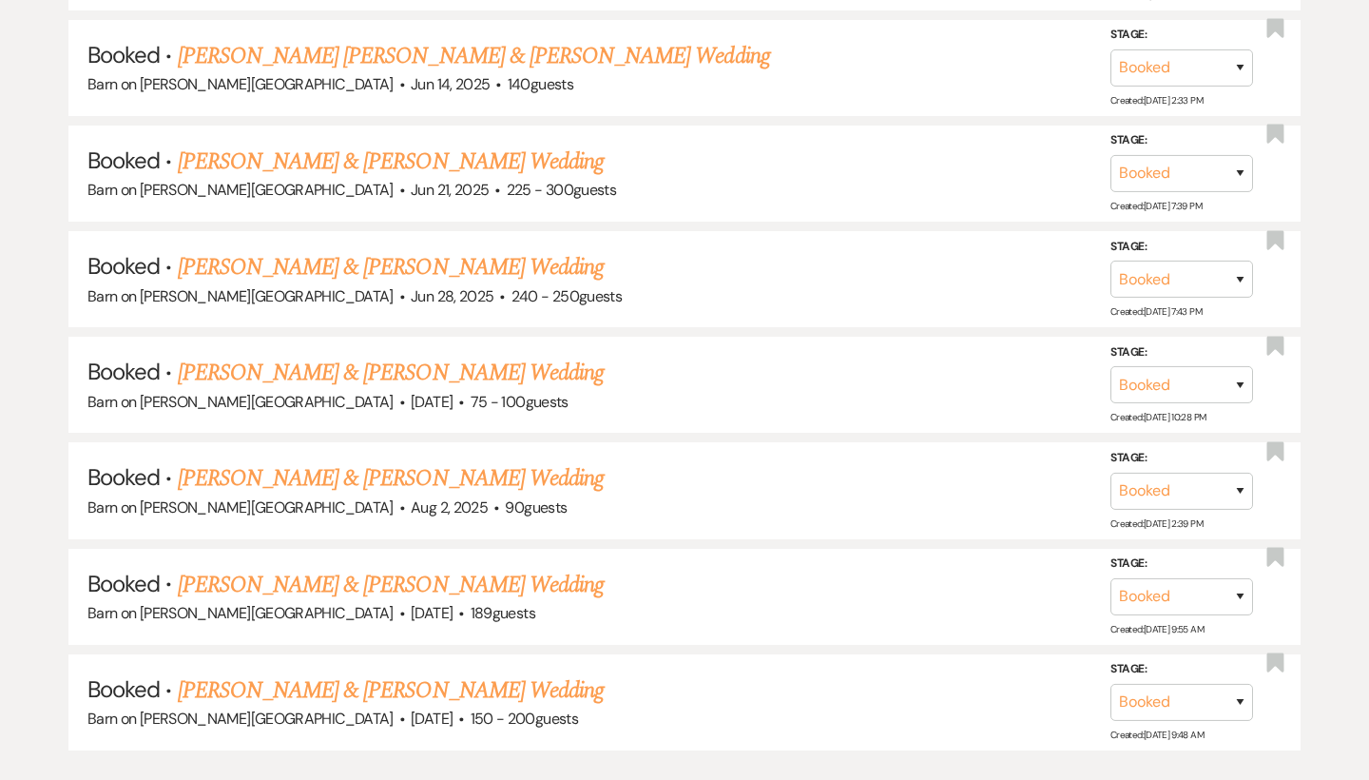
scroll to position [6506, 0]
click at [318, 569] on link "[PERSON_NAME] & [PERSON_NAME] Wedding" at bounding box center [391, 586] width 426 height 34
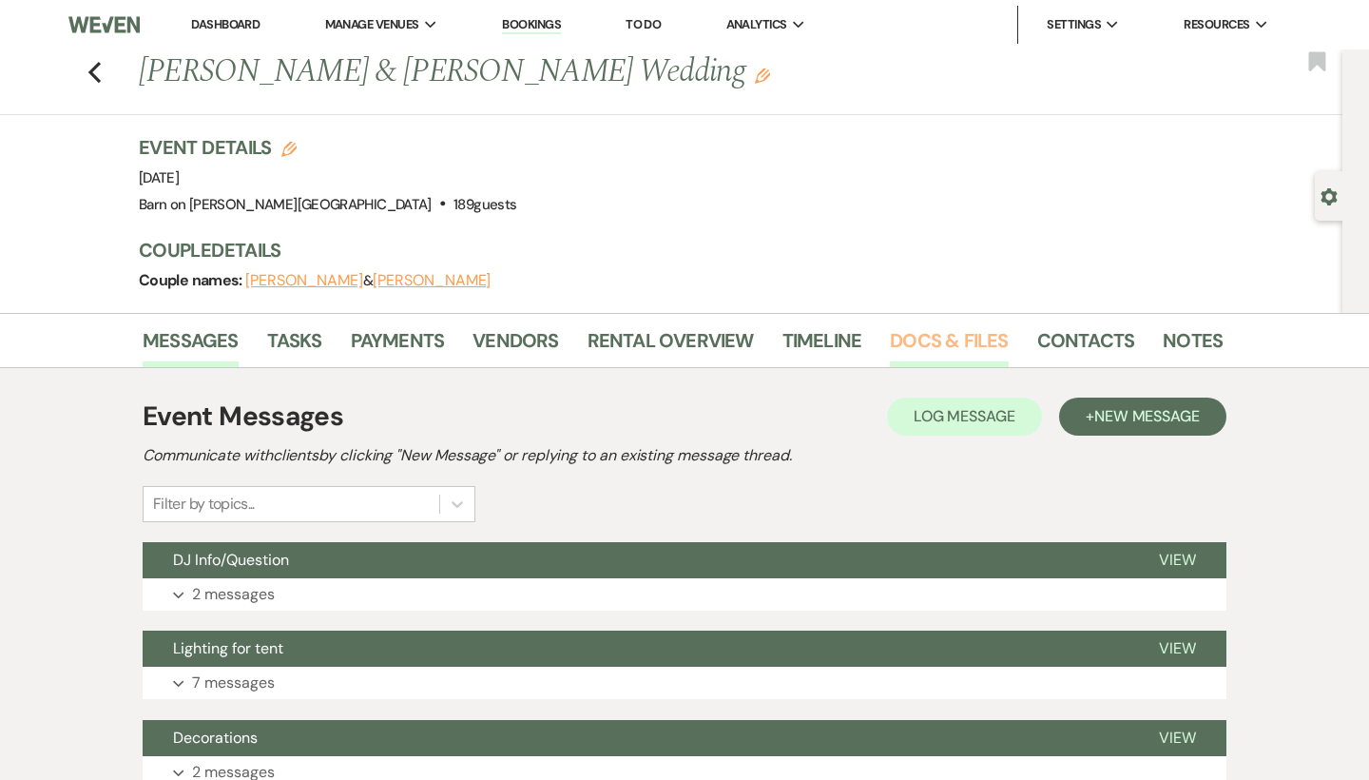
click at [942, 333] on link "Docs & Files" at bounding box center [949, 346] width 118 height 42
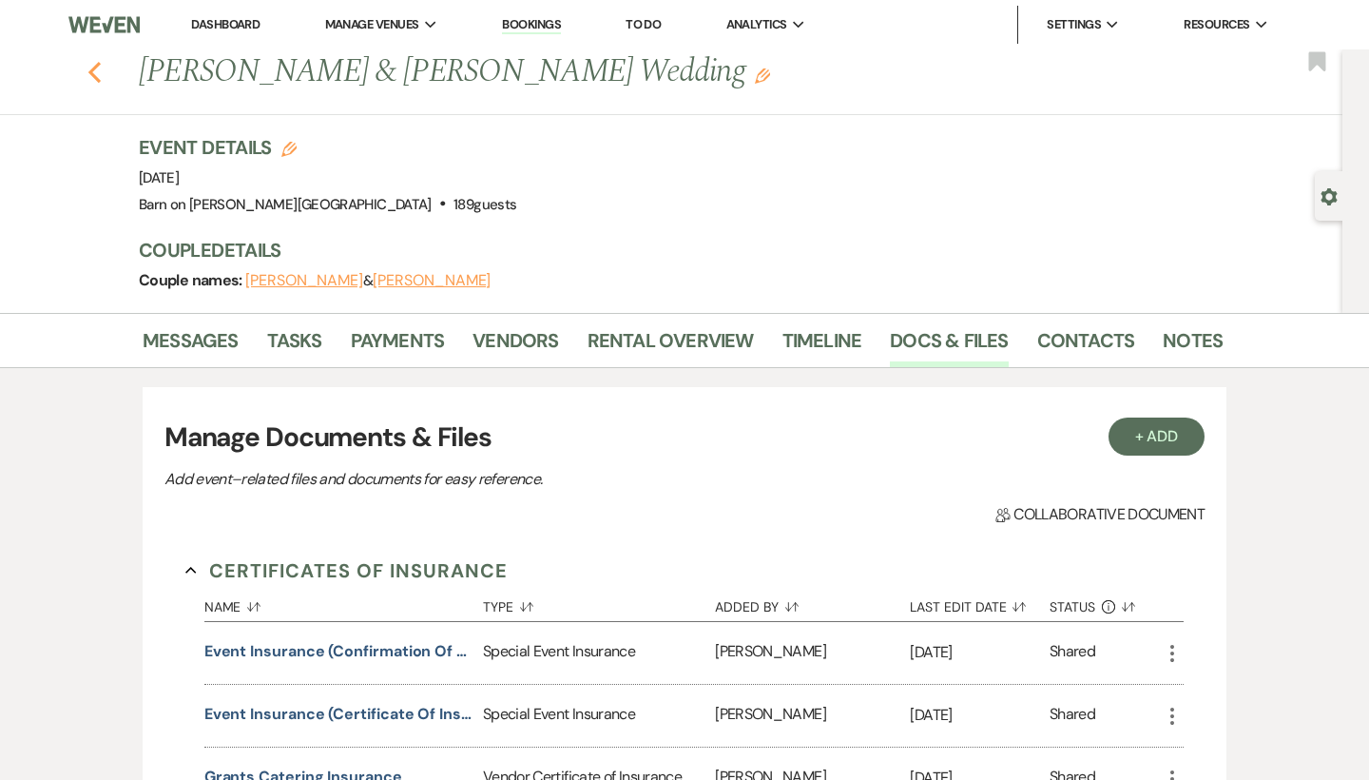
click at [95, 78] on use "button" at bounding box center [94, 72] width 12 height 21
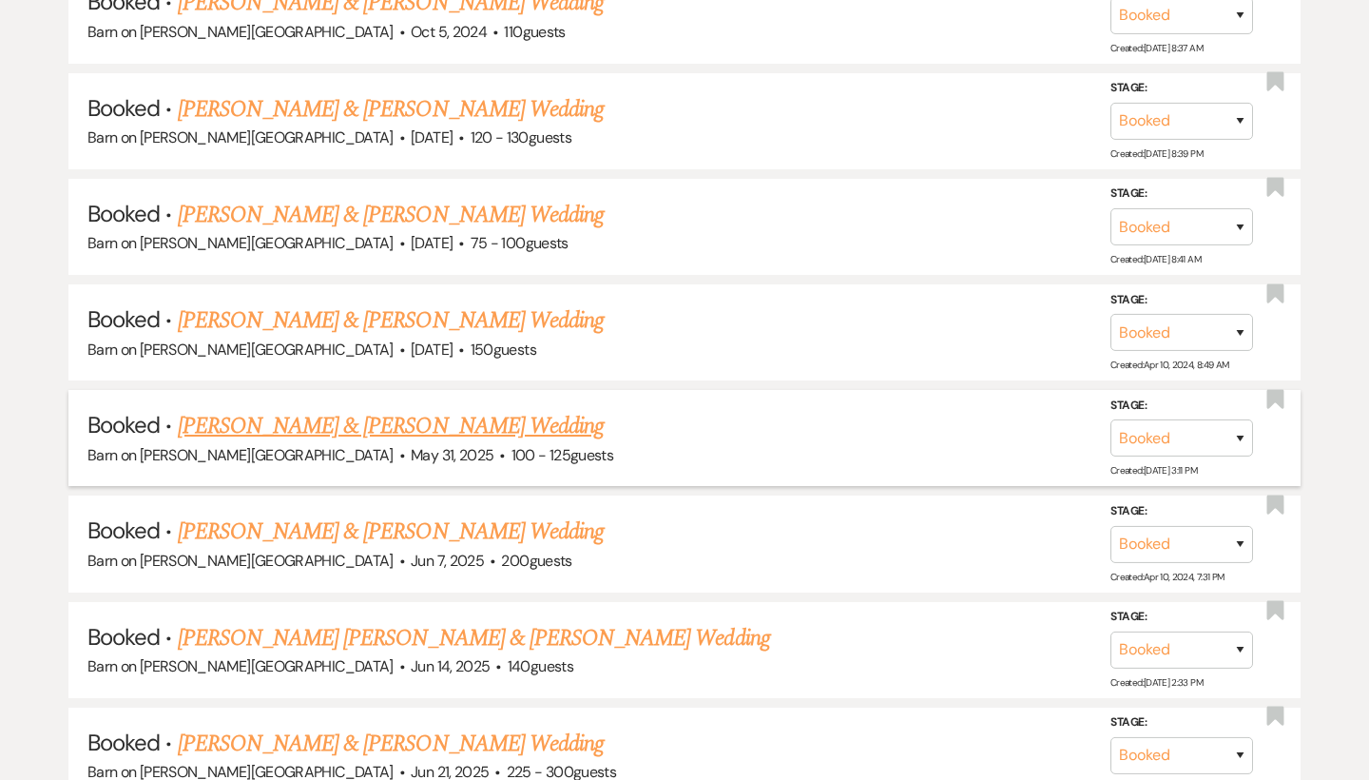
scroll to position [5923, 0]
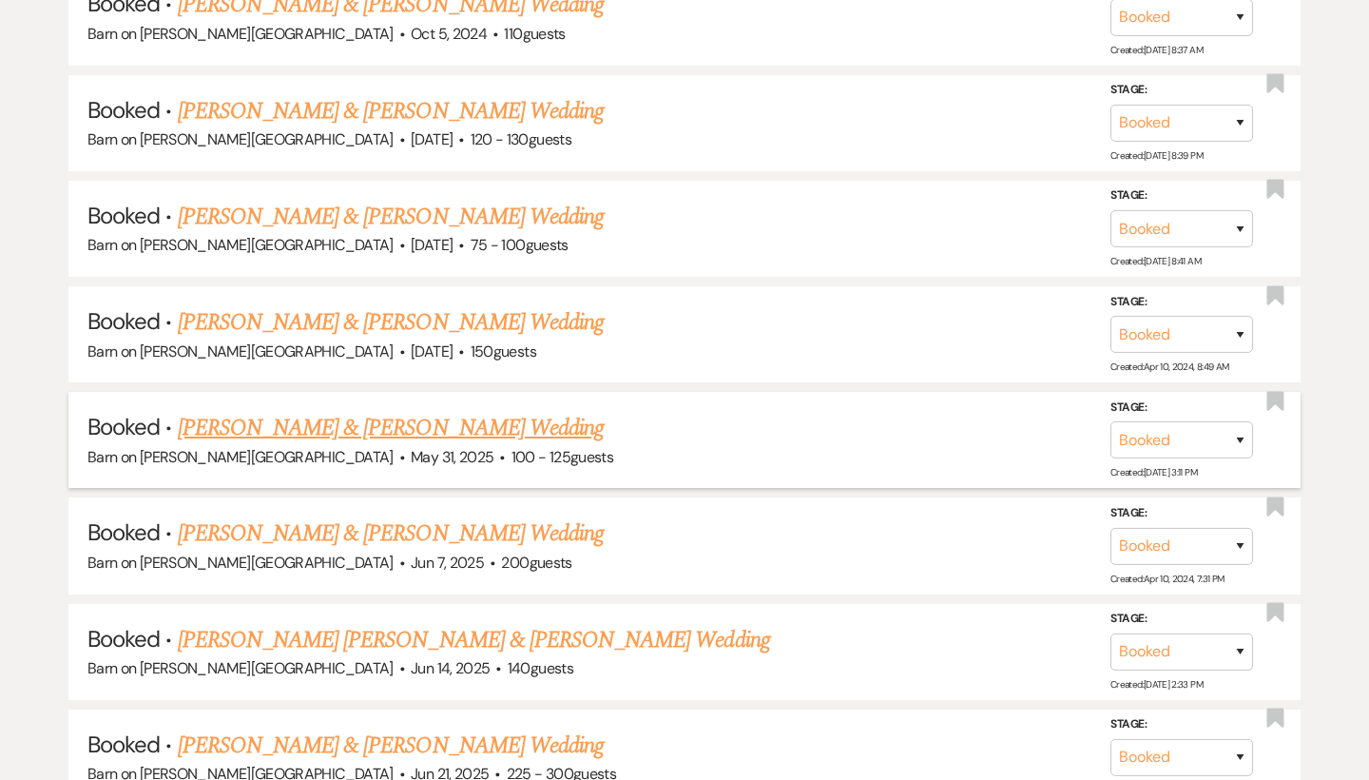
click at [331, 411] on link "[PERSON_NAME] & [PERSON_NAME] Wedding" at bounding box center [391, 428] width 426 height 34
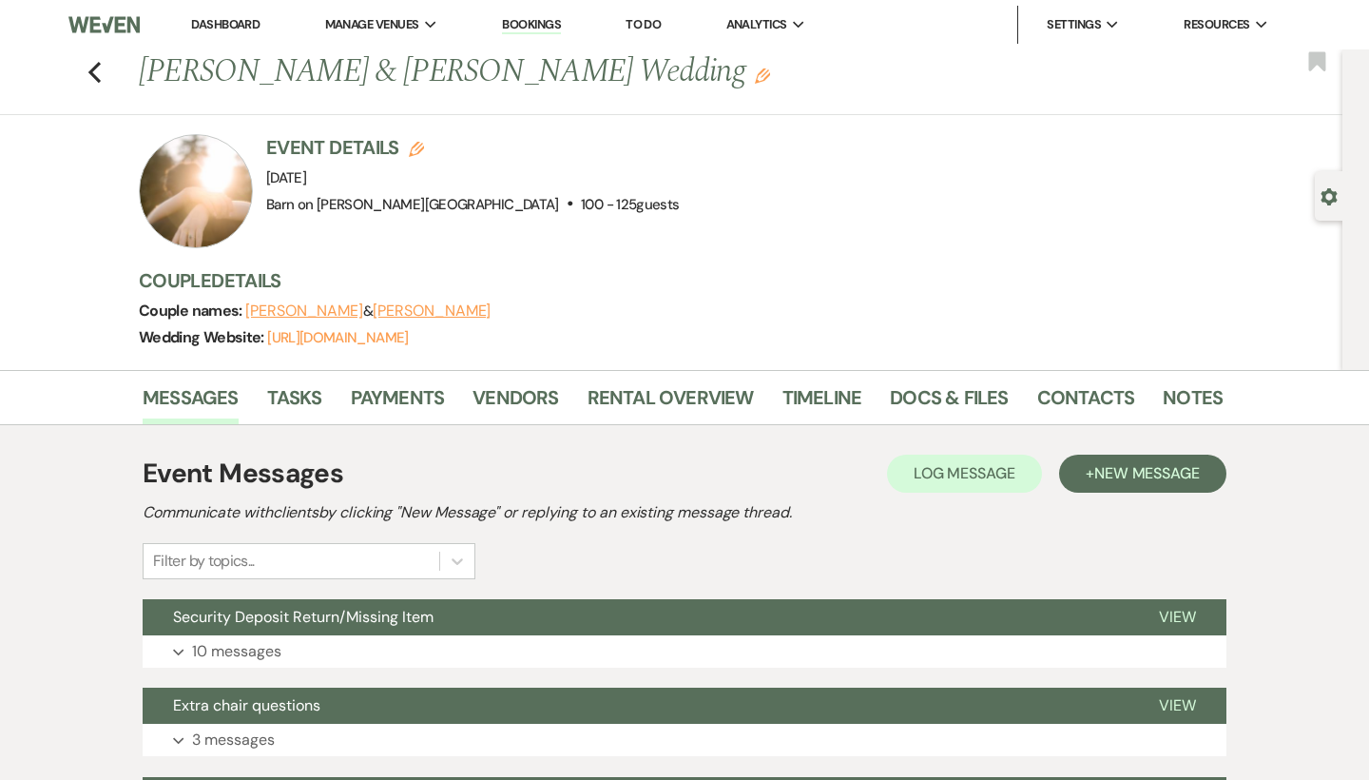
scroll to position [4, 0]
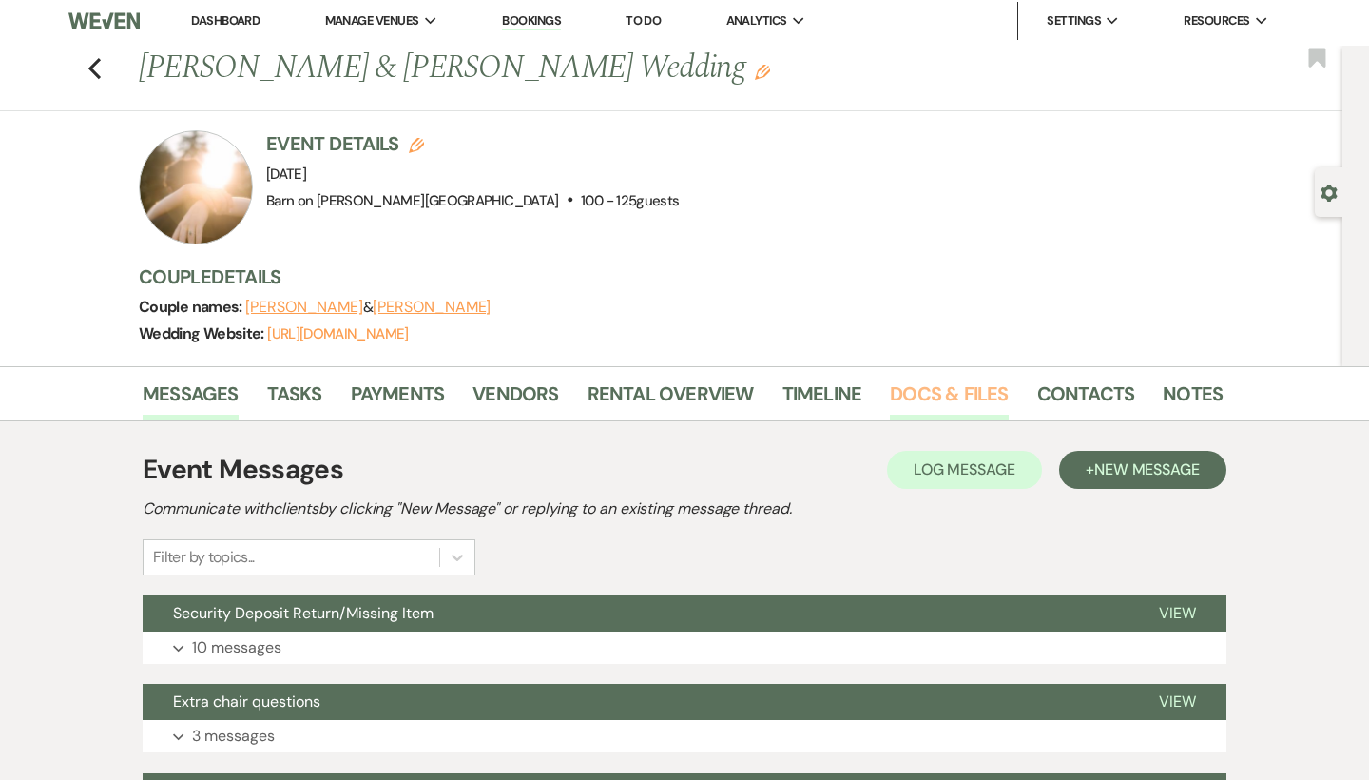
click at [967, 398] on link "Docs & Files" at bounding box center [949, 399] width 118 height 42
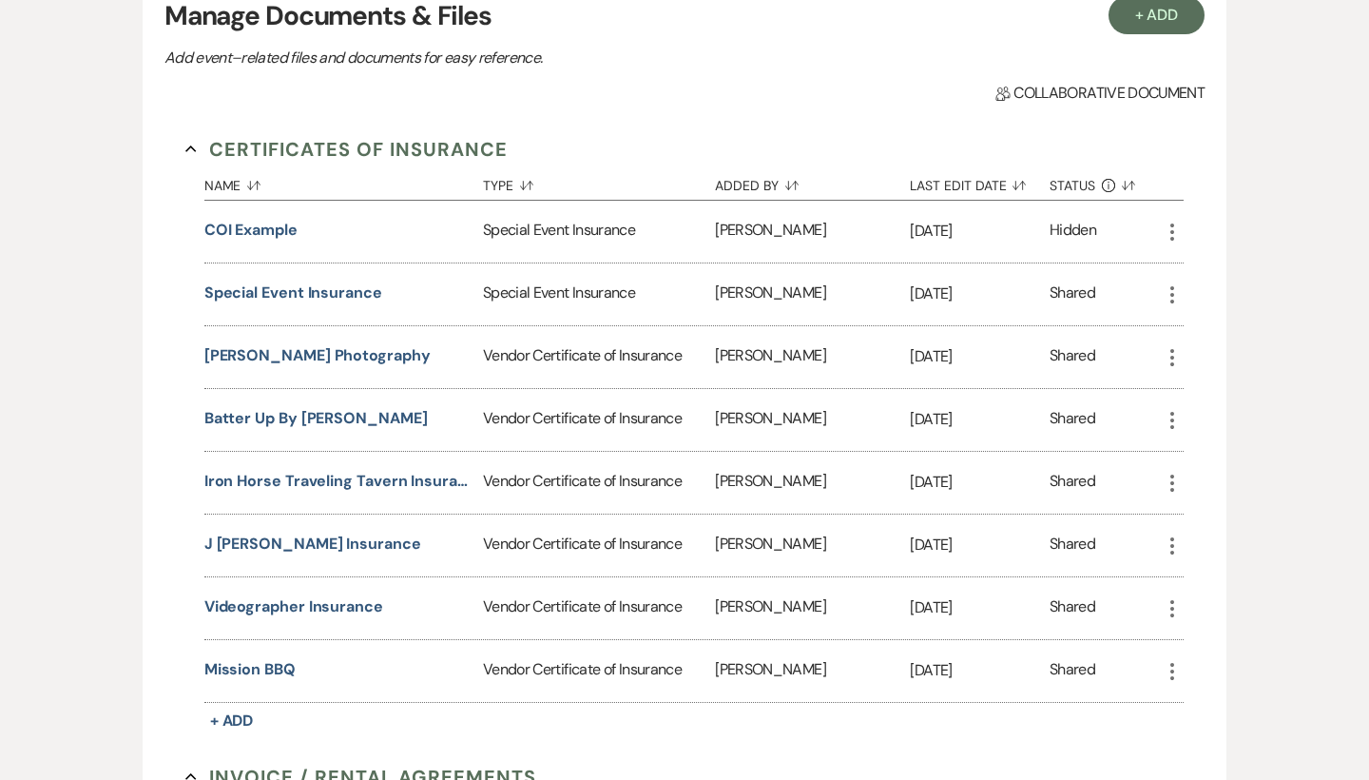
scroll to position [485, 0]
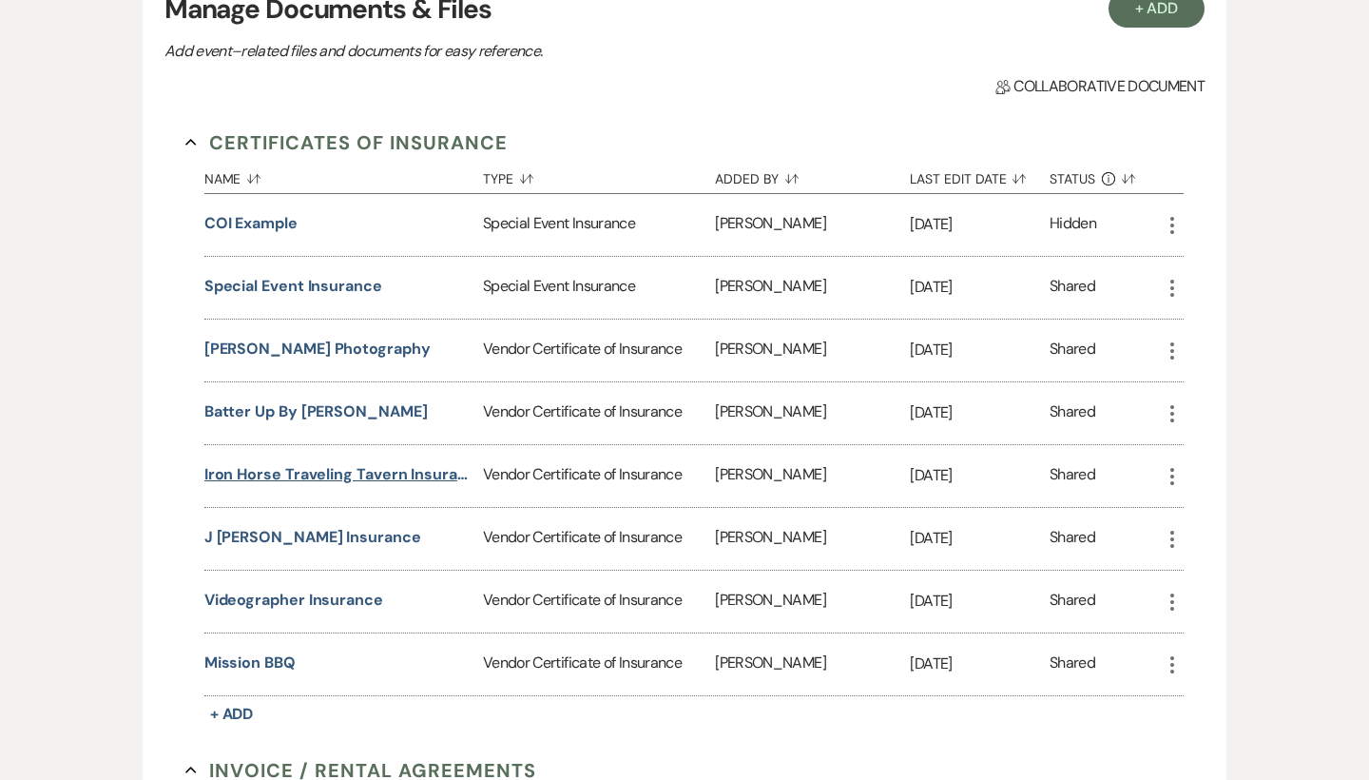
click at [426, 473] on button "Iron Horse Traveling Tavern Insurance" at bounding box center [339, 474] width 271 height 23
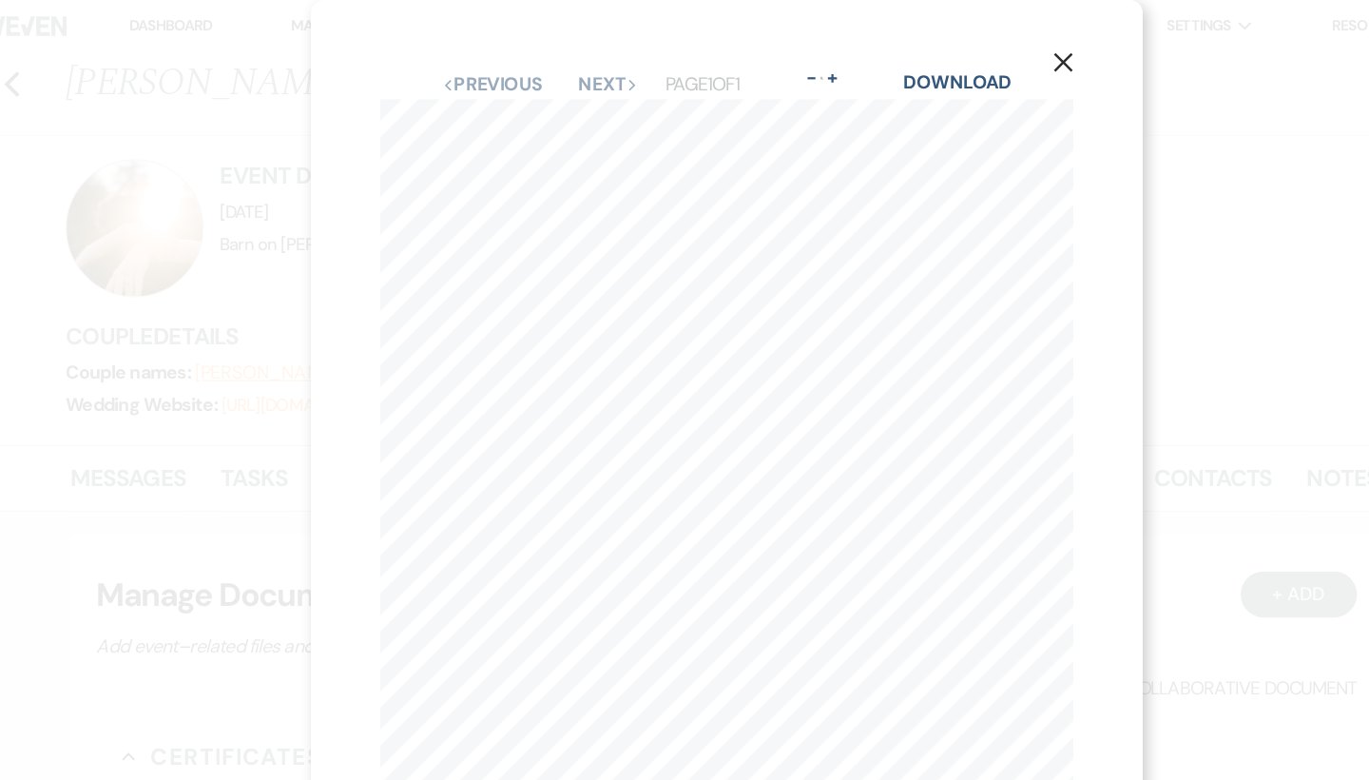
scroll to position [0, 0]
click at [954, 48] on icon "X" at bounding box center [962, 51] width 17 height 17
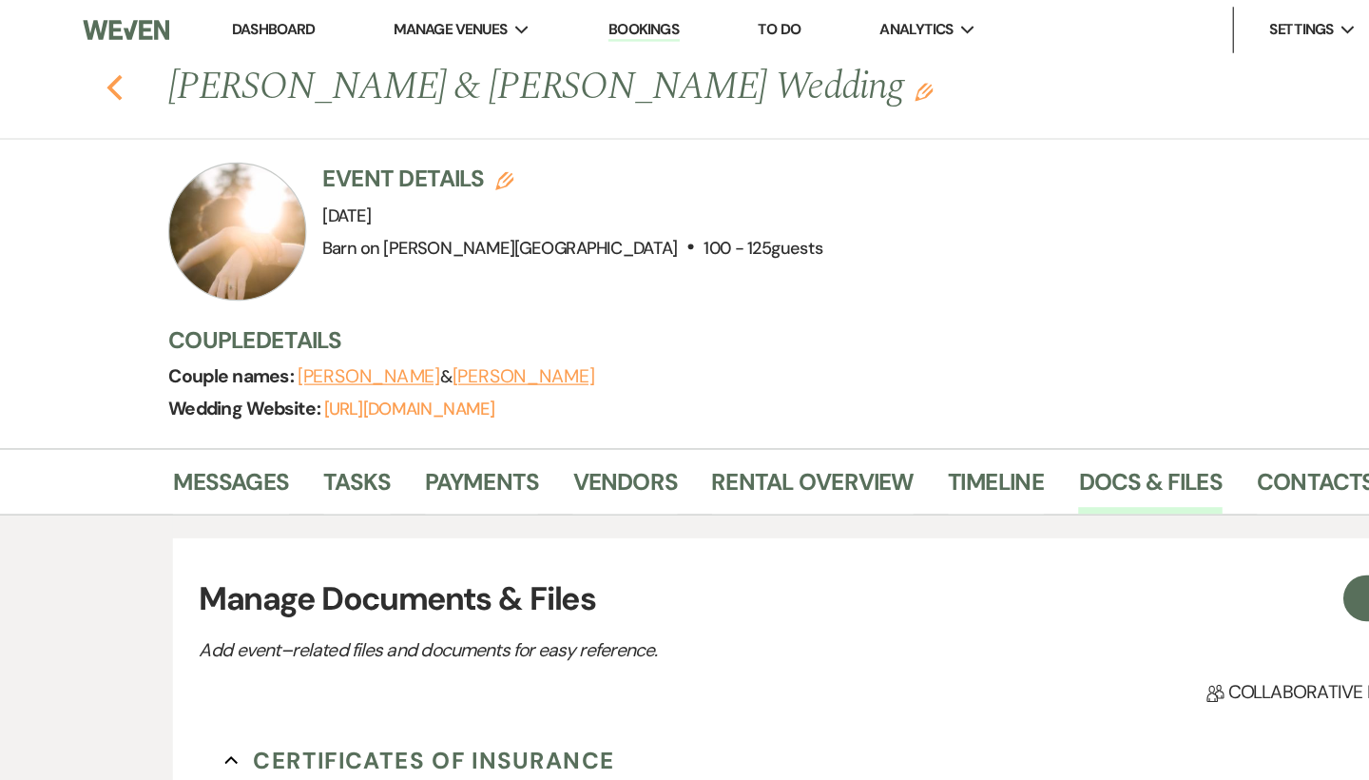
click at [99, 65] on use "button" at bounding box center [94, 72] width 12 height 21
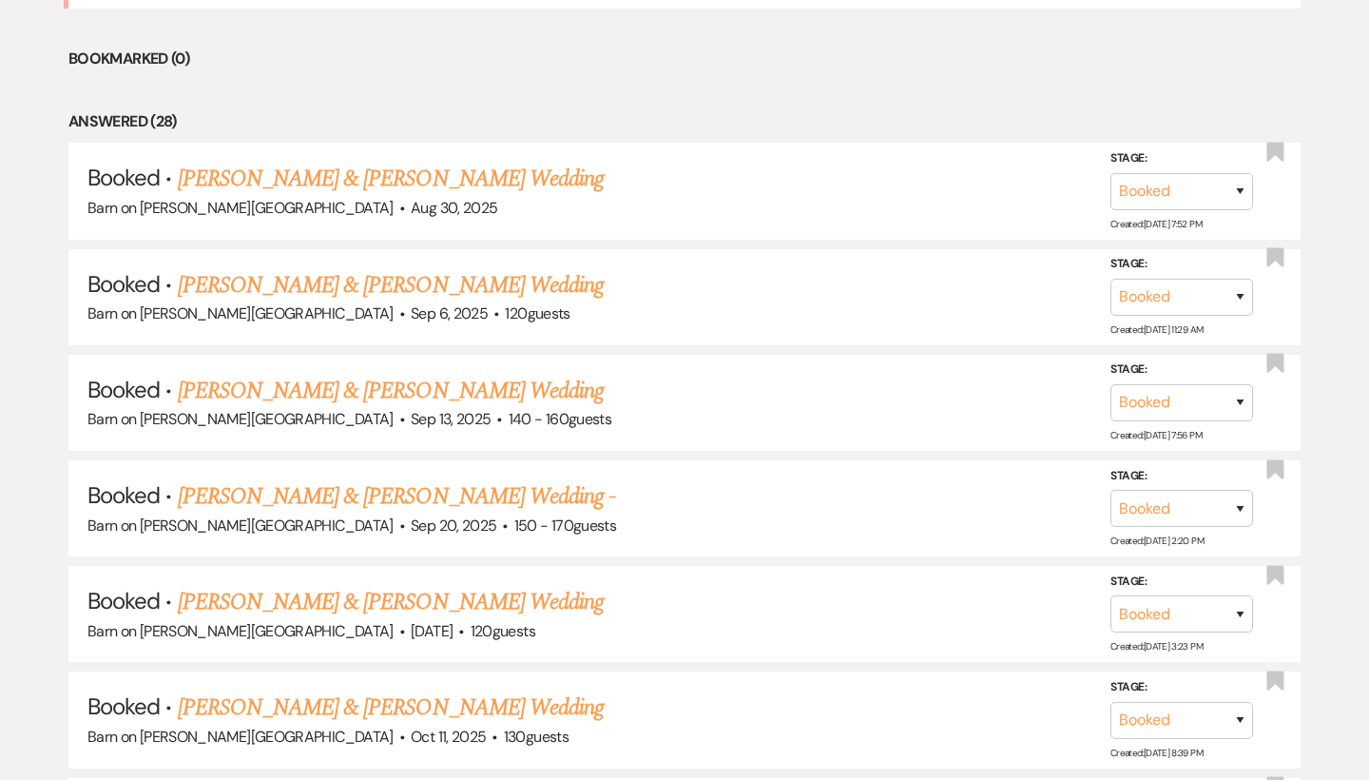
scroll to position [928, 0]
click at [380, 176] on link "[PERSON_NAME] & [PERSON_NAME] Wedding" at bounding box center [391, 180] width 426 height 34
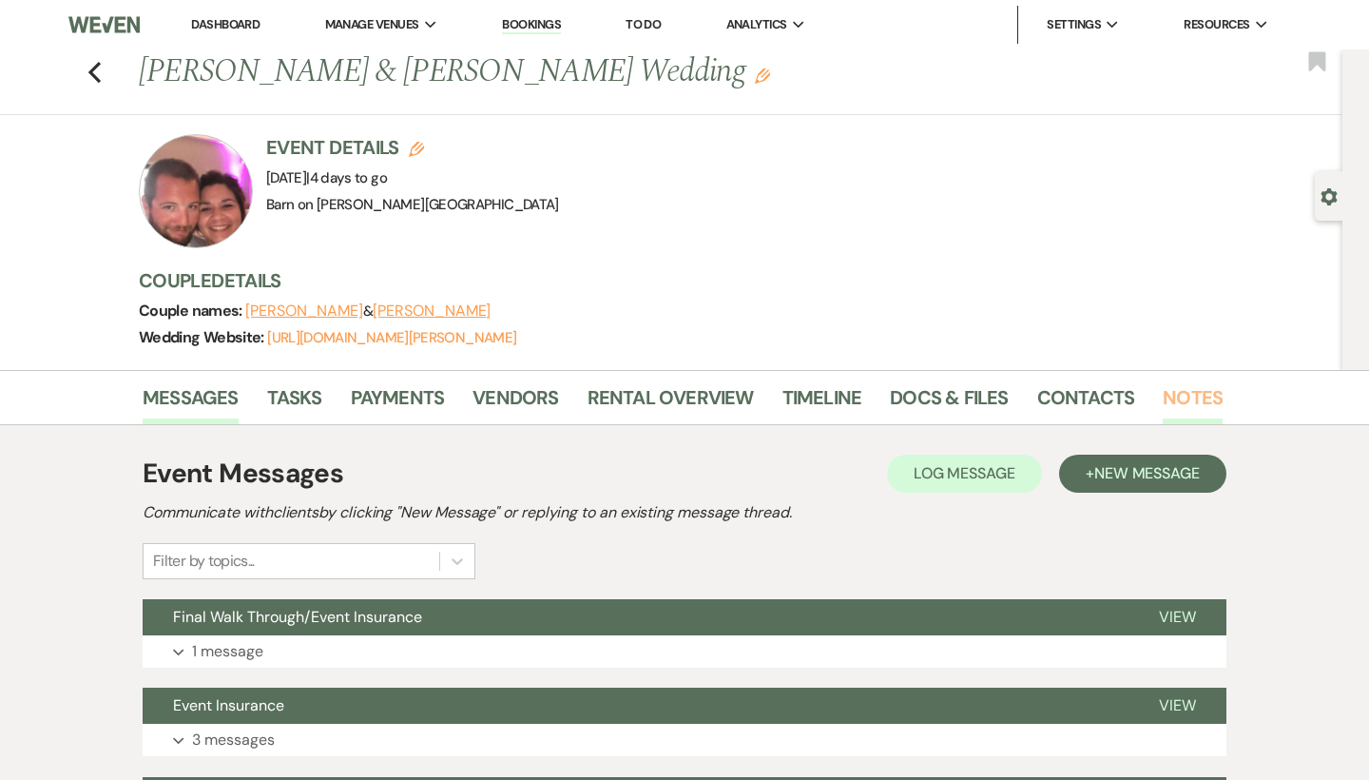
click at [1202, 395] on link "Notes" at bounding box center [1193, 403] width 60 height 42
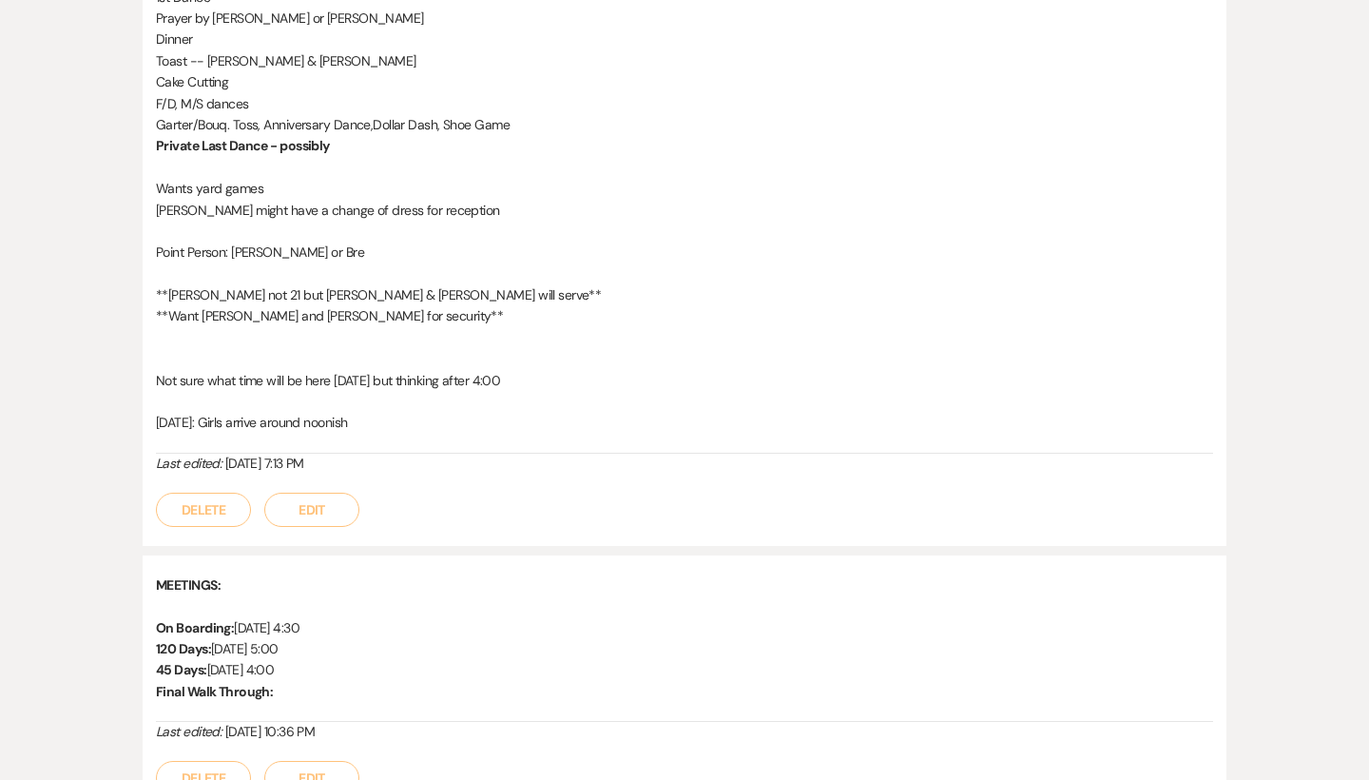
scroll to position [2611, 0]
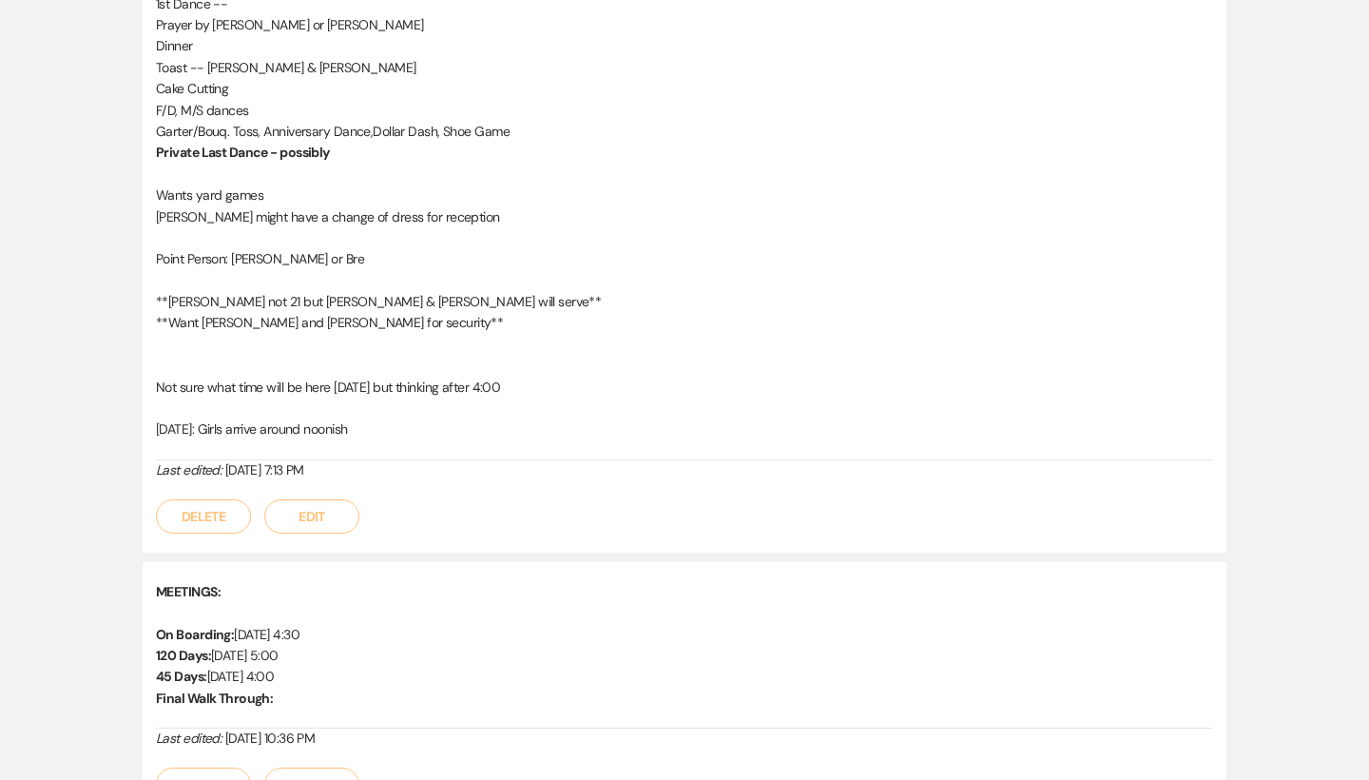
click at [313, 499] on button "Edit" at bounding box center [311, 516] width 95 height 34
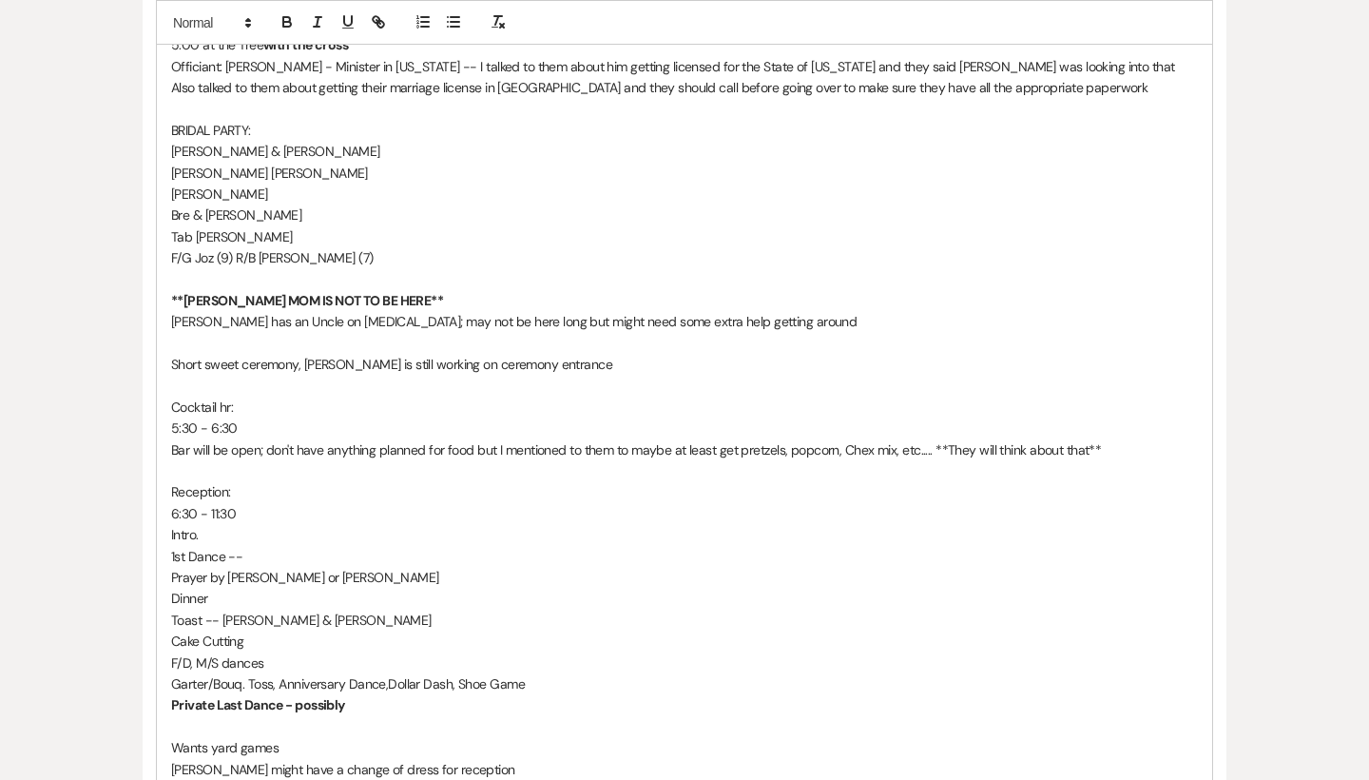
scroll to position [2087, 0]
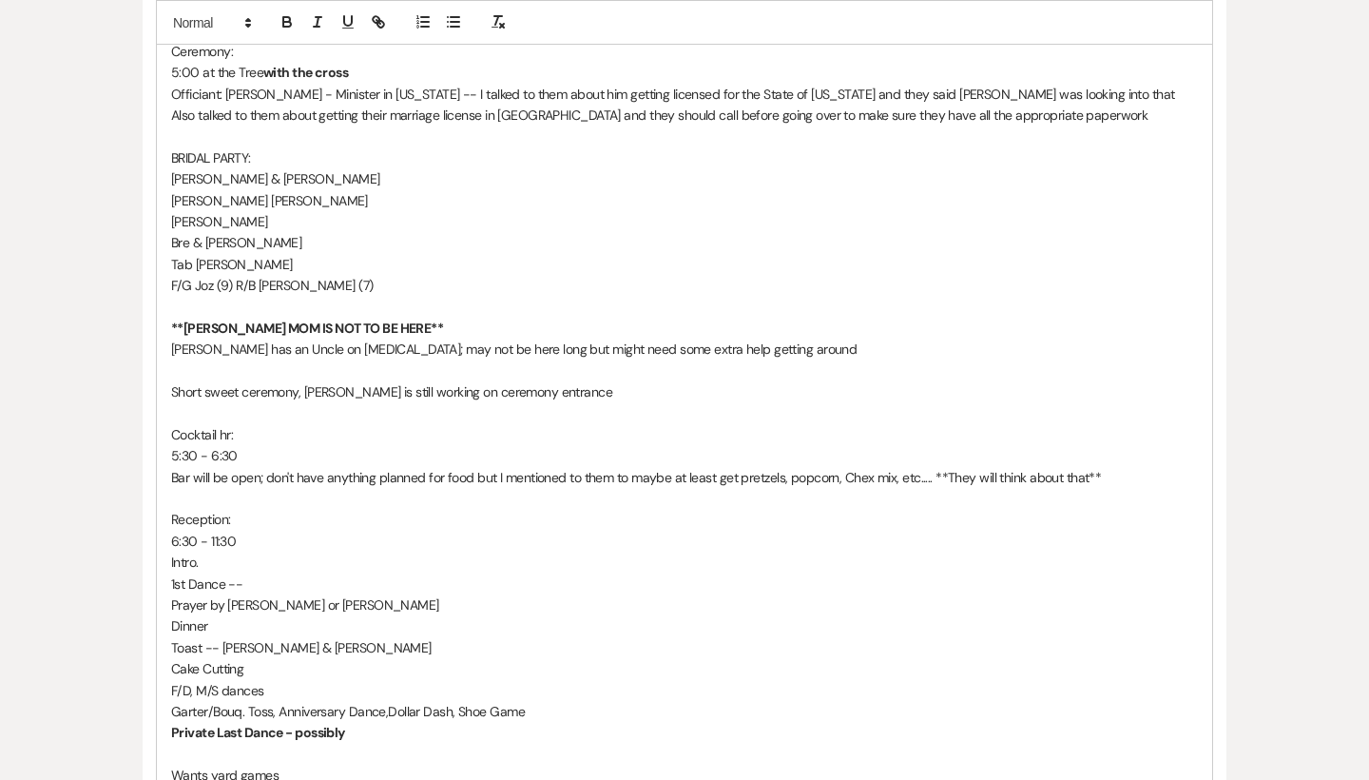
click at [1106, 467] on p "Bar will be open; don't have anything planned for food but I mentioned to them …" at bounding box center [684, 477] width 1027 height 21
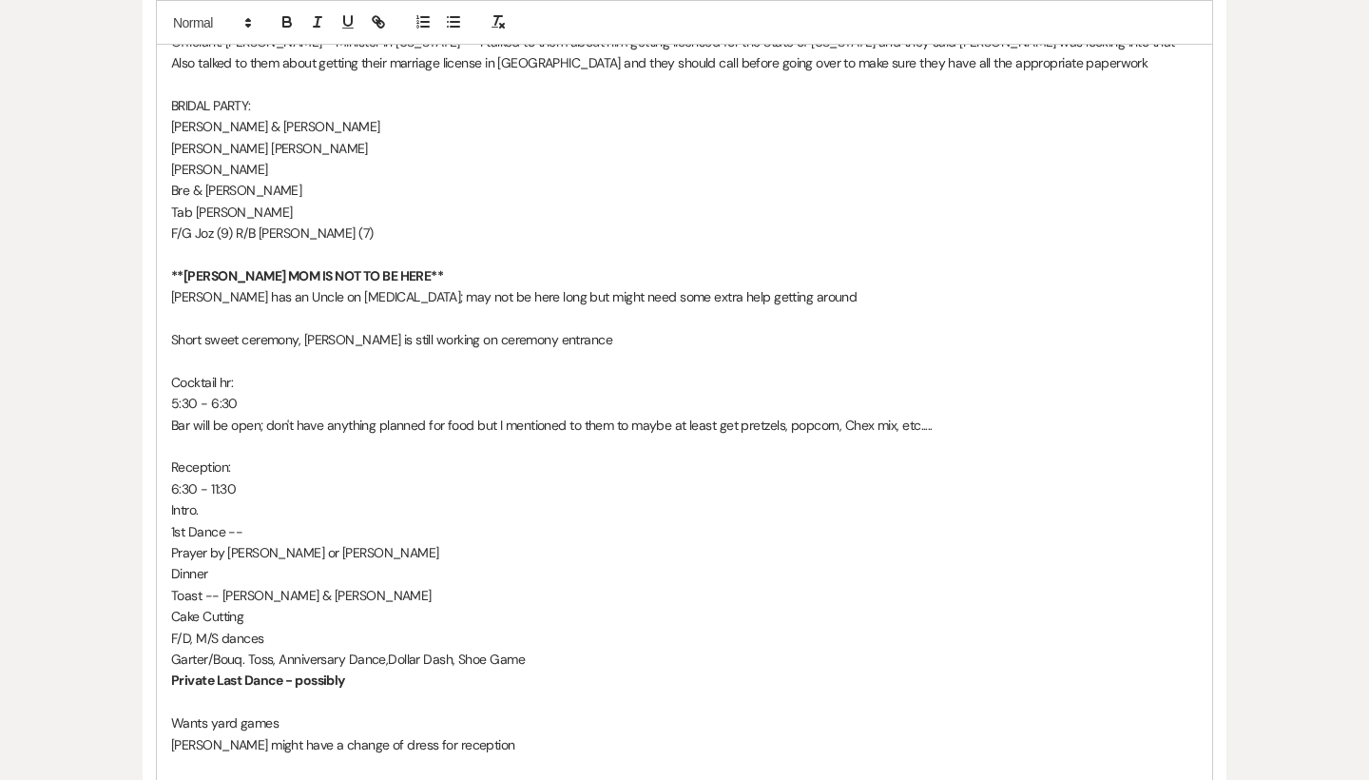
scroll to position [2140, 0]
click at [224, 498] on p "Intro." at bounding box center [684, 508] width 1027 height 21
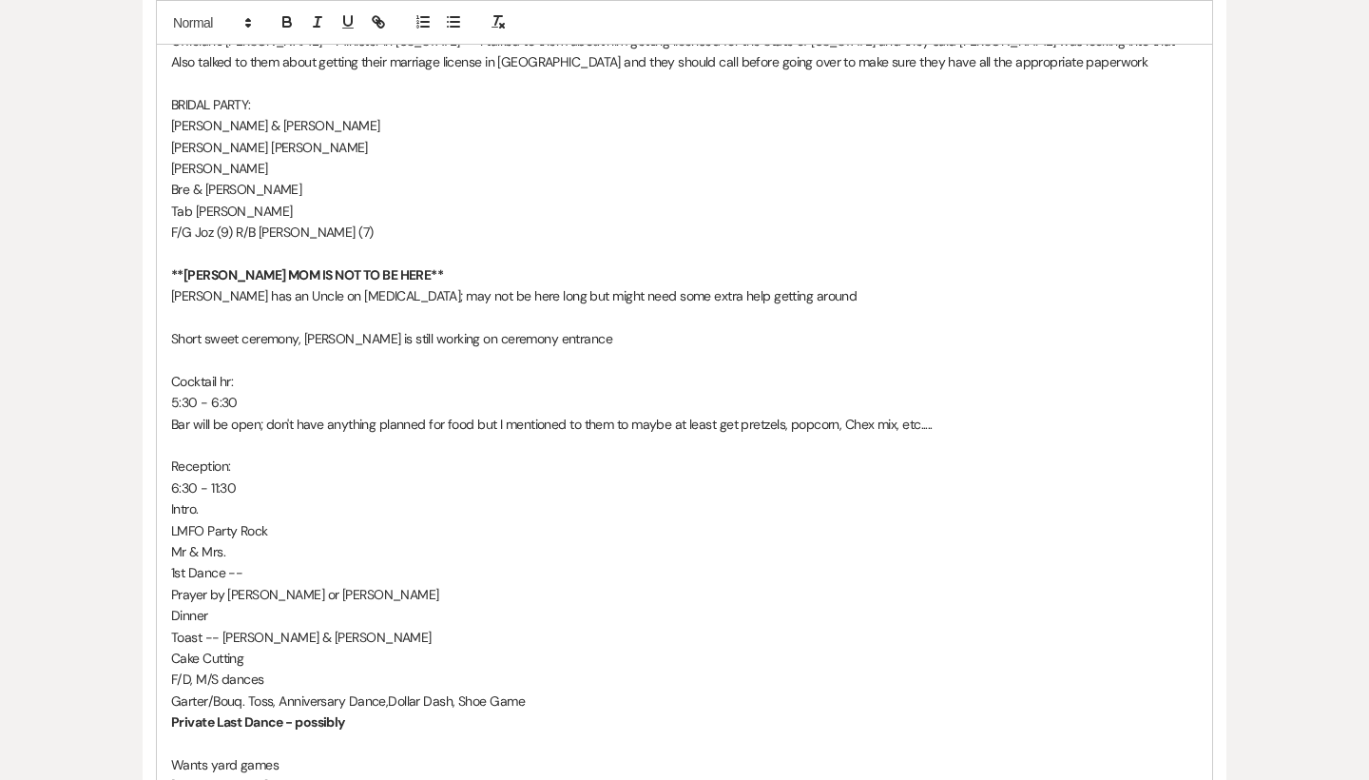
click at [264, 562] on p "1st Dance --" at bounding box center [684, 572] width 1027 height 21
click at [386, 264] on p "**[PERSON_NAME] MOM IS NOT TO BE HERE**" at bounding box center [684, 274] width 1027 height 21
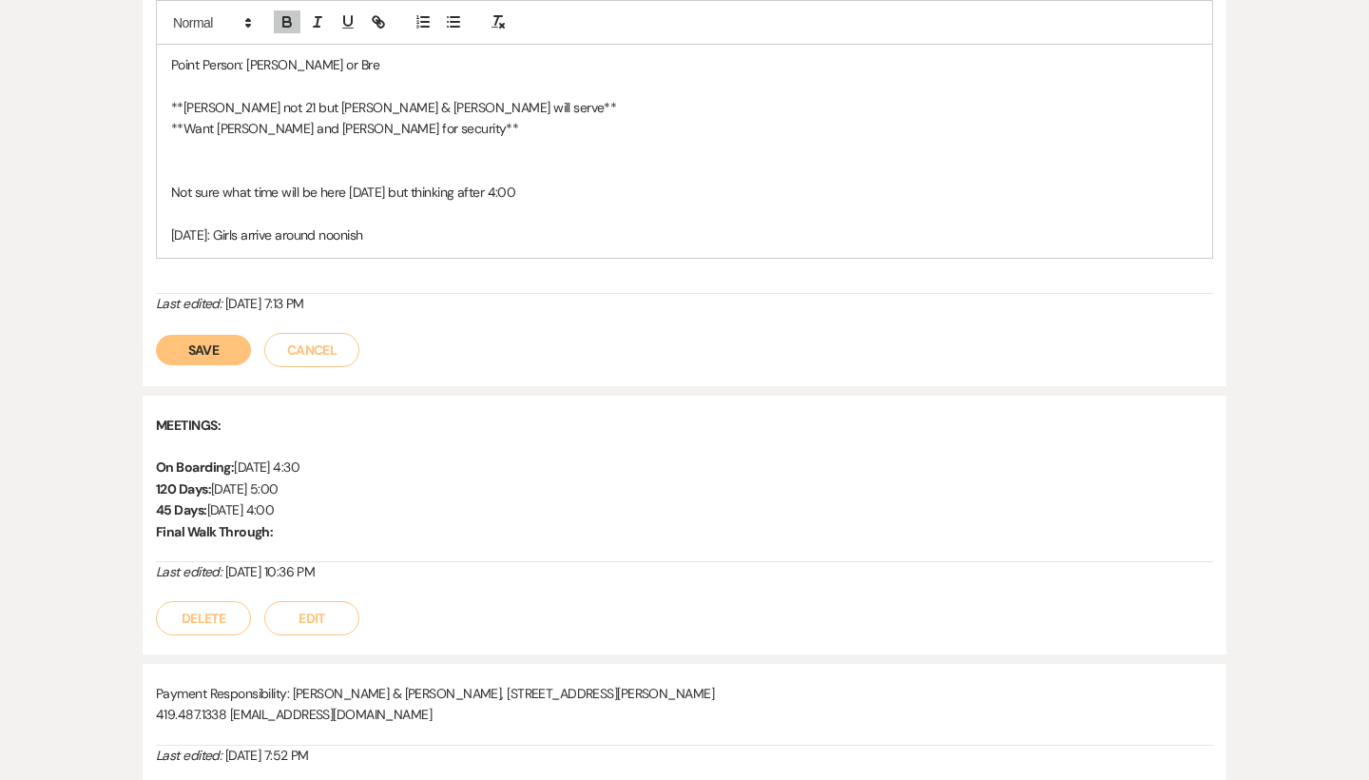
scroll to position [2985, 0]
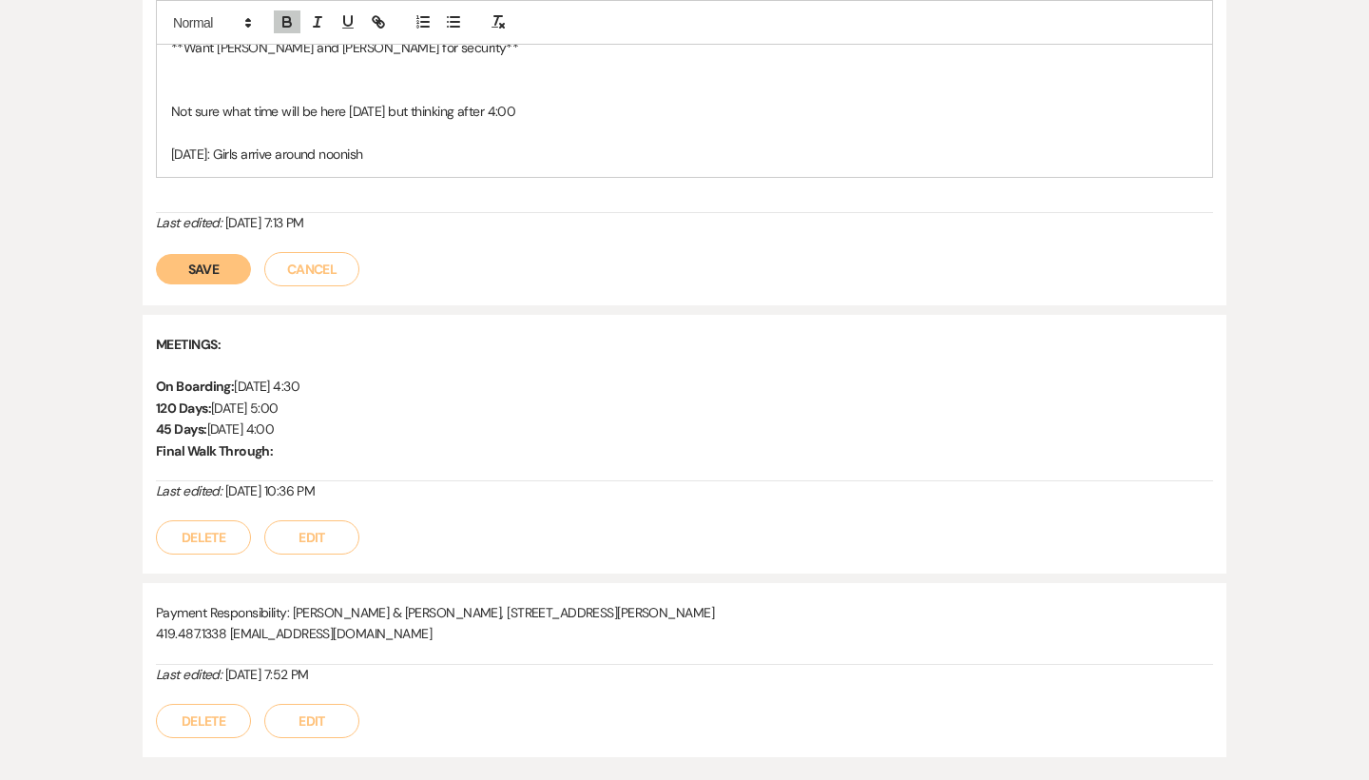
click at [218, 254] on button "Save" at bounding box center [203, 269] width 95 height 30
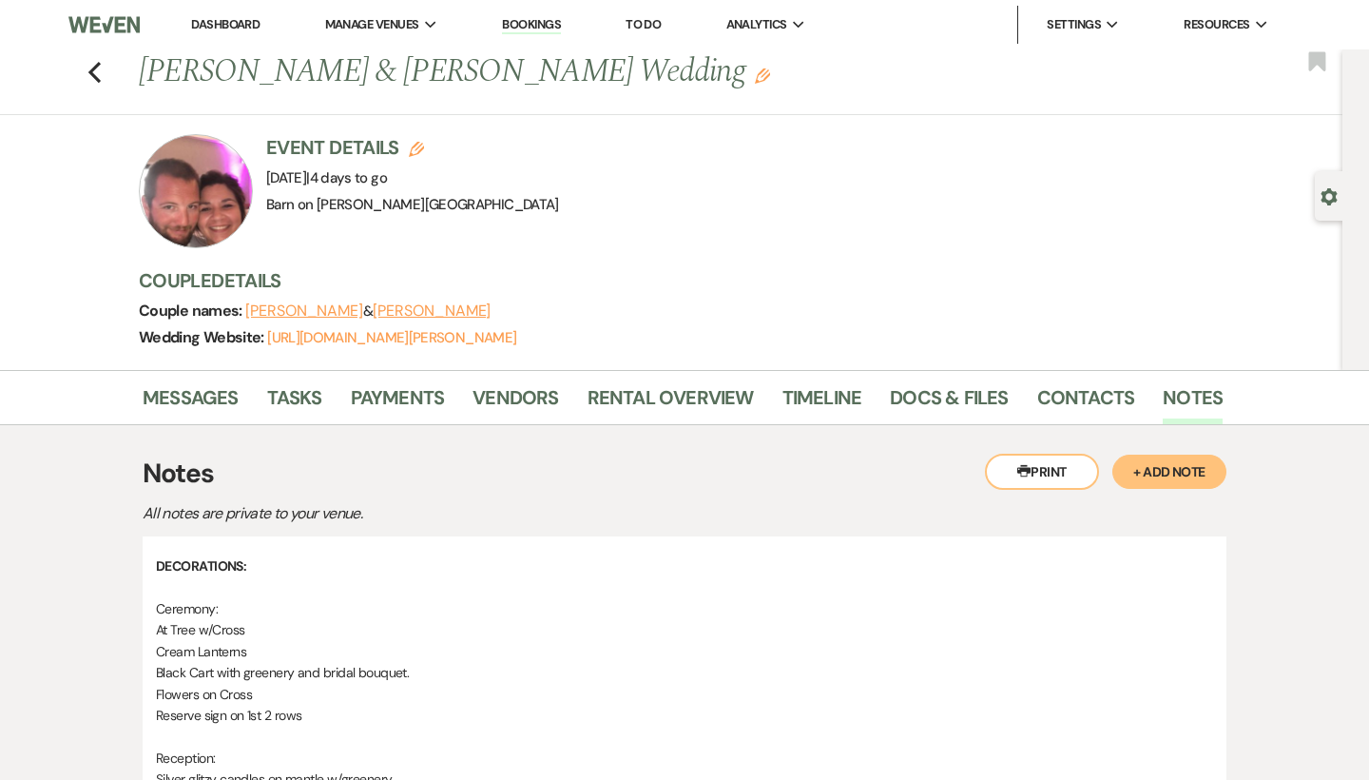
scroll to position [0, 0]
click at [986, 385] on link "Docs & Files" at bounding box center [949, 403] width 118 height 42
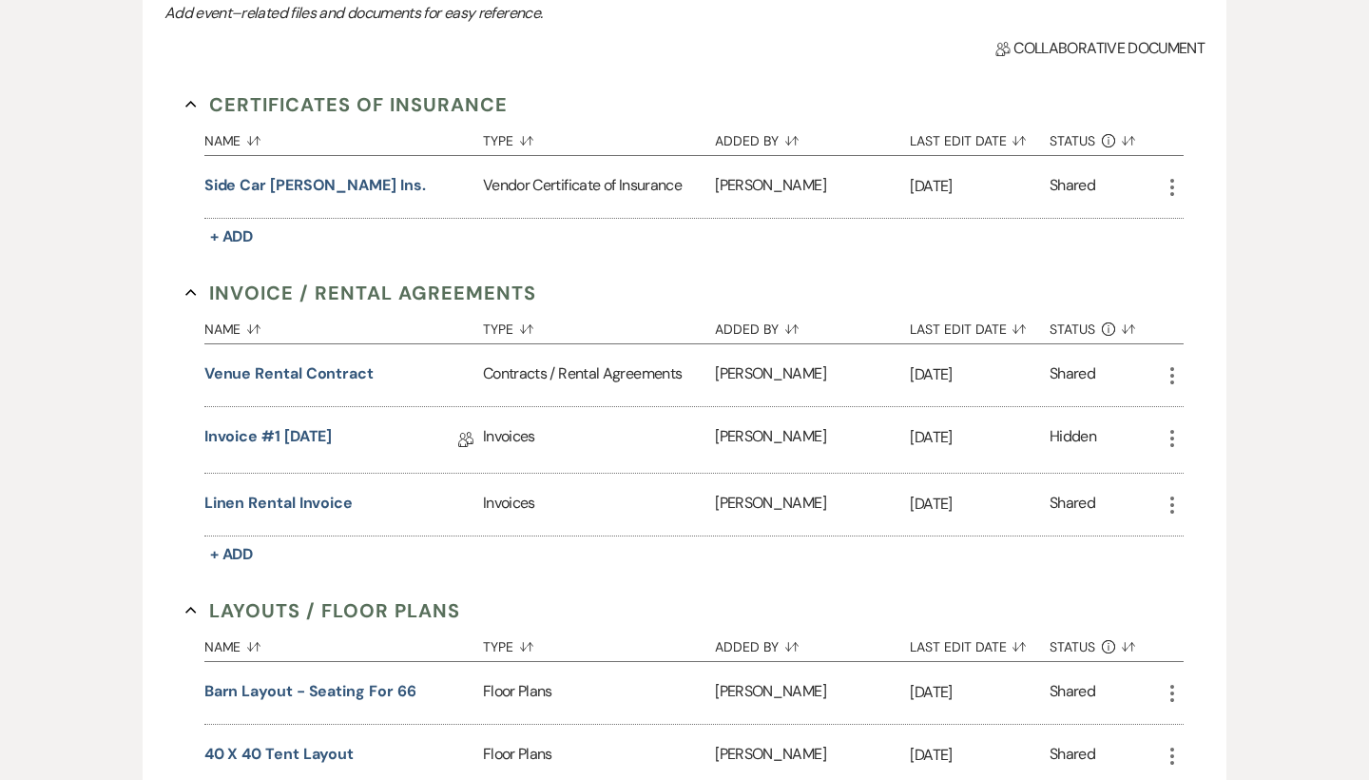
scroll to position [530, 0]
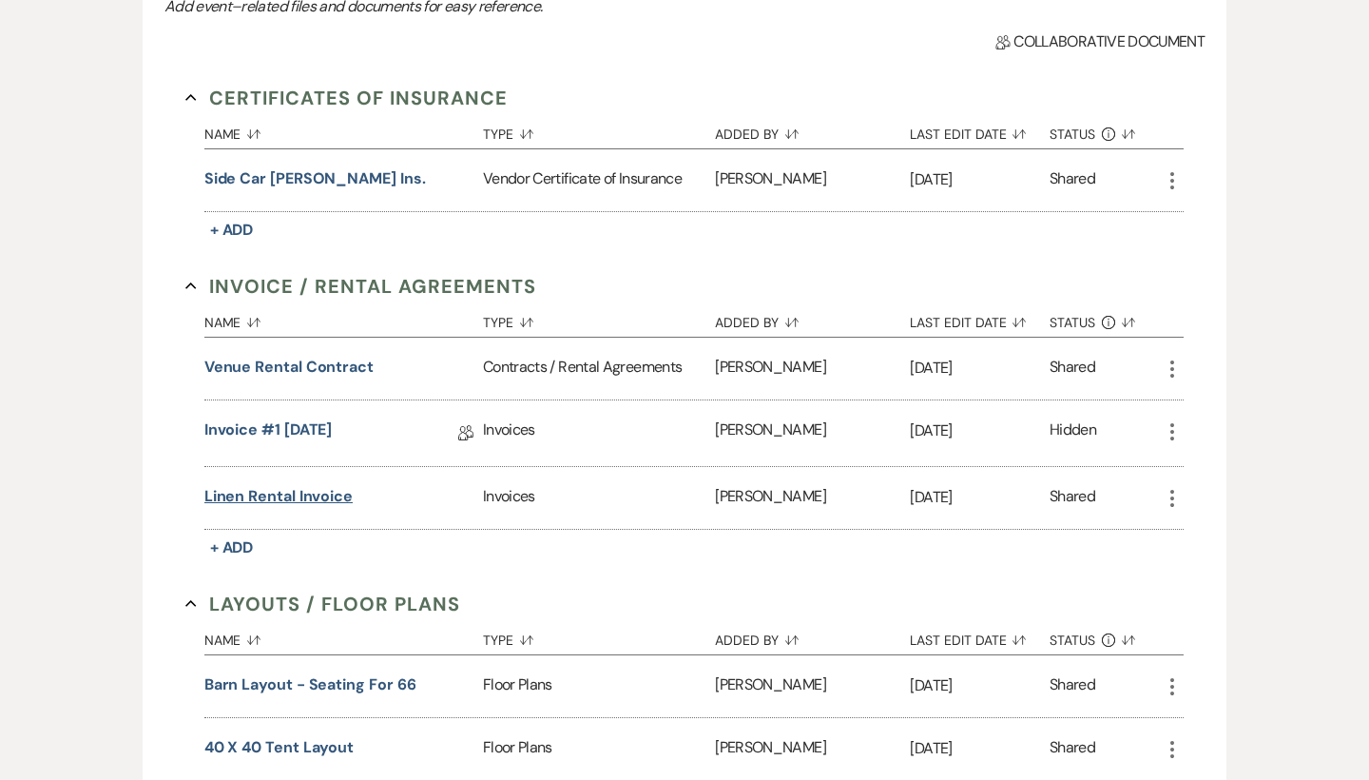
click at [320, 488] on button "Linen Rental Invoice" at bounding box center [278, 496] width 148 height 23
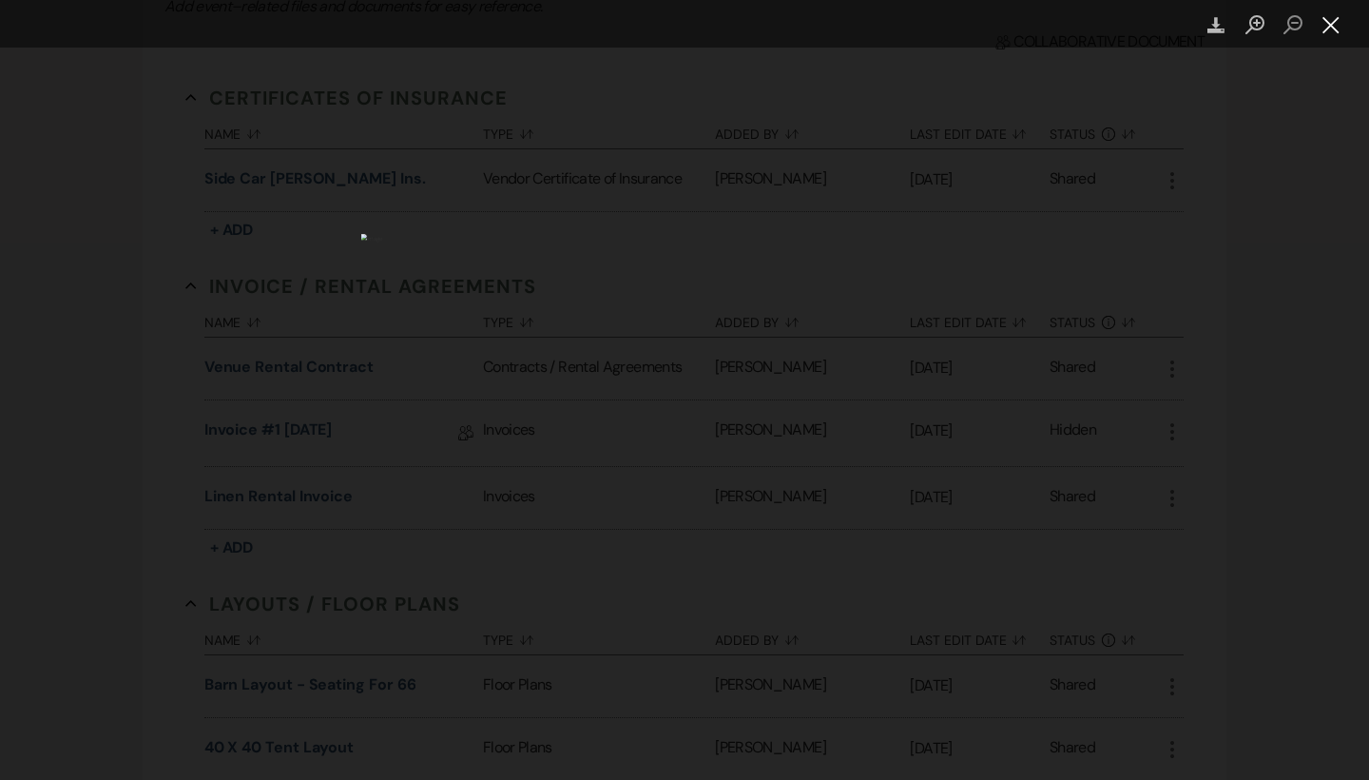
click at [1333, 24] on button "Close lightbox" at bounding box center [1331, 25] width 38 height 33
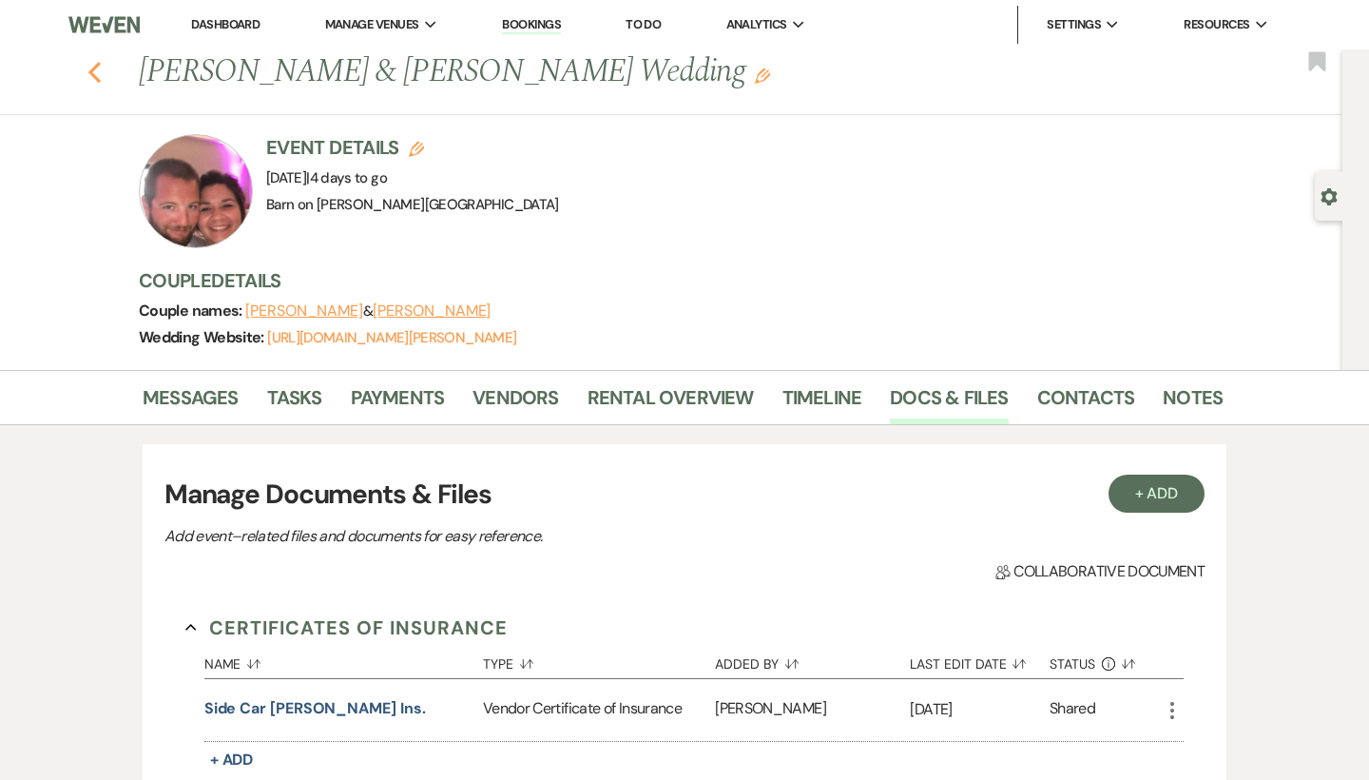
scroll to position [0, 0]
click at [1179, 396] on link "Notes" at bounding box center [1193, 403] width 60 height 42
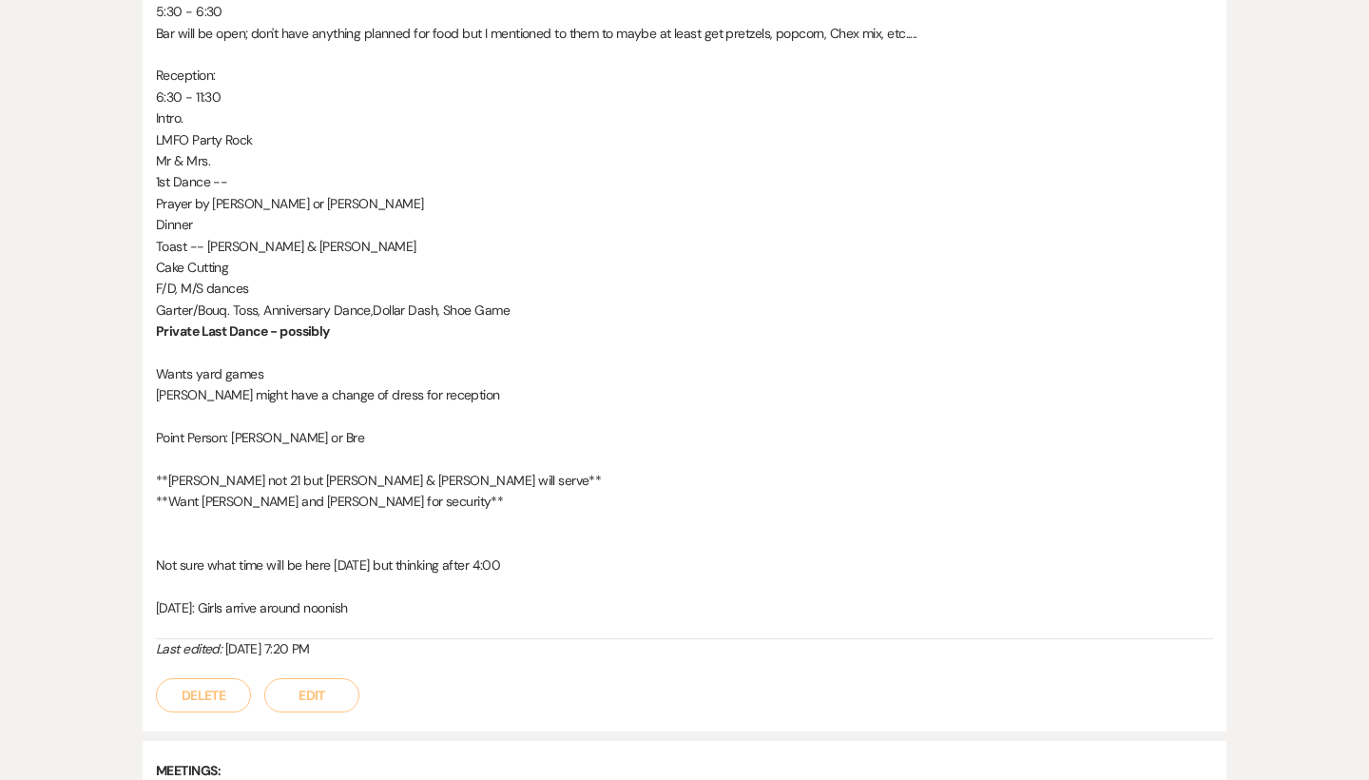
scroll to position [2482, 0]
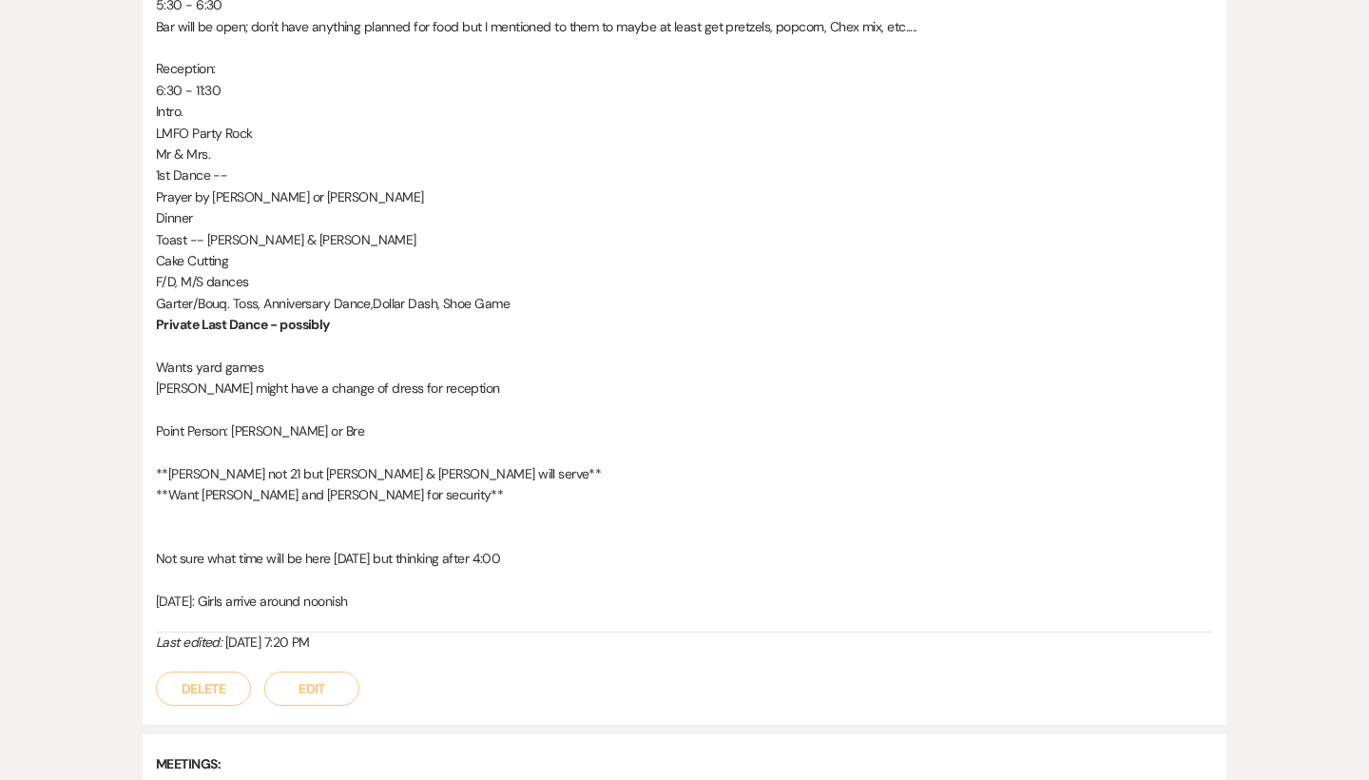
click at [314, 671] on button "Edit" at bounding box center [311, 688] width 95 height 34
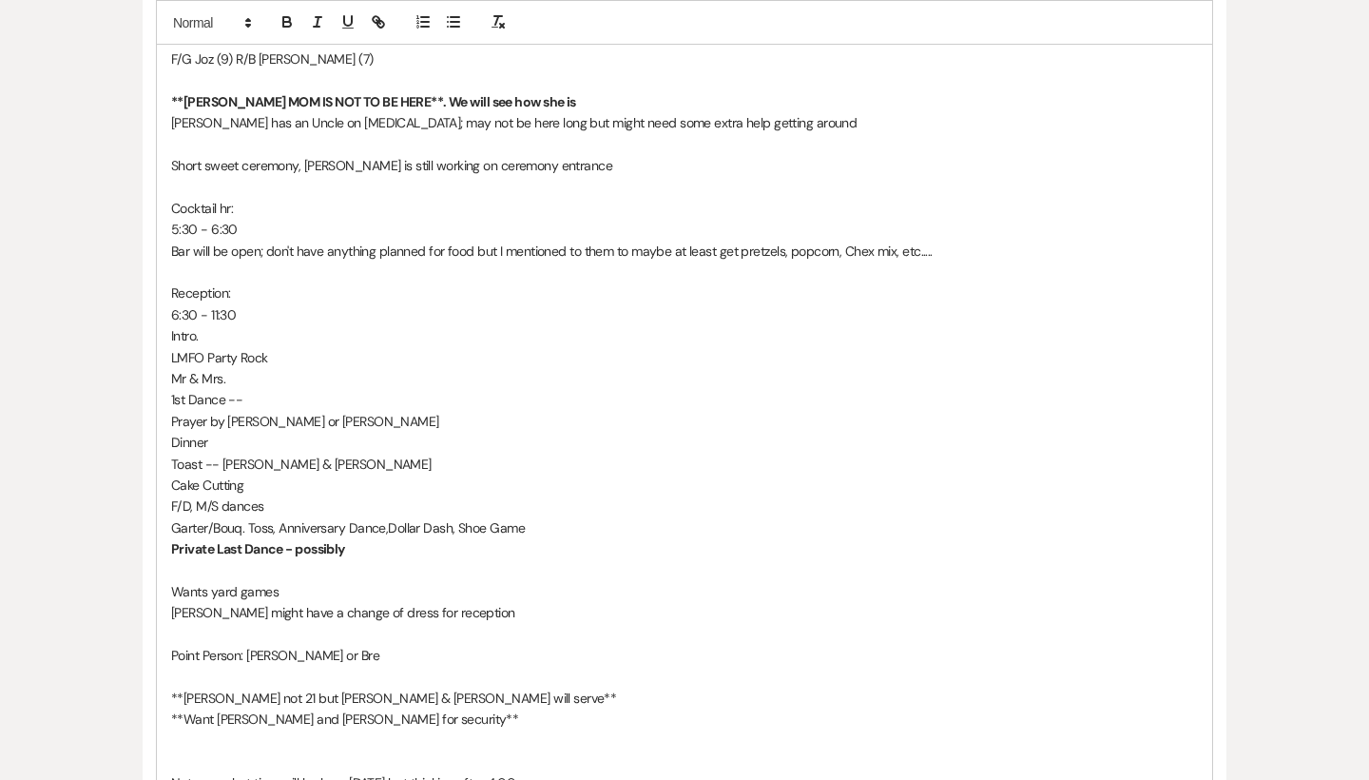
scroll to position [2310, 0]
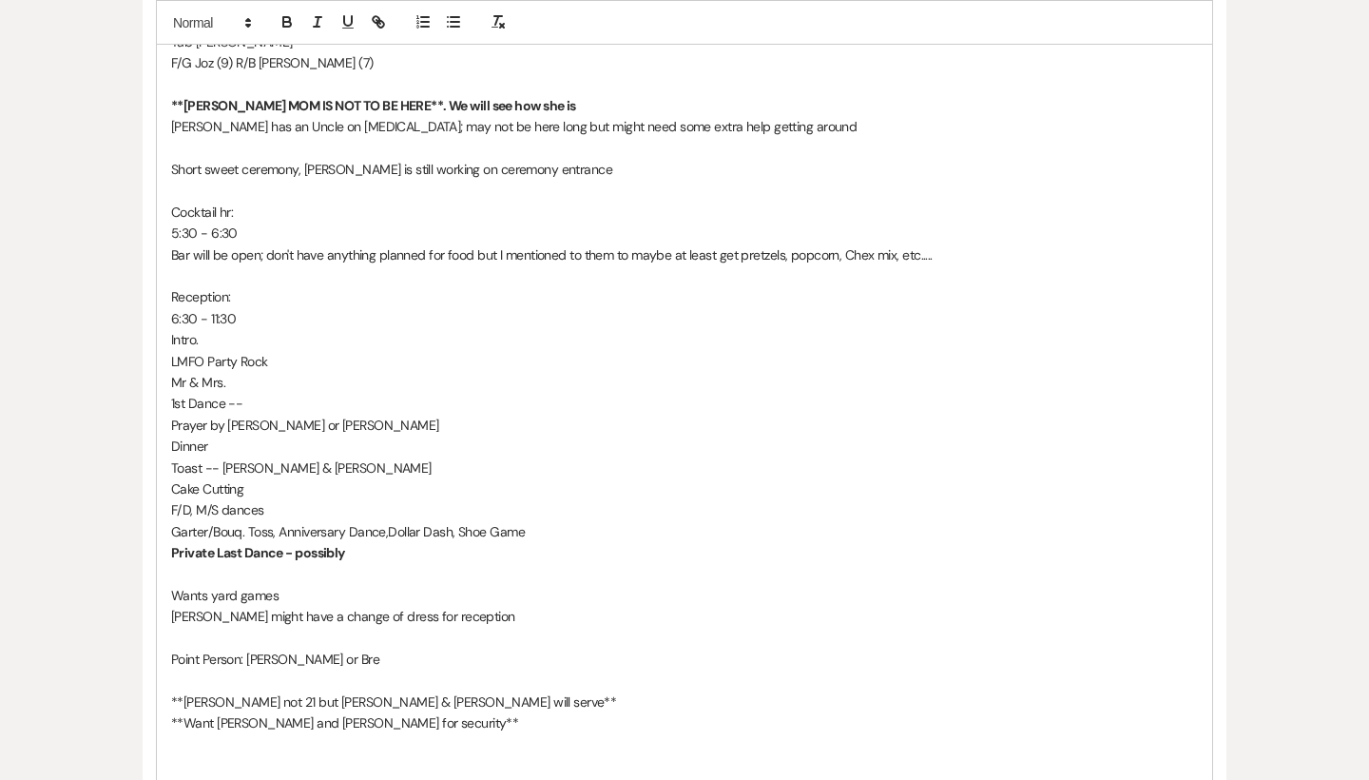
click at [730, 521] on p "Garter/Bouq. Toss, Anniversary Dance,Dollar Dash, Shoe Game" at bounding box center [684, 531] width 1027 height 21
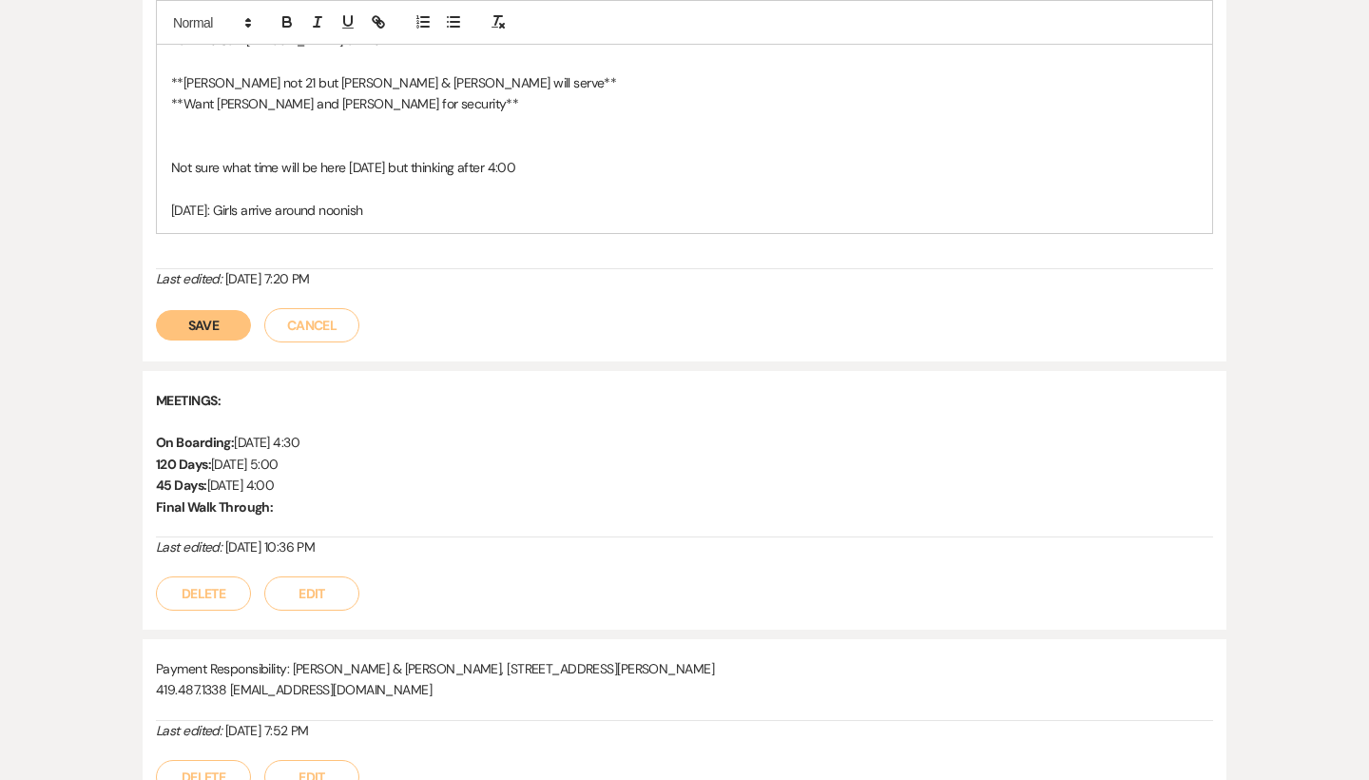
scroll to position [2930, 0]
click at [207, 308] on button "Save" at bounding box center [203, 323] width 95 height 30
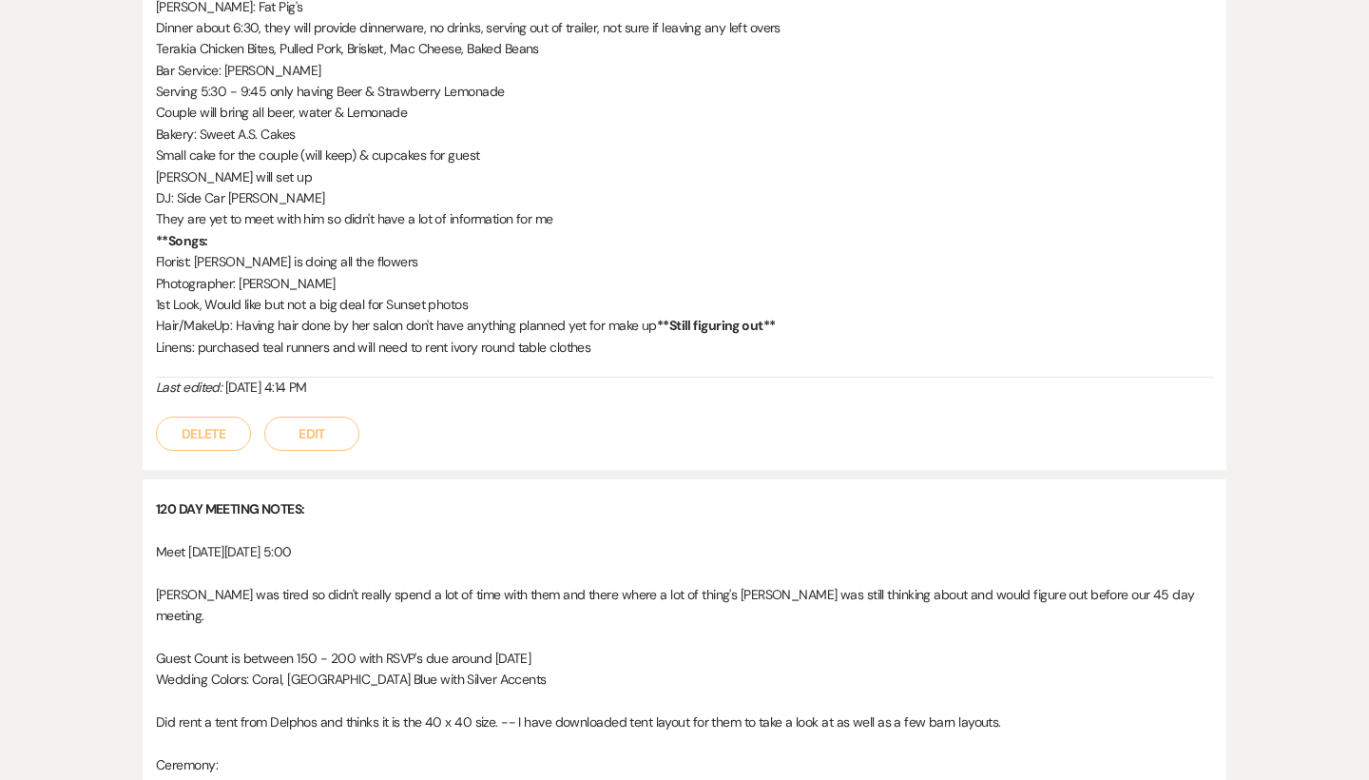
scroll to position [1320, 0]
click at [314, 419] on button "Edit" at bounding box center [311, 432] width 95 height 34
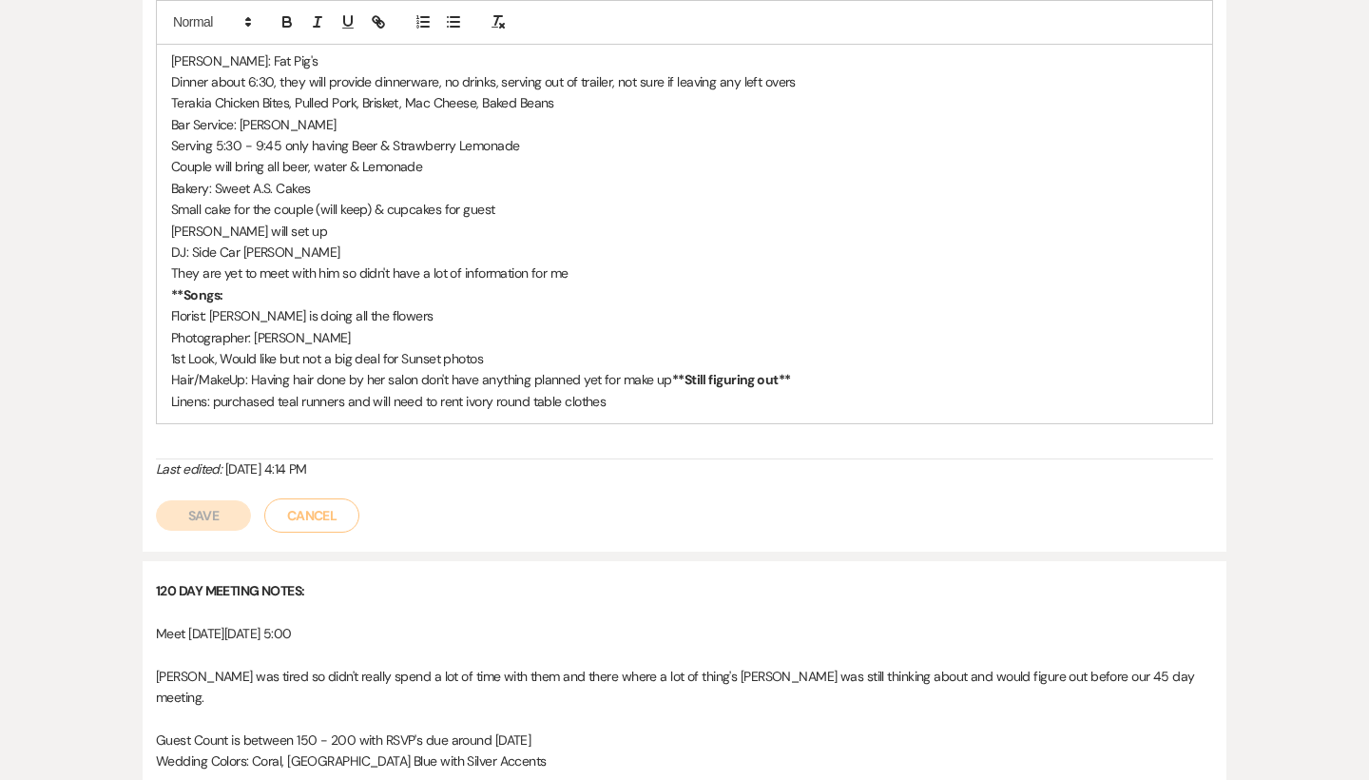
click at [666, 391] on p "Linens: purchased teal runners and will need to rent ivory round table clothes" at bounding box center [684, 401] width 1027 height 21
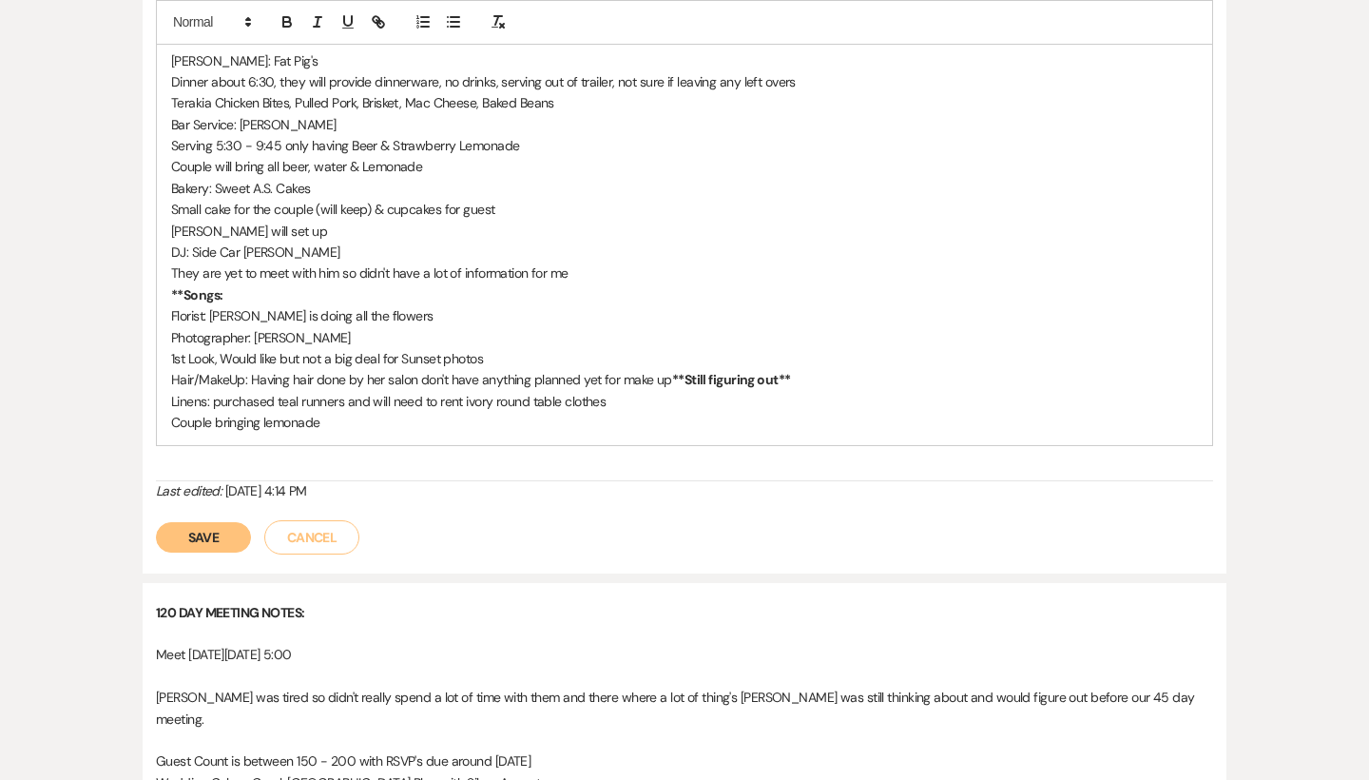
click at [222, 522] on button "Save" at bounding box center [203, 537] width 95 height 30
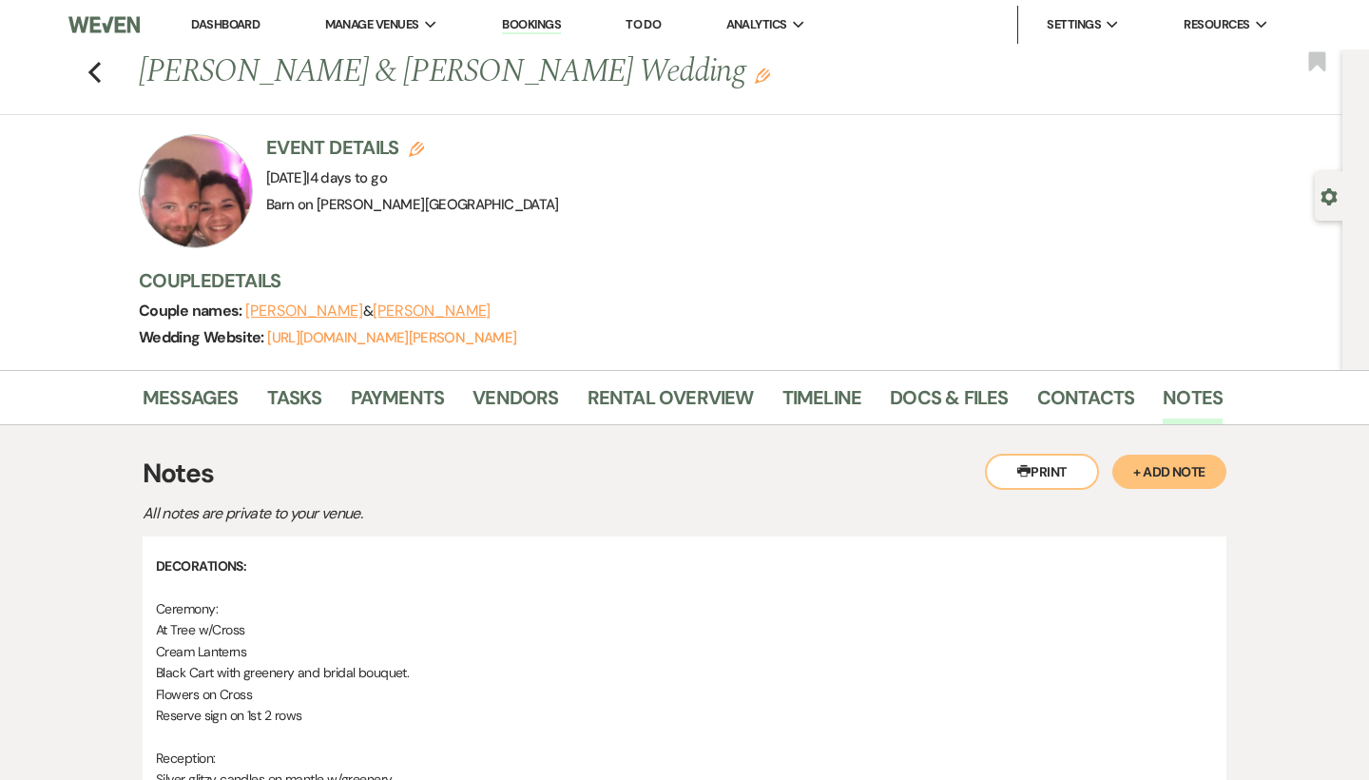
scroll to position [0, 0]
click at [103, 60] on div "Previous [PERSON_NAME] & [PERSON_NAME] Wedding Edit Bookmark" at bounding box center [666, 82] width 1352 height 66
click at [95, 63] on icon "Previous" at bounding box center [94, 72] width 14 height 23
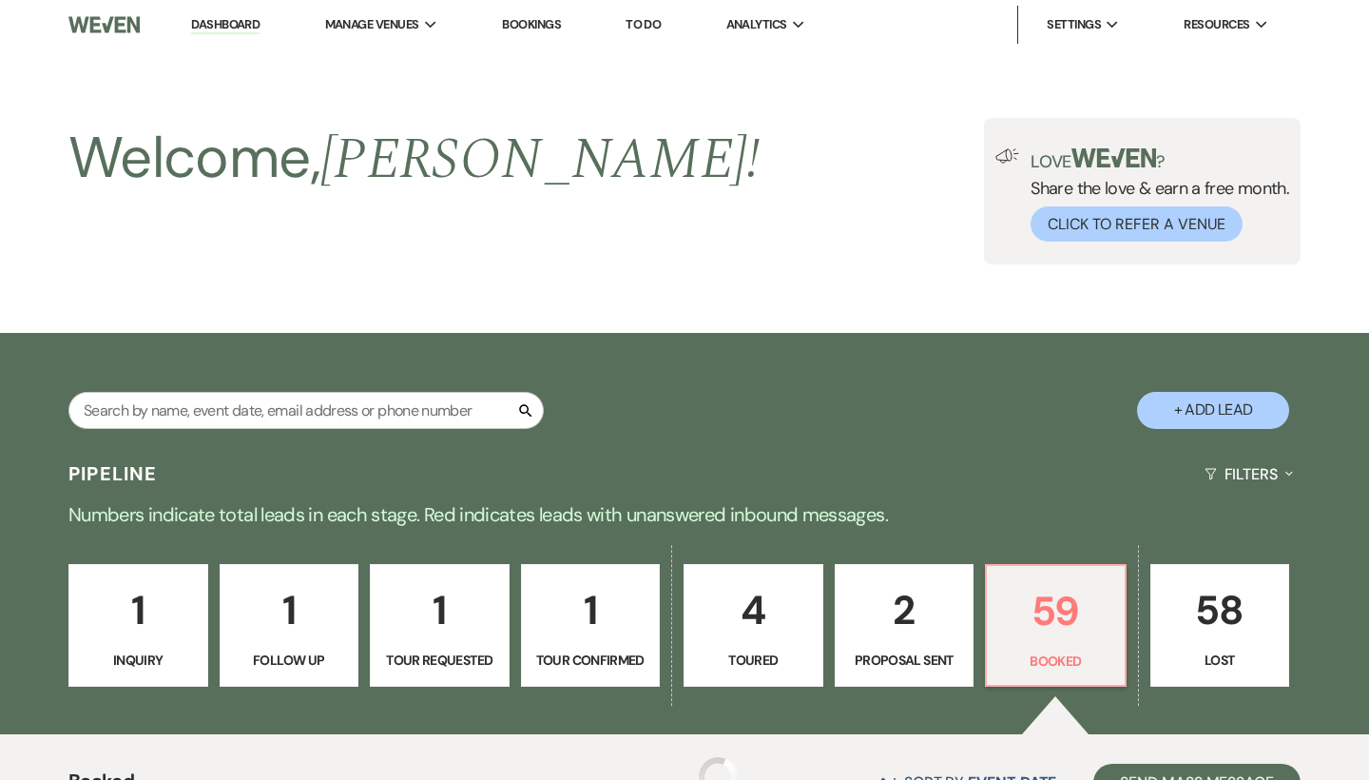
scroll to position [928, 0]
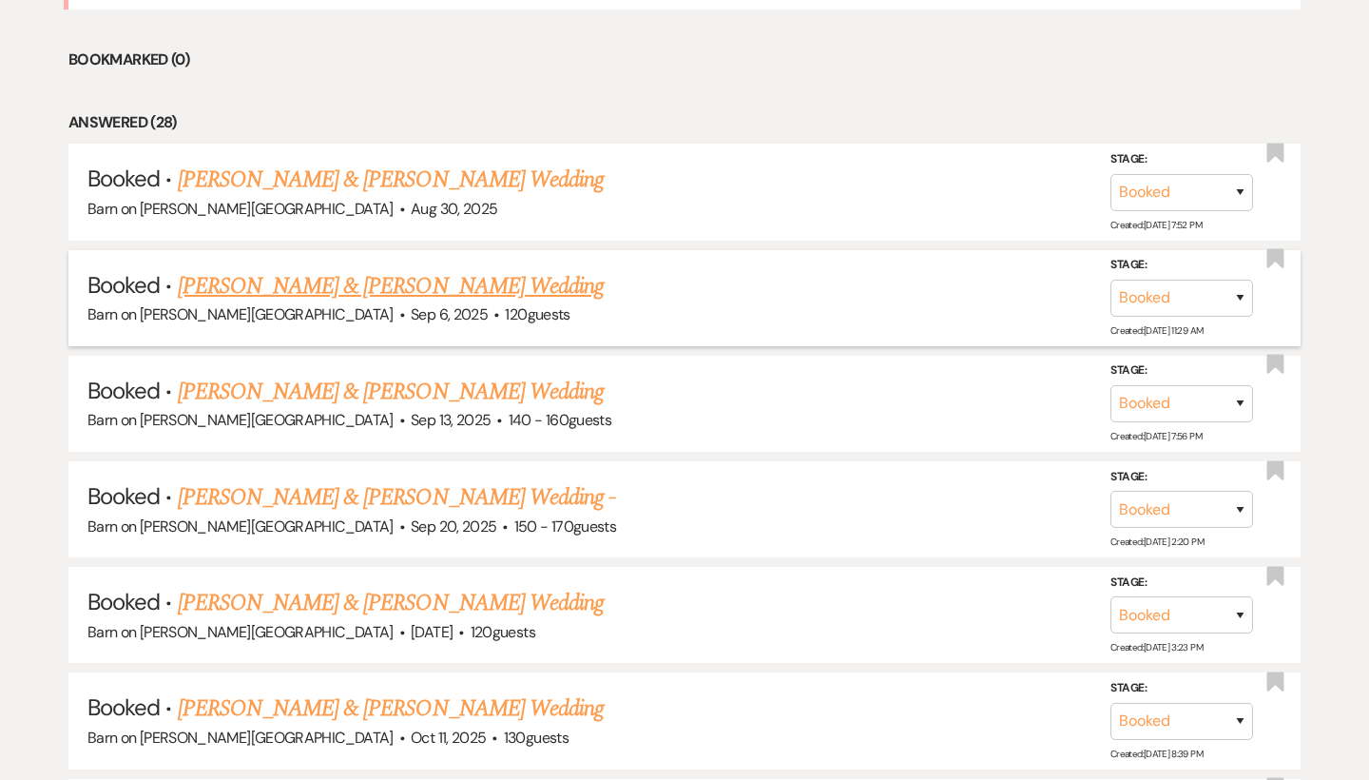
click at [247, 280] on link "[PERSON_NAME] & [PERSON_NAME] Wedding" at bounding box center [391, 286] width 426 height 34
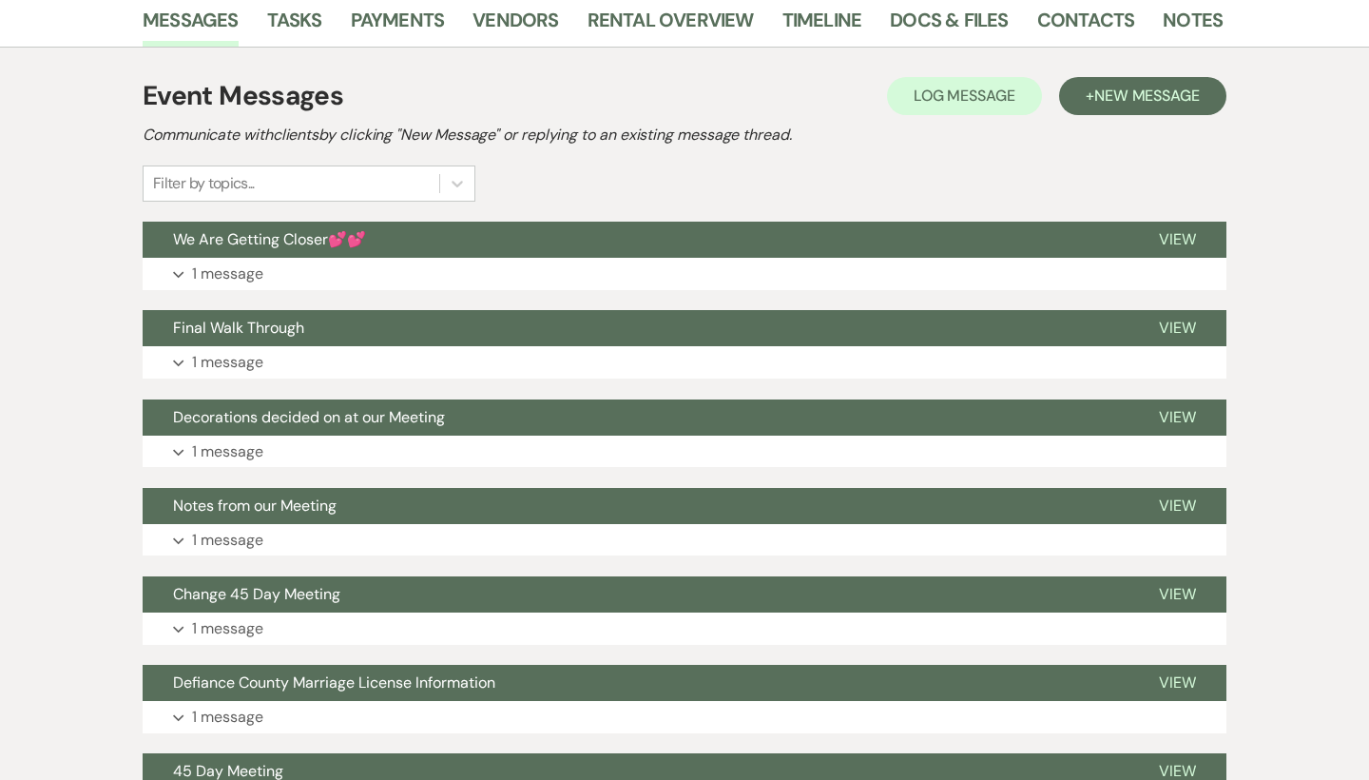
scroll to position [300, 0]
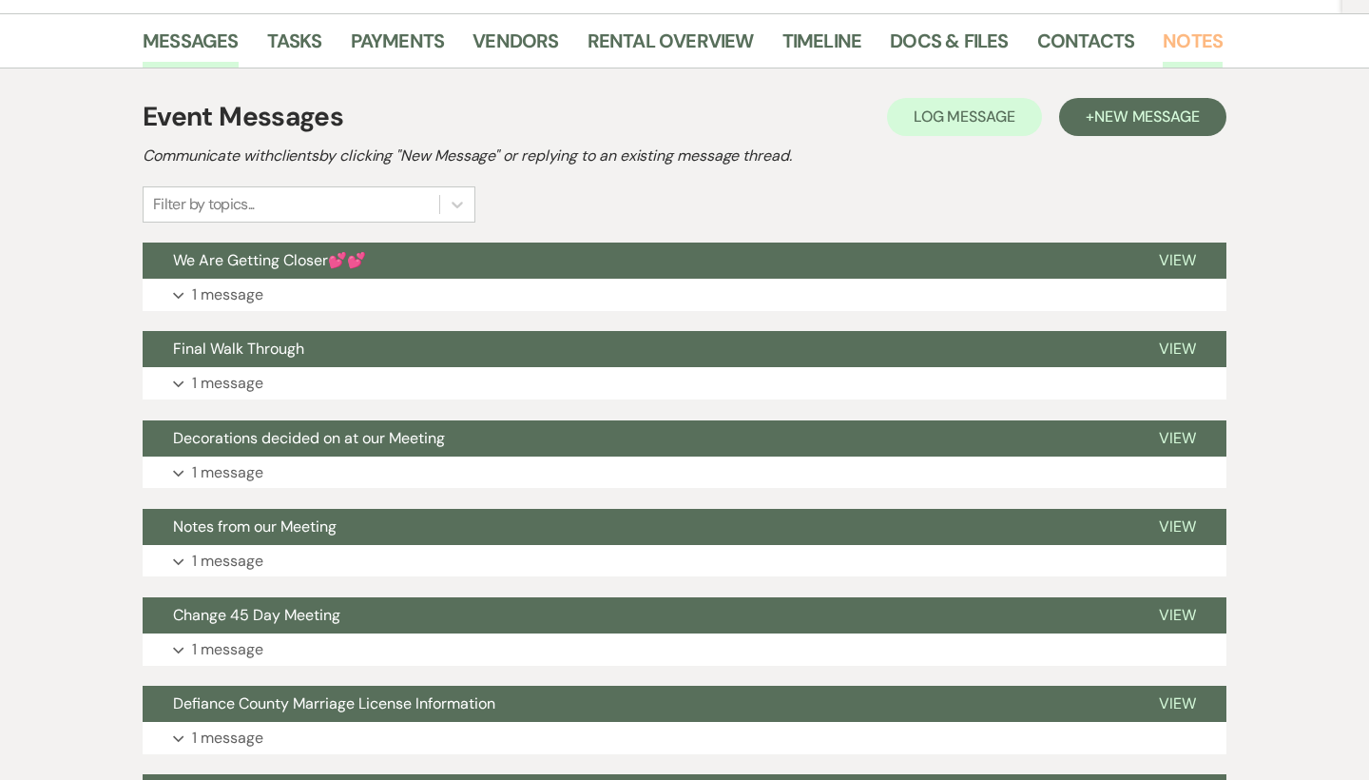
click at [1204, 38] on link "Notes" at bounding box center [1193, 47] width 60 height 42
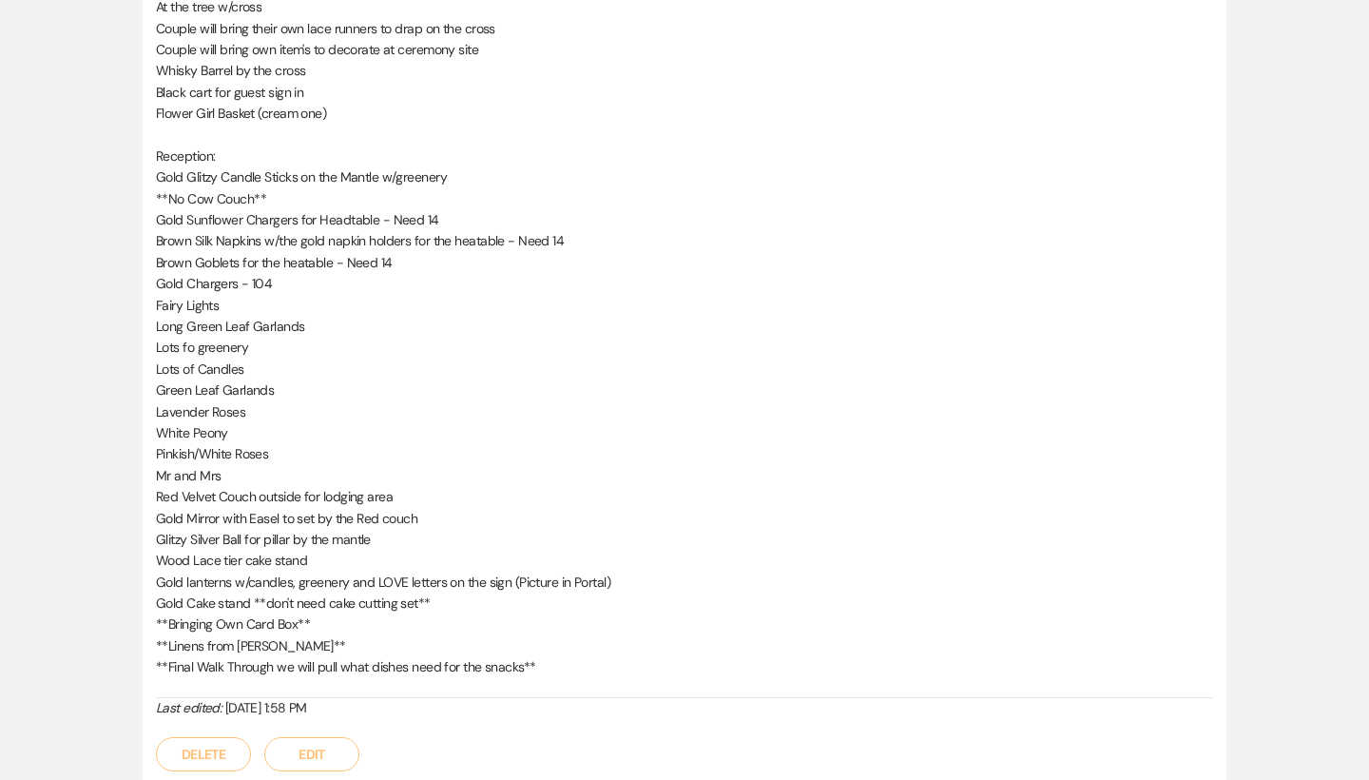
scroll to position [609, 0]
